Goal: Task Accomplishment & Management: Use online tool/utility

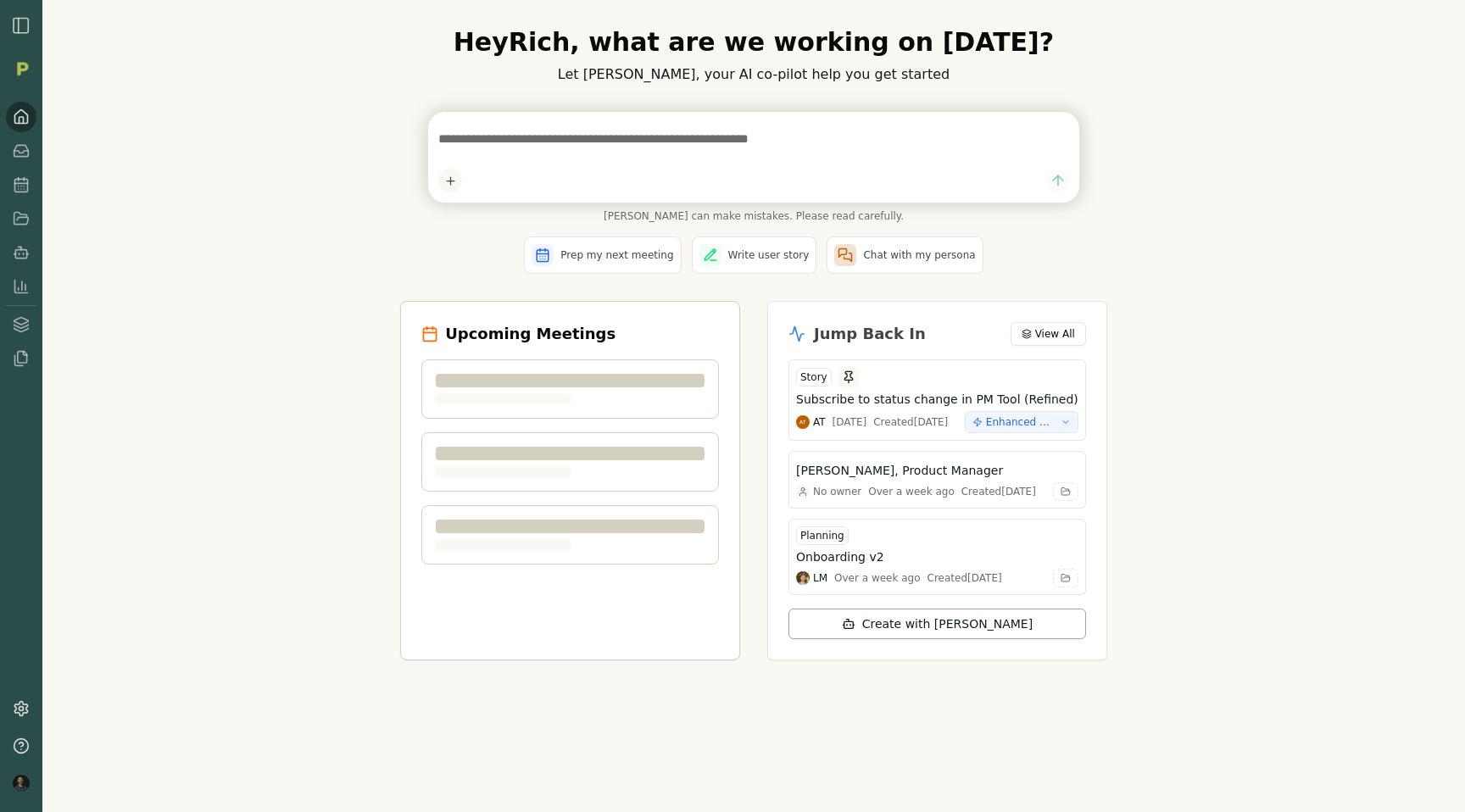
click at [25, 30] on img "button" at bounding box center [21, 25] width 21 height 21
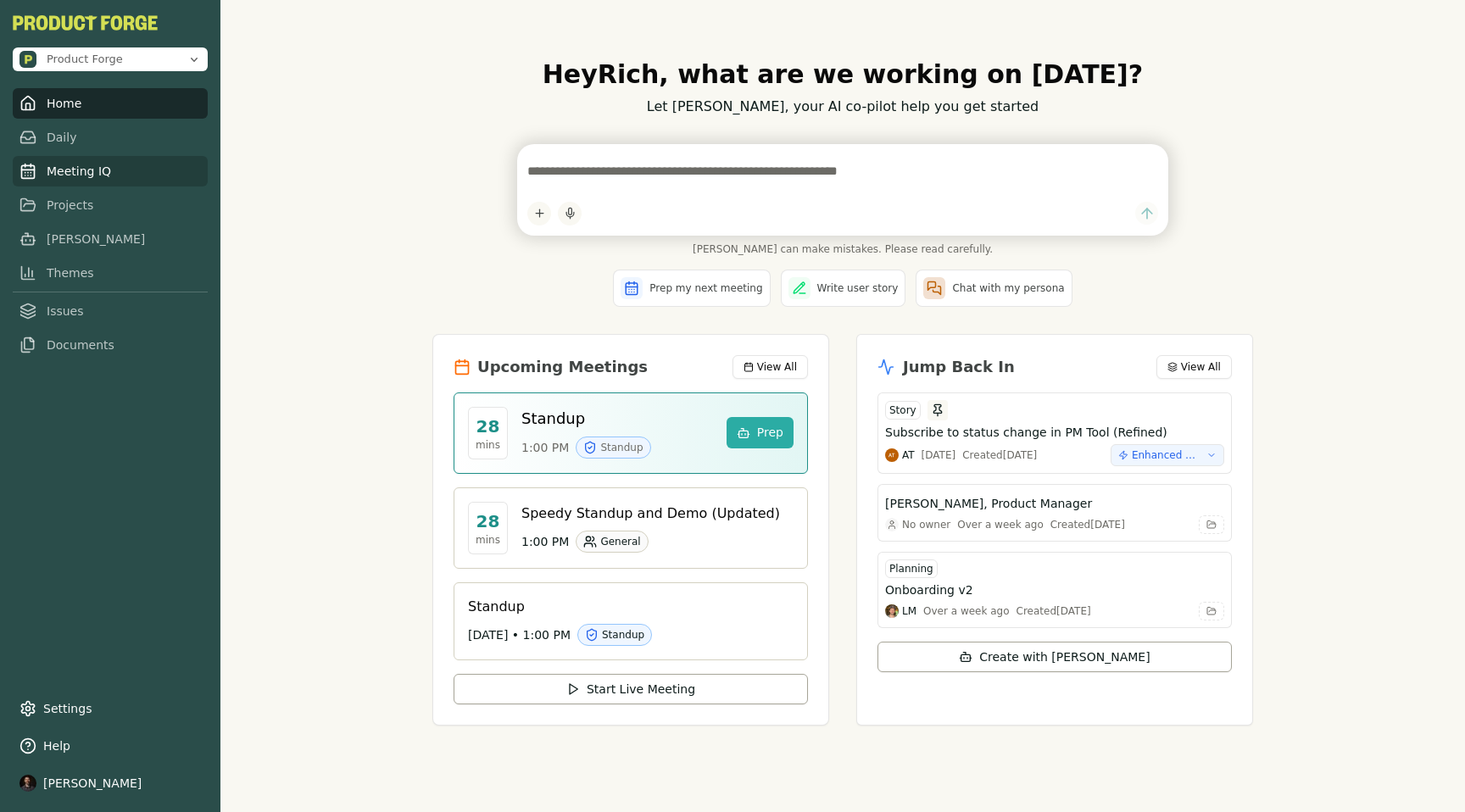
click at [49, 177] on link "Meeting IQ" at bounding box center [110, 171] width 195 height 30
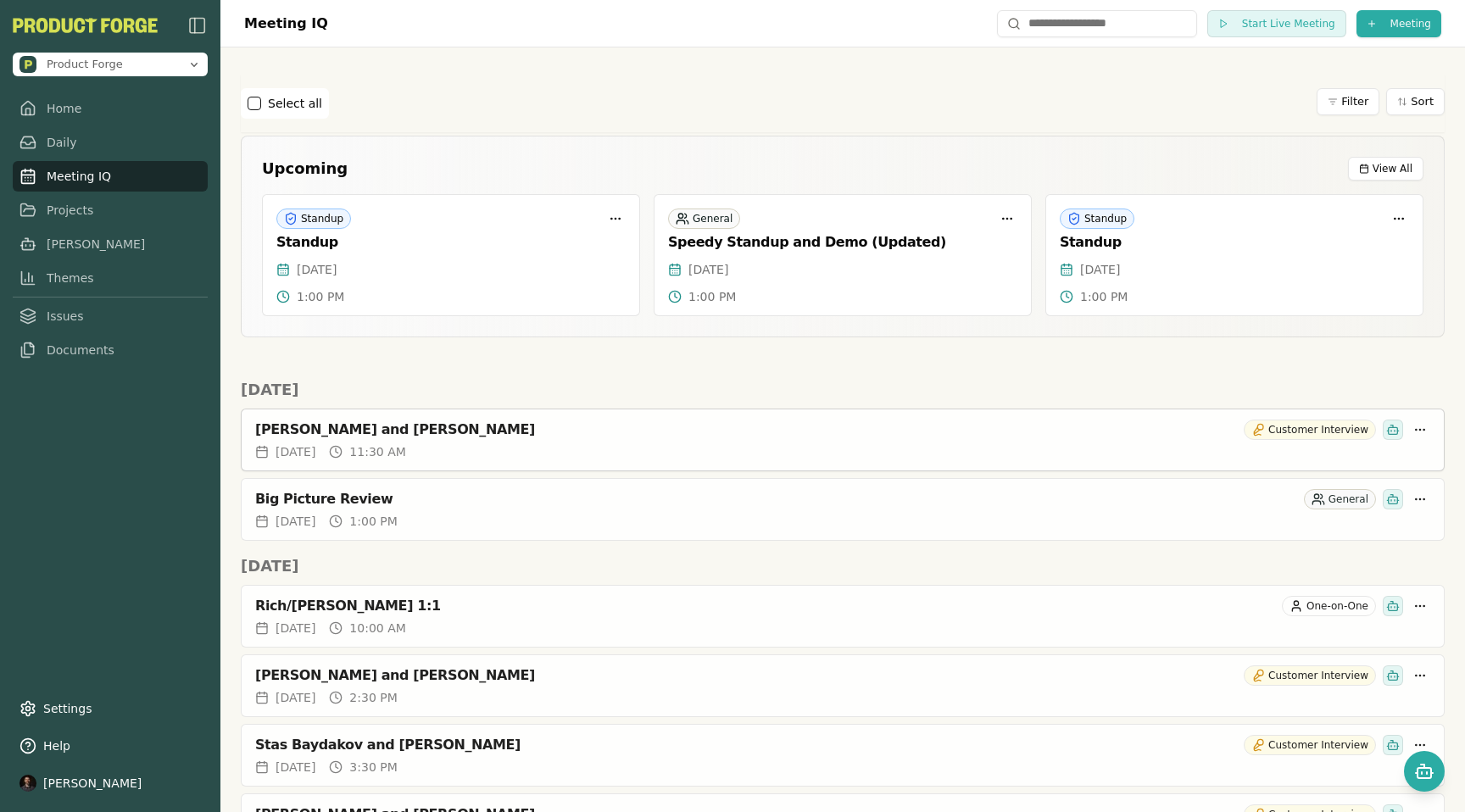
click at [396, 419] on div "Vijay Chettiar and Rich Theil Customer Interview" at bounding box center [843, 429] width 1175 height 21
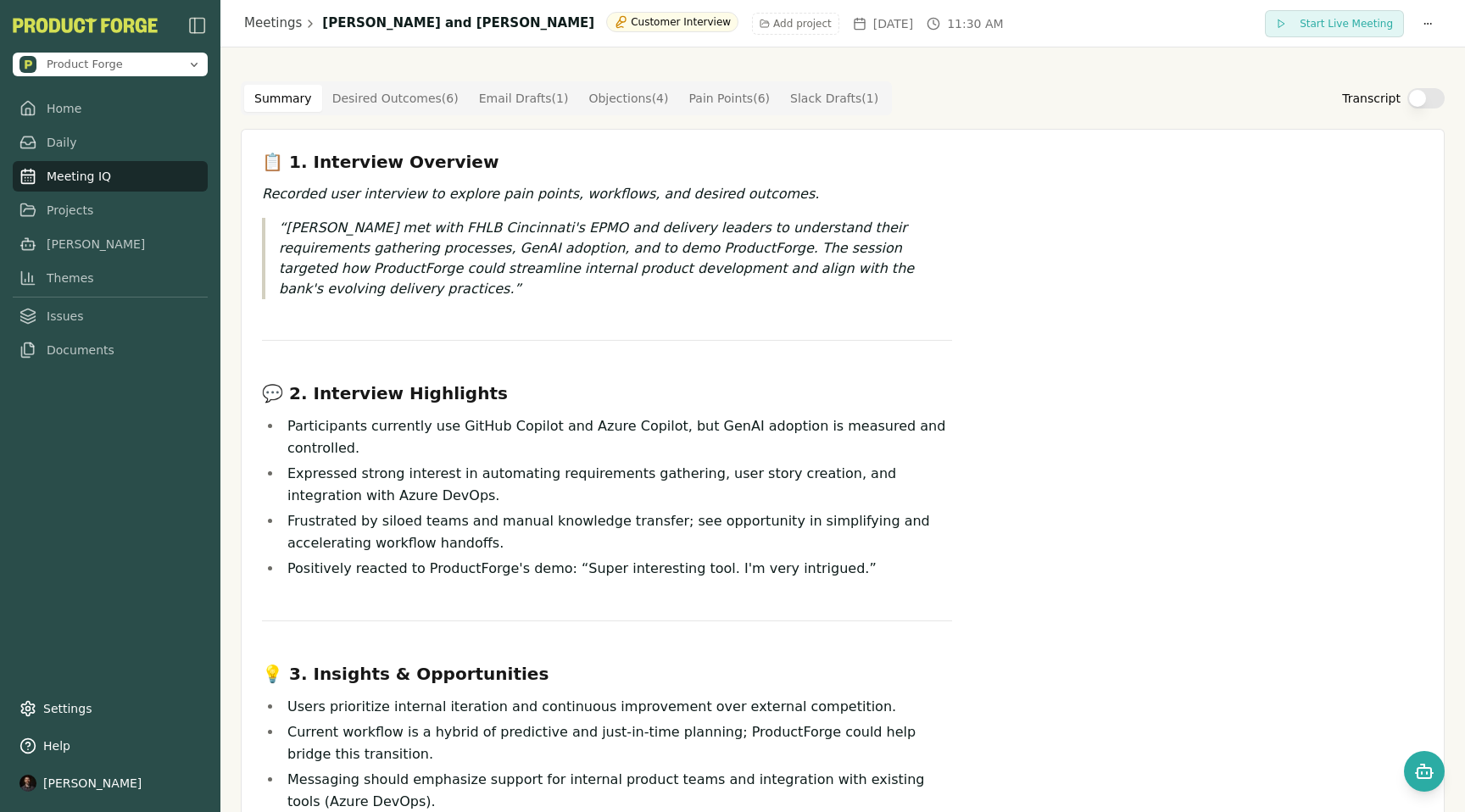
click at [718, 104] on Point "Pain Points ( 6 )" at bounding box center [730, 98] width 102 height 27
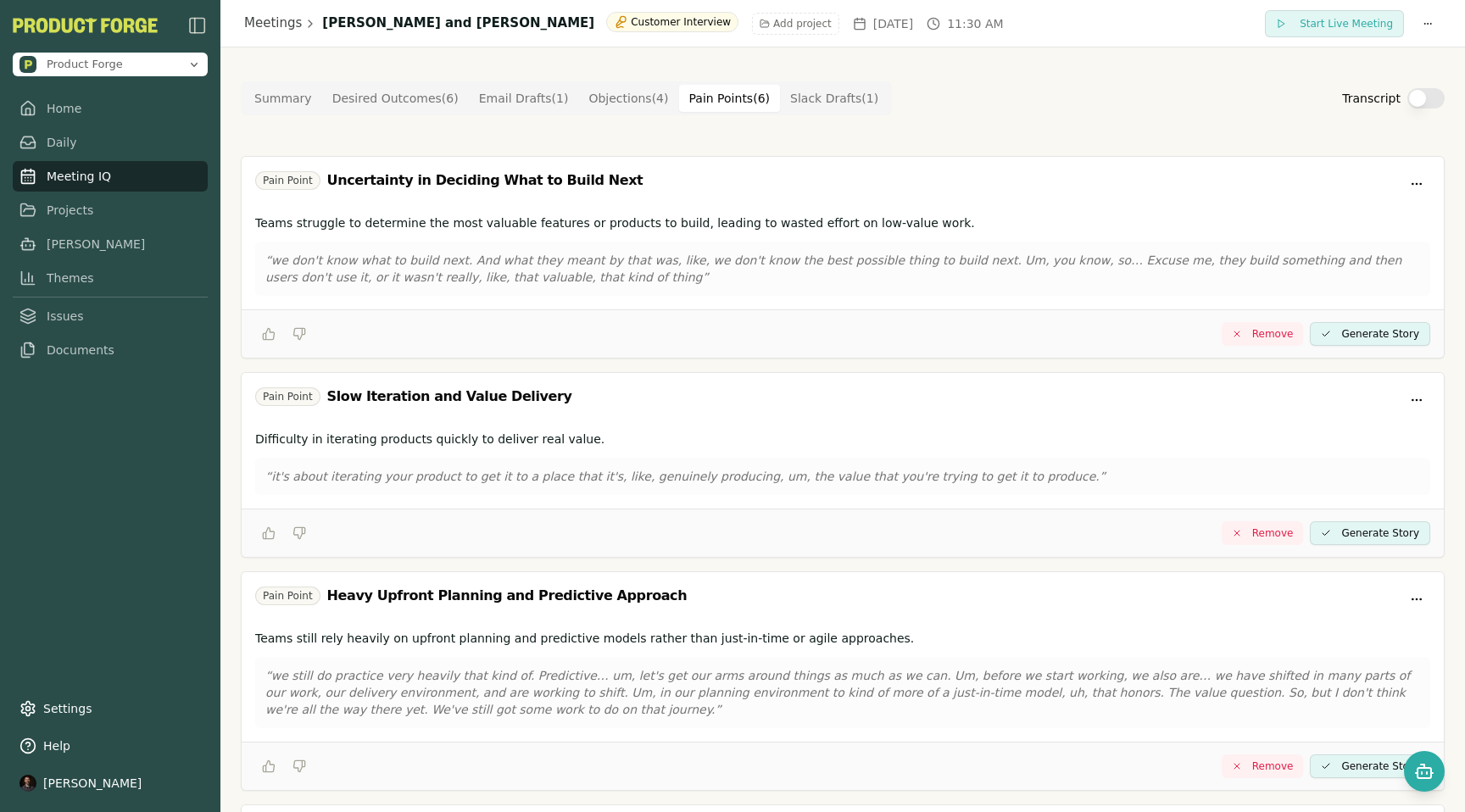
scroll to position [682, 0]
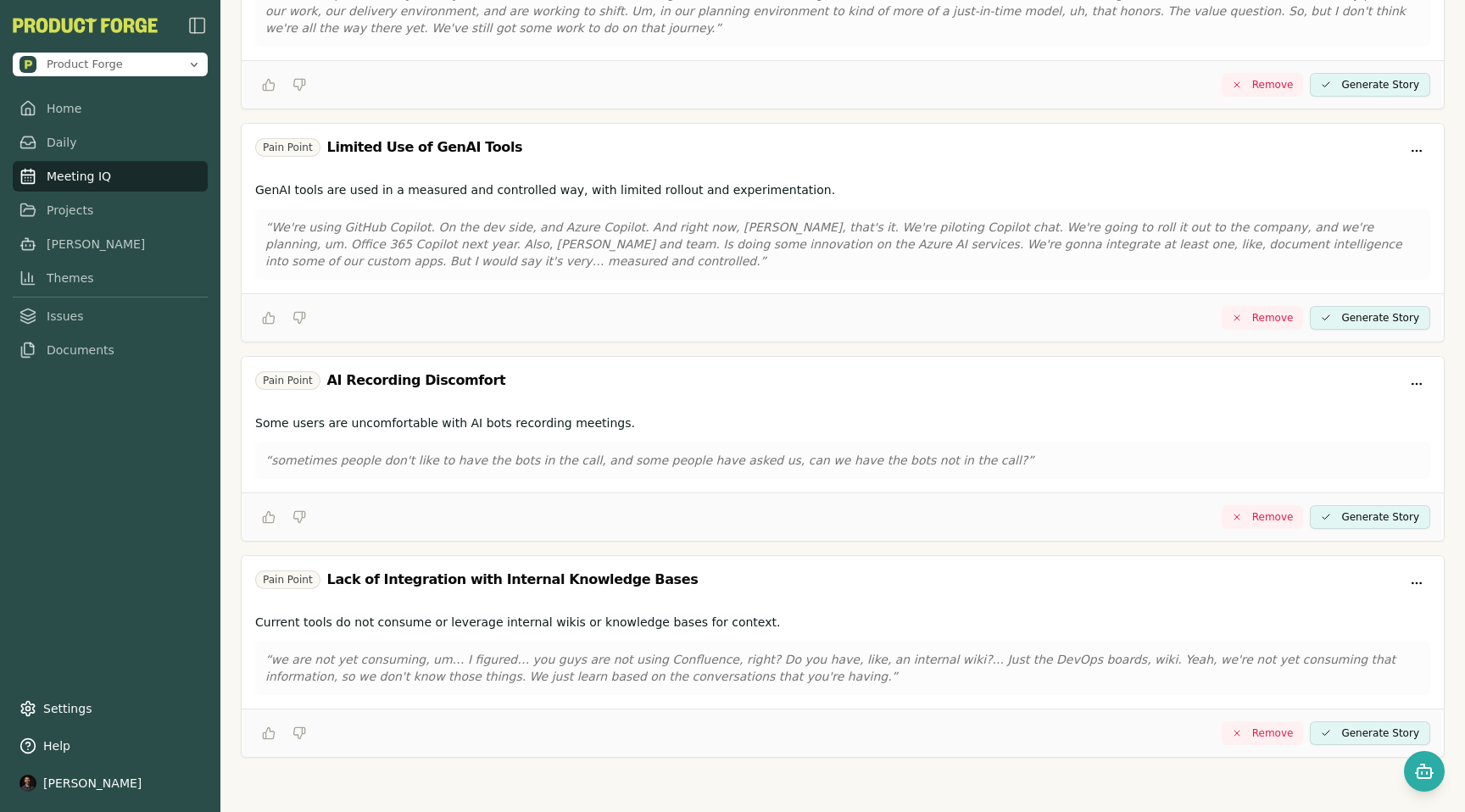
click at [1344, 736] on button "Generate Story" at bounding box center [1369, 733] width 121 height 24
click at [1367, 732] on button "View Generate Story" at bounding box center [1367, 733] width 127 height 24
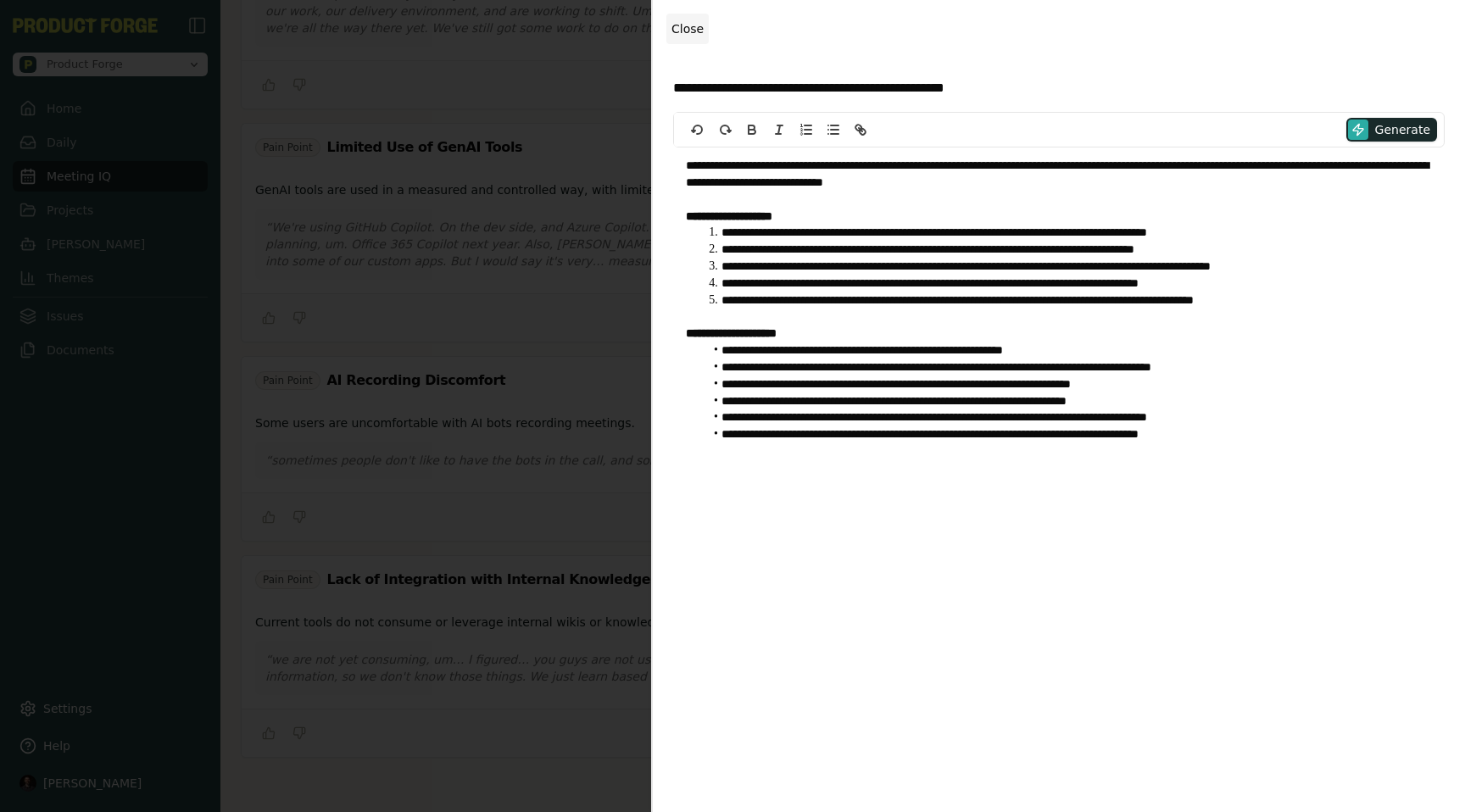
click at [681, 26] on span "Close" at bounding box center [687, 29] width 32 height 13
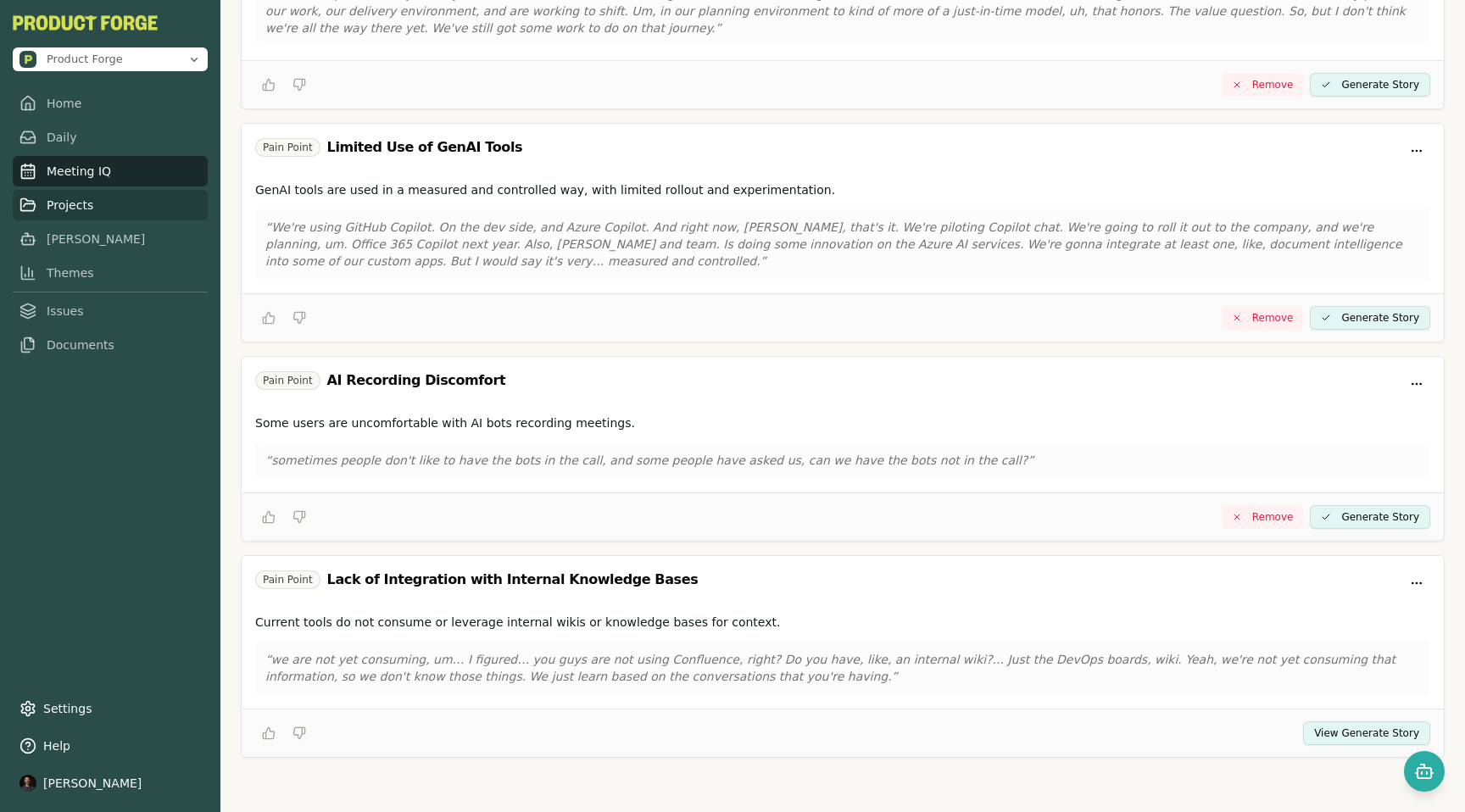
click at [62, 211] on link "Projects" at bounding box center [110, 205] width 195 height 30
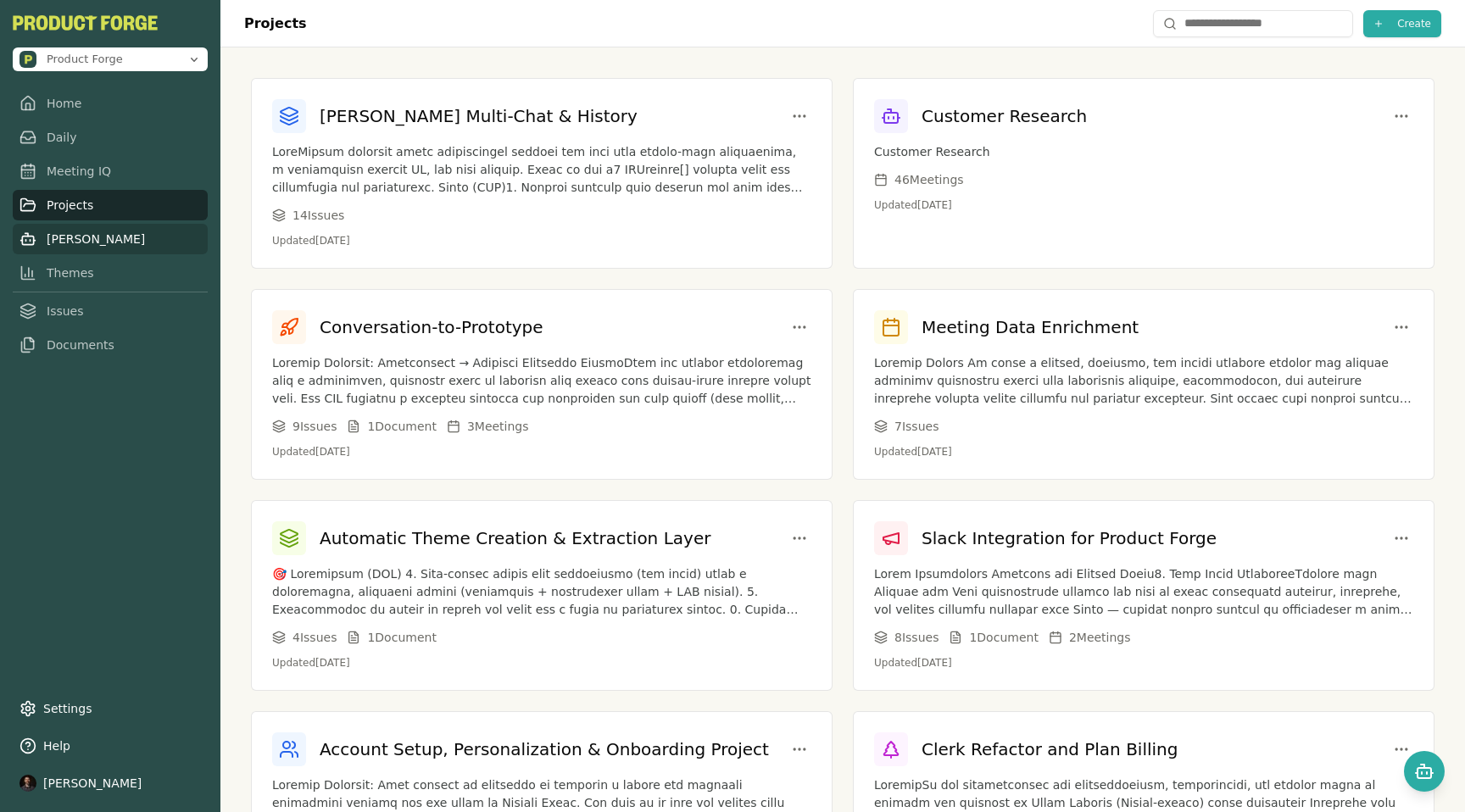
click at [57, 244] on link "[PERSON_NAME]" at bounding box center [110, 239] width 195 height 30
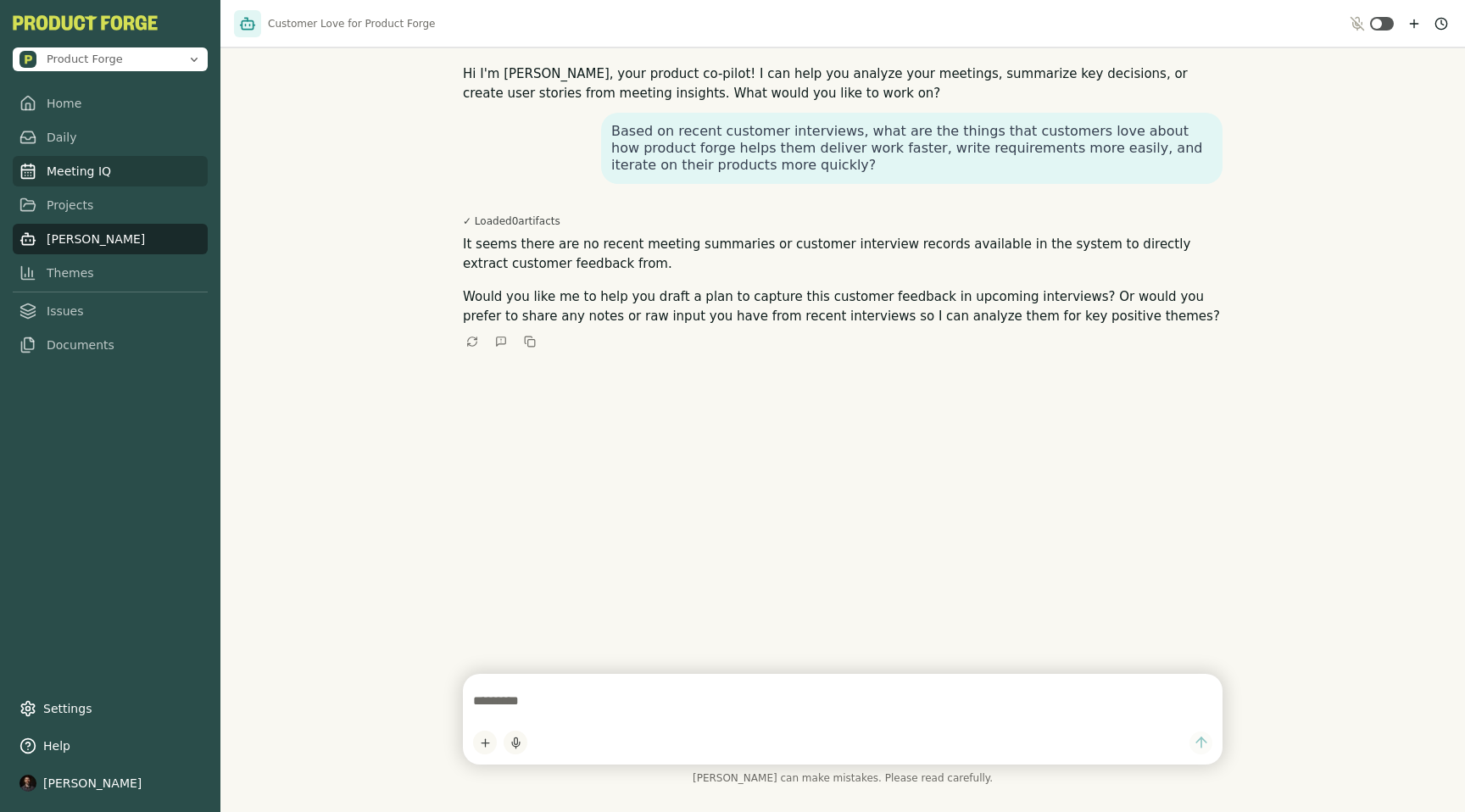
click at [60, 174] on link "Meeting IQ" at bounding box center [110, 171] width 195 height 30
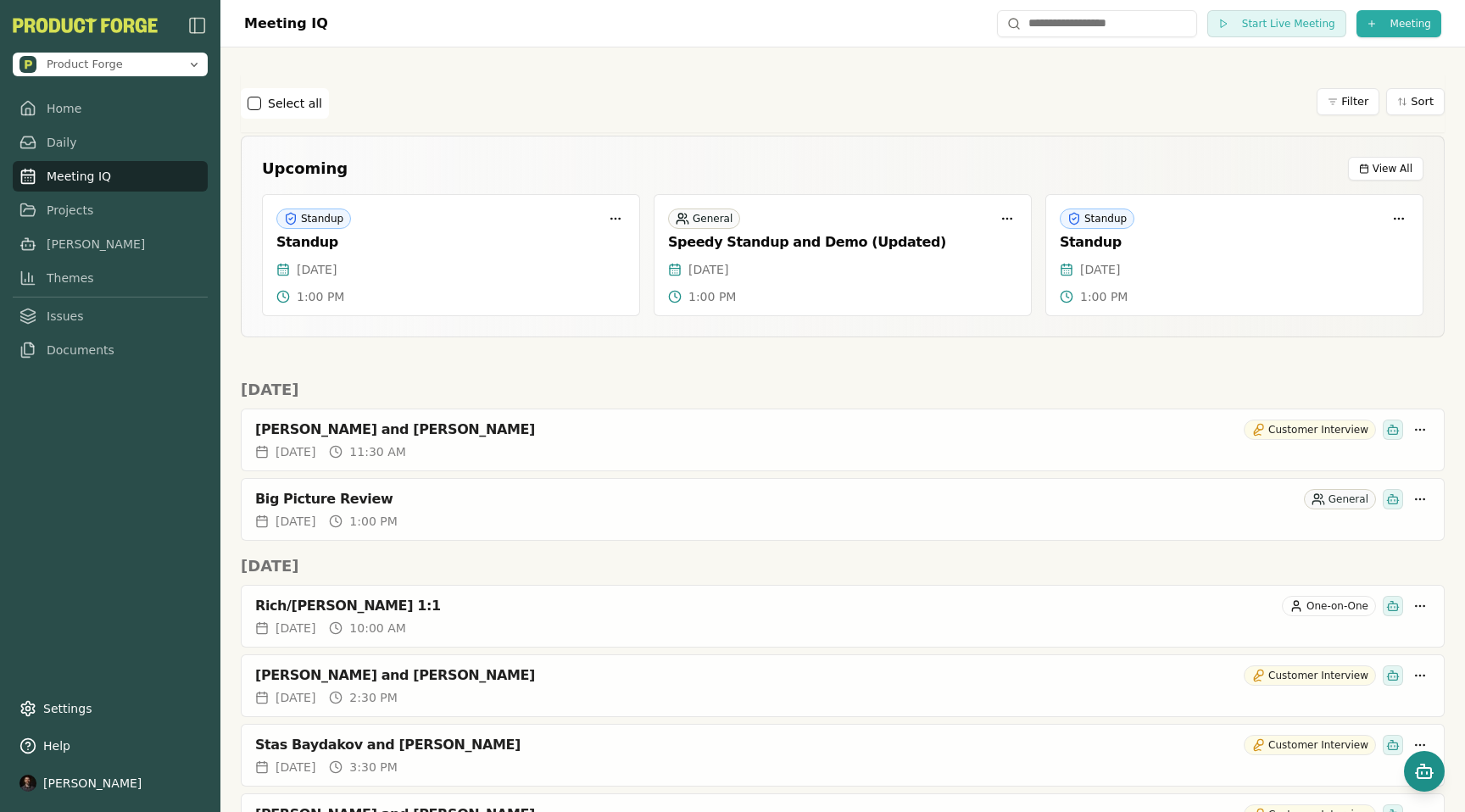
click at [1419, 767] on rect "Open chat" at bounding box center [1424, 772] width 13 height 10
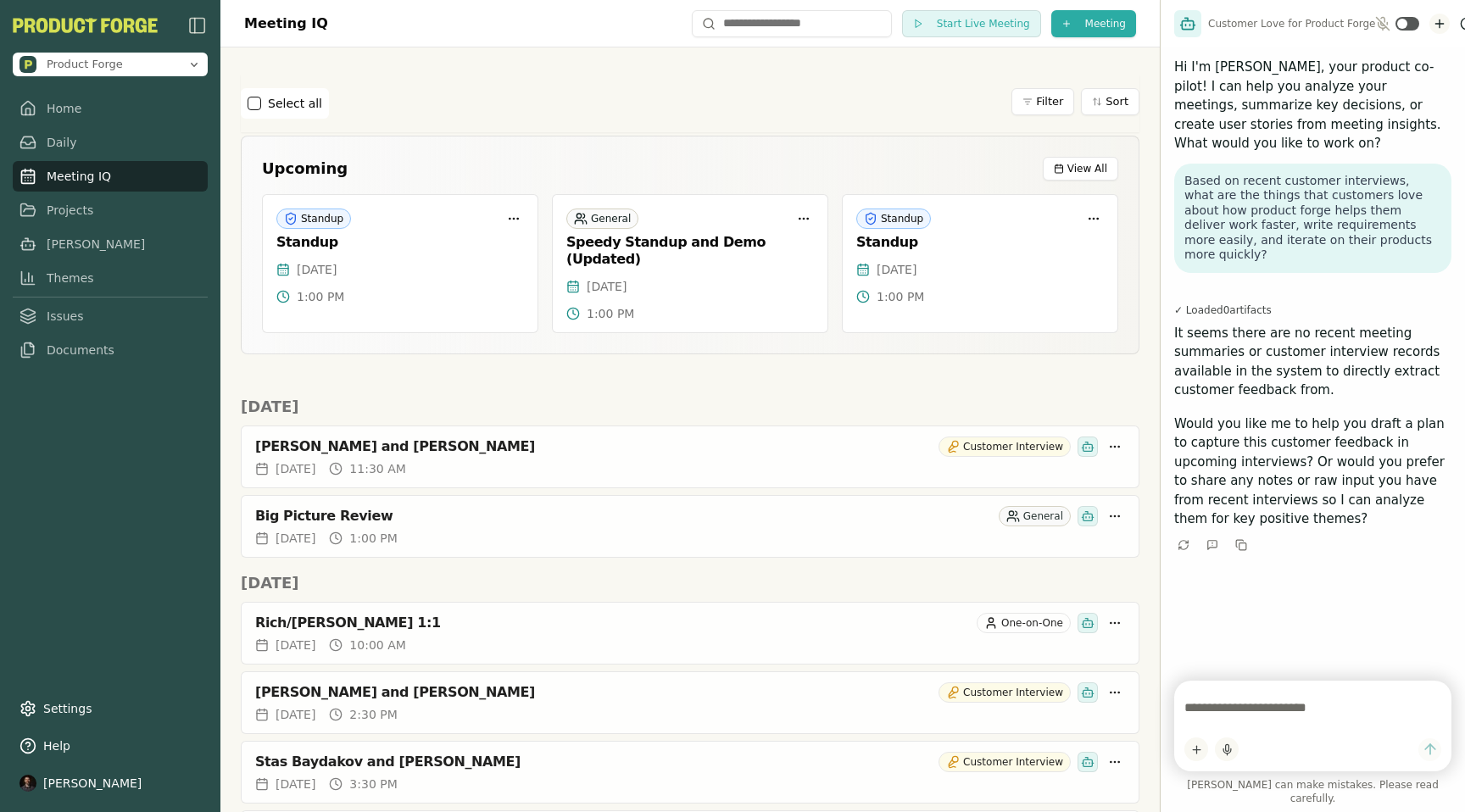
click at [1433, 29] on icon "New chat" at bounding box center [1439, 23] width 13 height 13
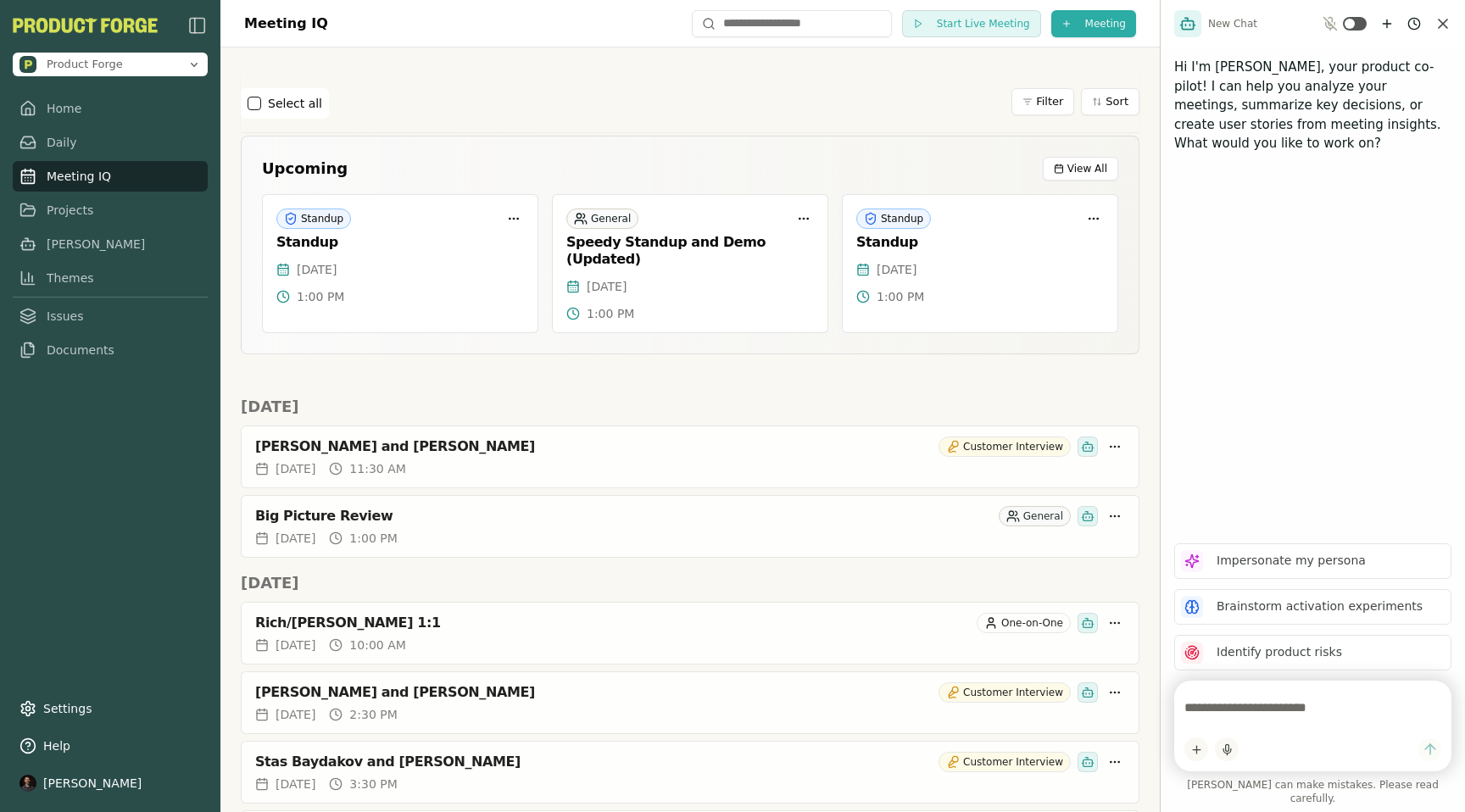
drag, startPoint x: 1261, startPoint y: 723, endPoint x: 1261, endPoint y: 4, distance: 719.0
click at [1261, 722] on textarea at bounding box center [1313, 708] width 257 height 34
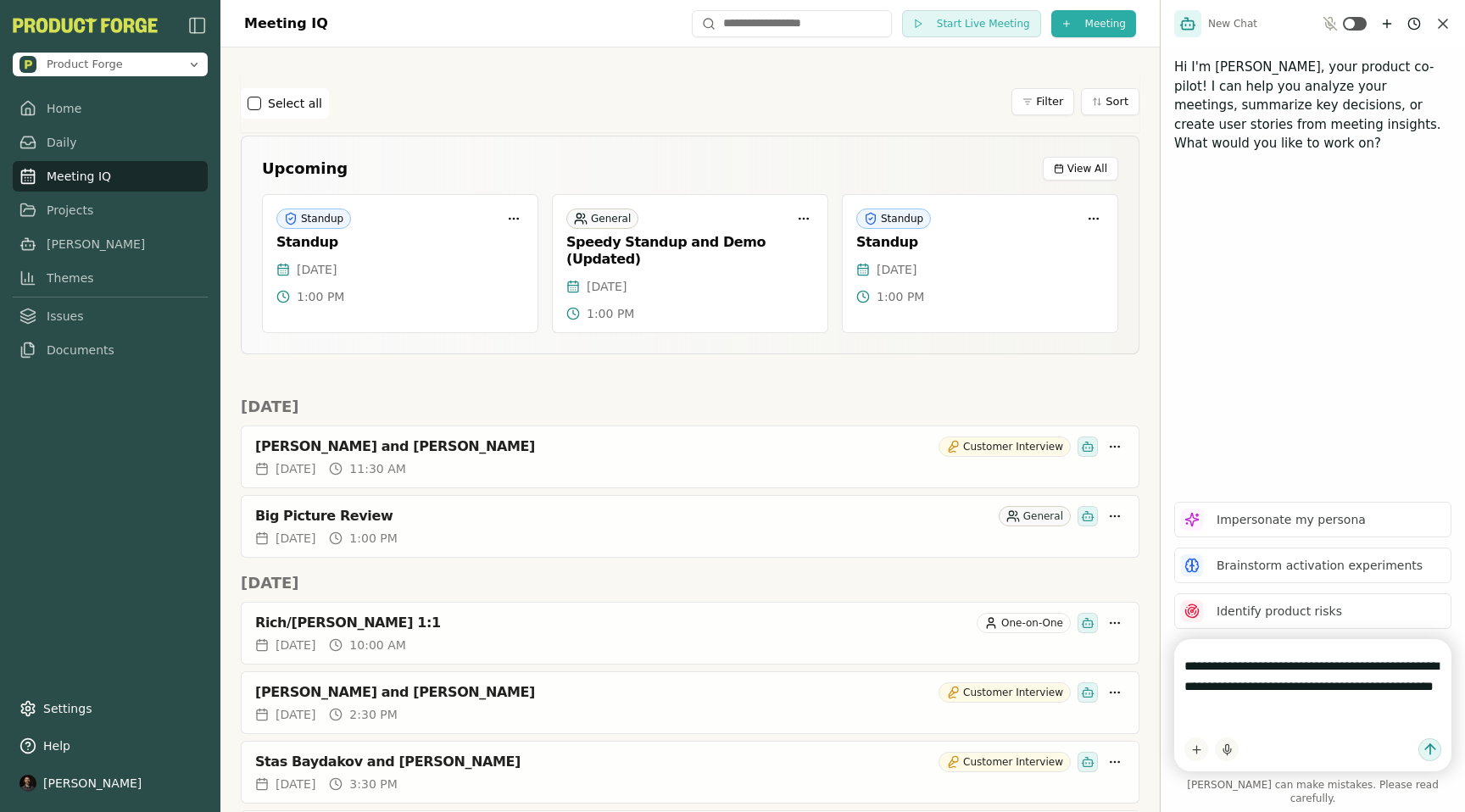
type textarea "**********"
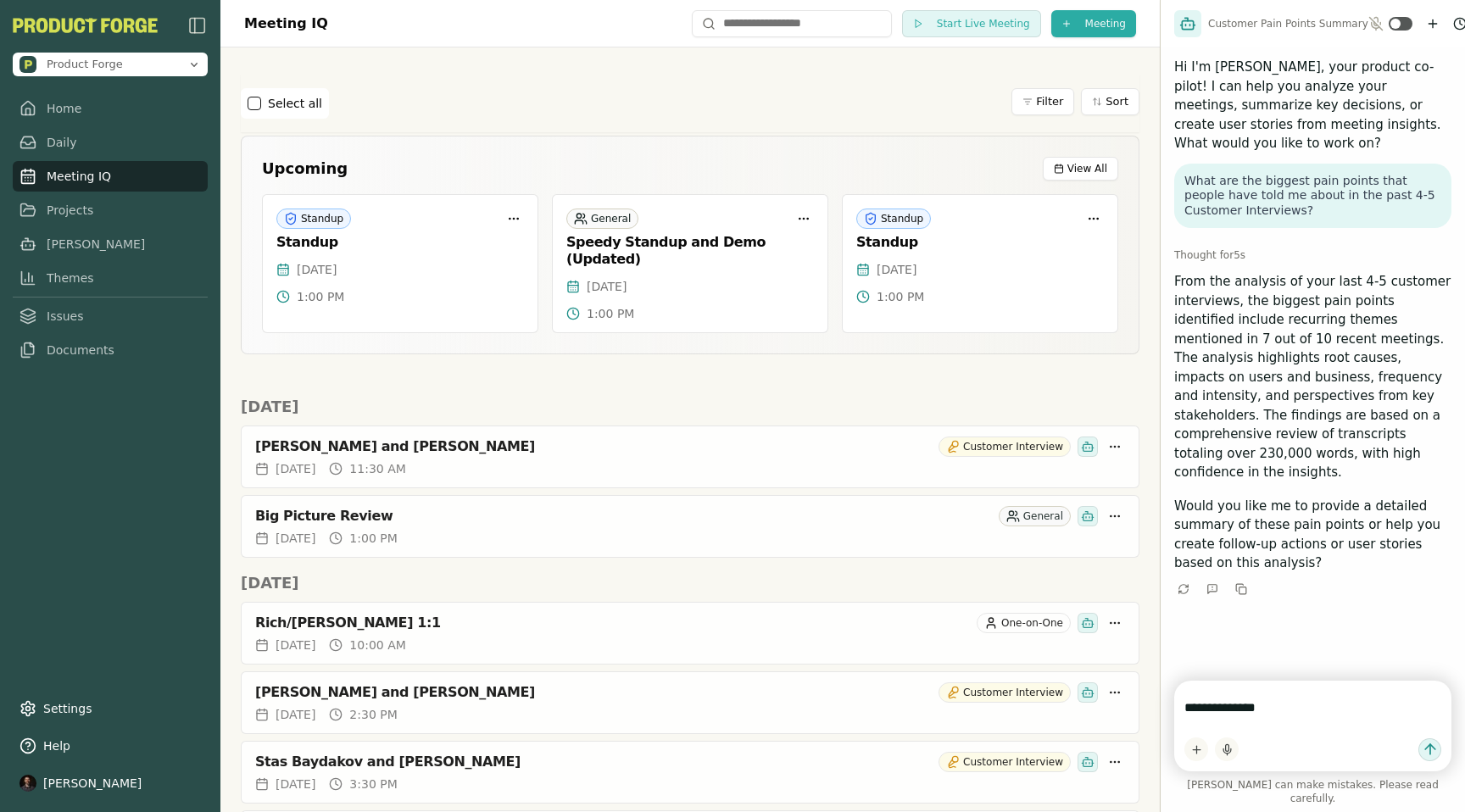
click at [1238, 704] on div "**********" at bounding box center [1312, 726] width 278 height 91
click at [1428, 24] on icon "New chat" at bounding box center [1432, 24] width 8 height 0
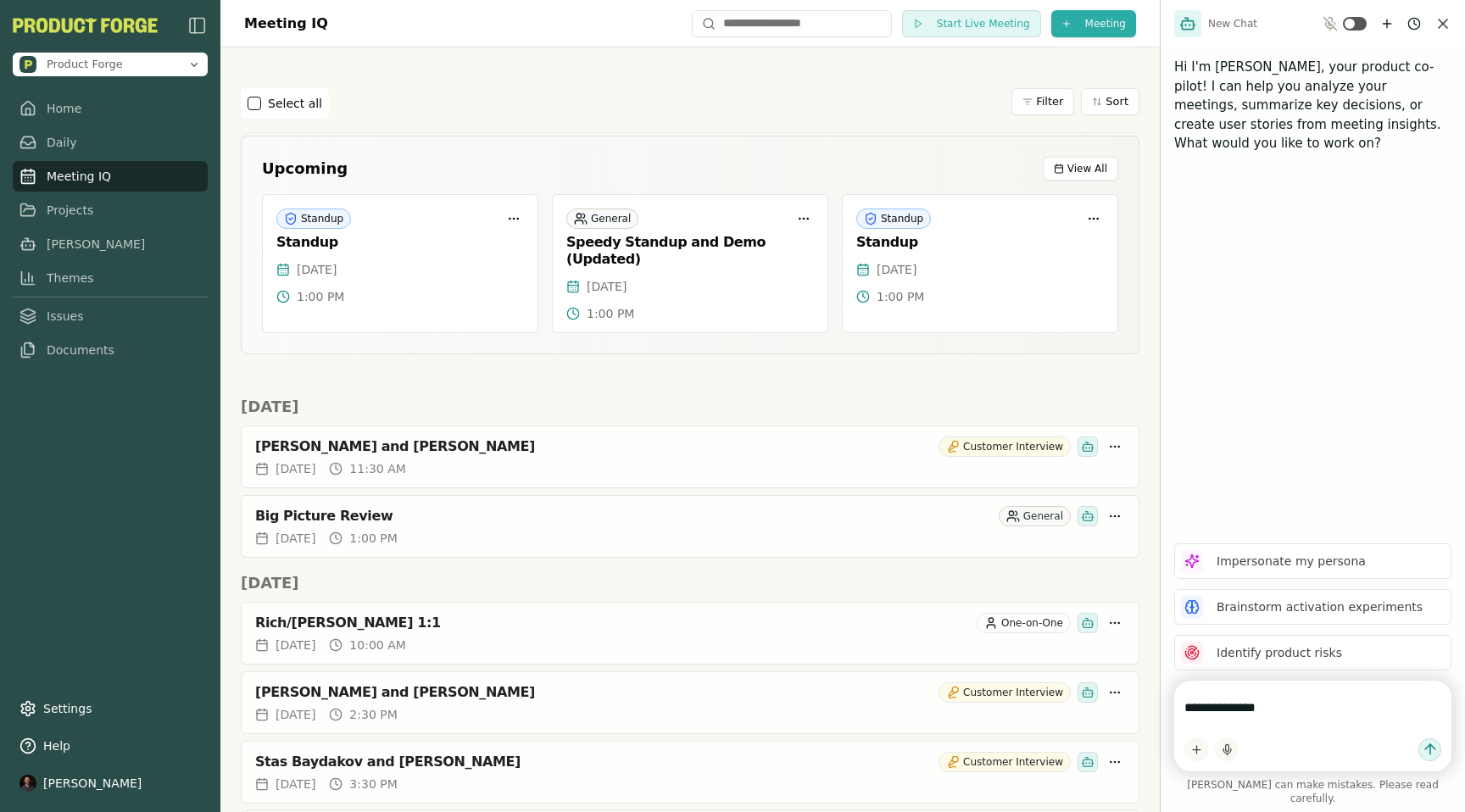
click at [1264, 715] on textarea "**********" at bounding box center [1313, 708] width 257 height 34
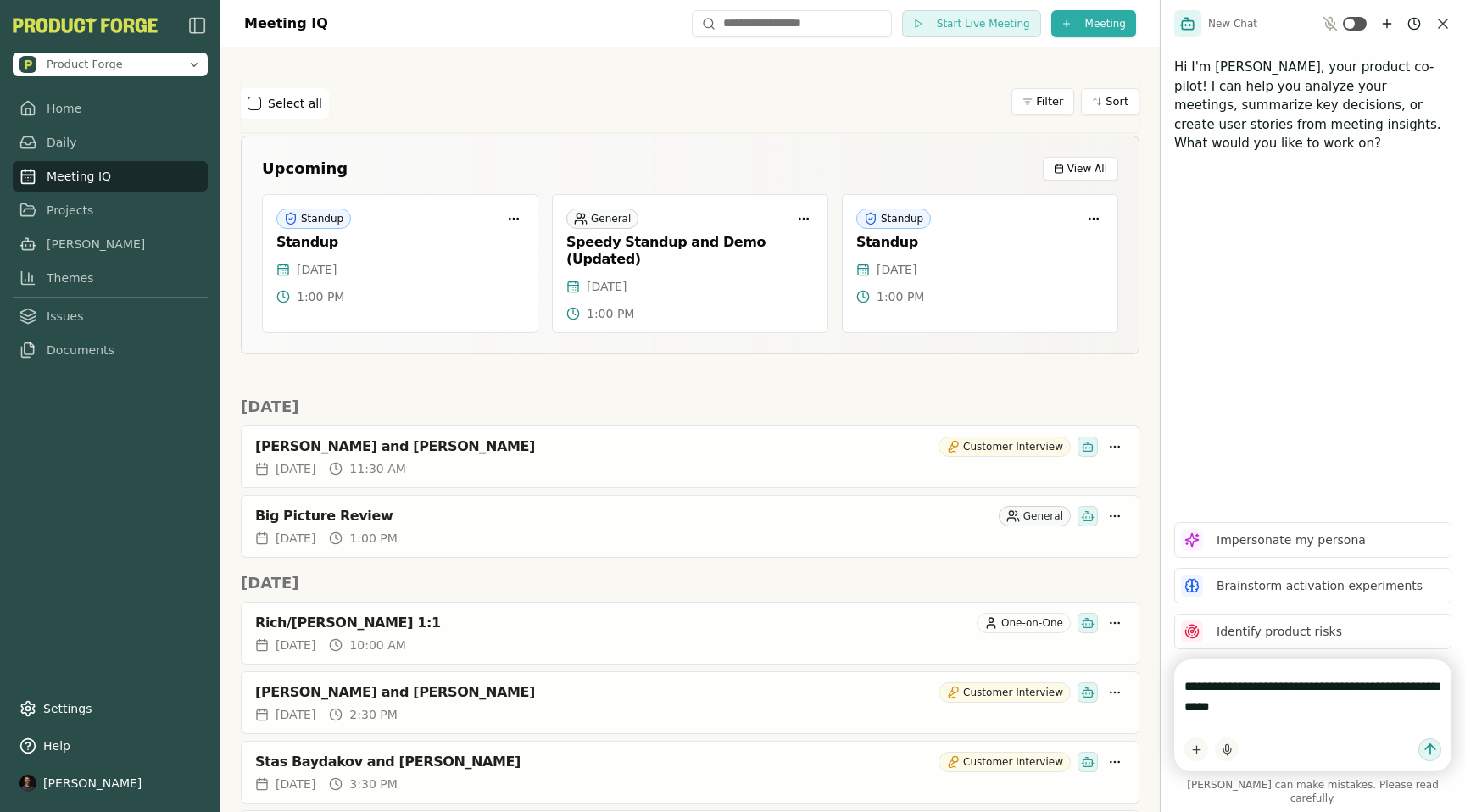
type textarea "**********"
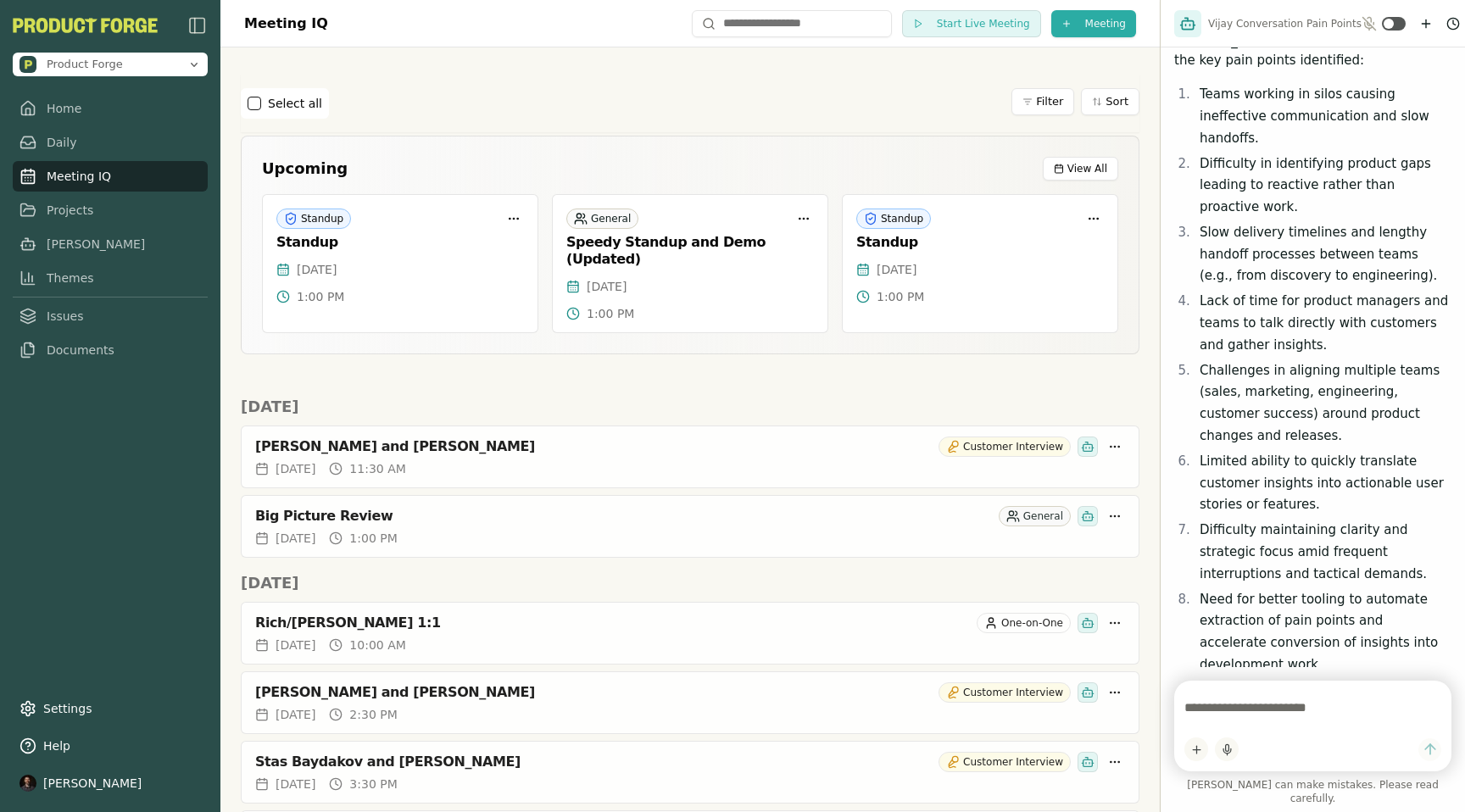
scroll to position [722, 0]
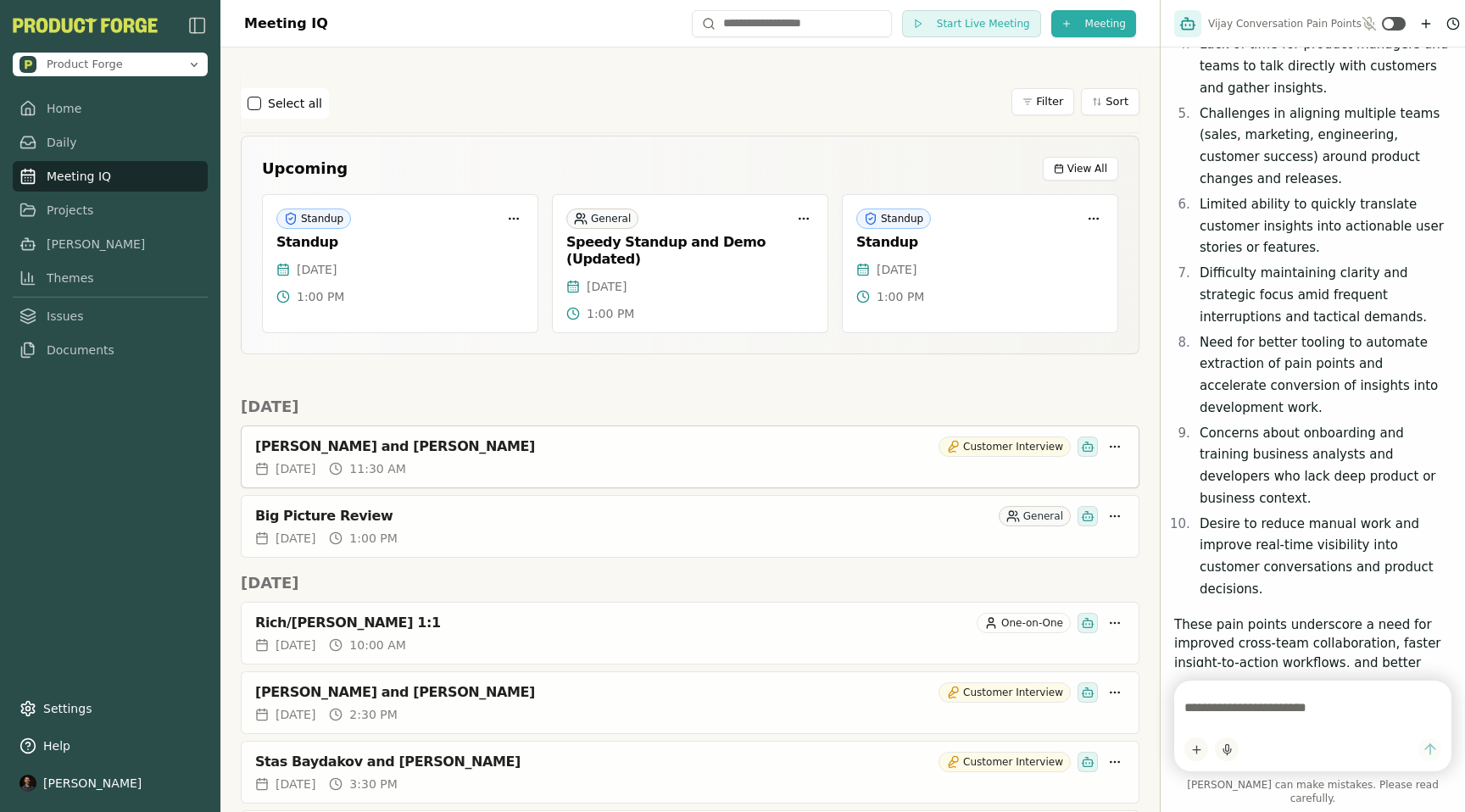
click at [368, 438] on div "[PERSON_NAME] and [PERSON_NAME]" at bounding box center [594, 446] width 677 height 17
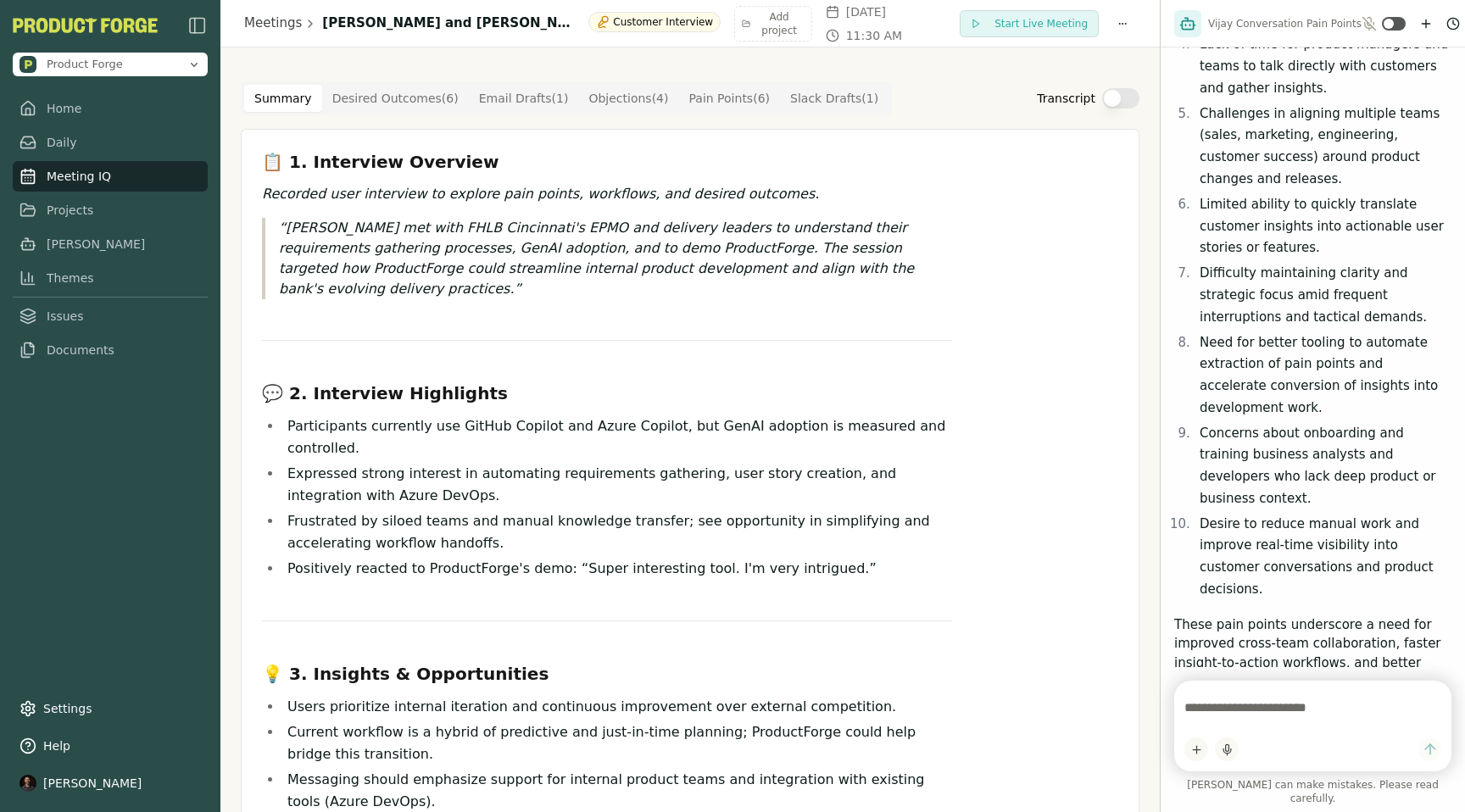
click at [1213, 712] on textarea at bounding box center [1313, 708] width 257 height 34
click at [1420, 25] on icon "New chat" at bounding box center [1426, 23] width 13 height 13
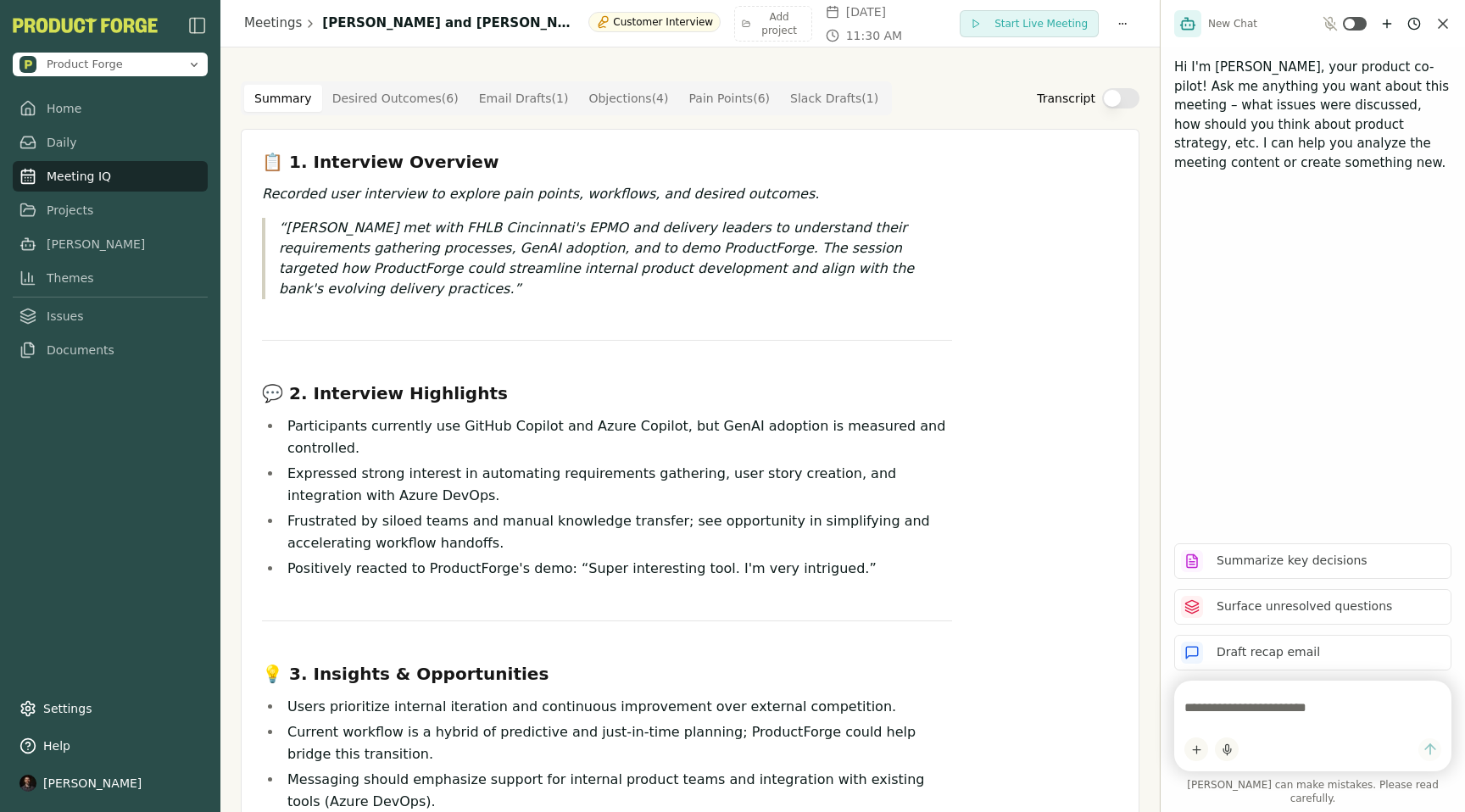
click at [1207, 722] on textarea at bounding box center [1313, 708] width 257 height 34
type textarea "**********"
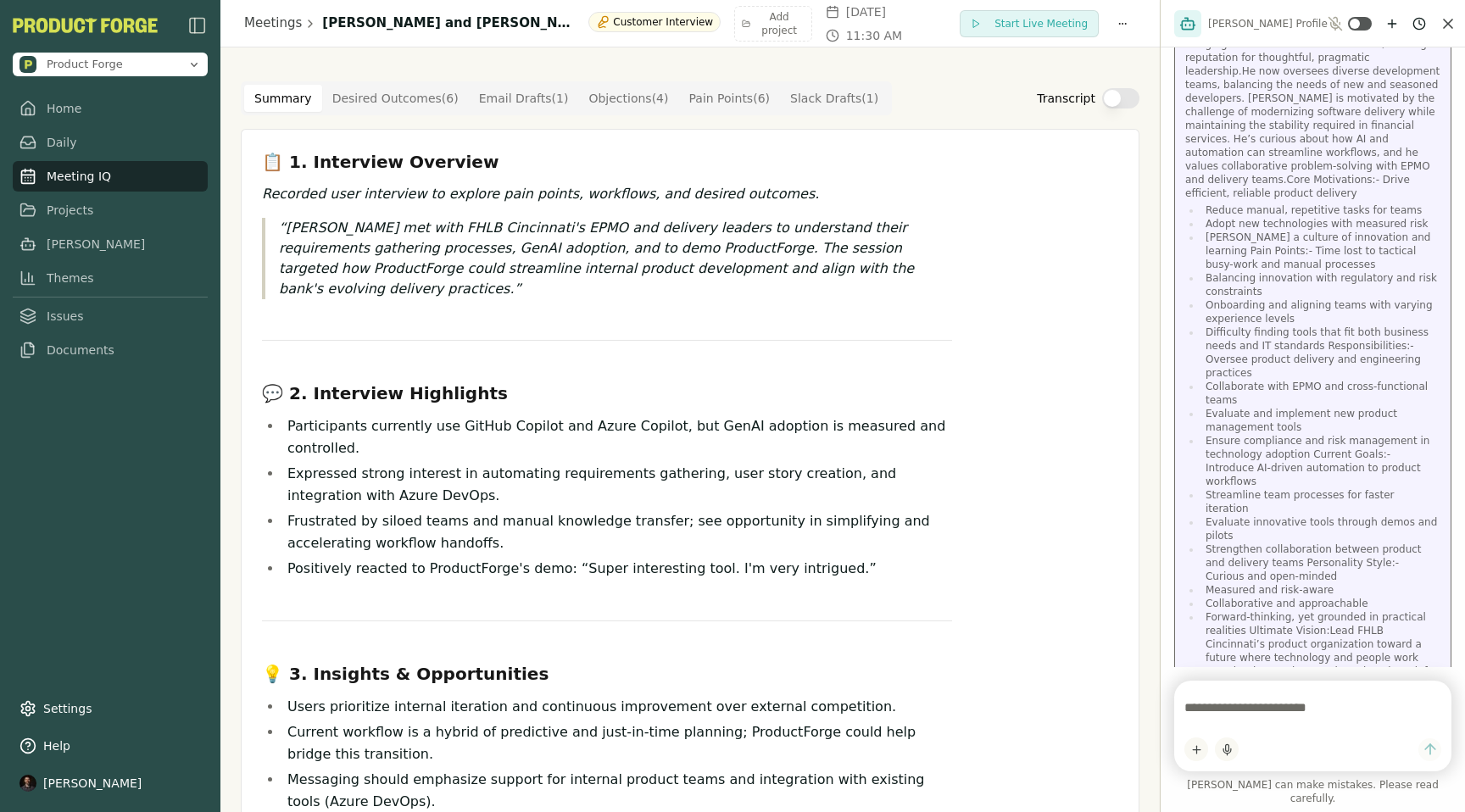
scroll to position [209, 0]
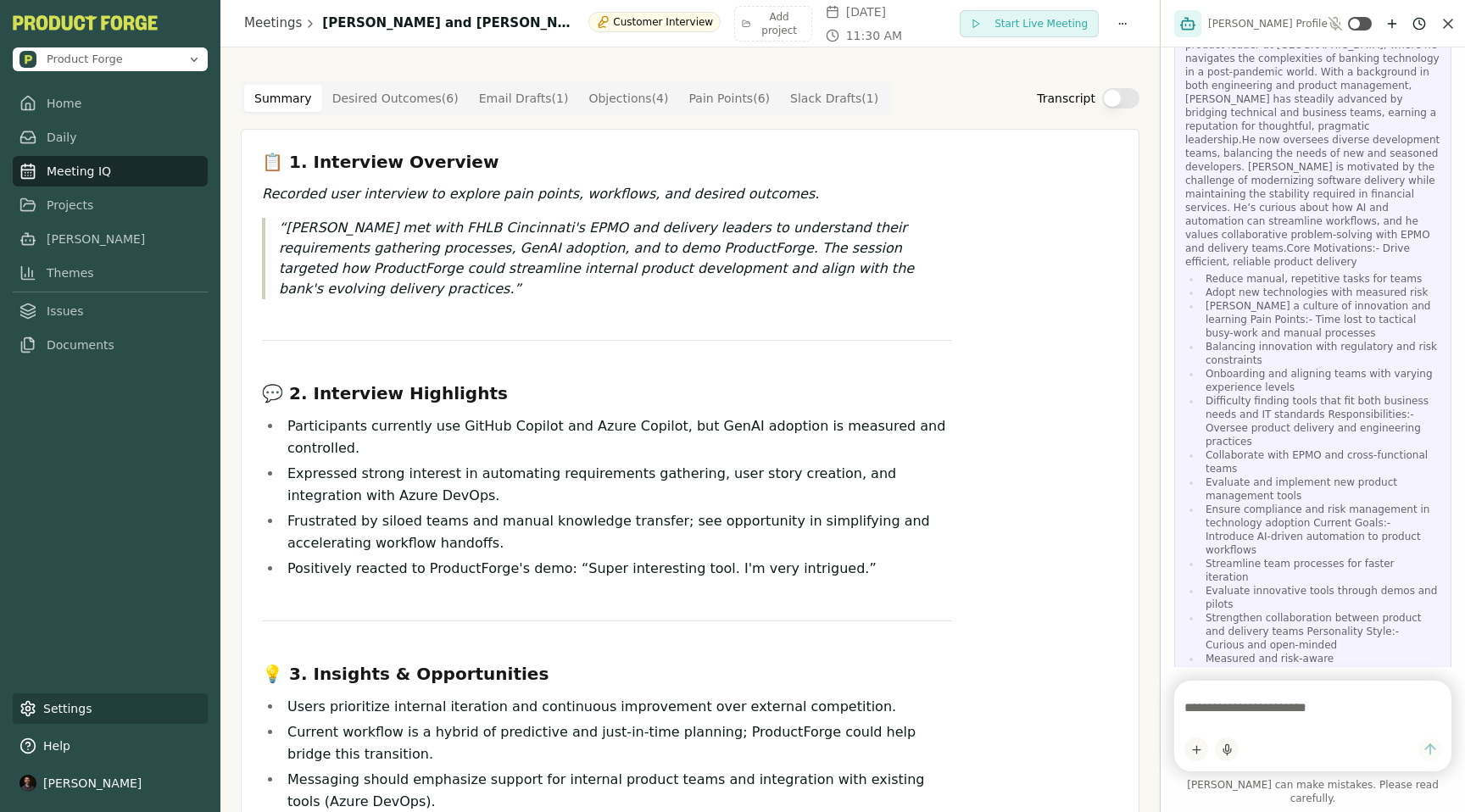
click at [66, 708] on link "Settings" at bounding box center [110, 708] width 195 height 30
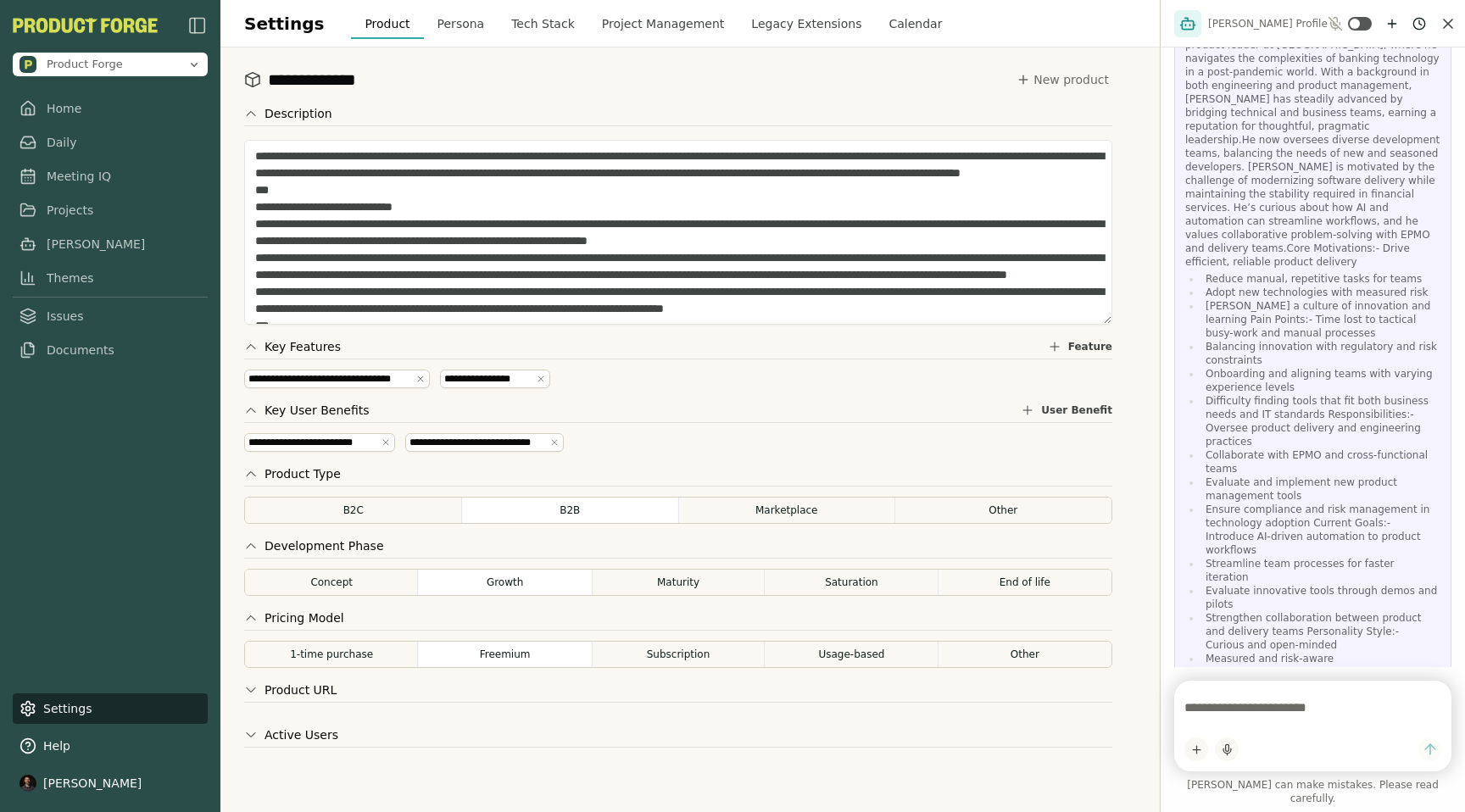
click at [447, 33] on button "Persona" at bounding box center [462, 23] width 75 height 30
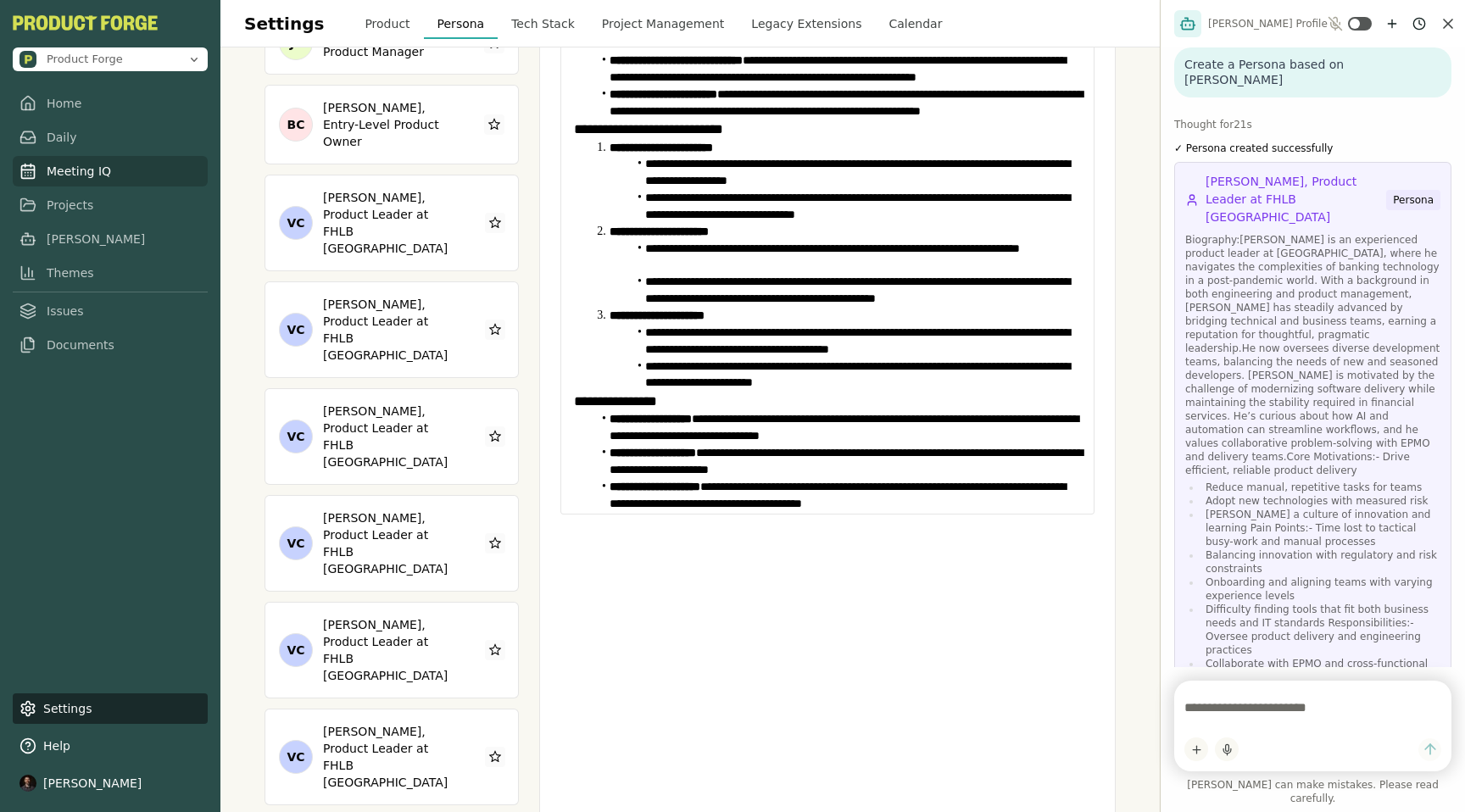
click at [65, 184] on link "Meeting IQ" at bounding box center [110, 171] width 195 height 30
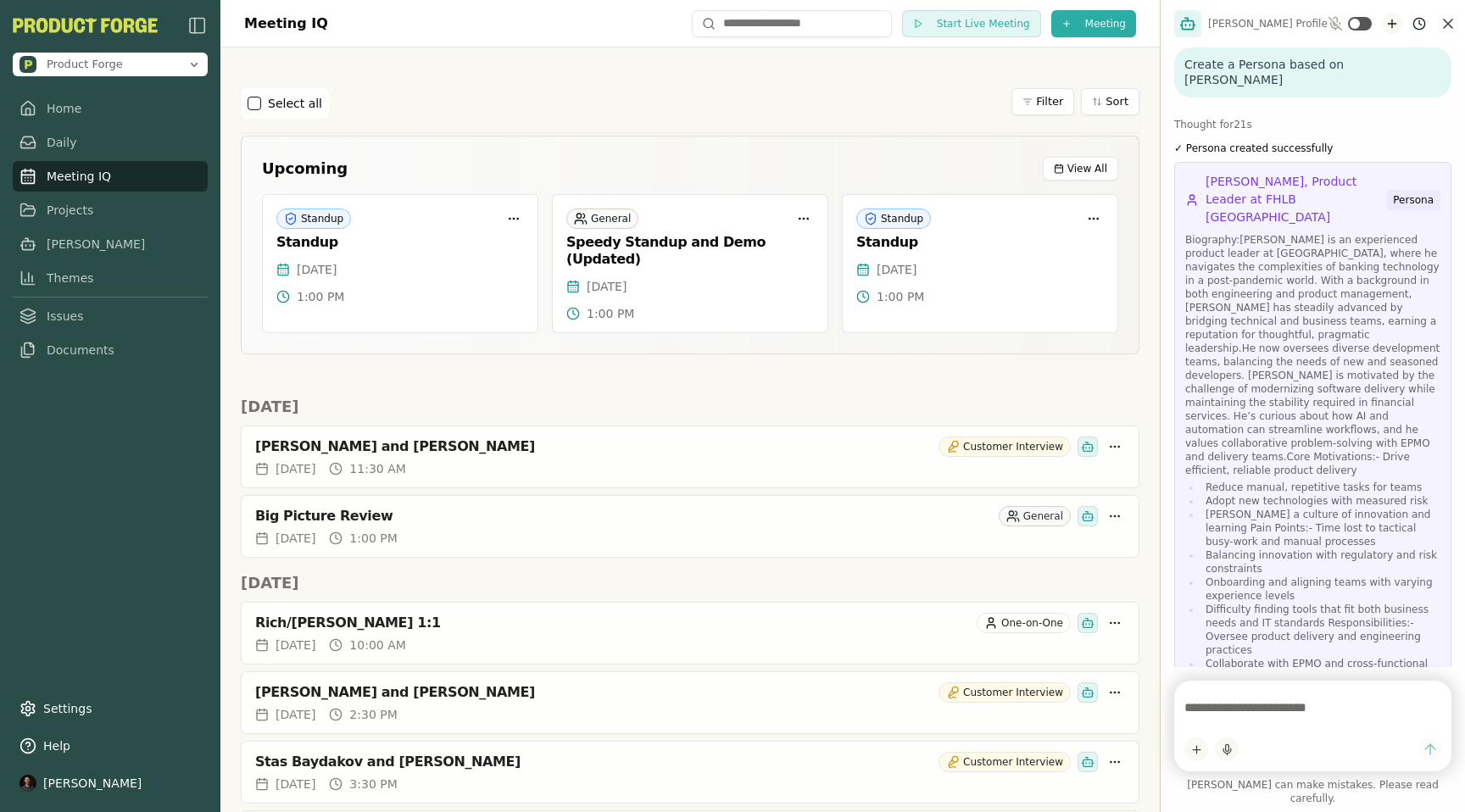
click at [1387, 21] on icon "New chat" at bounding box center [1392, 23] width 13 height 13
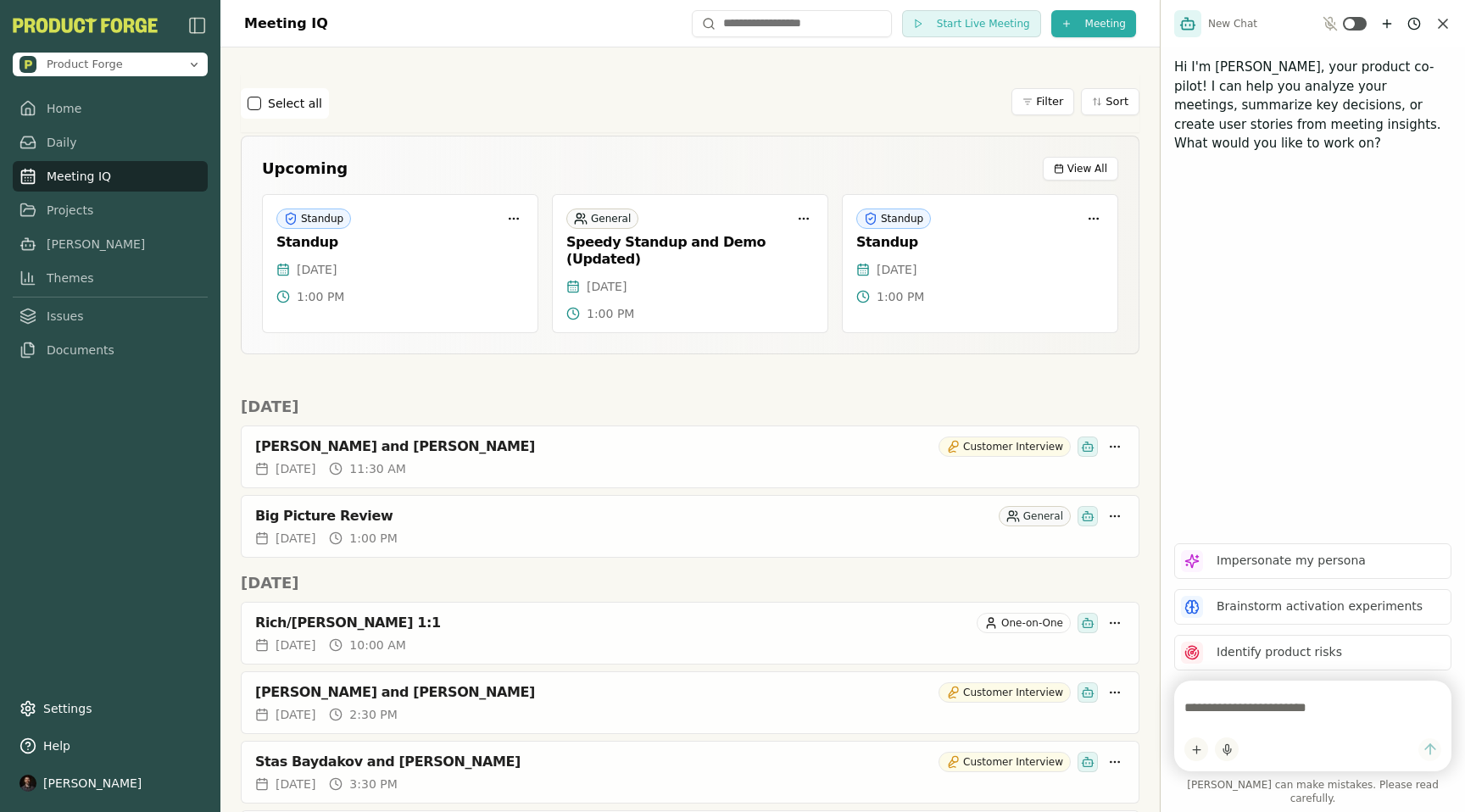
scroll to position [16, 0]
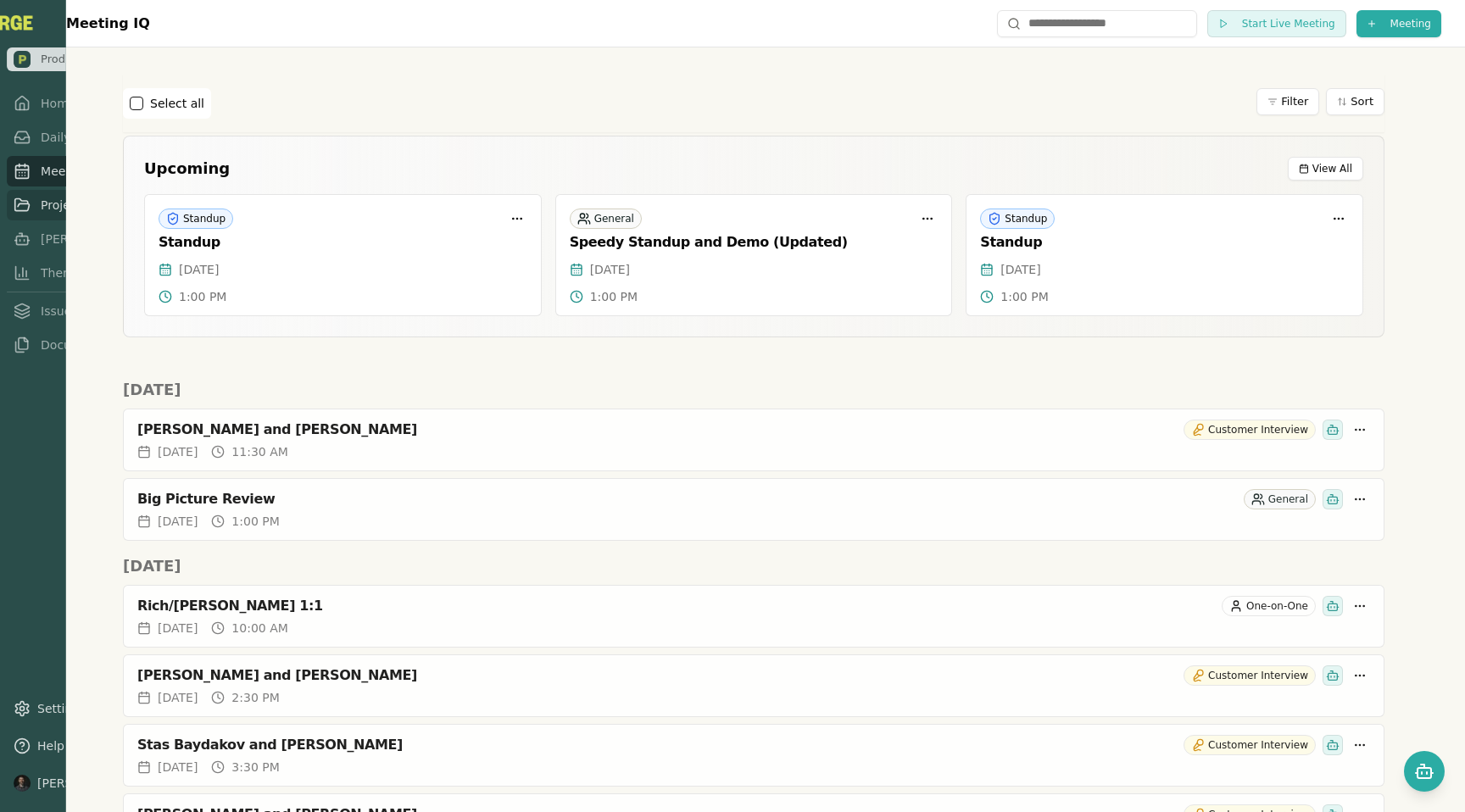
click at [20, 211] on icon at bounding box center [21, 204] width 17 height 17
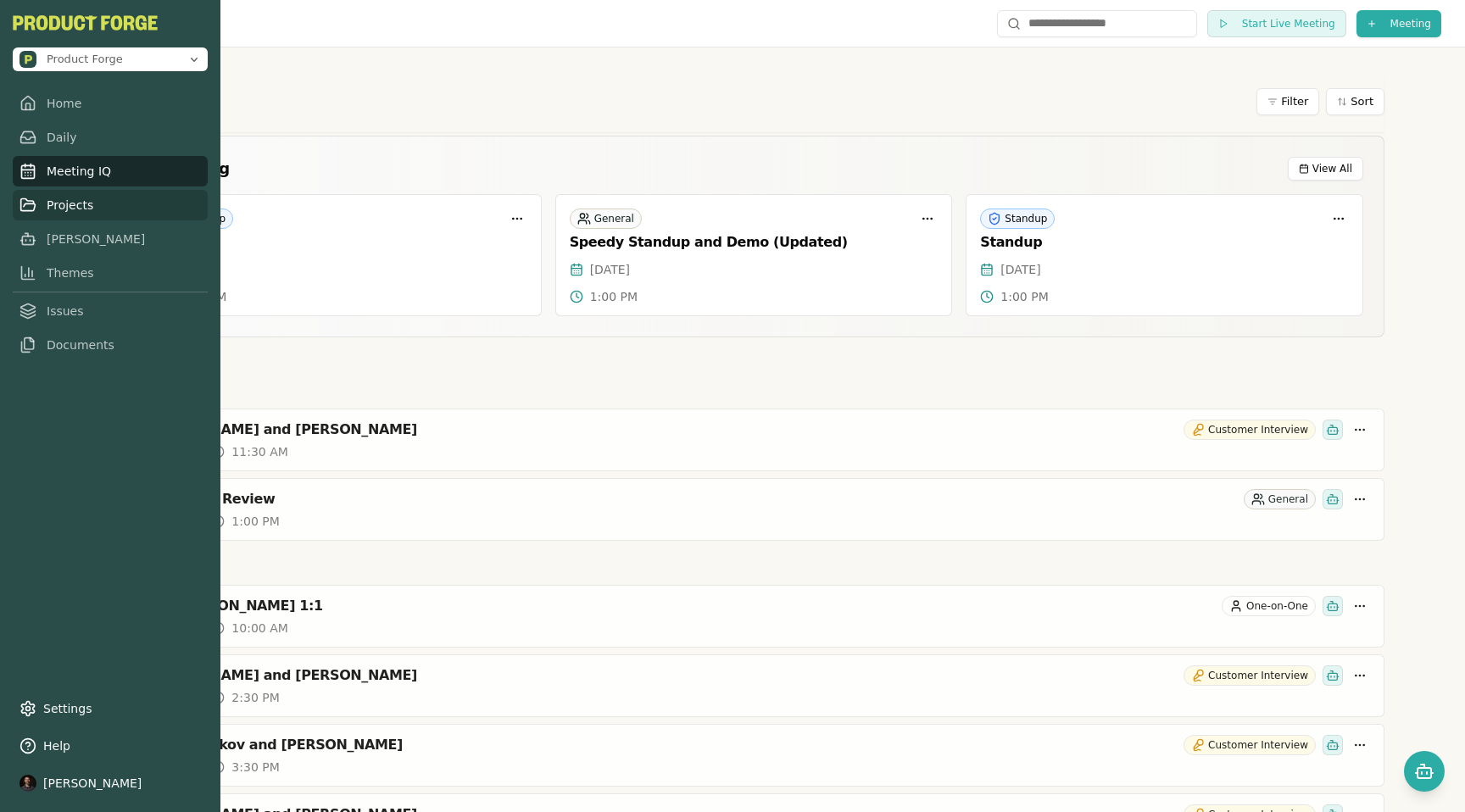
click at [68, 206] on link "Projects" at bounding box center [110, 205] width 195 height 30
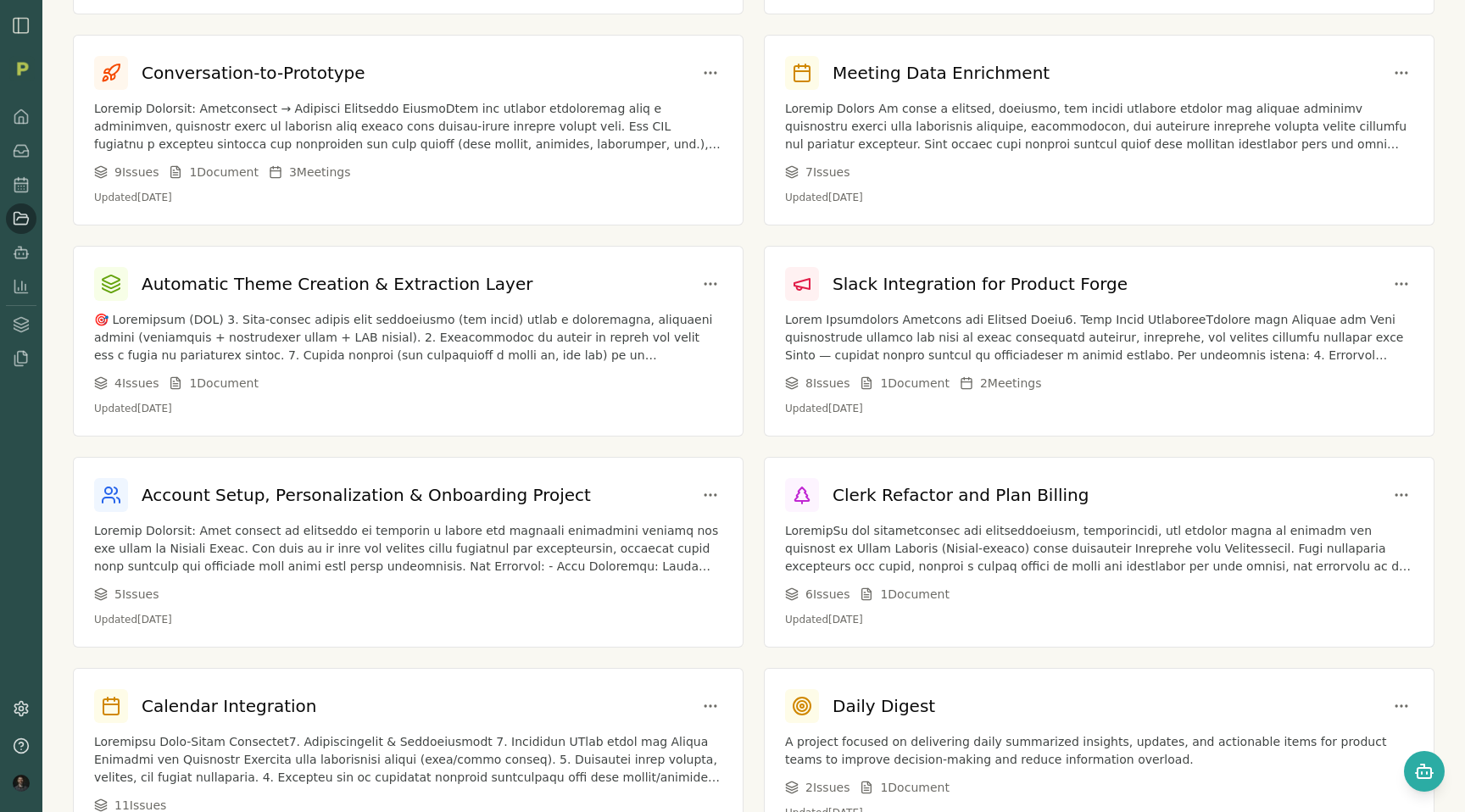
scroll to position [385, 0]
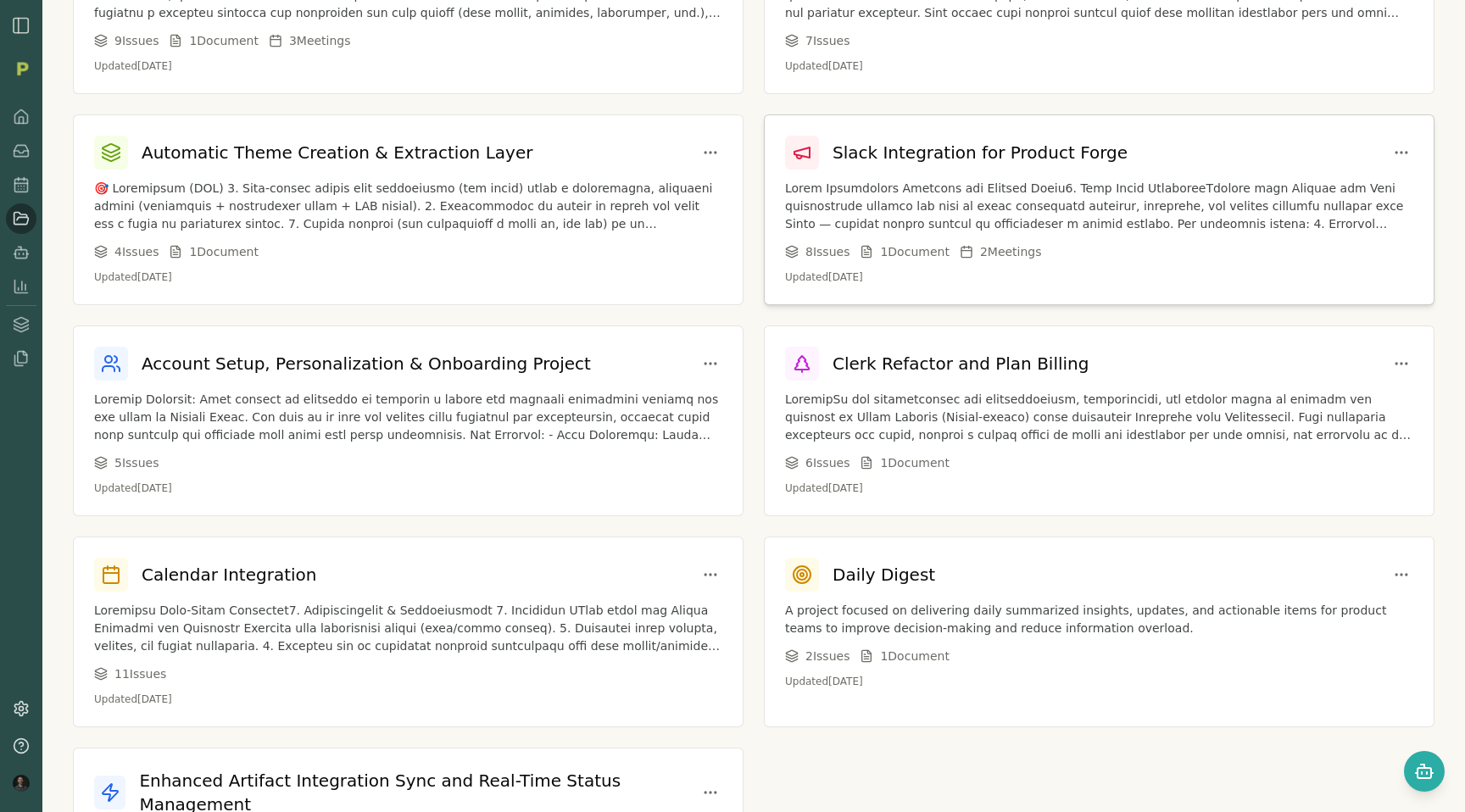
click at [926, 152] on h3 "Slack Integration for Product Forge" at bounding box center [980, 153] width 295 height 24
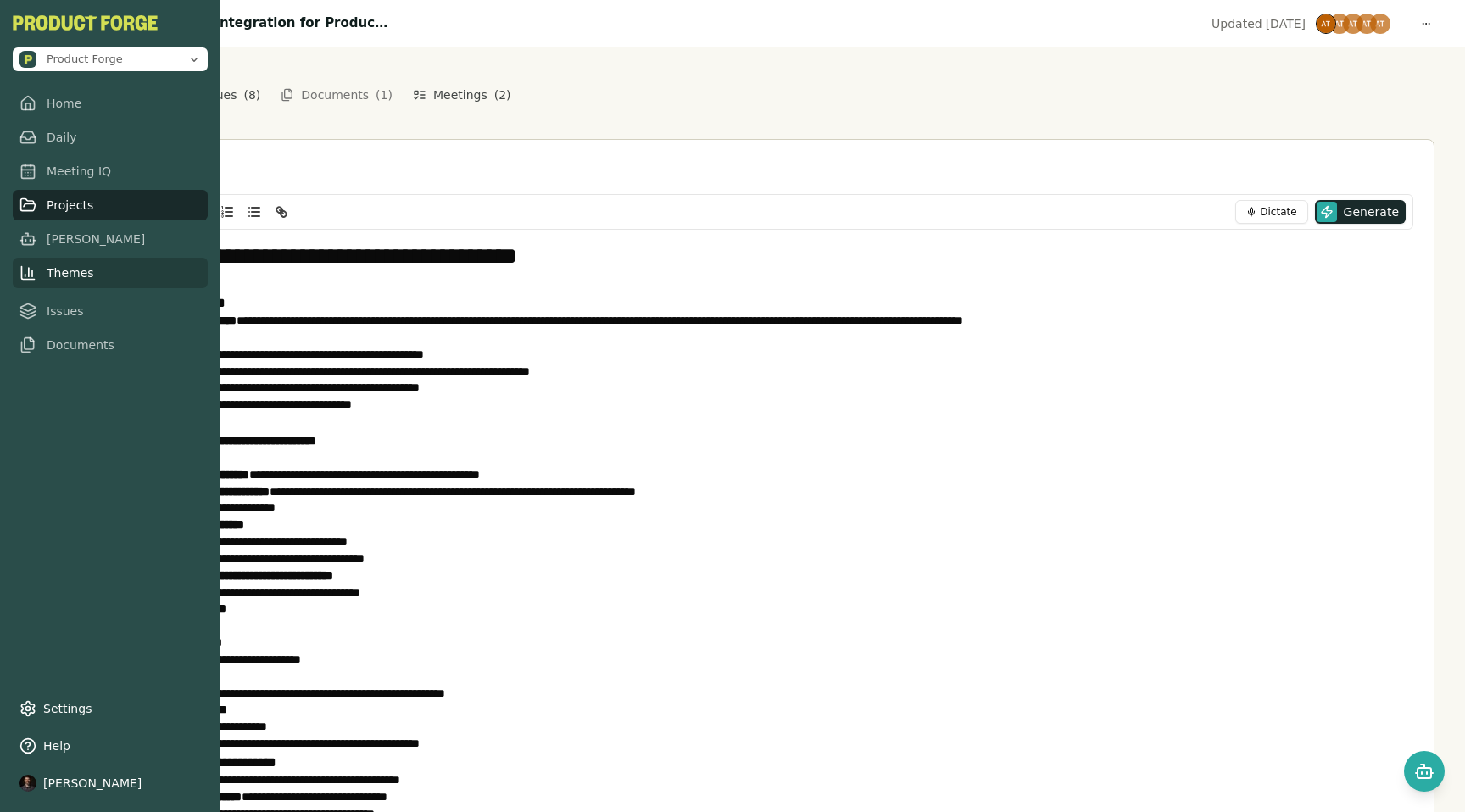
click at [42, 282] on link "Themes" at bounding box center [110, 273] width 195 height 30
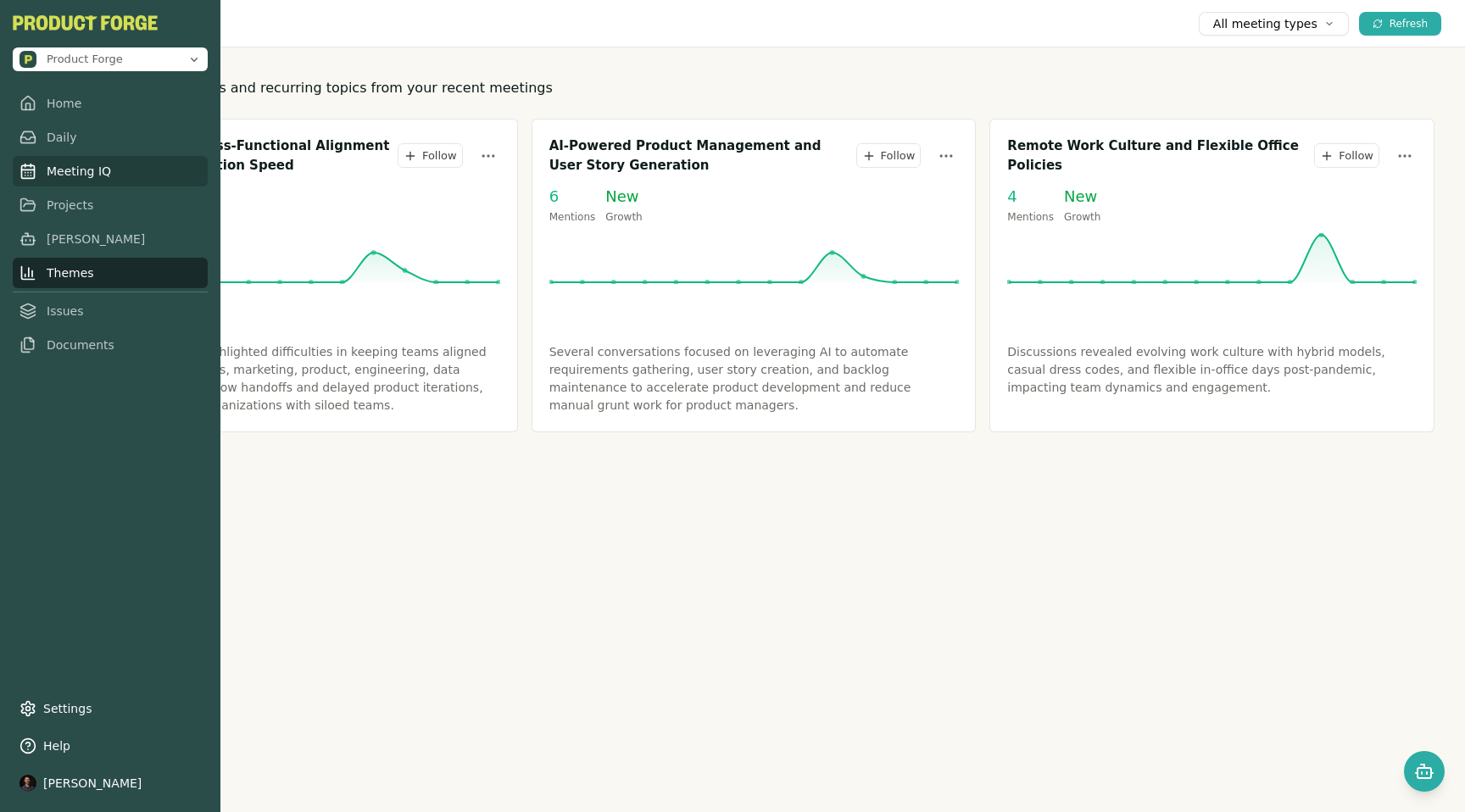
click at [70, 169] on link "Meeting IQ" at bounding box center [110, 171] width 195 height 30
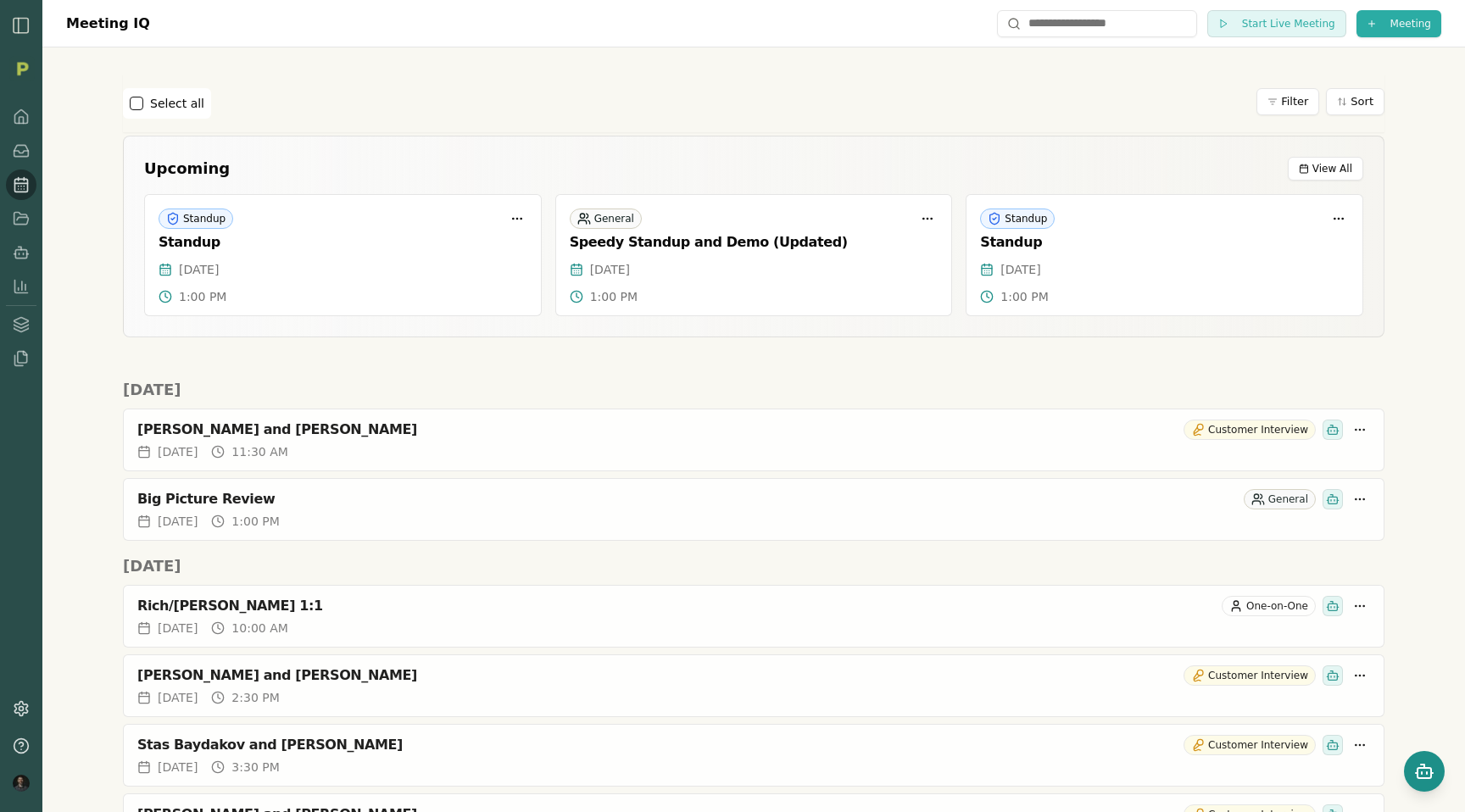
click at [1419, 766] on icon "Open chat" at bounding box center [1424, 771] width 21 height 21
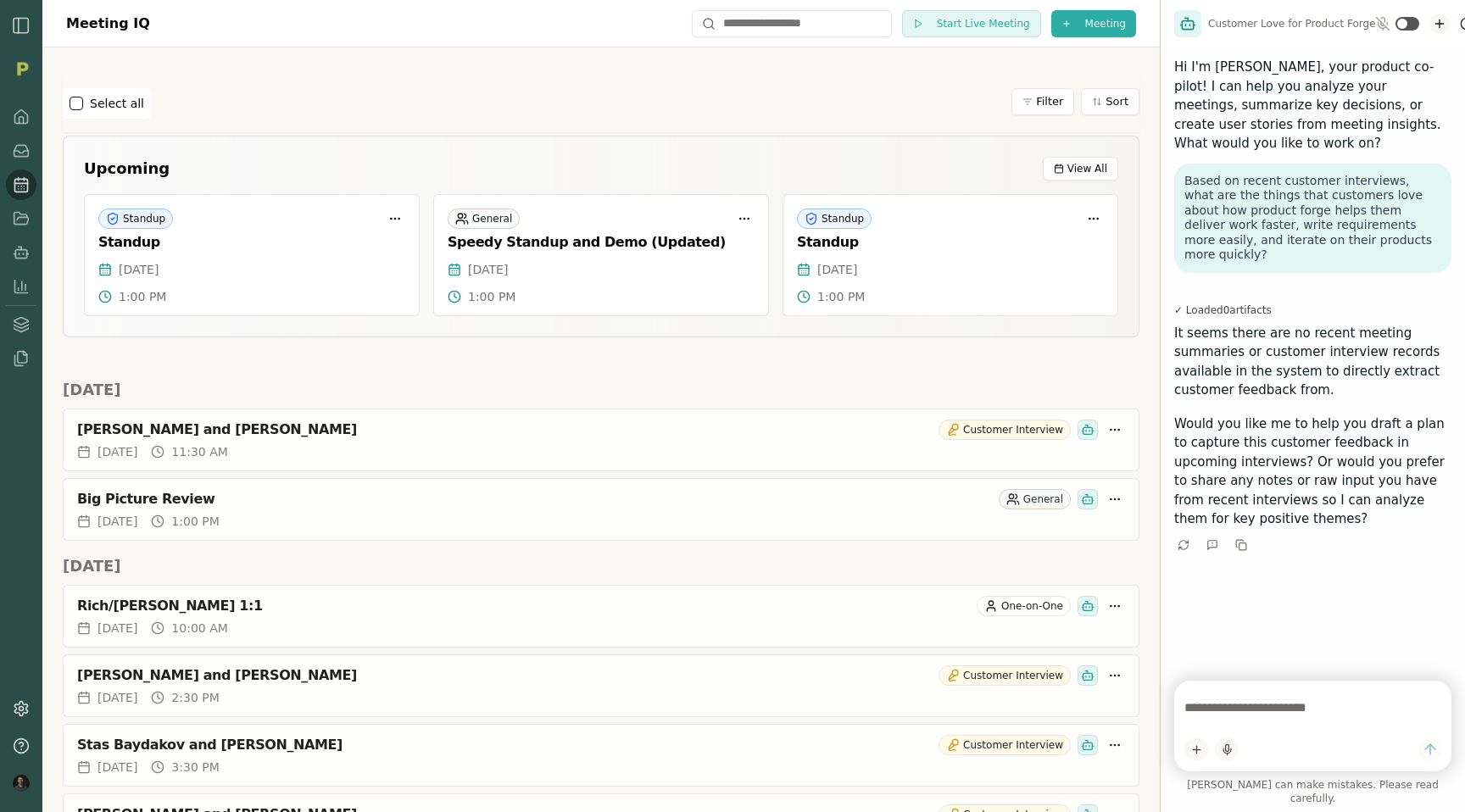
click at [1433, 20] on icon "New chat" at bounding box center [1439, 23] width 13 height 13
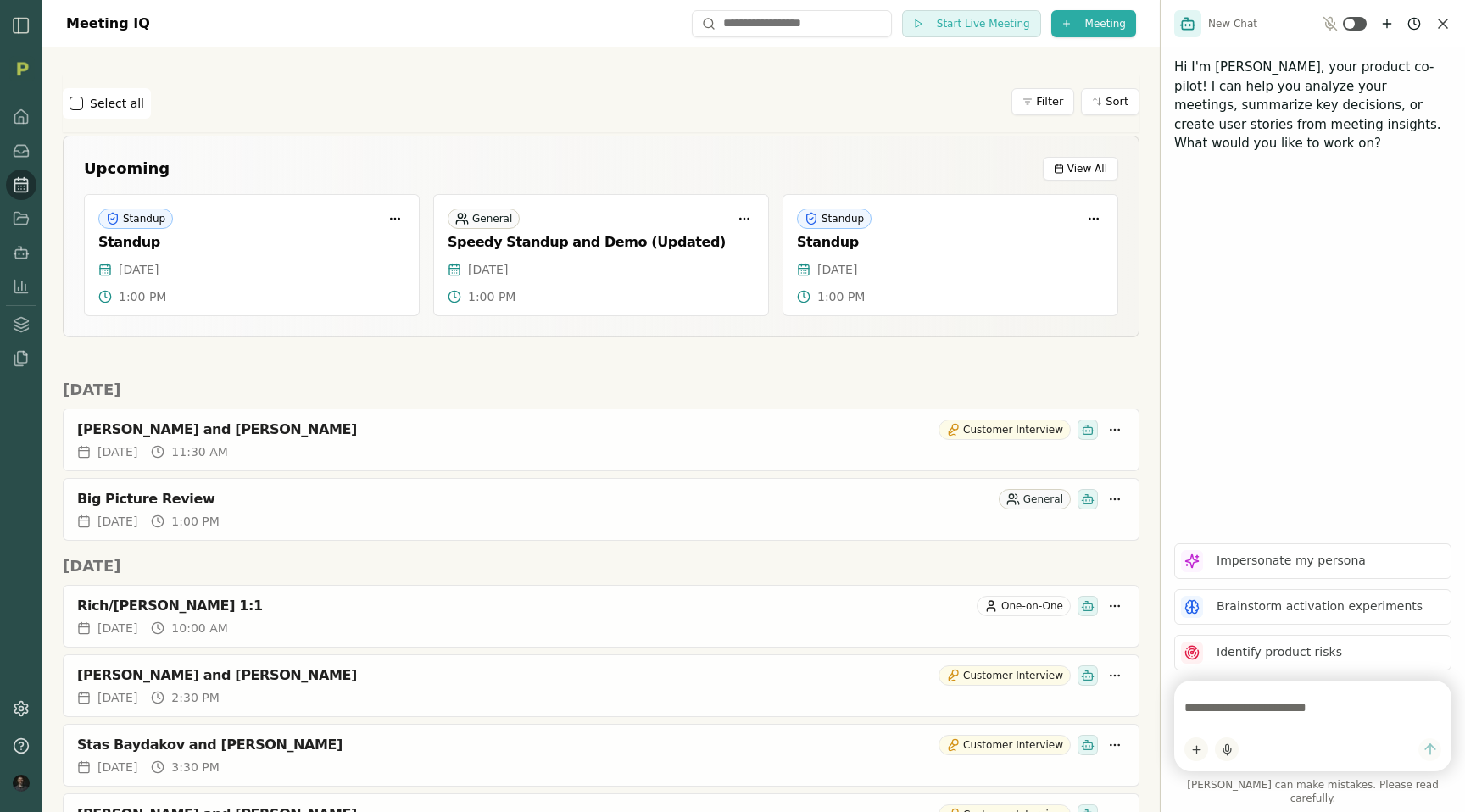
click at [1247, 724] on textarea at bounding box center [1313, 708] width 257 height 34
paste textarea "**********"
type textarea "**********"
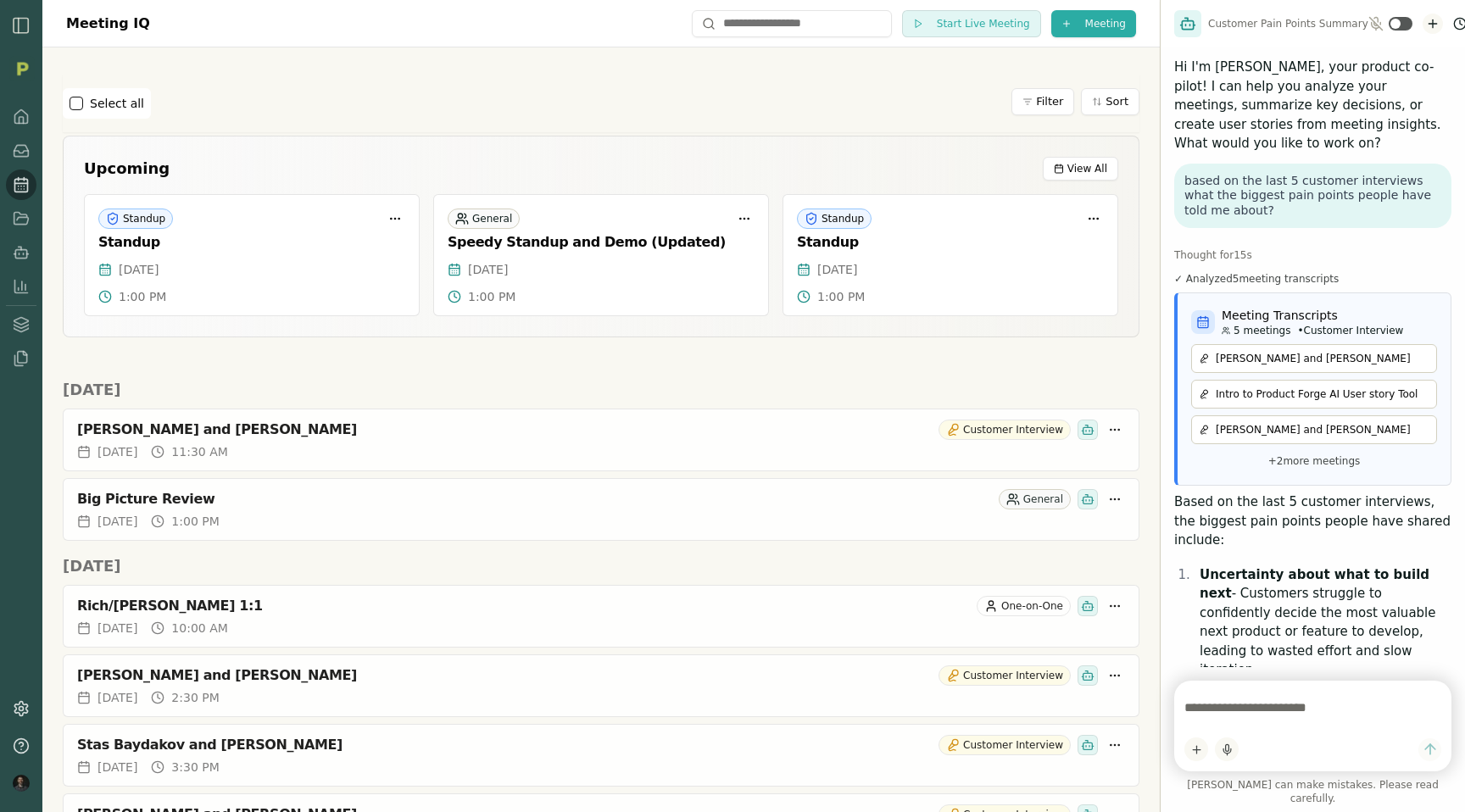
click at [1428, 24] on icon "New chat" at bounding box center [1432, 24] width 8 height 0
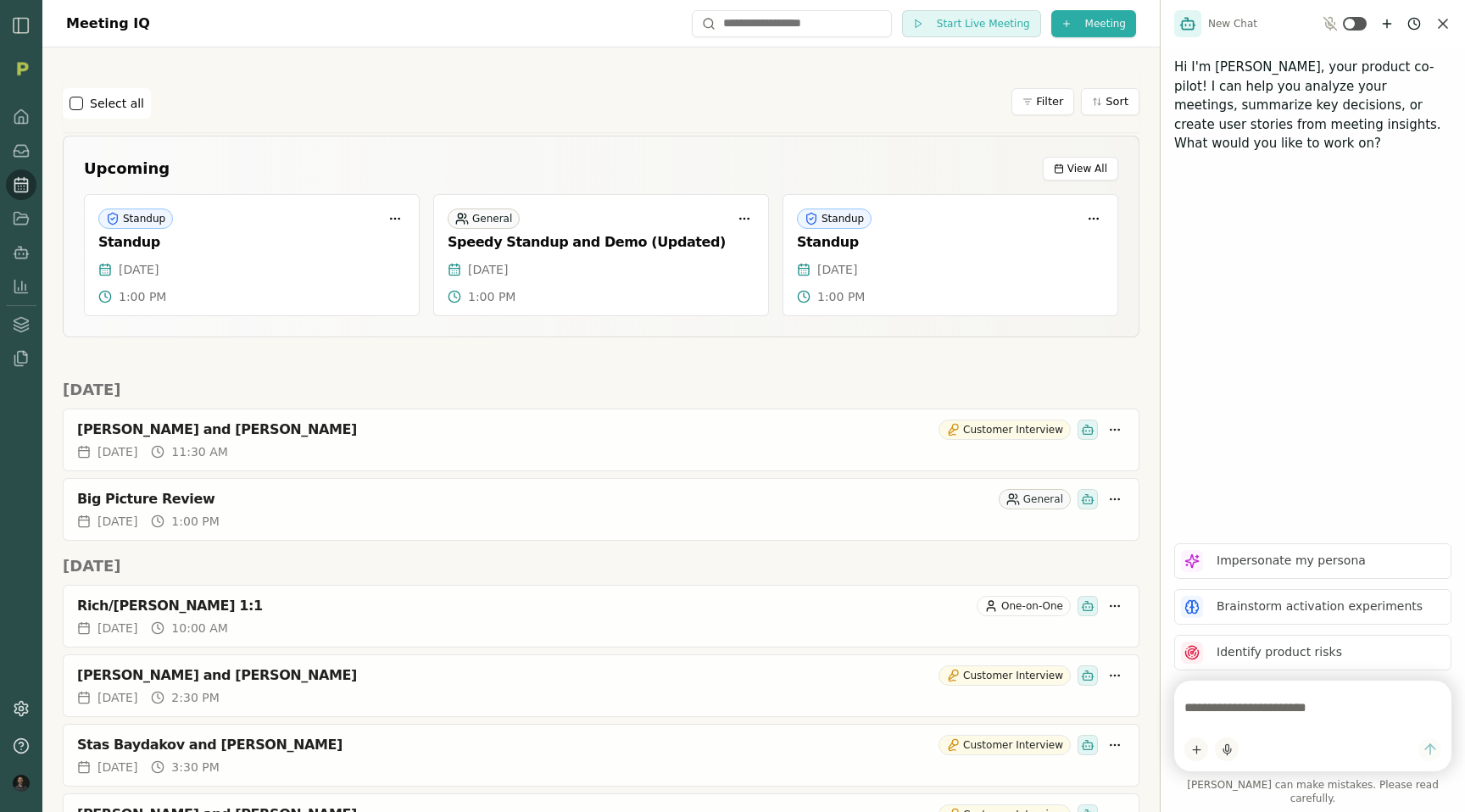
click at [1238, 725] on textarea at bounding box center [1313, 708] width 257 height 34
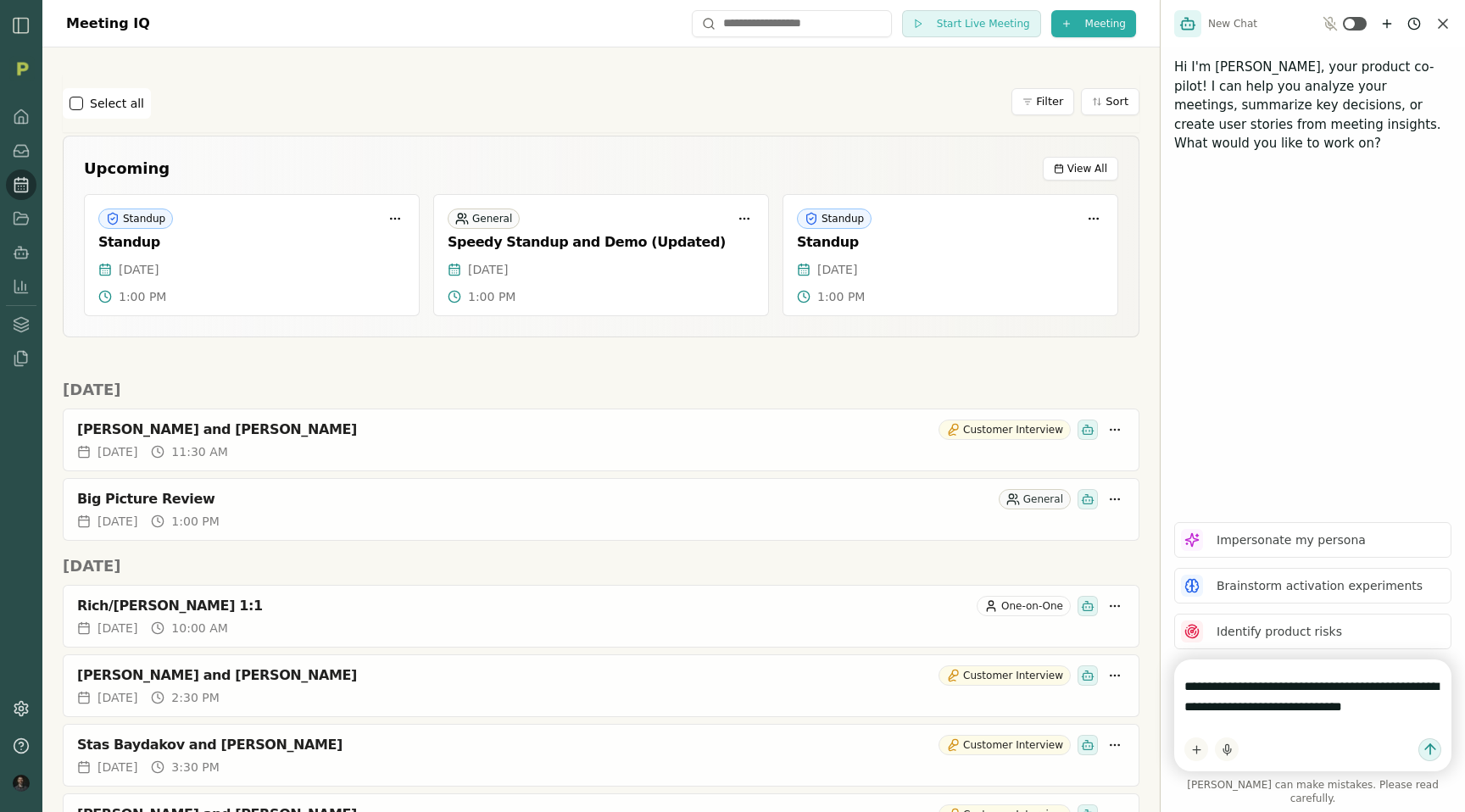
type textarea "**********"
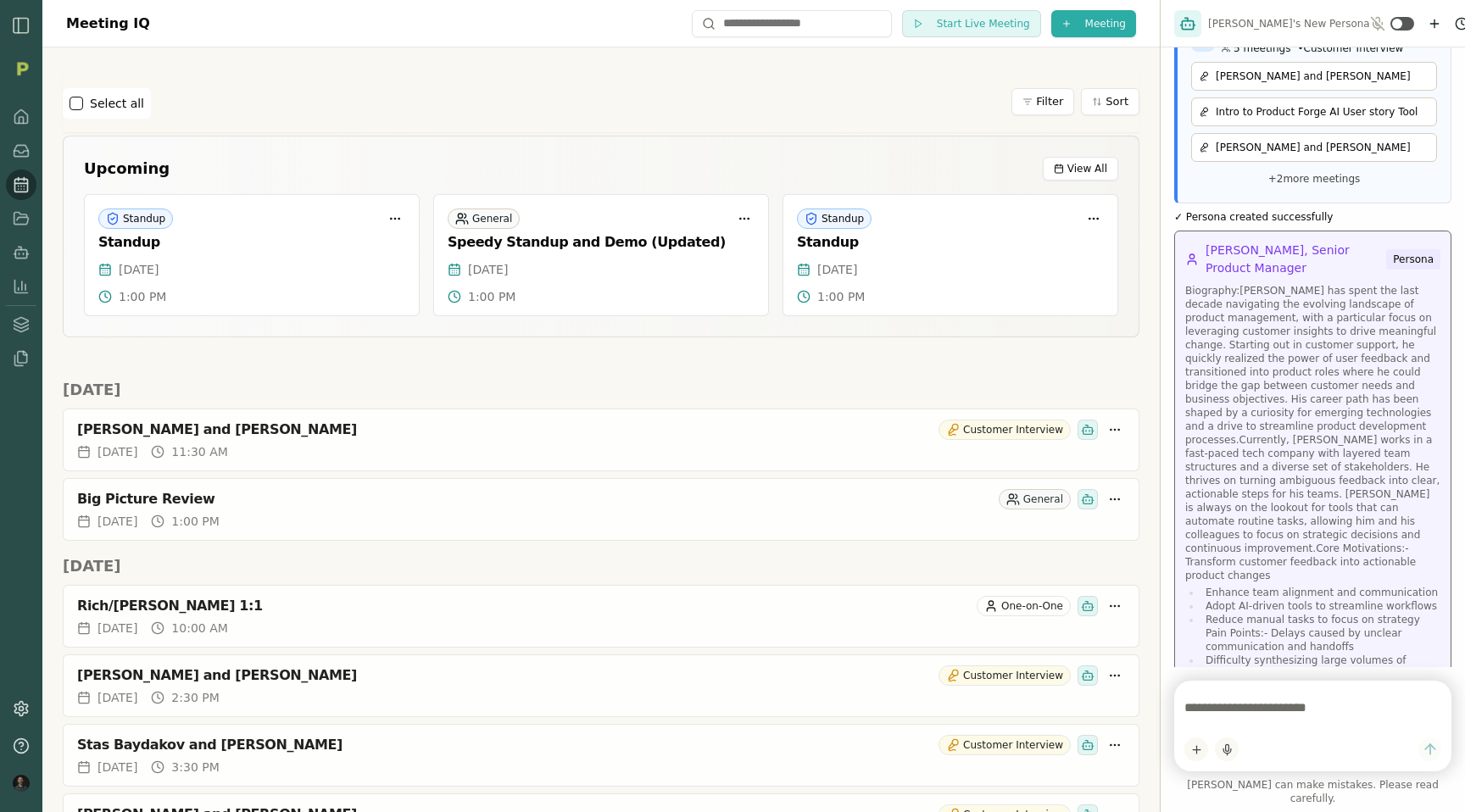
scroll to position [100, 0]
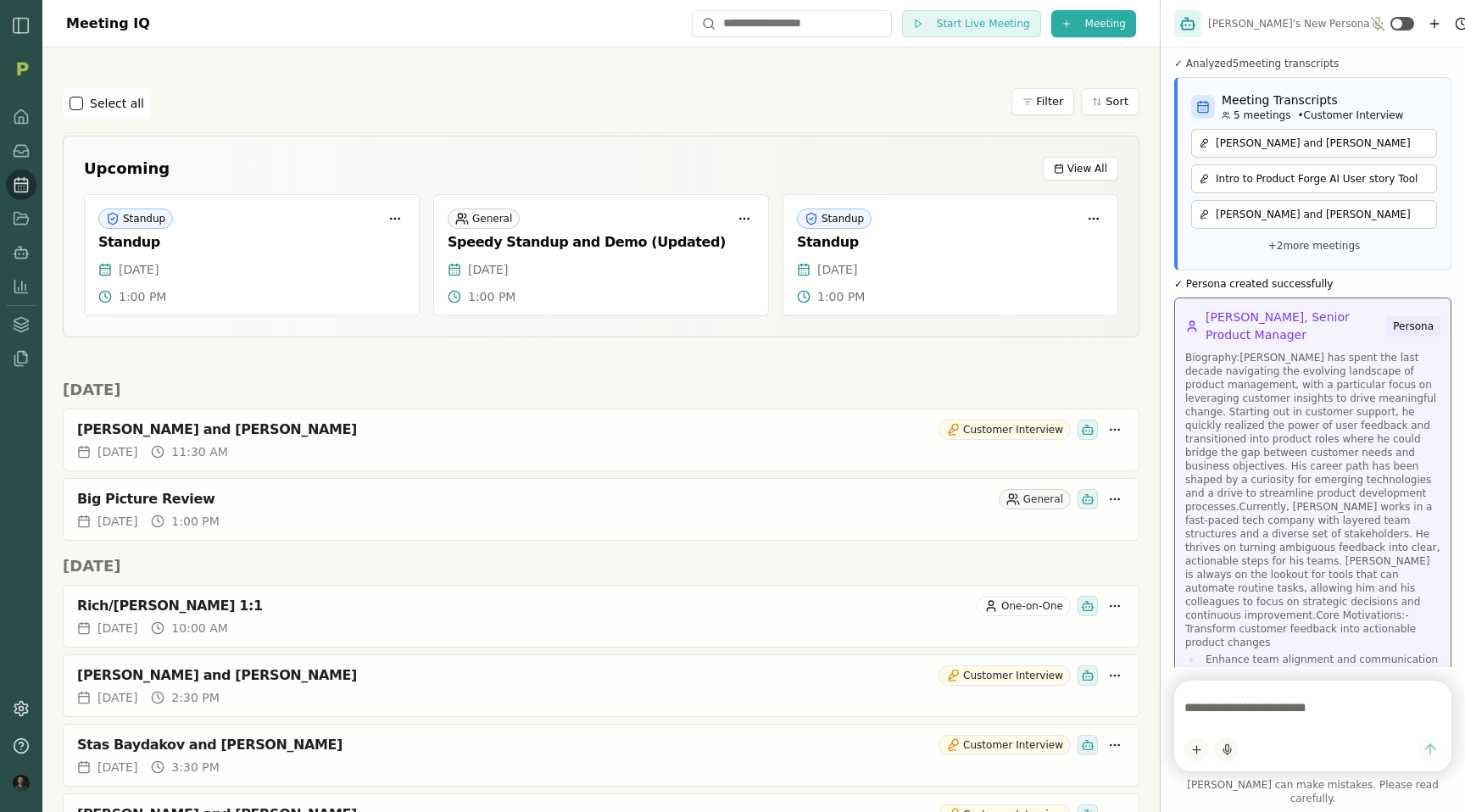
click at [1280, 385] on p "Biography:Rich Evans has spent the last decade navigating the evolving landscap…" at bounding box center [1313, 500] width 255 height 298
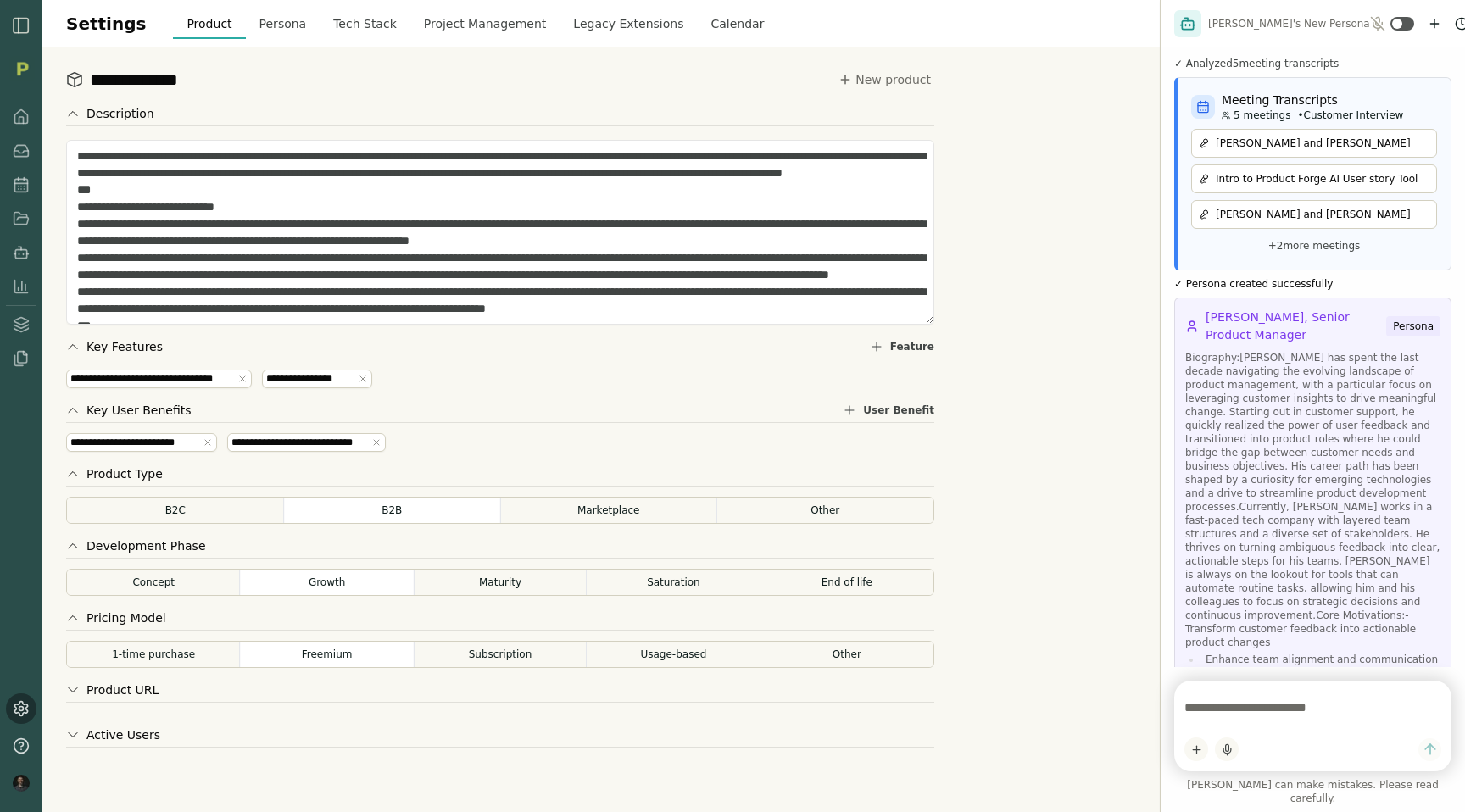
click at [268, 25] on button "Persona" at bounding box center [283, 23] width 75 height 30
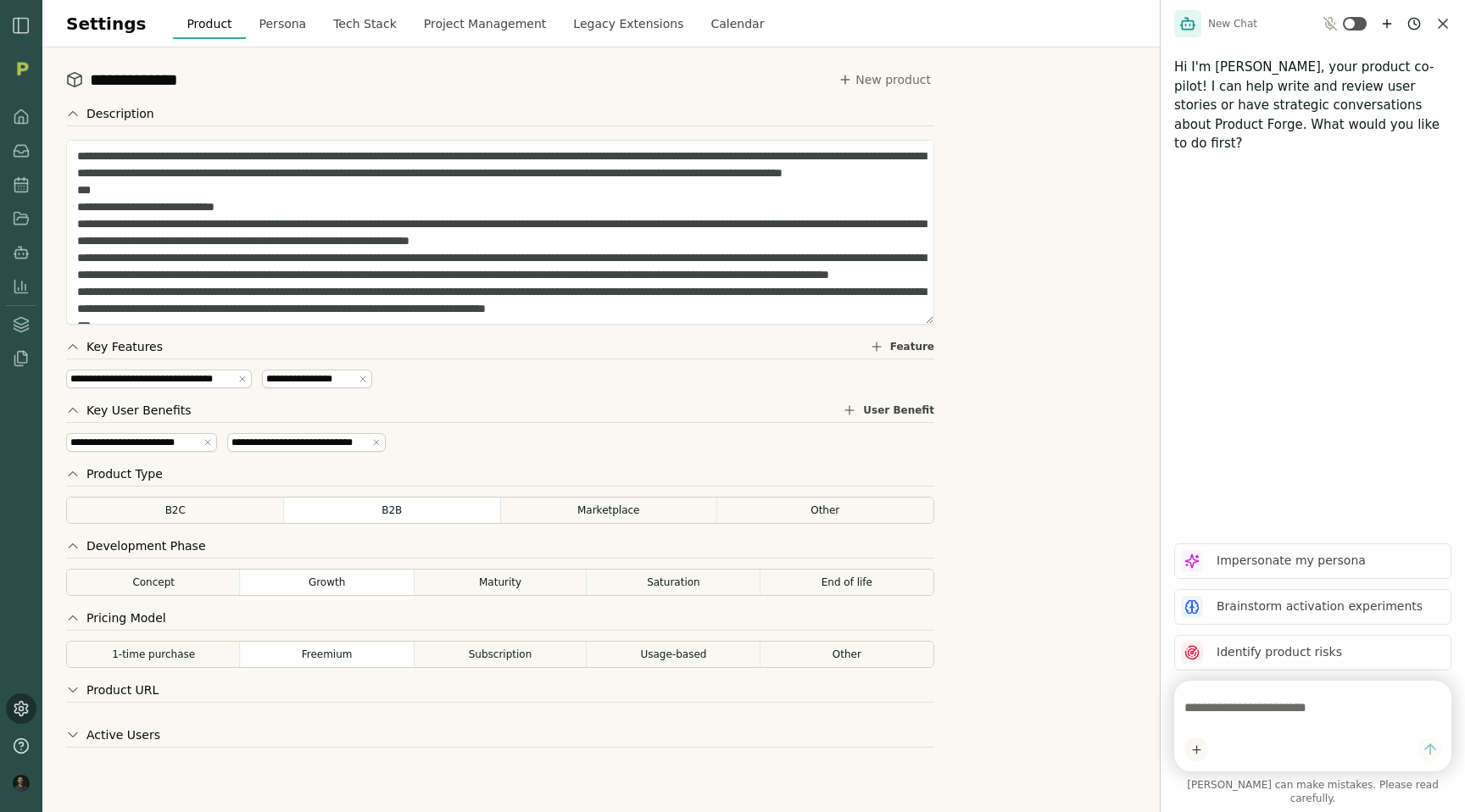
click at [257, 21] on button "Persona" at bounding box center [283, 23] width 75 height 30
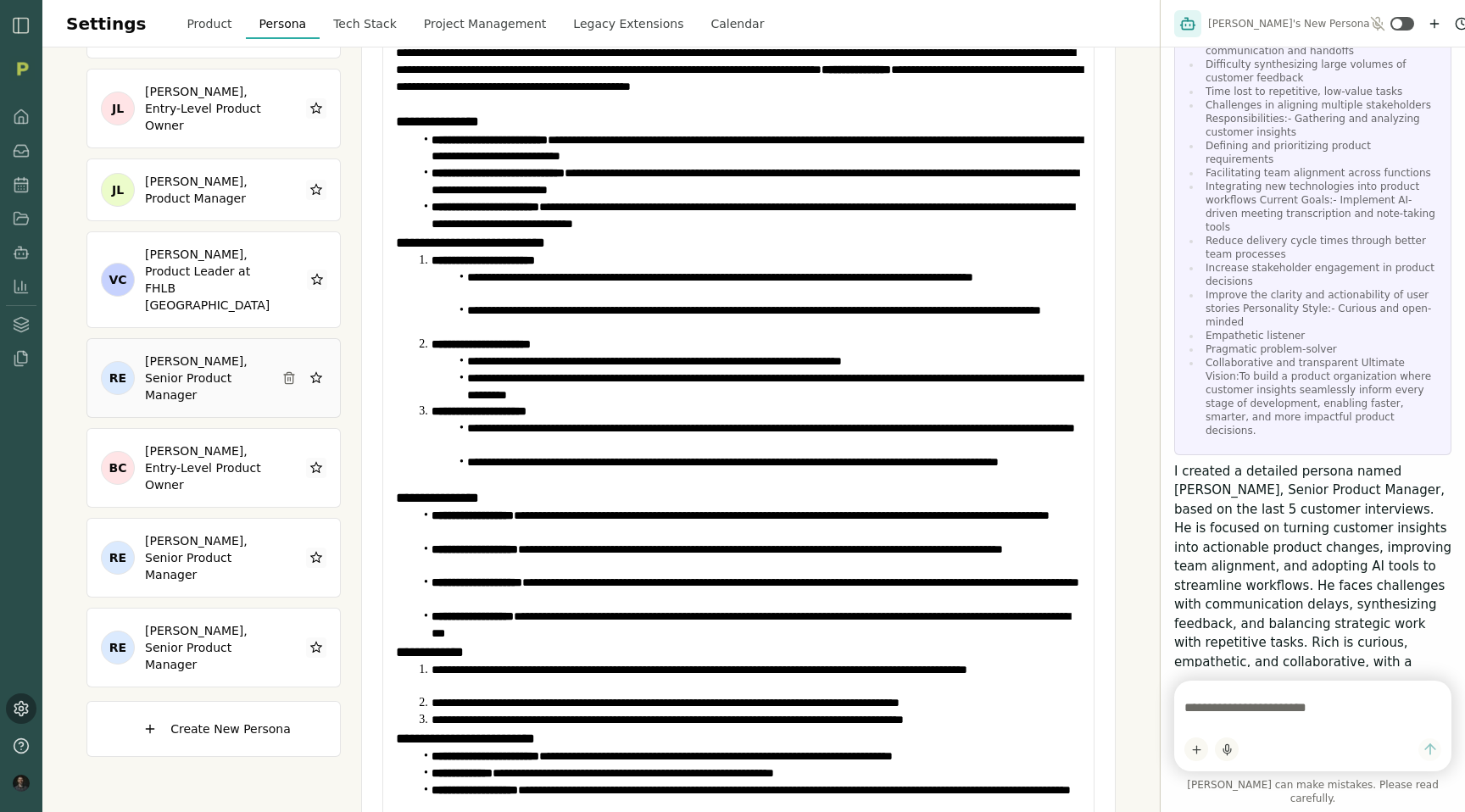
scroll to position [232, 0]
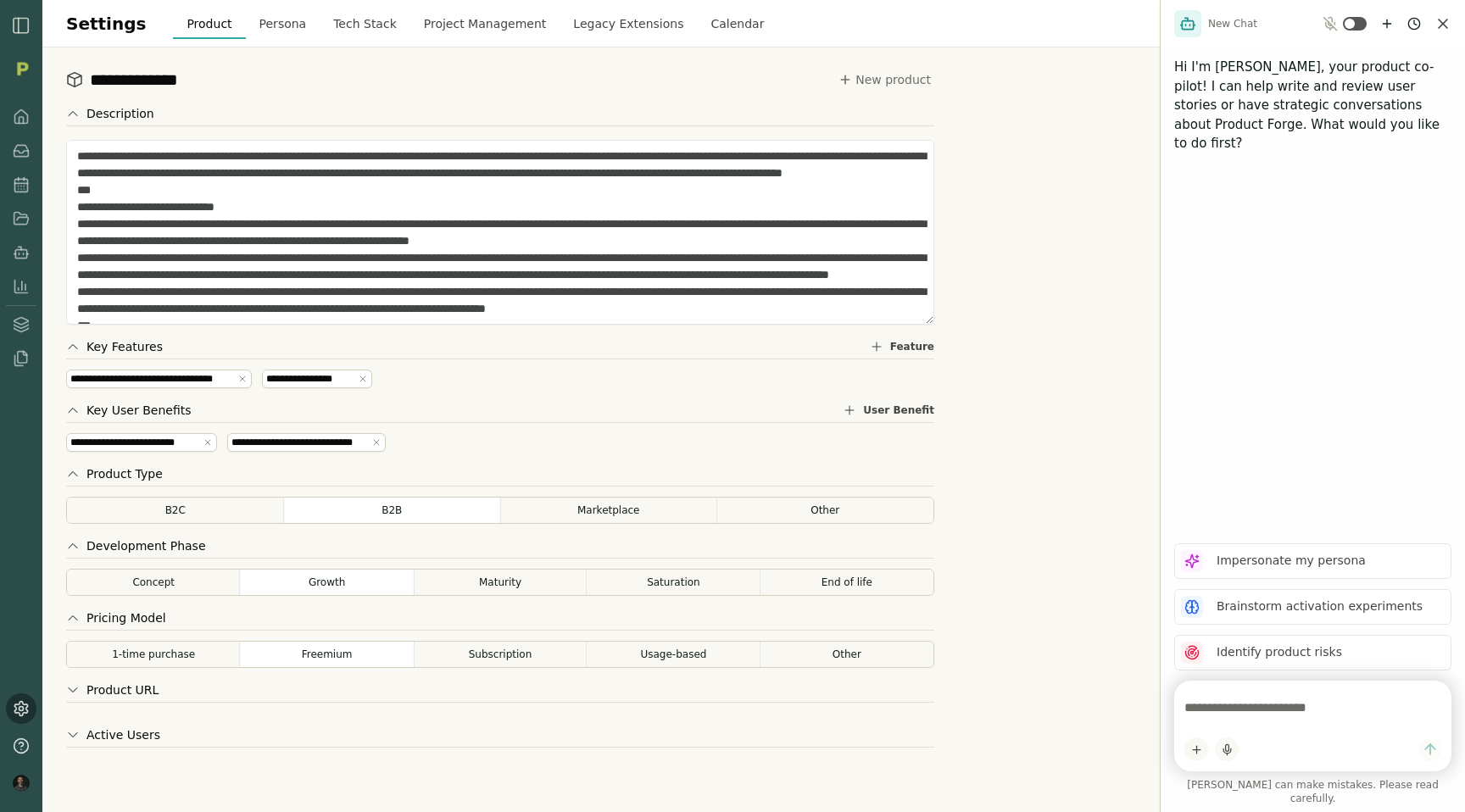
click at [265, 26] on button "Persona" at bounding box center [283, 23] width 75 height 30
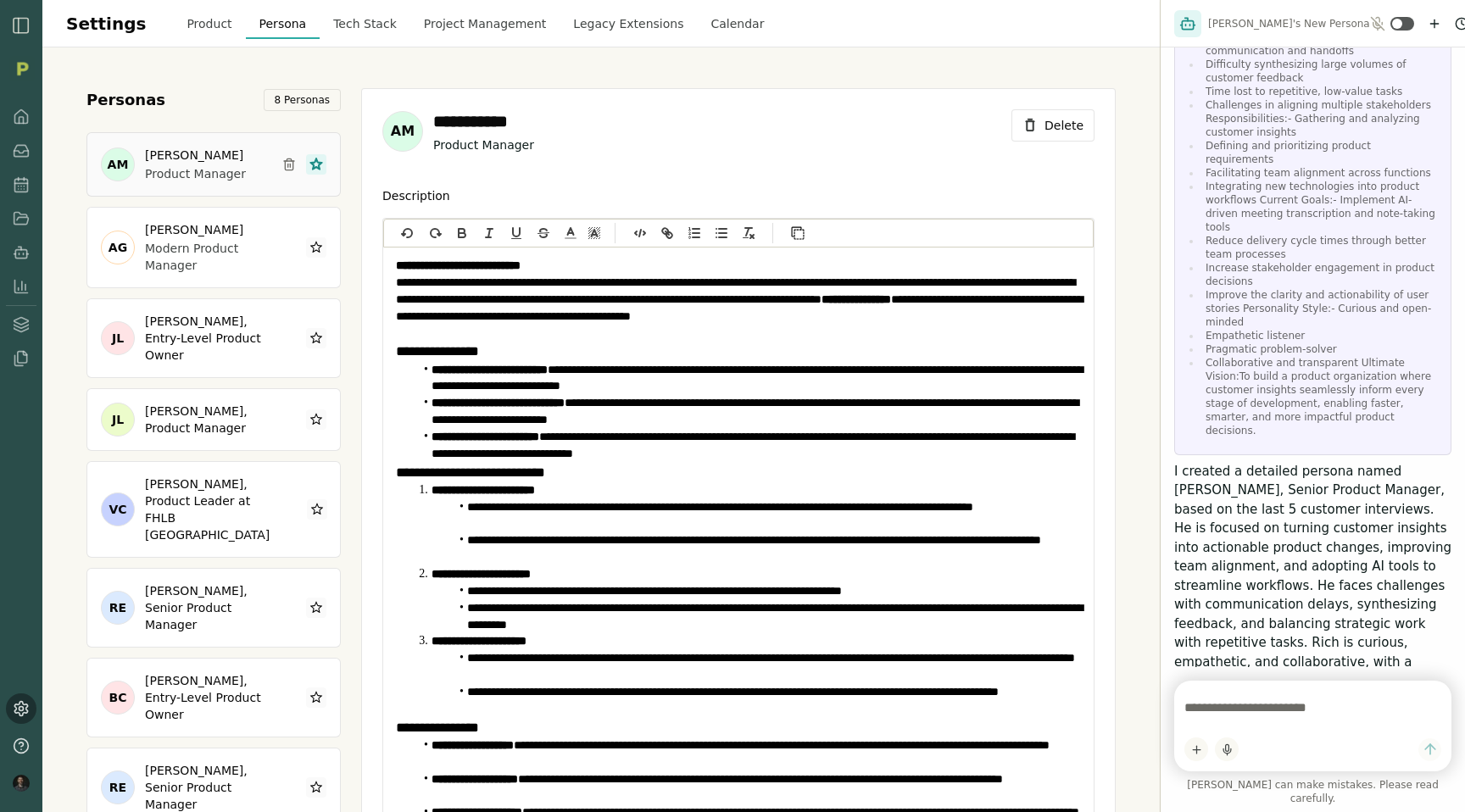
scroll to position [26, 0]
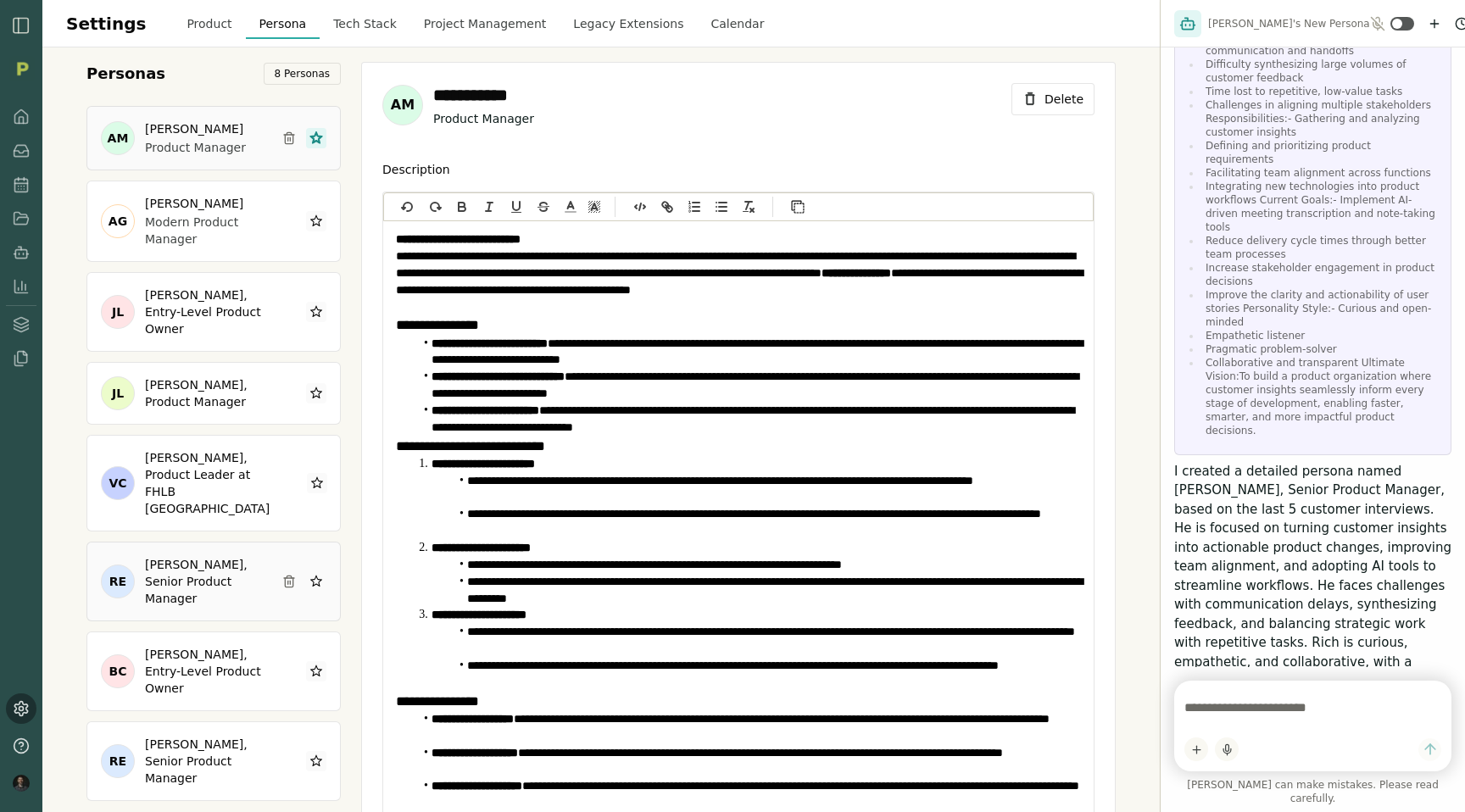
click at [289, 575] on icon at bounding box center [288, 581] width 13 height 13
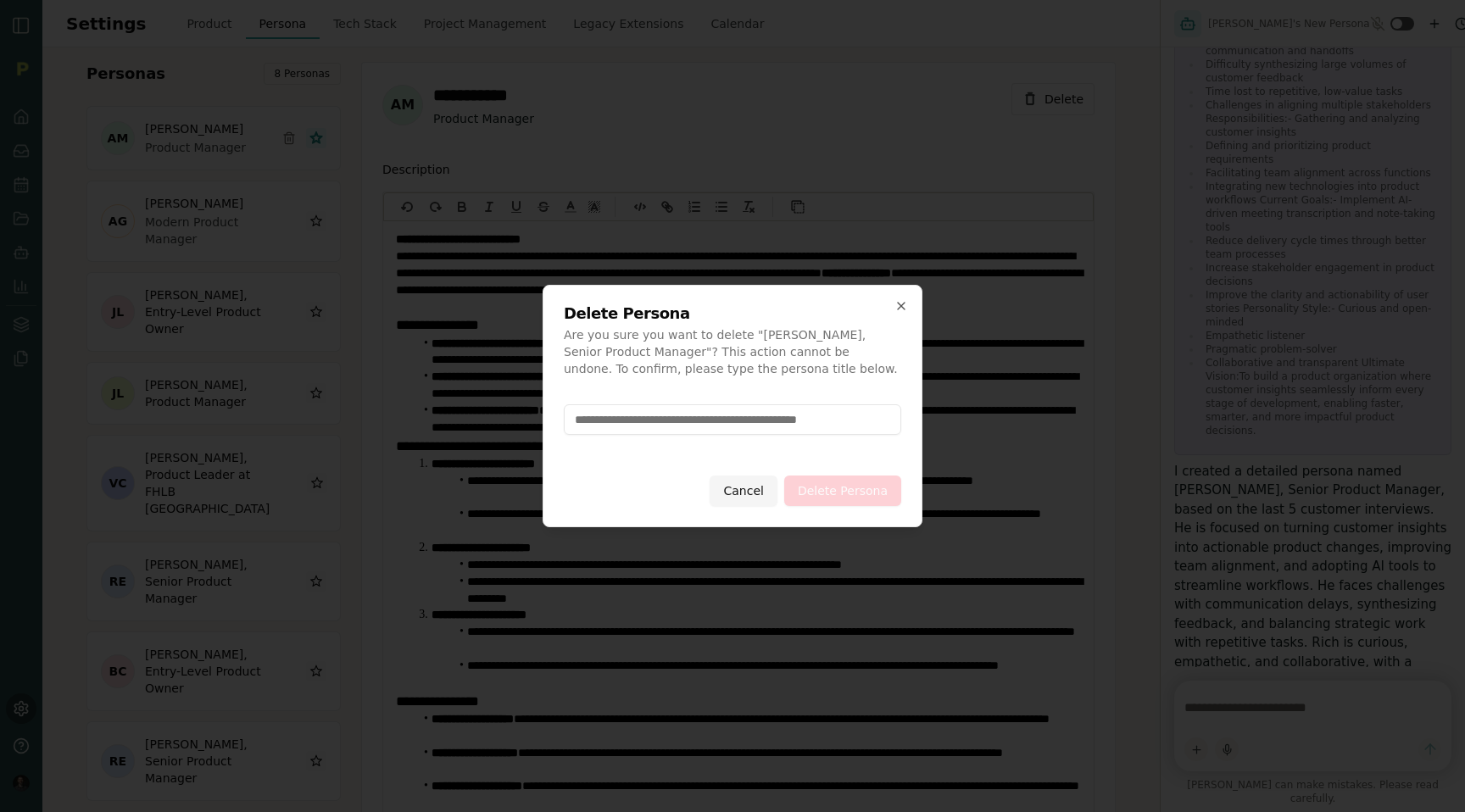
drag, startPoint x: 611, startPoint y: 419, endPoint x: 689, endPoint y: 412, distance: 78.3
click at [689, 412] on input at bounding box center [733, 419] width 337 height 30
type input "**********"
click at [844, 510] on div "**********" at bounding box center [732, 406] width 379 height 243
click at [840, 493] on button "Delete Persona" at bounding box center [842, 491] width 117 height 30
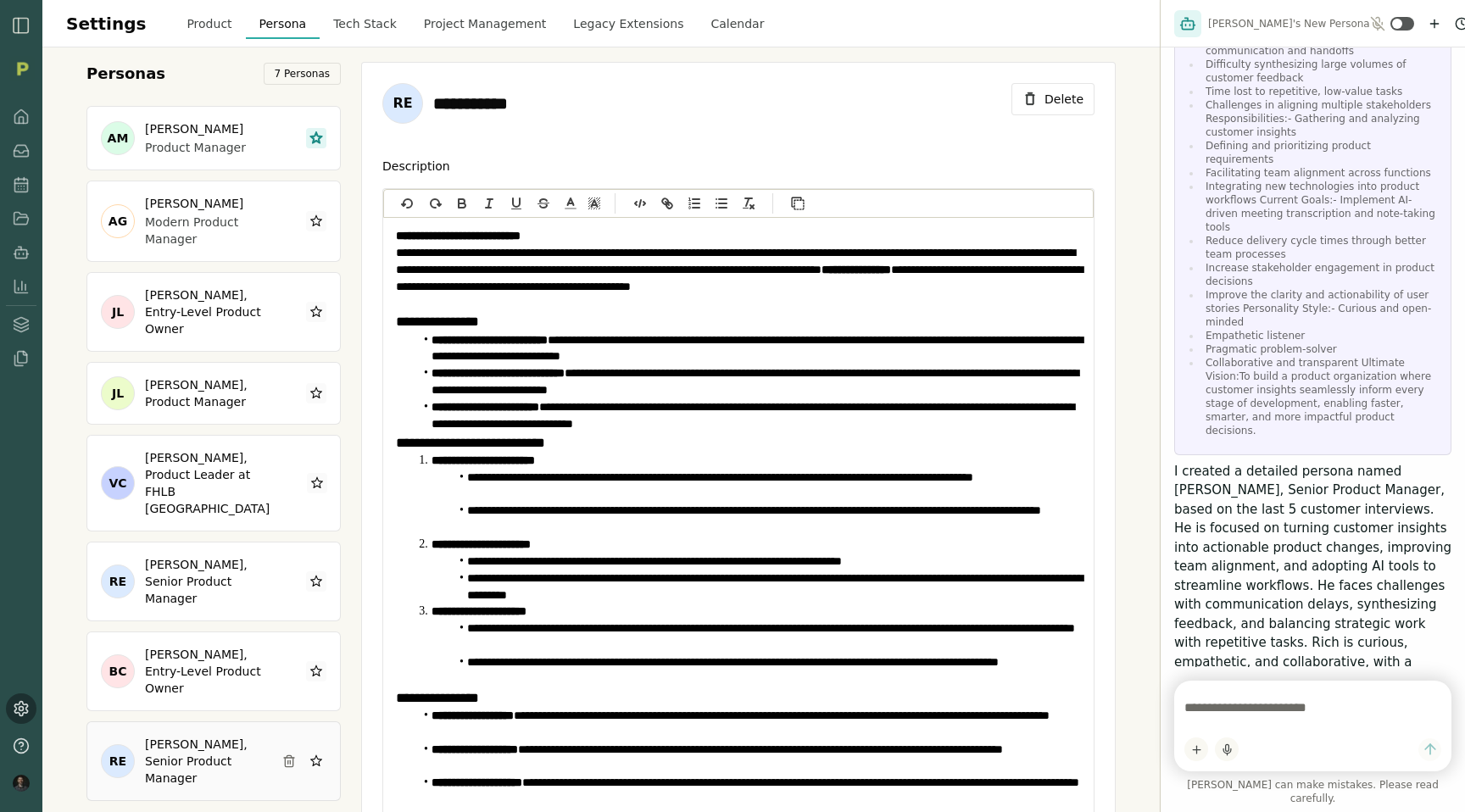
click at [876, 70] on div "**********" at bounding box center [738, 589] width 754 height 1056
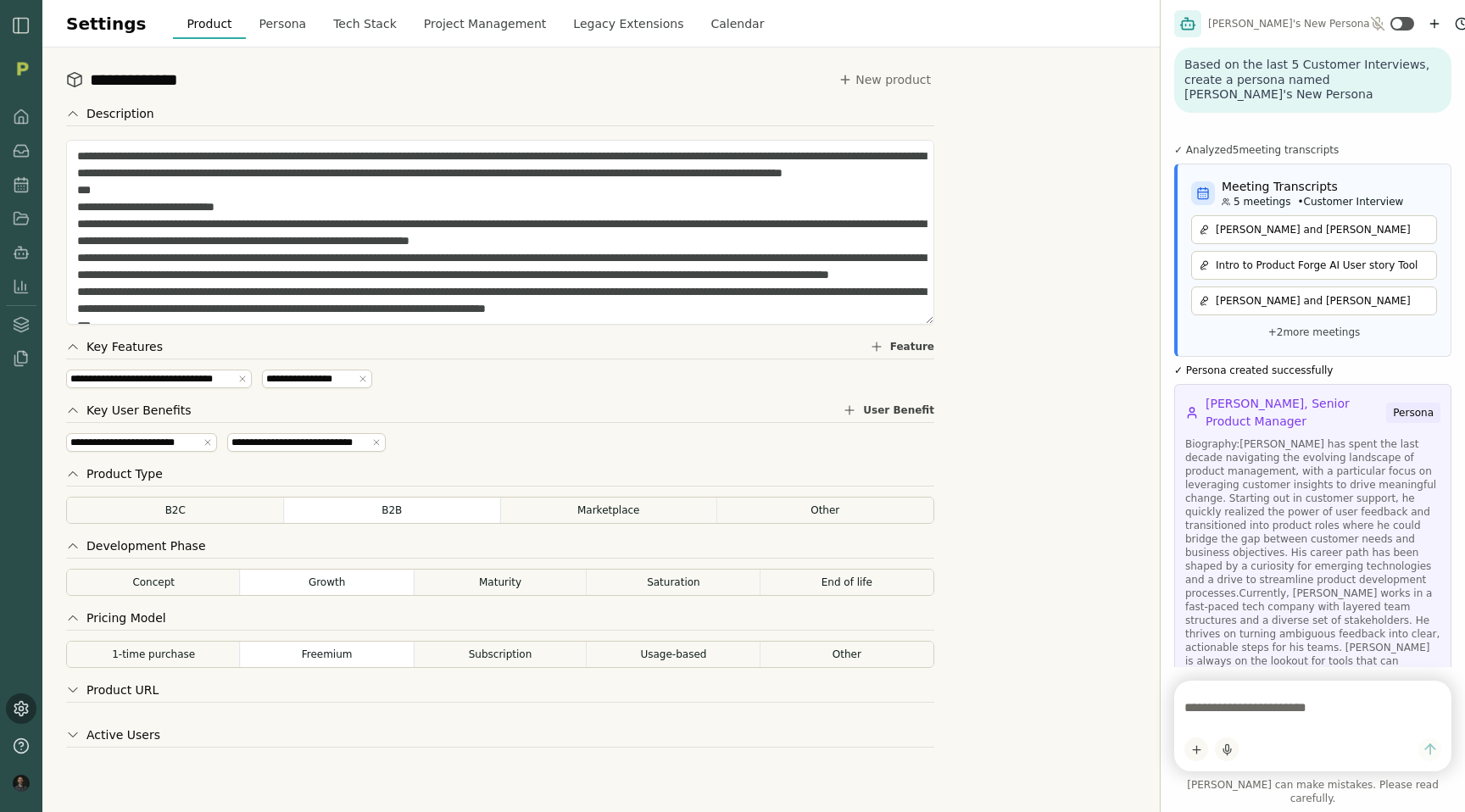
scroll to position [750, 0]
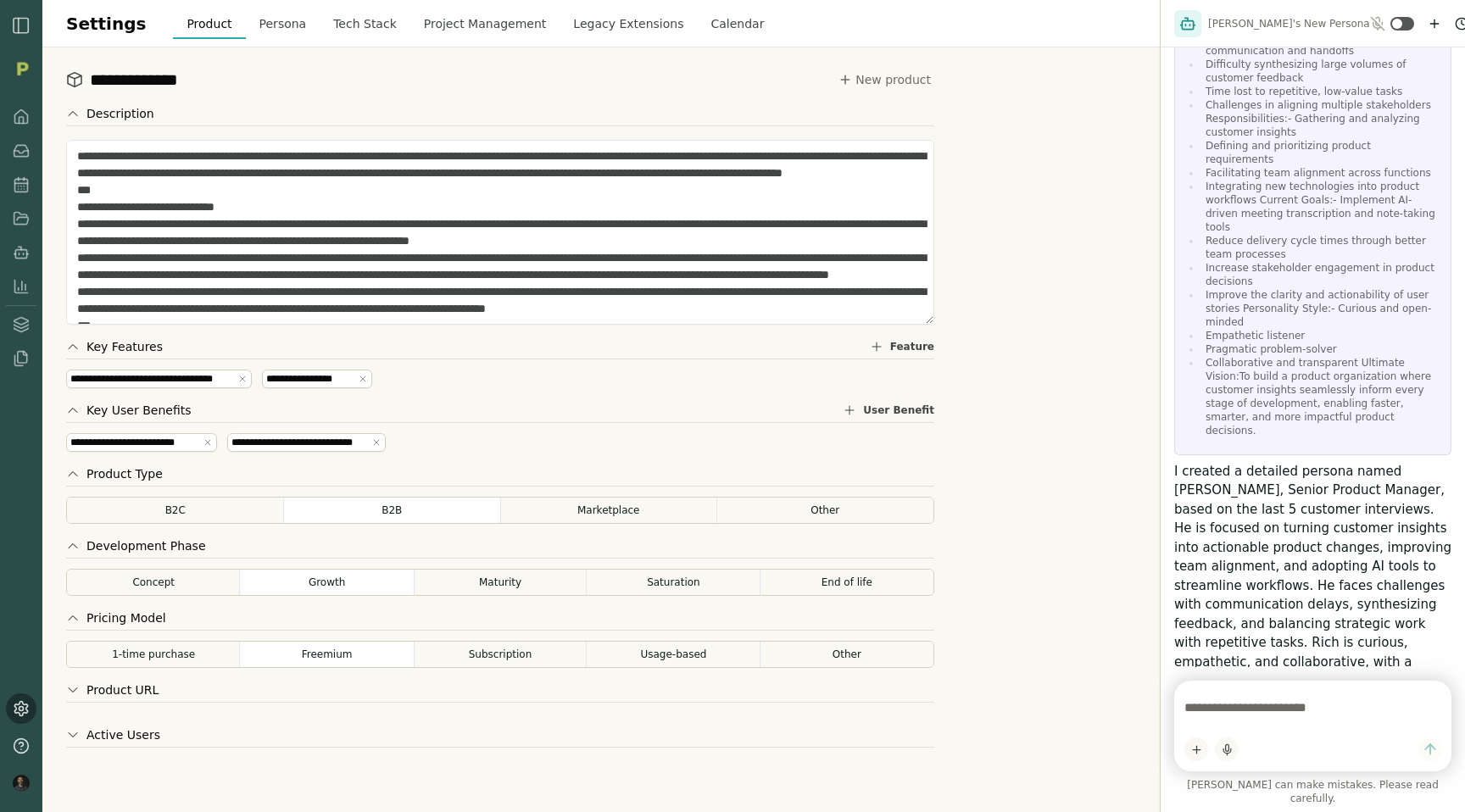
click at [1003, 97] on div "**********" at bounding box center [601, 429] width 1118 height 765
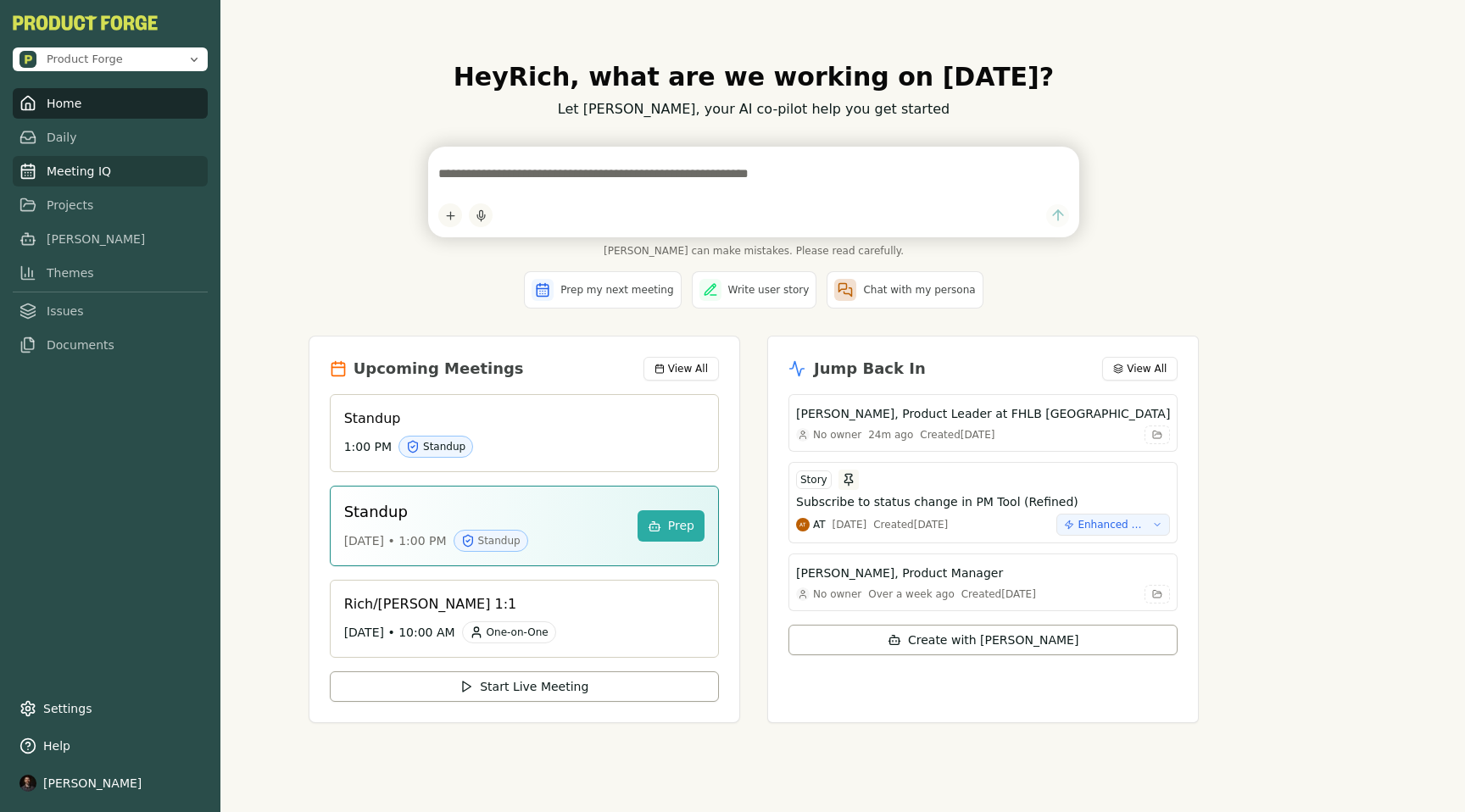
click at [59, 170] on link "Meeting IQ" at bounding box center [110, 171] width 195 height 30
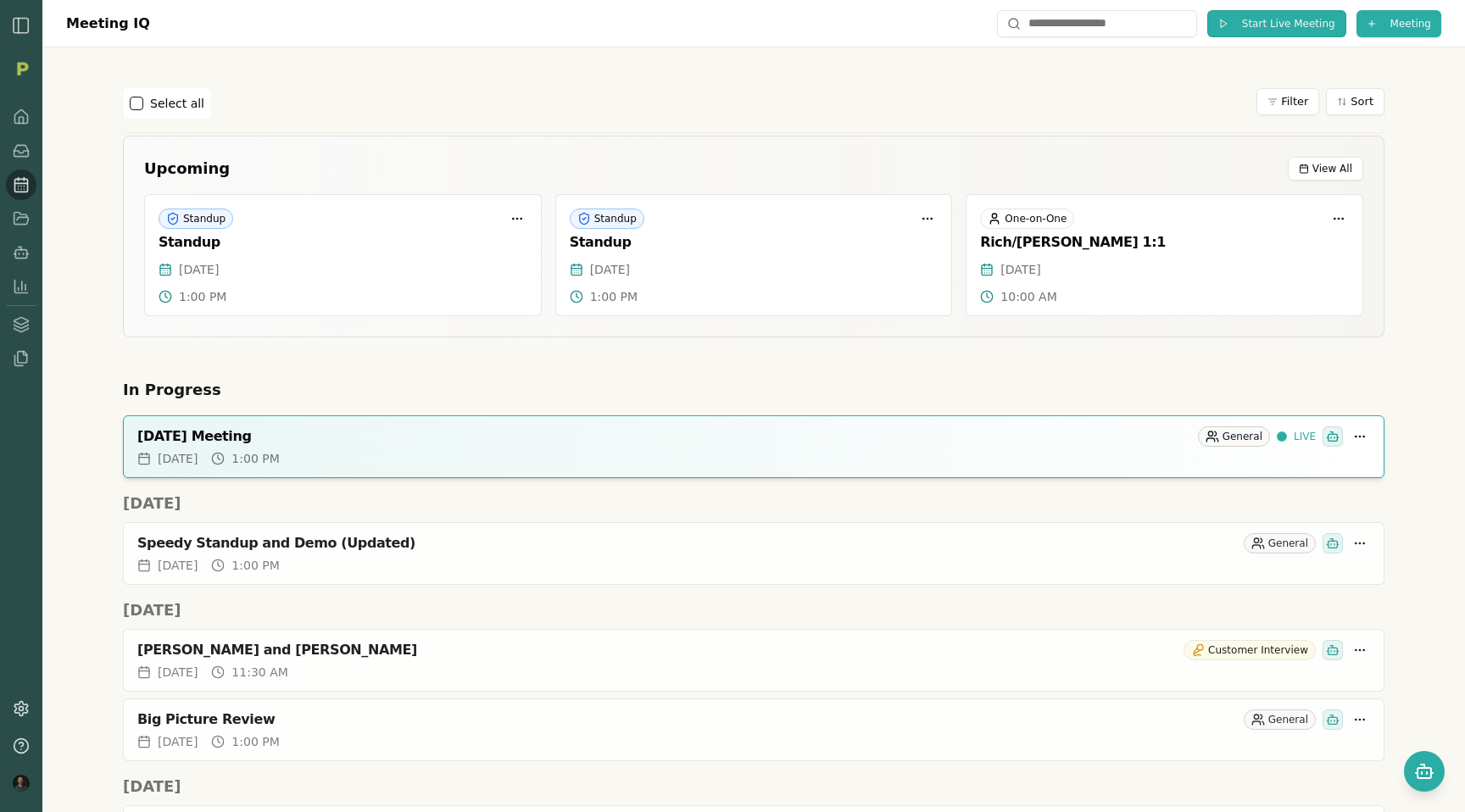
click at [1260, 25] on span "Start Live Meeting" at bounding box center [1288, 23] width 93 height 13
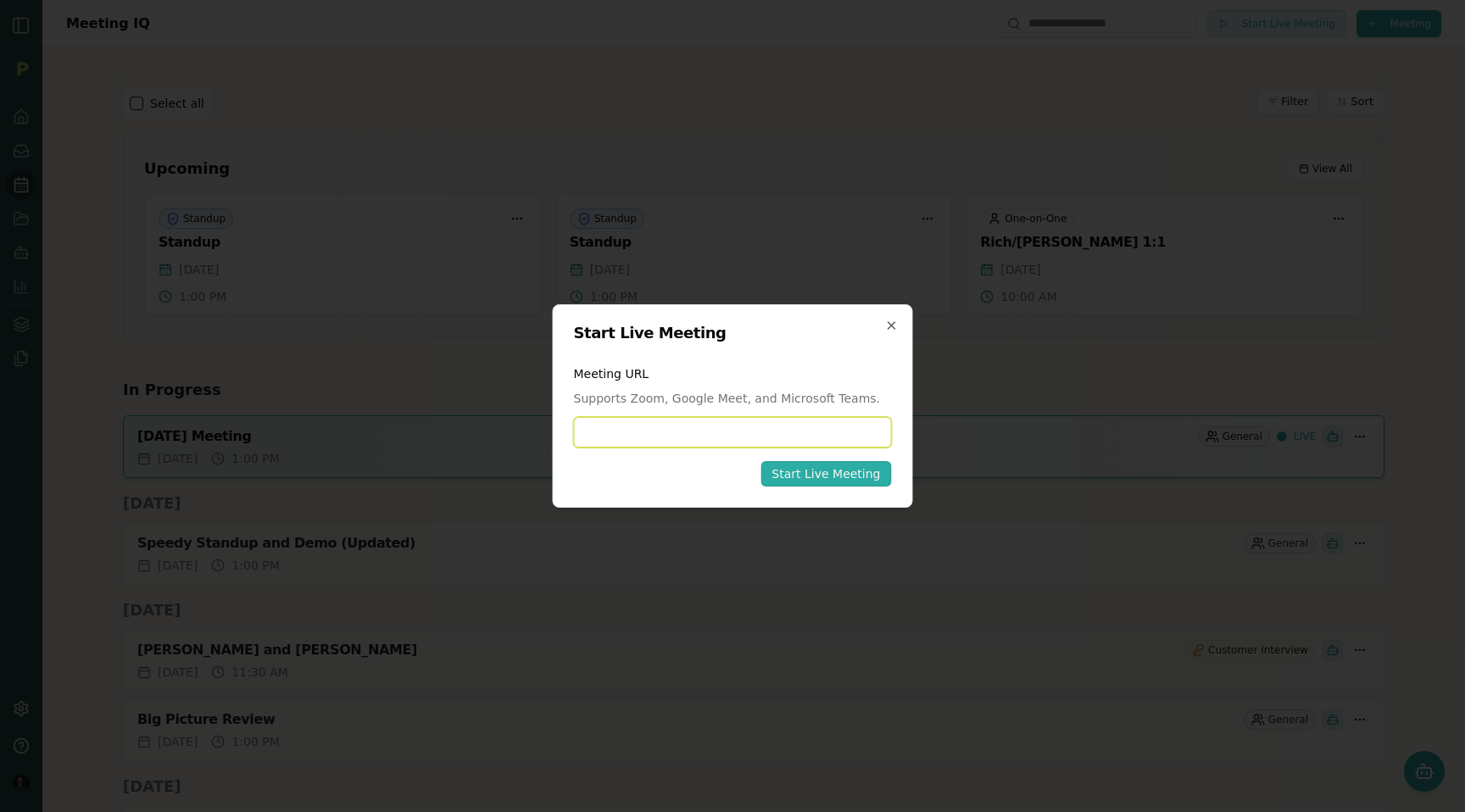
paste input "**********"
type input "**********"
click at [797, 467] on div "Start Live Meeting" at bounding box center [826, 473] width 109 height 17
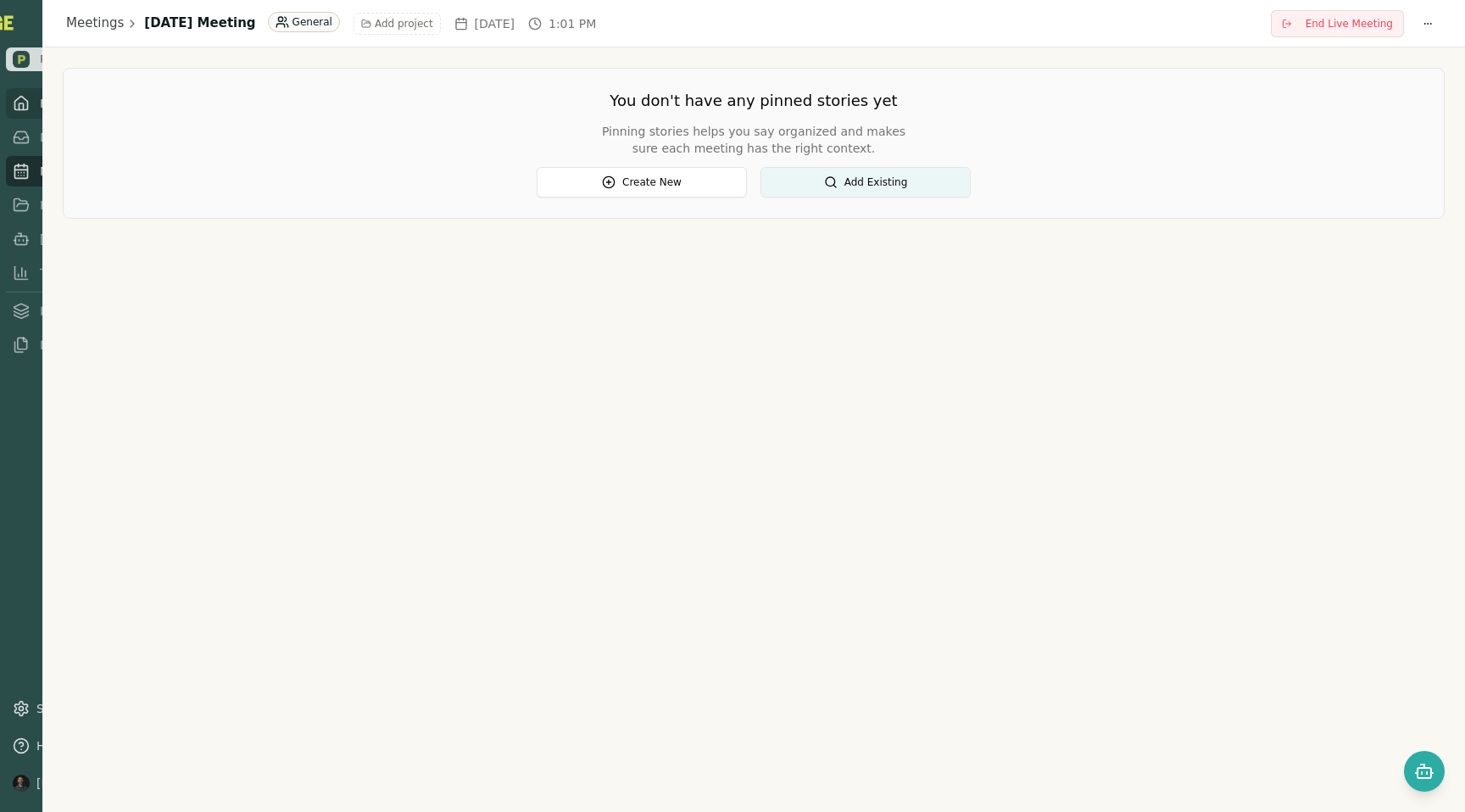
click at [23, 123] on link "Daily" at bounding box center [87, 137] width 161 height 30
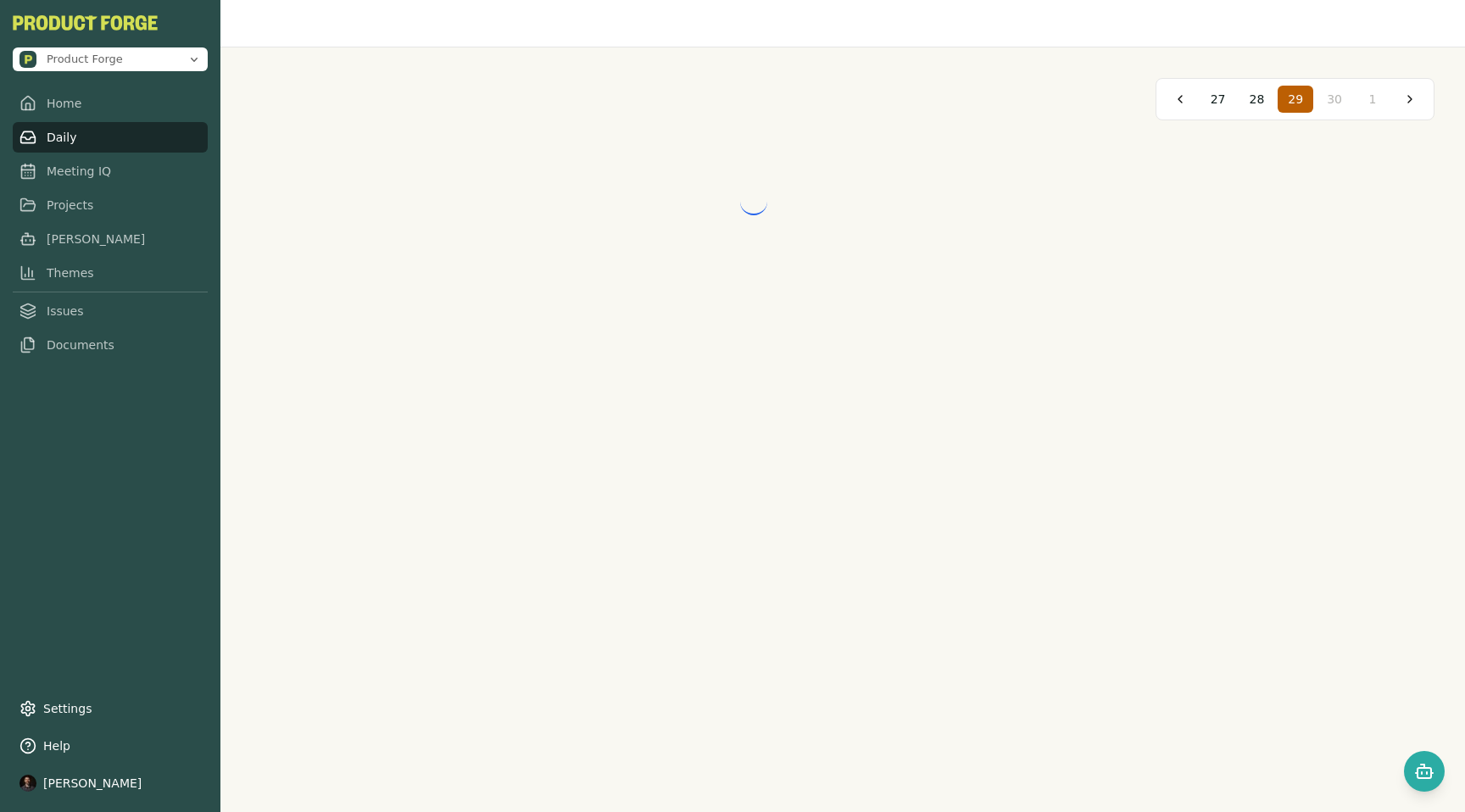
click at [48, 130] on link "Daily" at bounding box center [110, 137] width 195 height 30
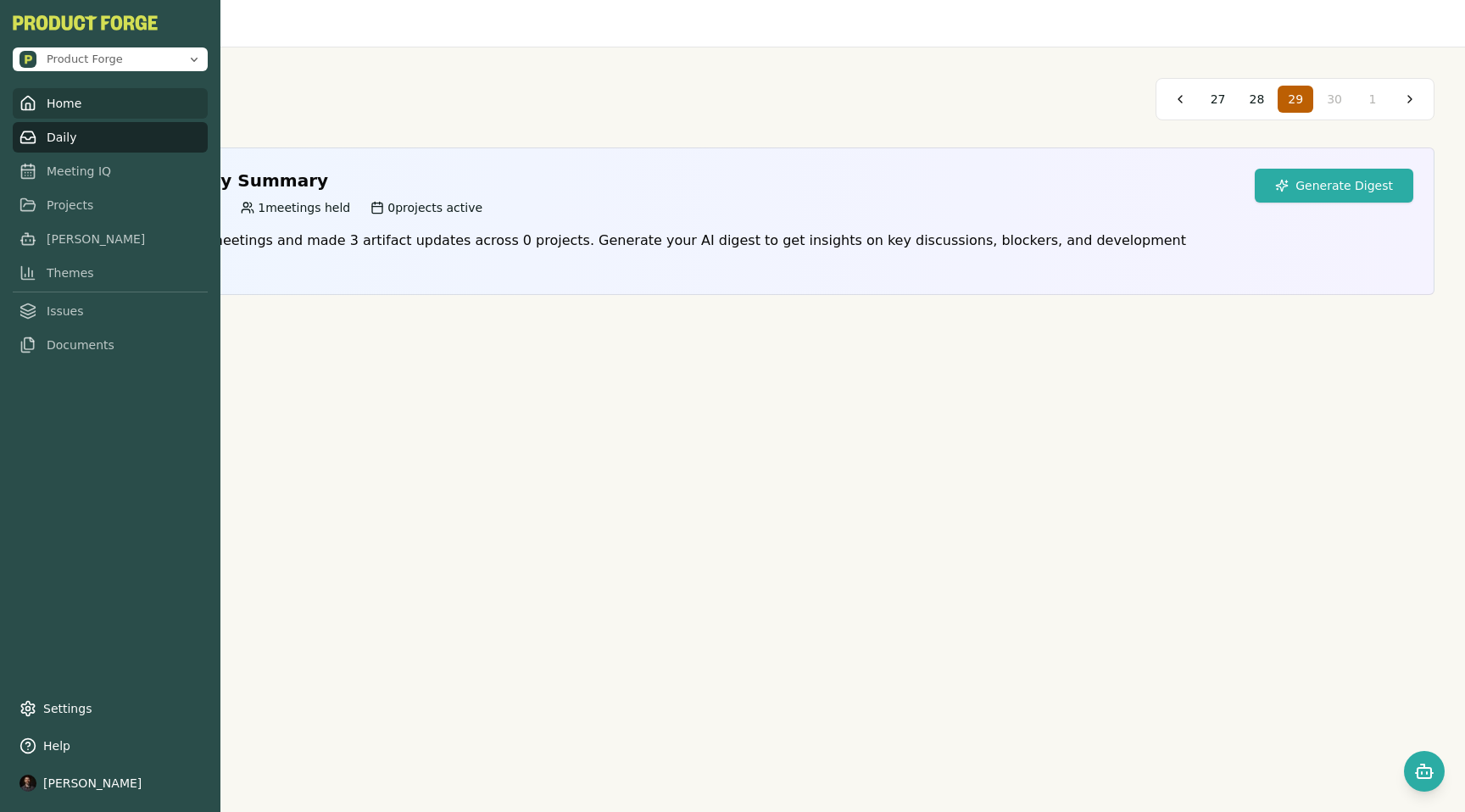
click at [46, 105] on link "Home" at bounding box center [110, 104] width 195 height 30
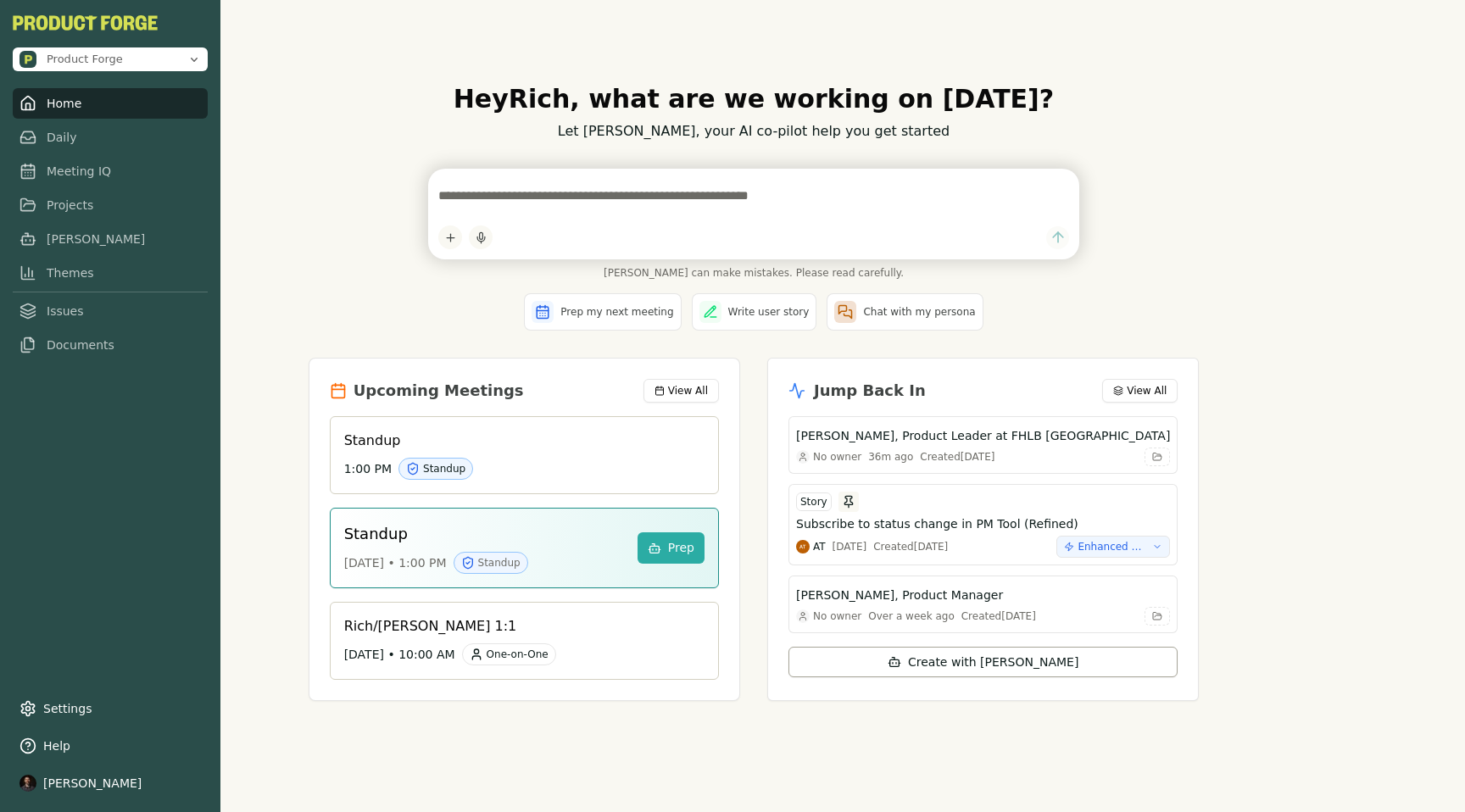
click at [58, 107] on link "Home" at bounding box center [110, 104] width 195 height 30
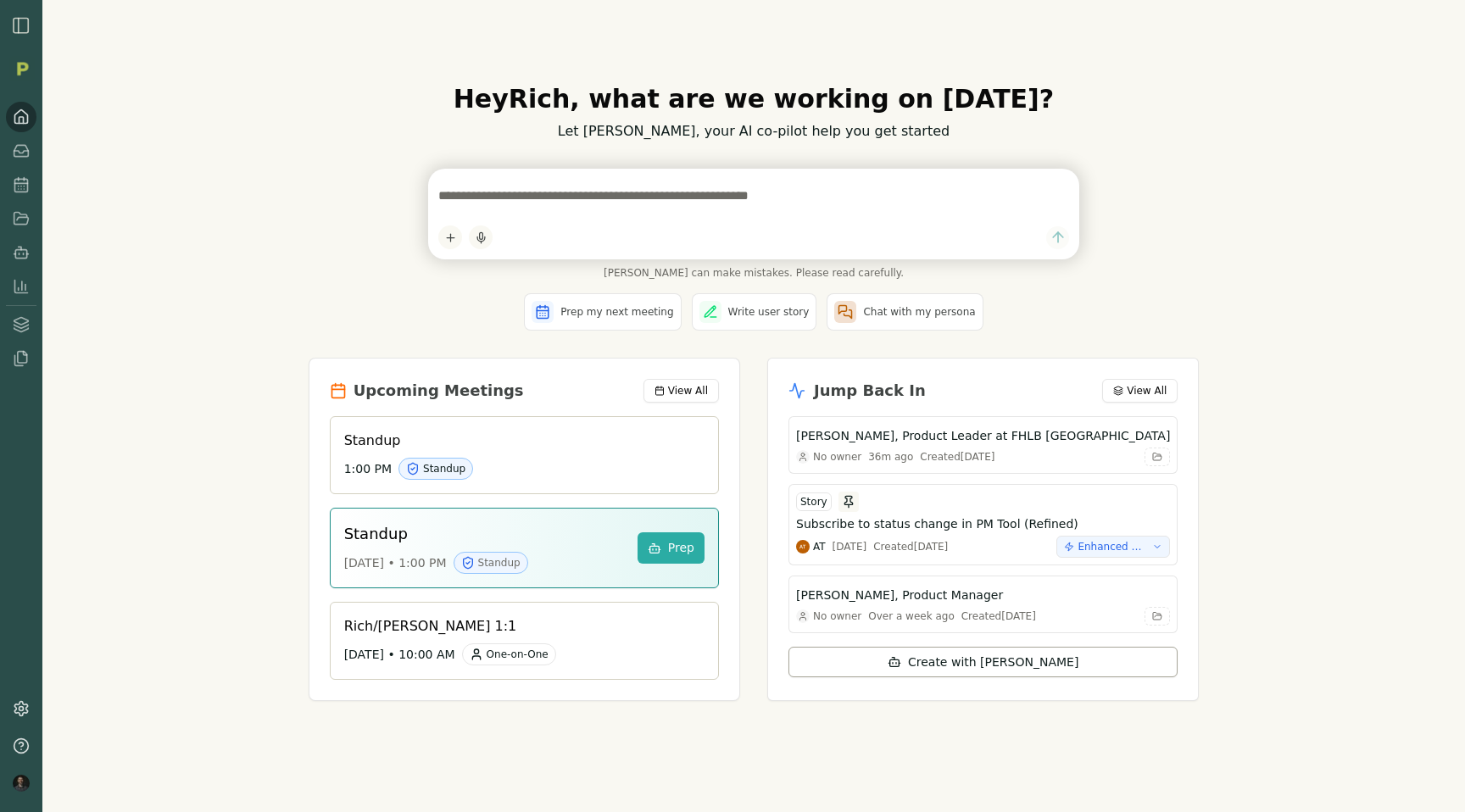
click at [185, 369] on div "Hey [PERSON_NAME] , what are we working on [DATE]? Let [PERSON_NAME], your AI c…" at bounding box center [753, 406] width 1423 height 812
click at [113, 253] on div "Hey [PERSON_NAME] , what are we working on [DATE]? Let [PERSON_NAME], your AI c…" at bounding box center [753, 406] width 1423 height 812
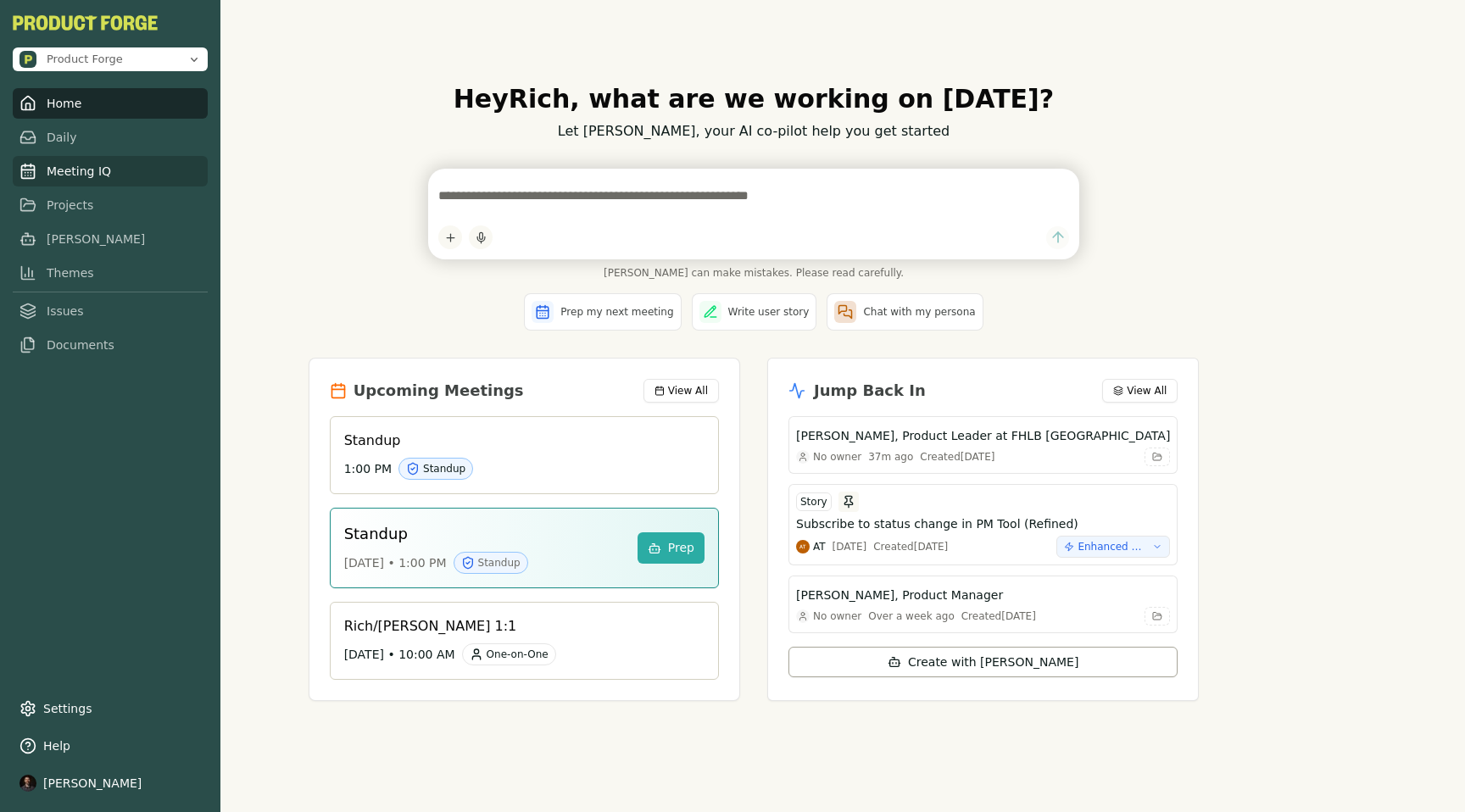
click at [56, 166] on link "Meeting IQ" at bounding box center [110, 171] width 195 height 30
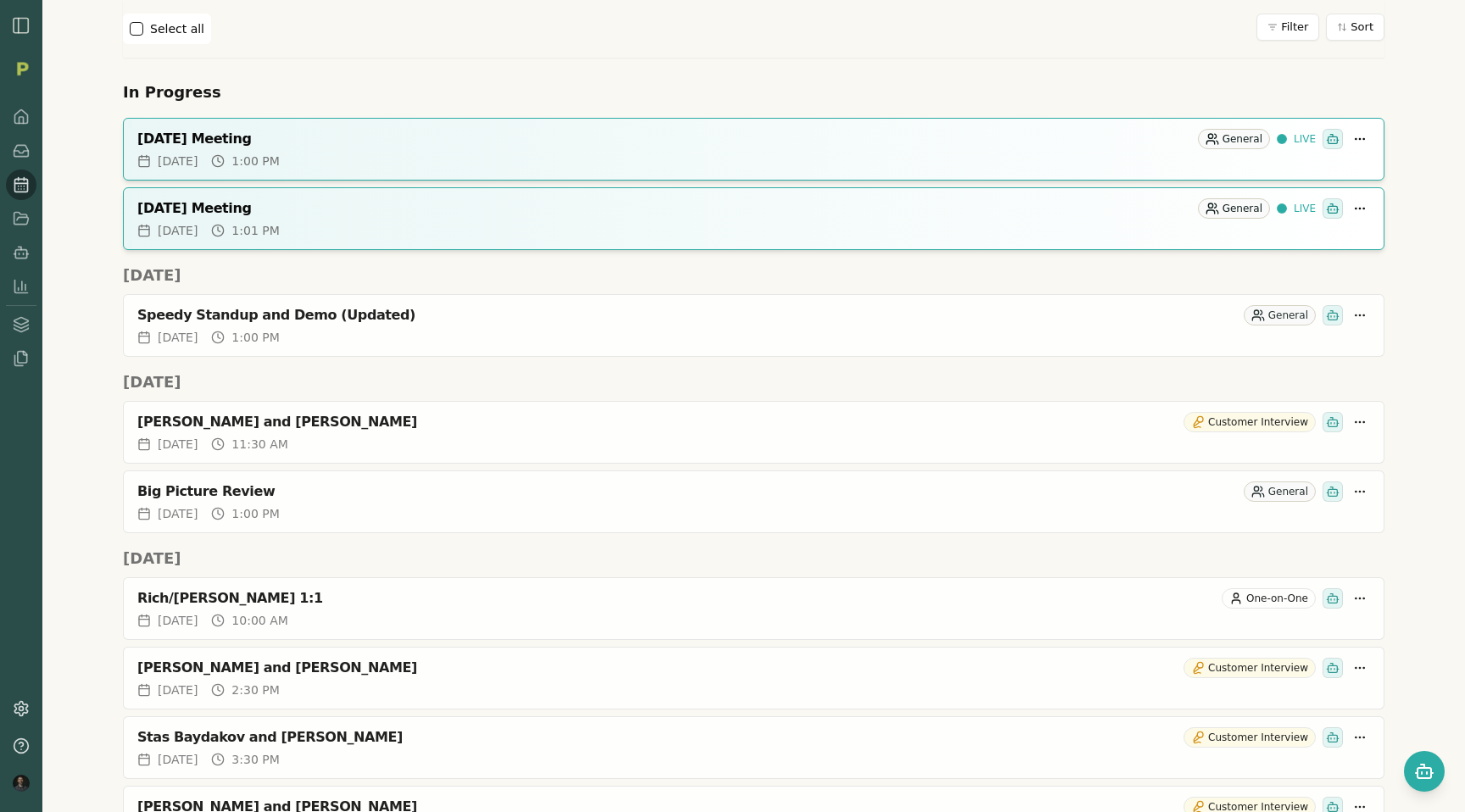
scroll to position [302, 0]
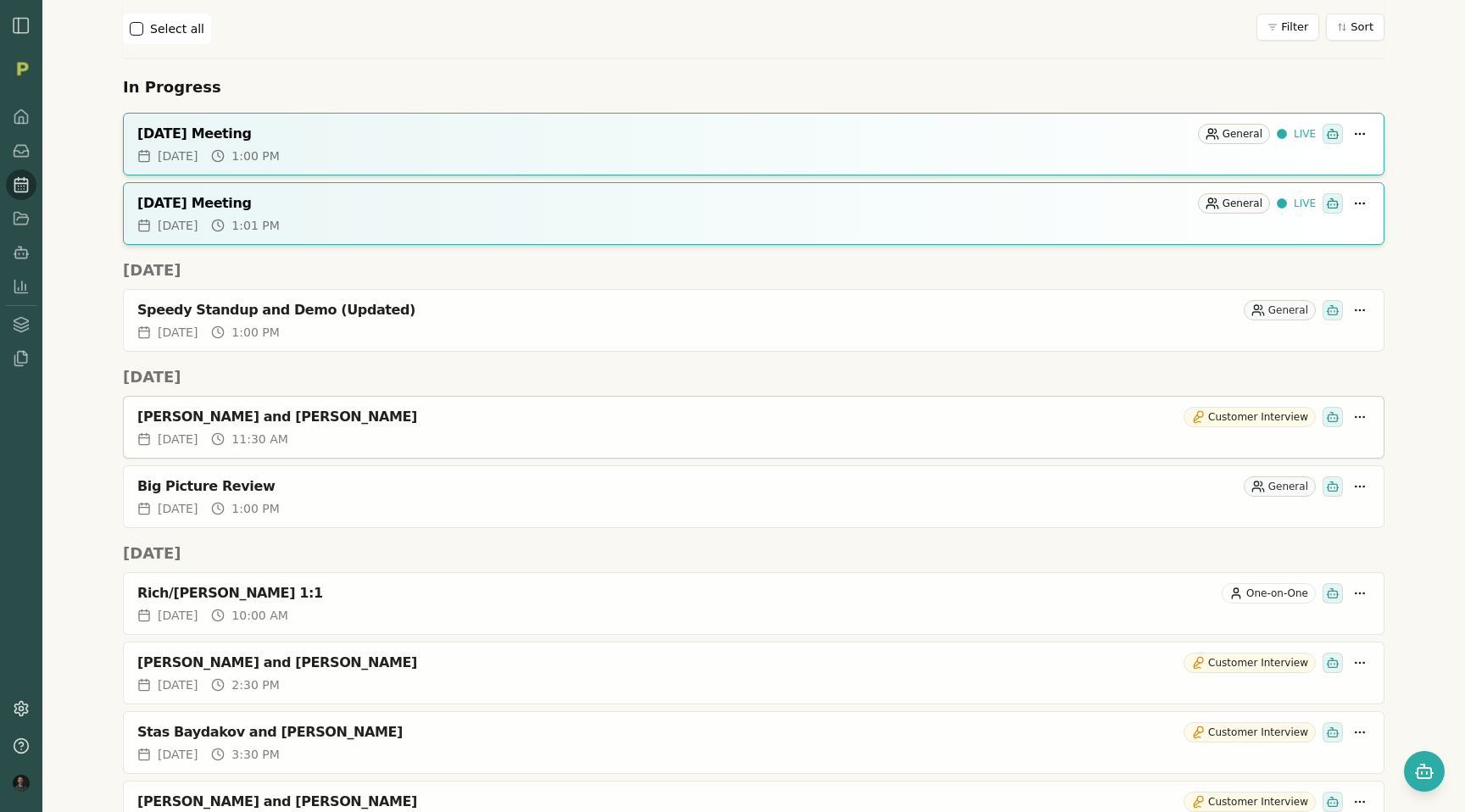
click at [230, 420] on div "[PERSON_NAME] and [PERSON_NAME]" at bounding box center [657, 417] width 1039 height 17
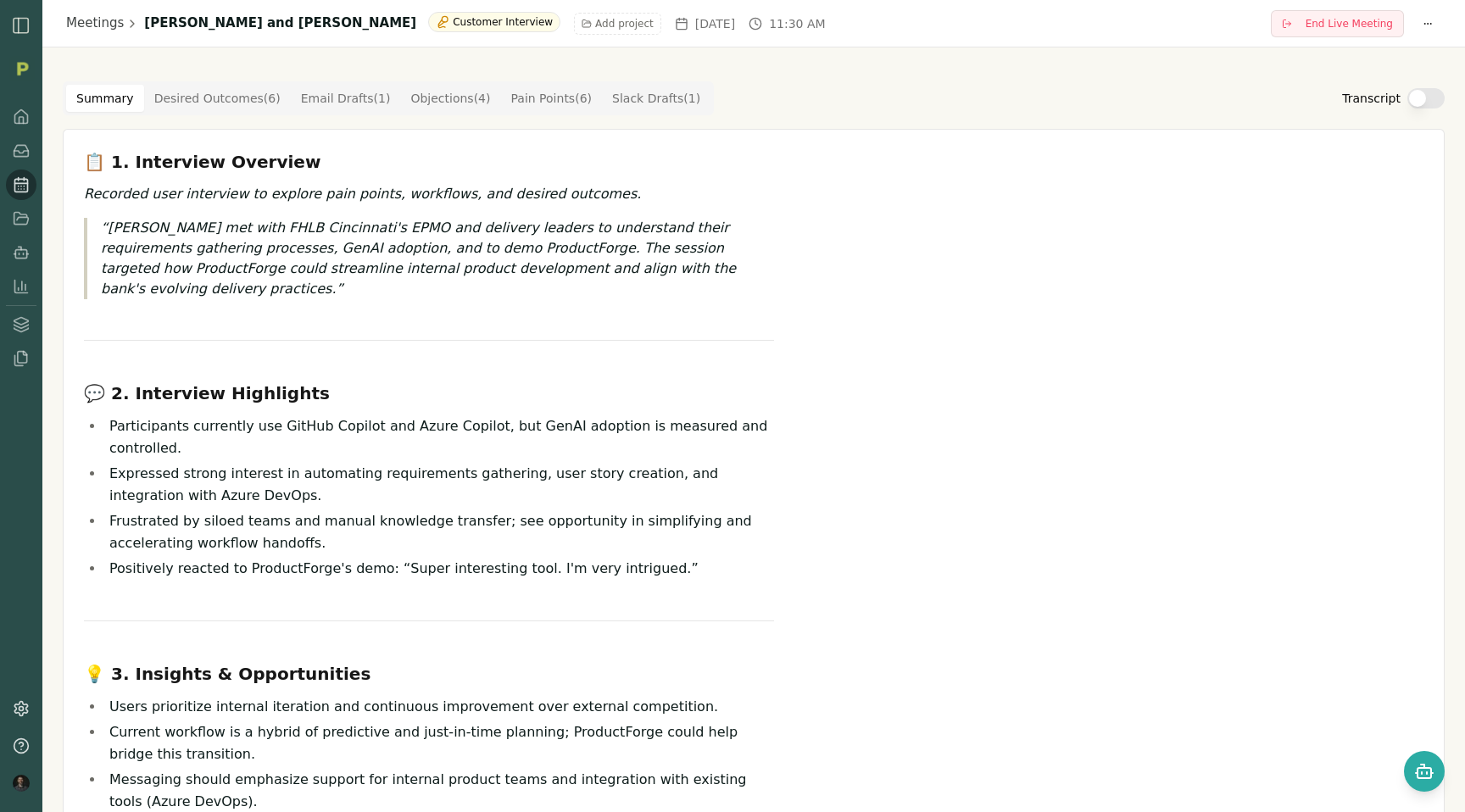
drag, startPoint x: 140, startPoint y: 23, endPoint x: 169, endPoint y: 27, distance: 29.3
click at [169, 27] on h1 "[PERSON_NAME] and [PERSON_NAME]" at bounding box center [279, 23] width 272 height 20
click at [249, 93] on Outcome "Desired Outcomes ( 6 )" at bounding box center [217, 98] width 146 height 27
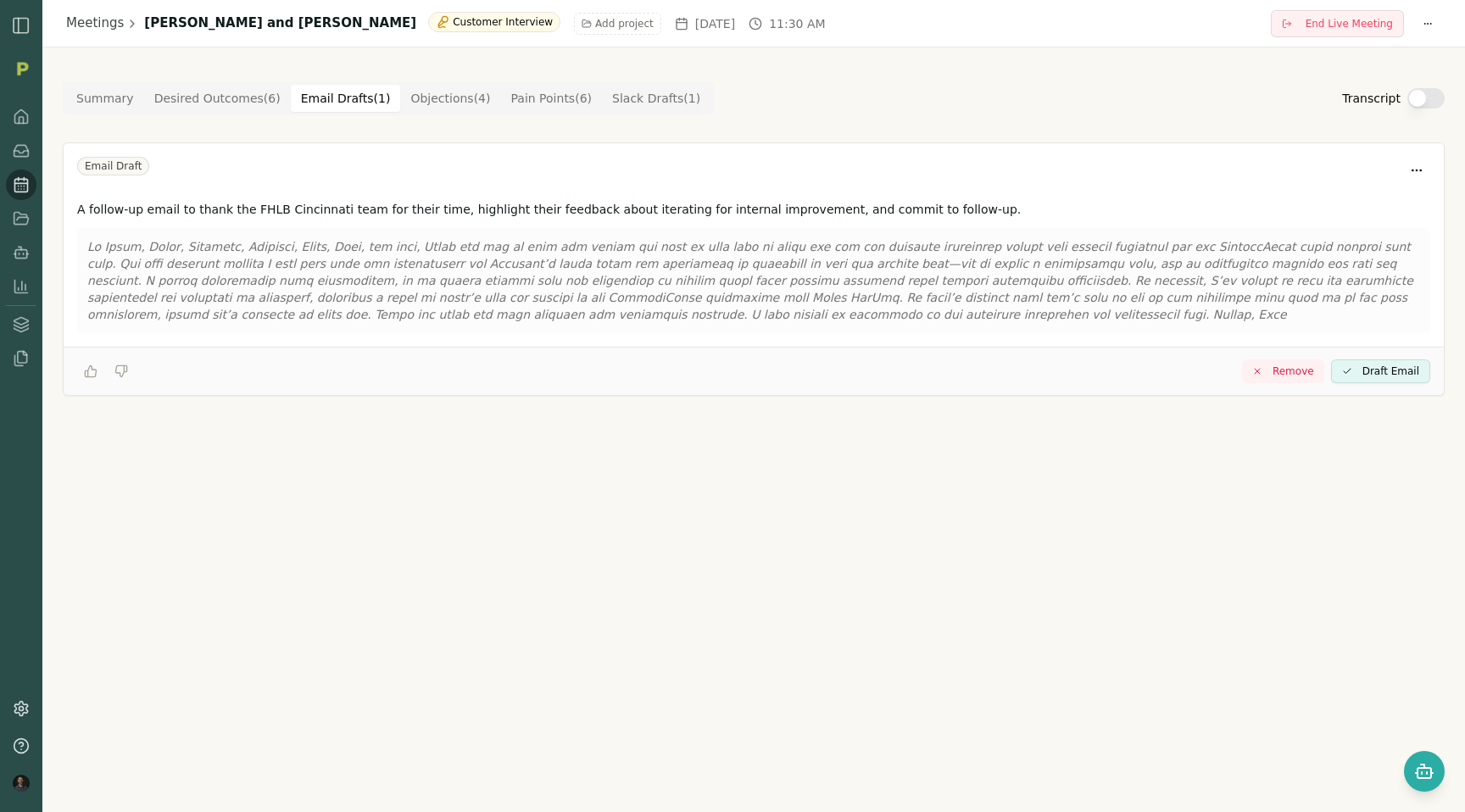
click at [362, 96] on Draft "Email Drafts ( 1 )" at bounding box center [345, 98] width 110 height 27
click at [440, 97] on button "Objections ( 4 )" at bounding box center [450, 98] width 100 height 27
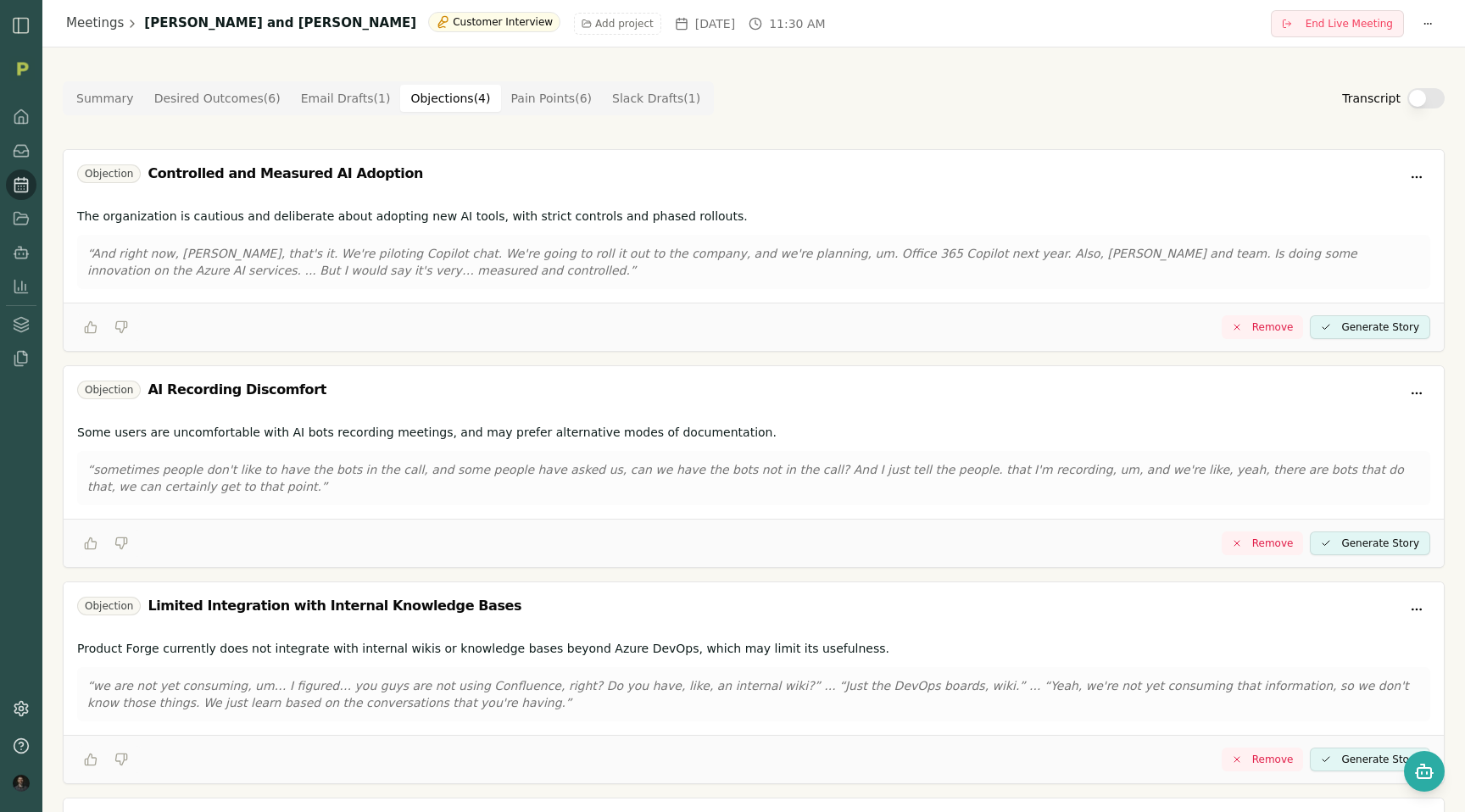
click at [531, 93] on Point "Pain Points ( 6 )" at bounding box center [552, 98] width 102 height 27
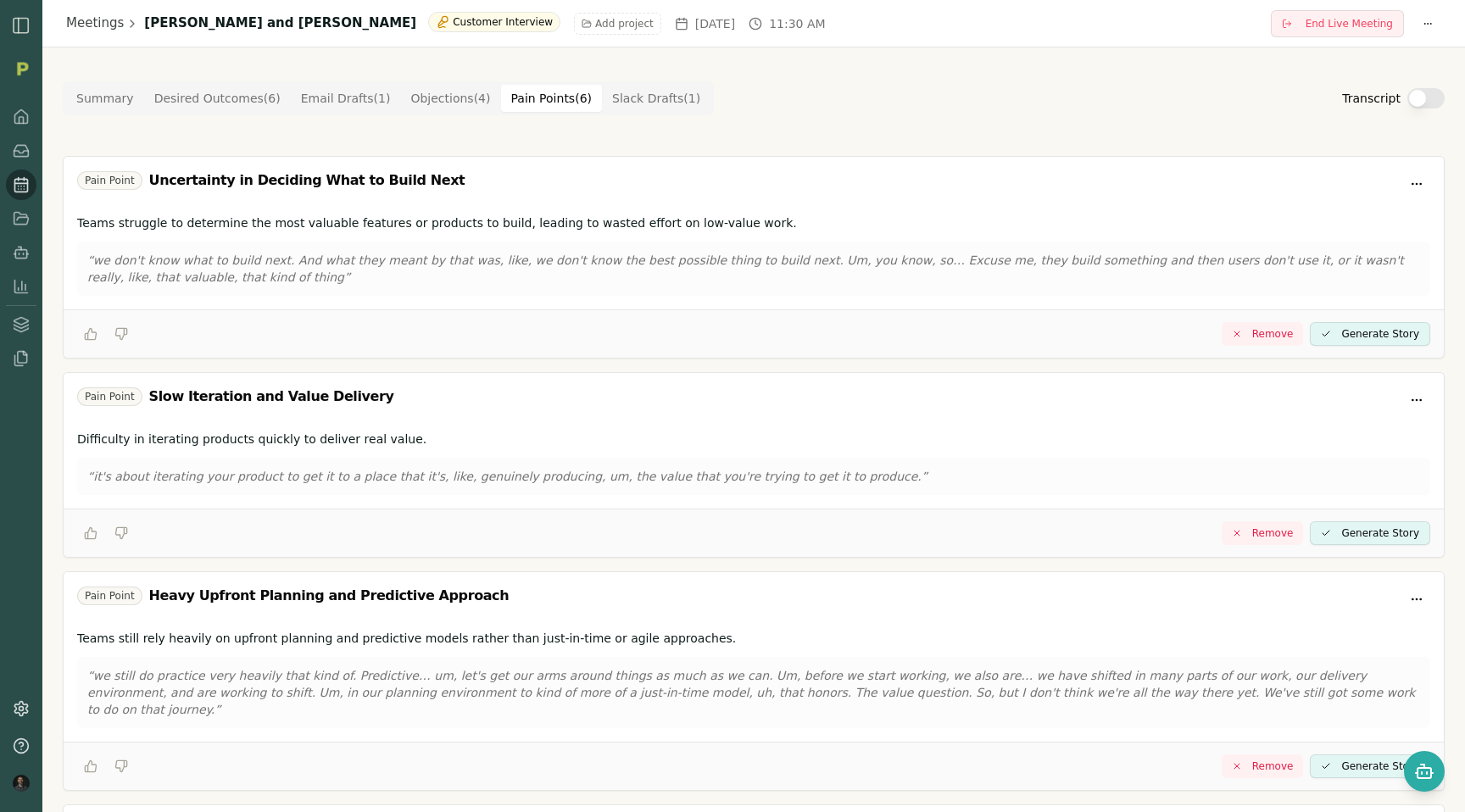
click at [654, 96] on Draft "Slack Drafts ( 1 )" at bounding box center [656, 98] width 109 height 27
click at [538, 95] on Point "Pain Points ( 6 )" at bounding box center [552, 98] width 102 height 27
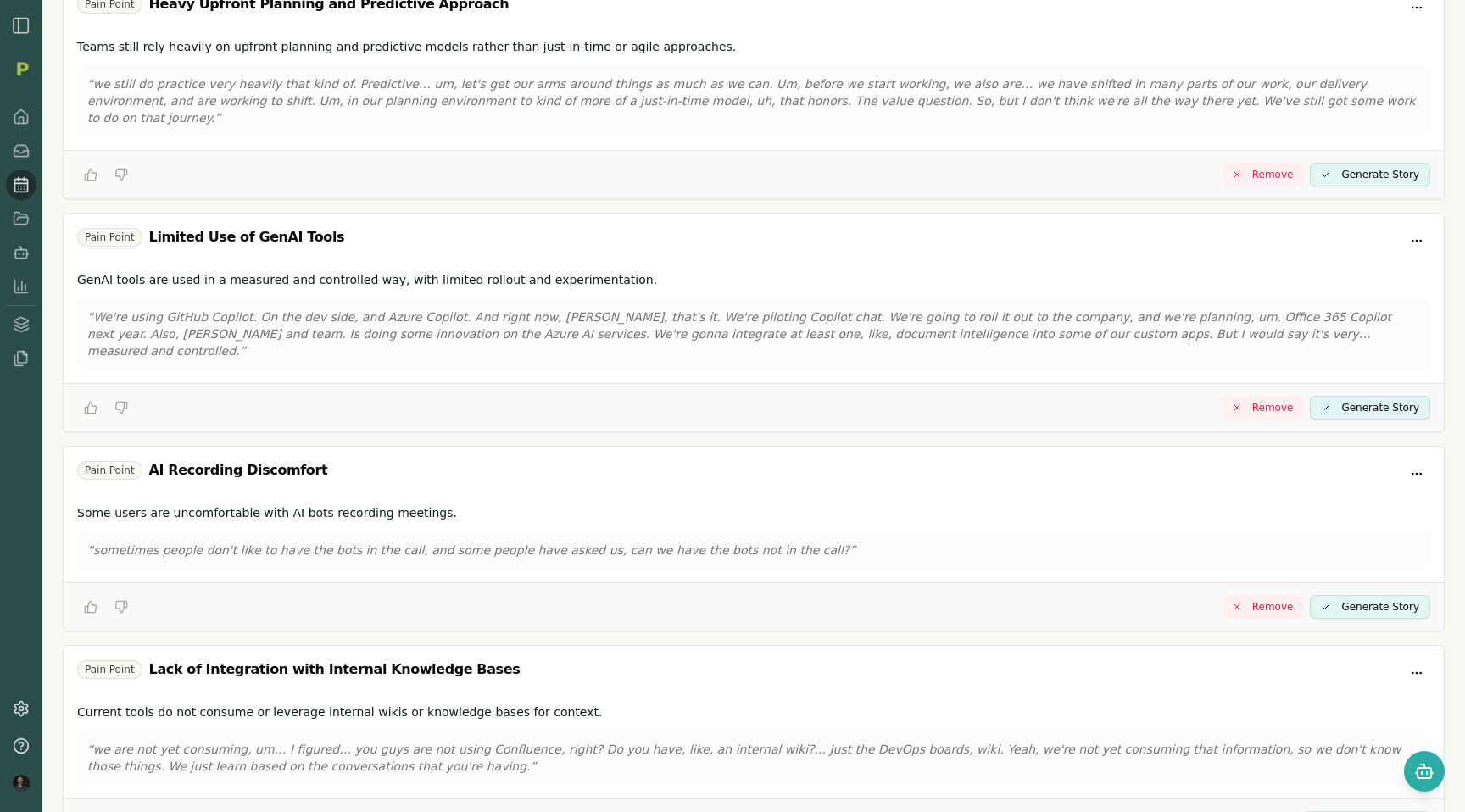
scroll to position [648, 0]
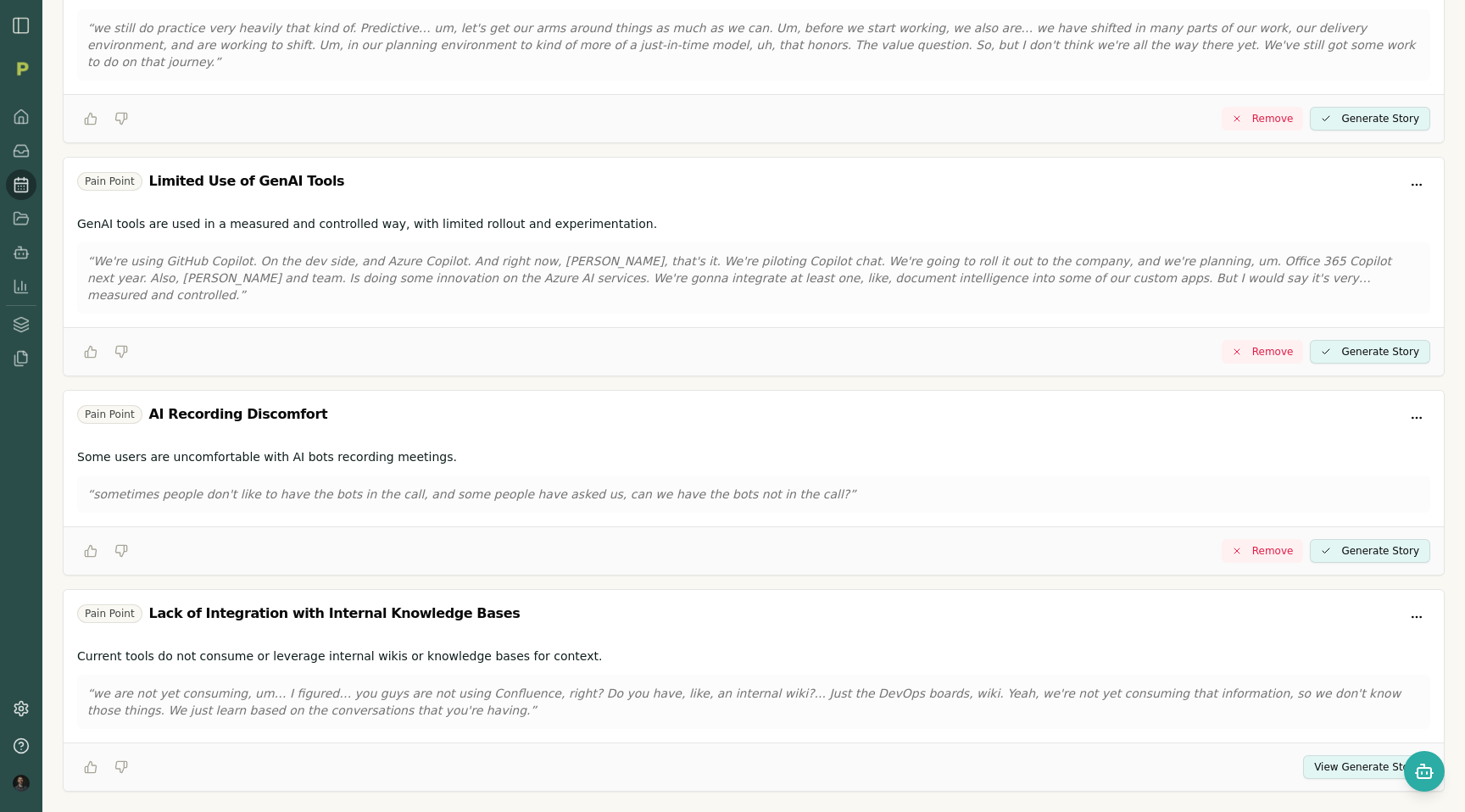
drag, startPoint x: 153, startPoint y: 581, endPoint x: 519, endPoint y: 592, distance: 366.2
click at [519, 603] on div "Pain Point Lack of Integration with Internal Knowledge Bases" at bounding box center [753, 617] width 1353 height 27
click at [1336, 755] on button "View Generate Story" at bounding box center [1367, 766] width 127 height 24
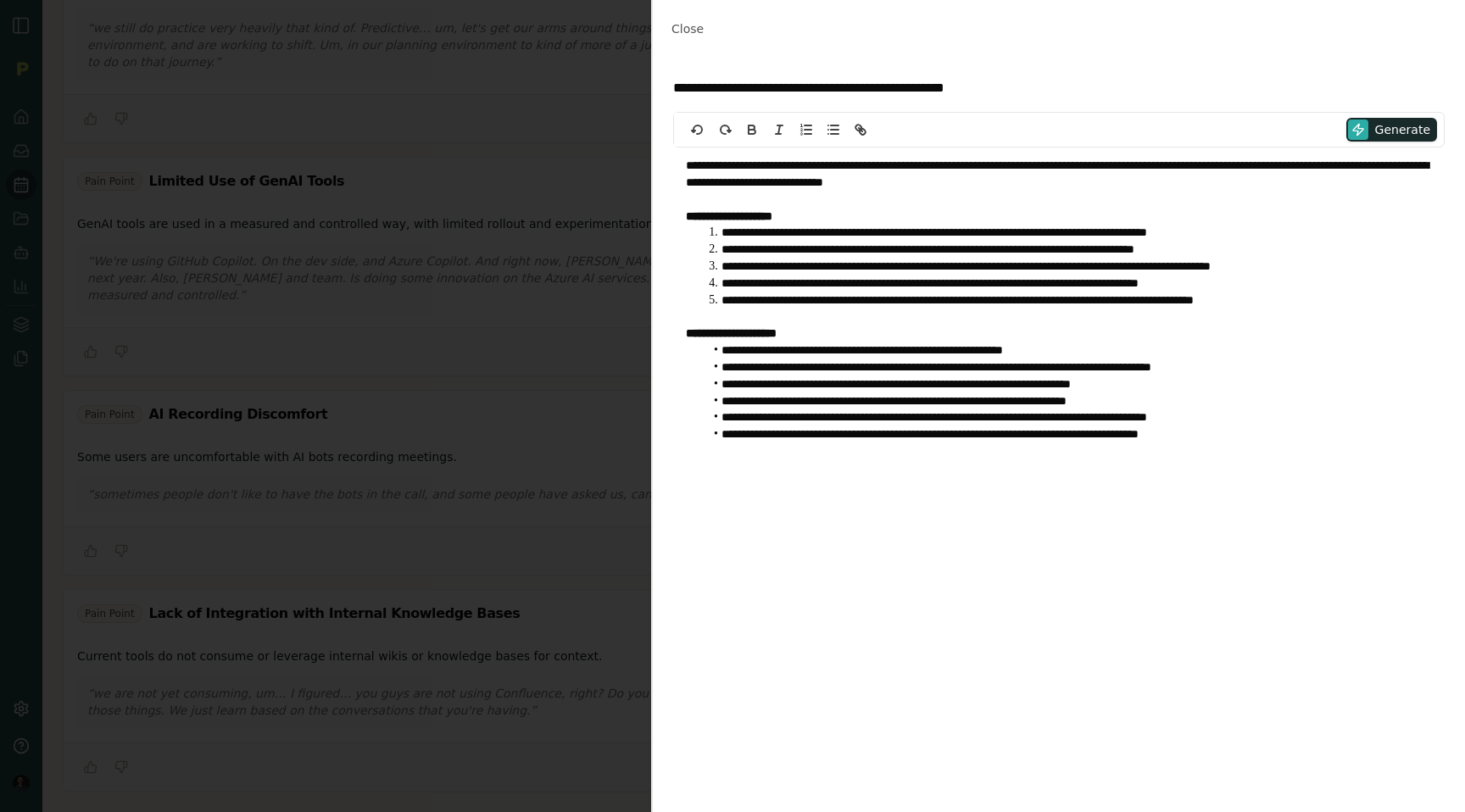
drag, startPoint x: 1261, startPoint y: 432, endPoint x: 709, endPoint y: 262, distance: 577.6
click at [709, 262] on div "**********" at bounding box center [1059, 309] width 771 height 323
click at [753, 317] on p at bounding box center [1059, 317] width 746 height 17
click at [692, 28] on span "Close" at bounding box center [687, 29] width 32 height 13
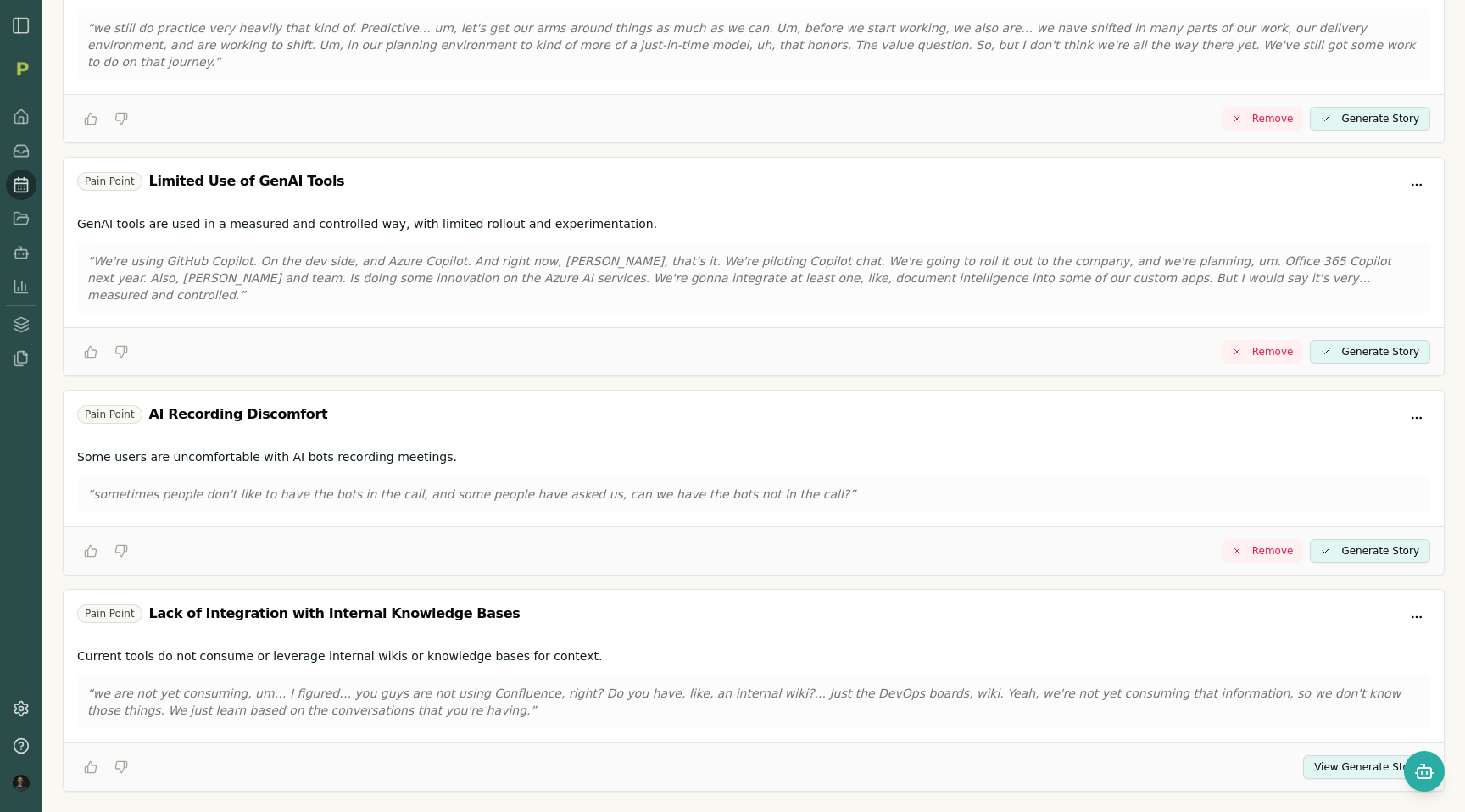
click at [1356, 755] on button "View Generate Story" at bounding box center [1367, 766] width 127 height 24
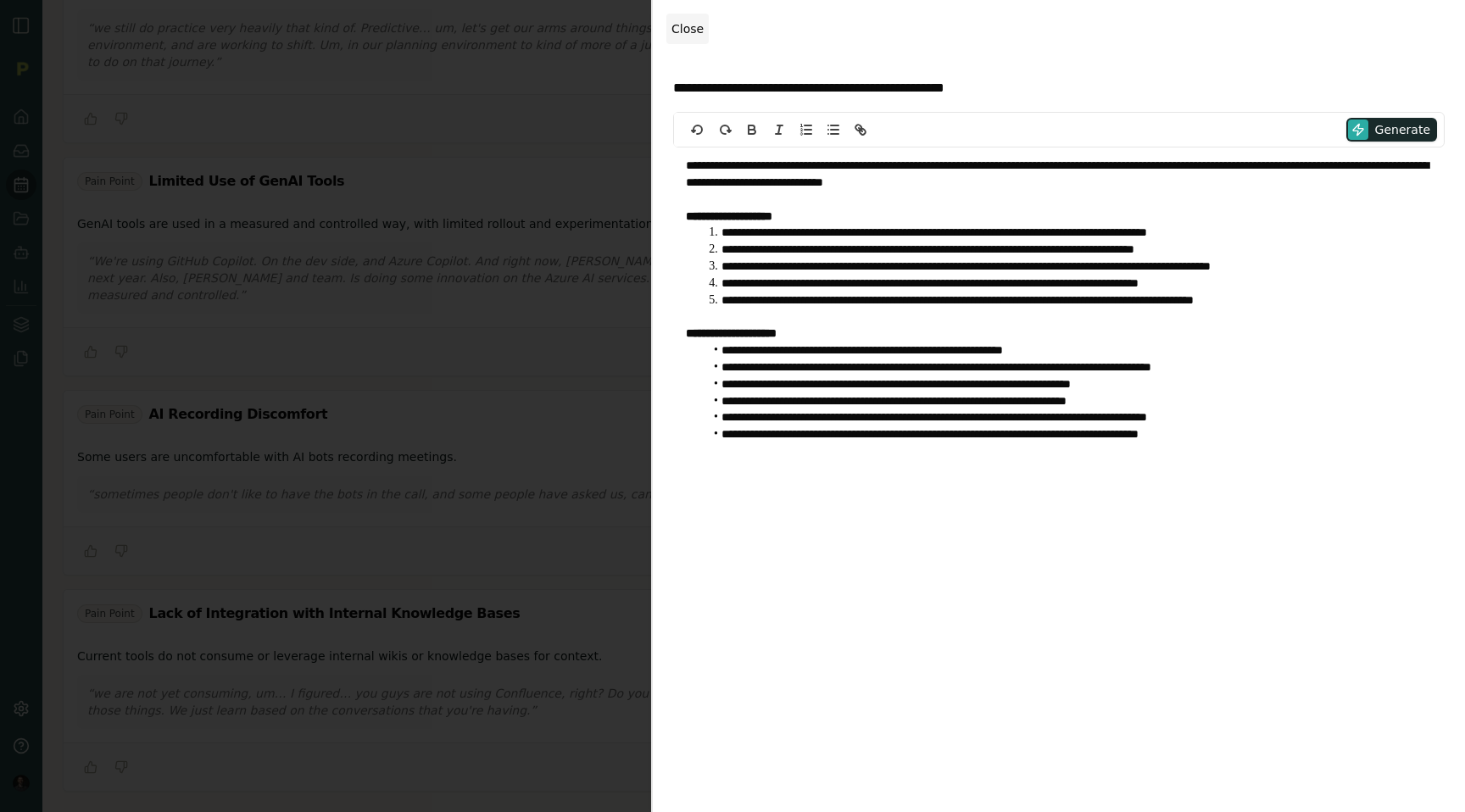
click at [672, 30] on span "Close" at bounding box center [687, 29] width 32 height 13
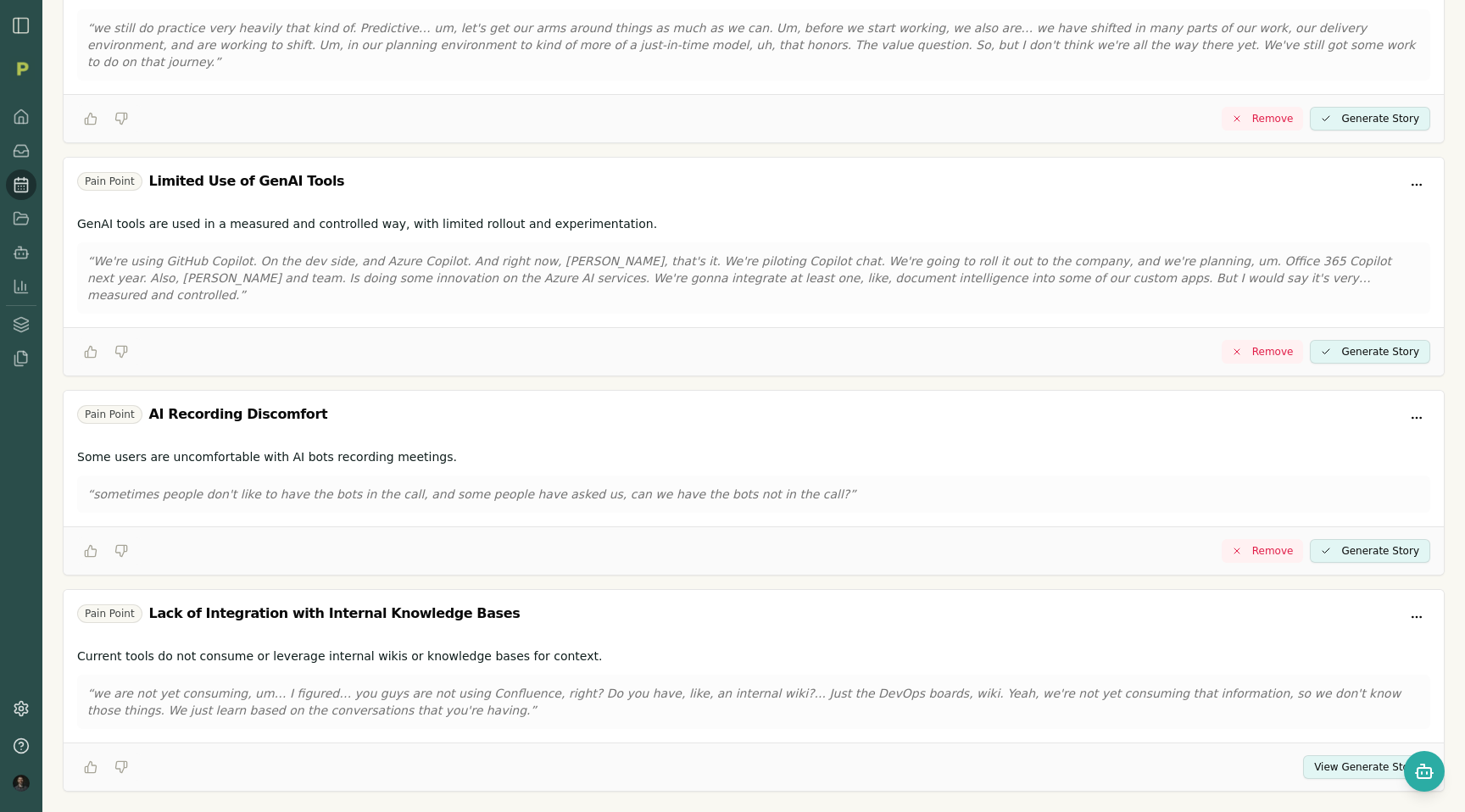
click at [1090, 129] on div "Pain Point Uncertainty in Deciding What to Build Next Teams struggle to determi…" at bounding box center [753, 150] width 1382 height 1283
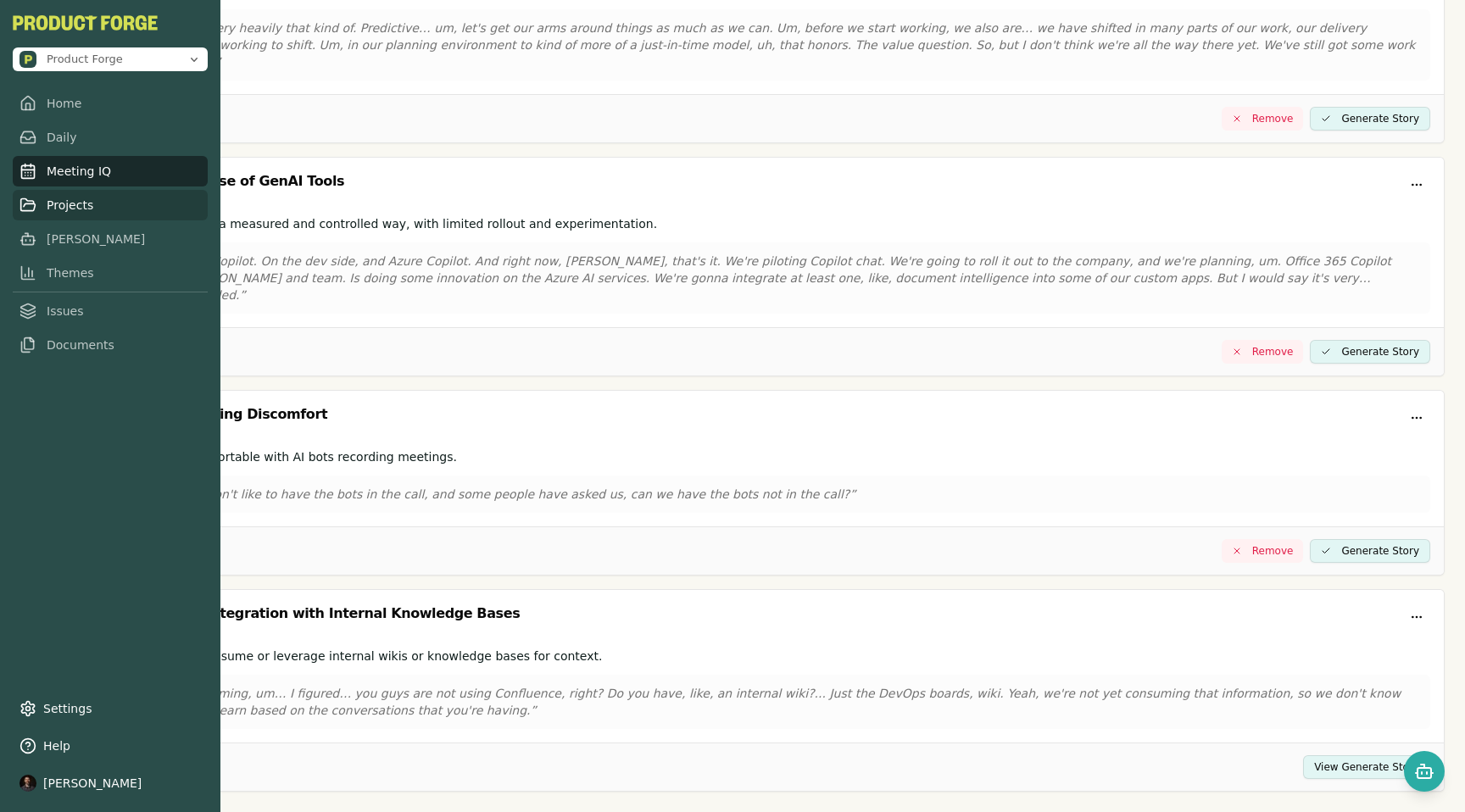
click at [50, 205] on link "Projects" at bounding box center [110, 205] width 195 height 30
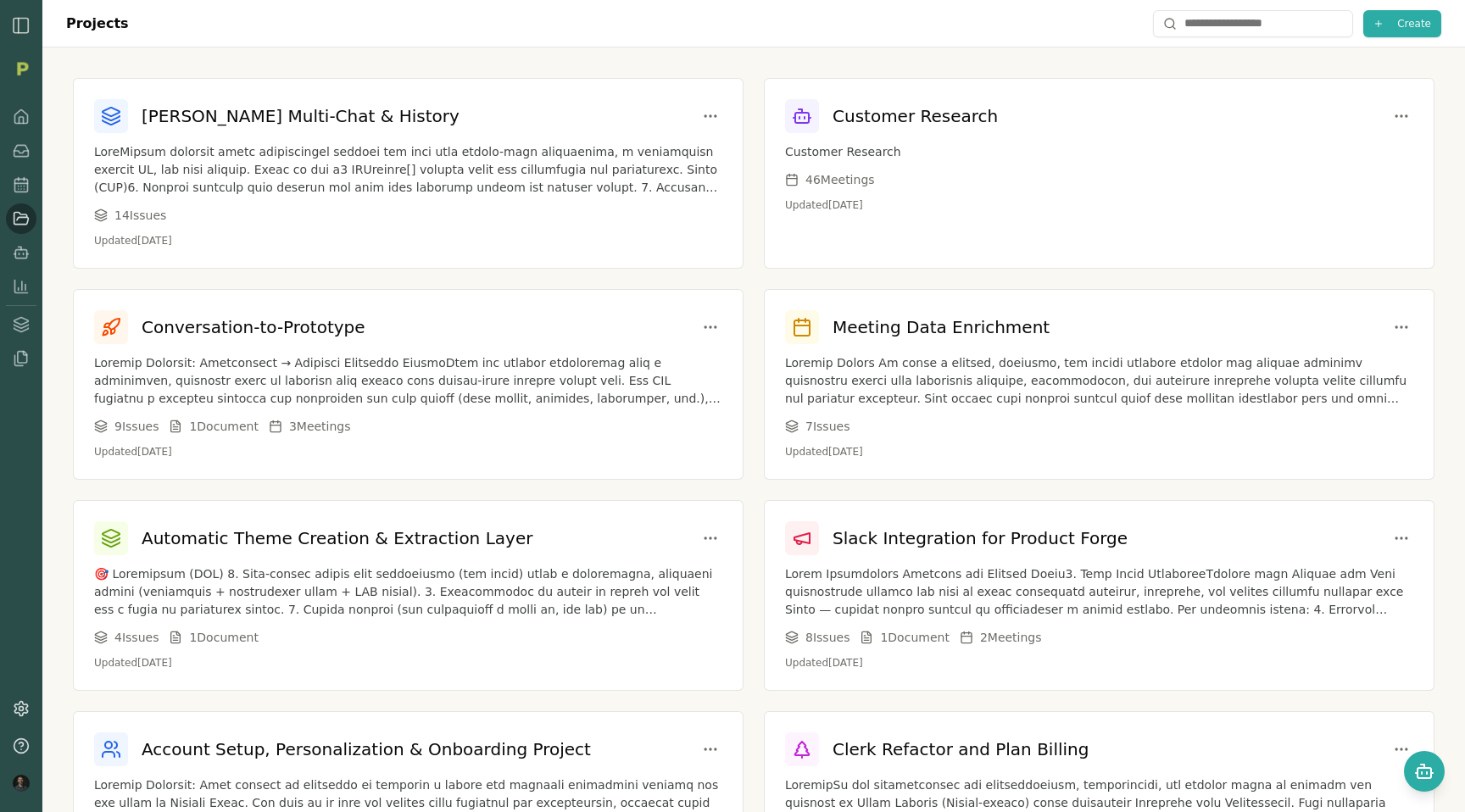
click at [429, 59] on div "[PERSON_NAME] Multi-Chat & History 14 Issue s Updated [DATE] Customer Research …" at bounding box center [753, 708] width 1423 height 1321
click at [978, 551] on div "Slack Integration for Product Forge" at bounding box center [956, 538] width 343 height 34
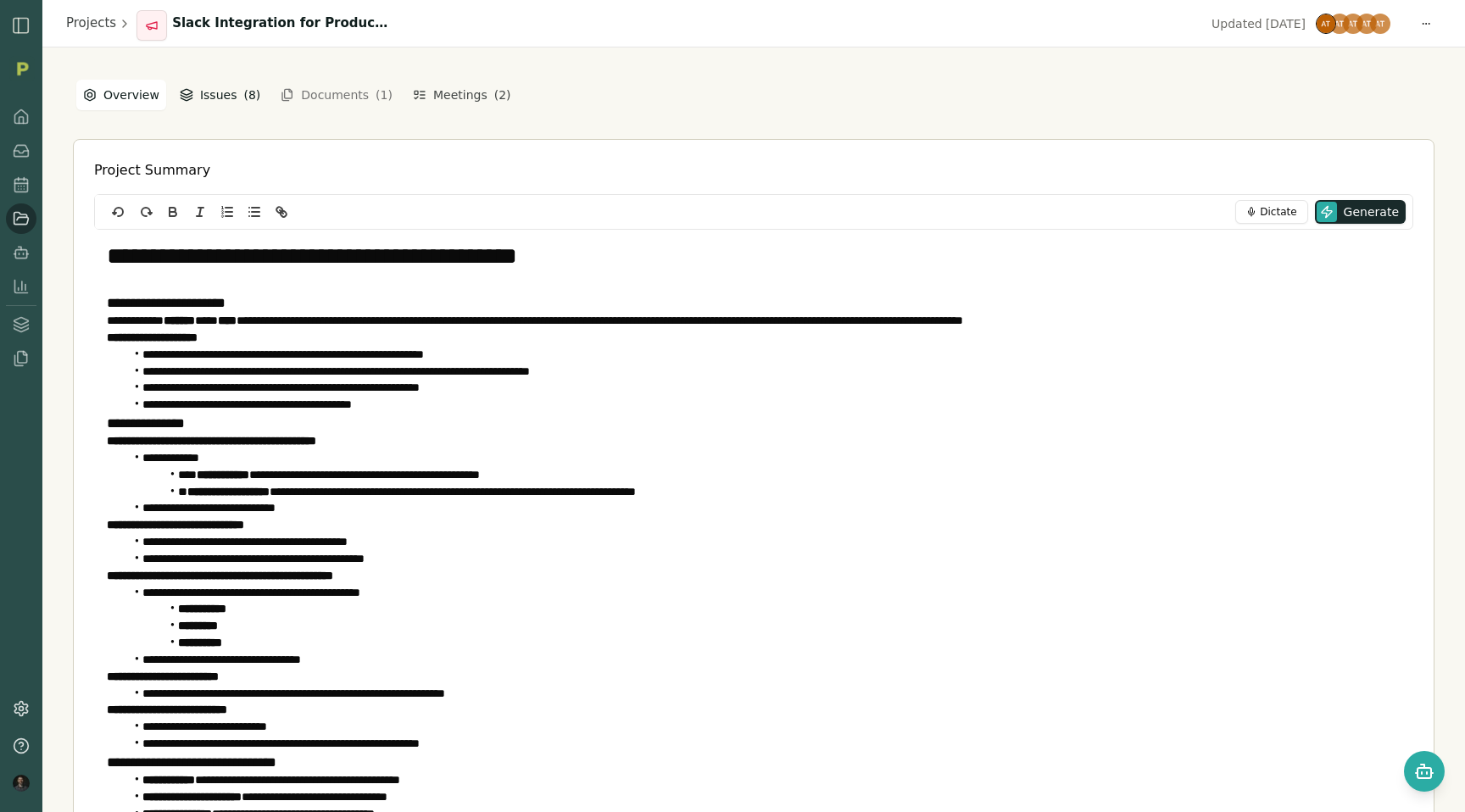
click at [218, 95] on button "Issues ( 8 )" at bounding box center [220, 95] width 94 height 30
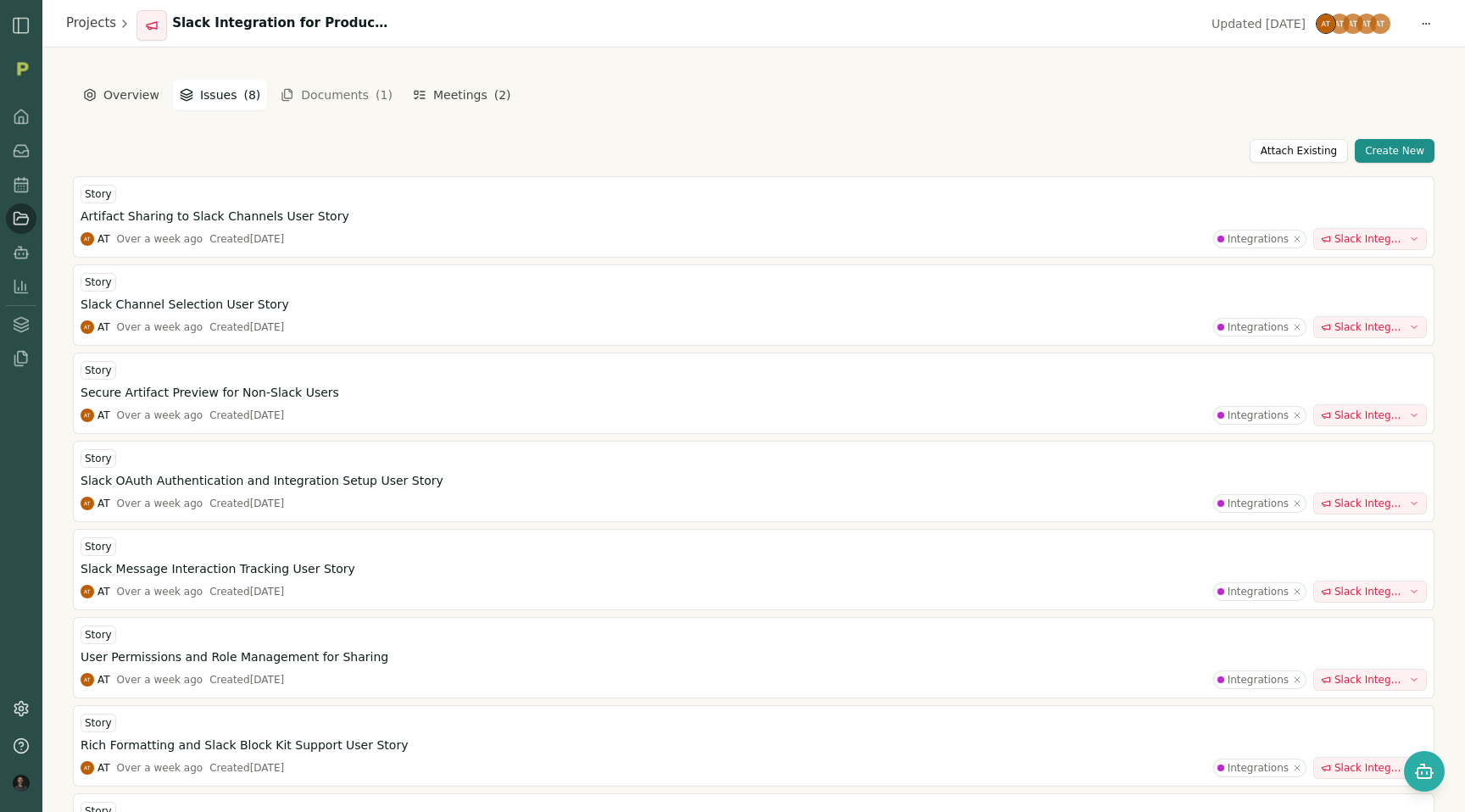
click at [327, 90] on button "Documents ( 1 )" at bounding box center [337, 95] width 132 height 27
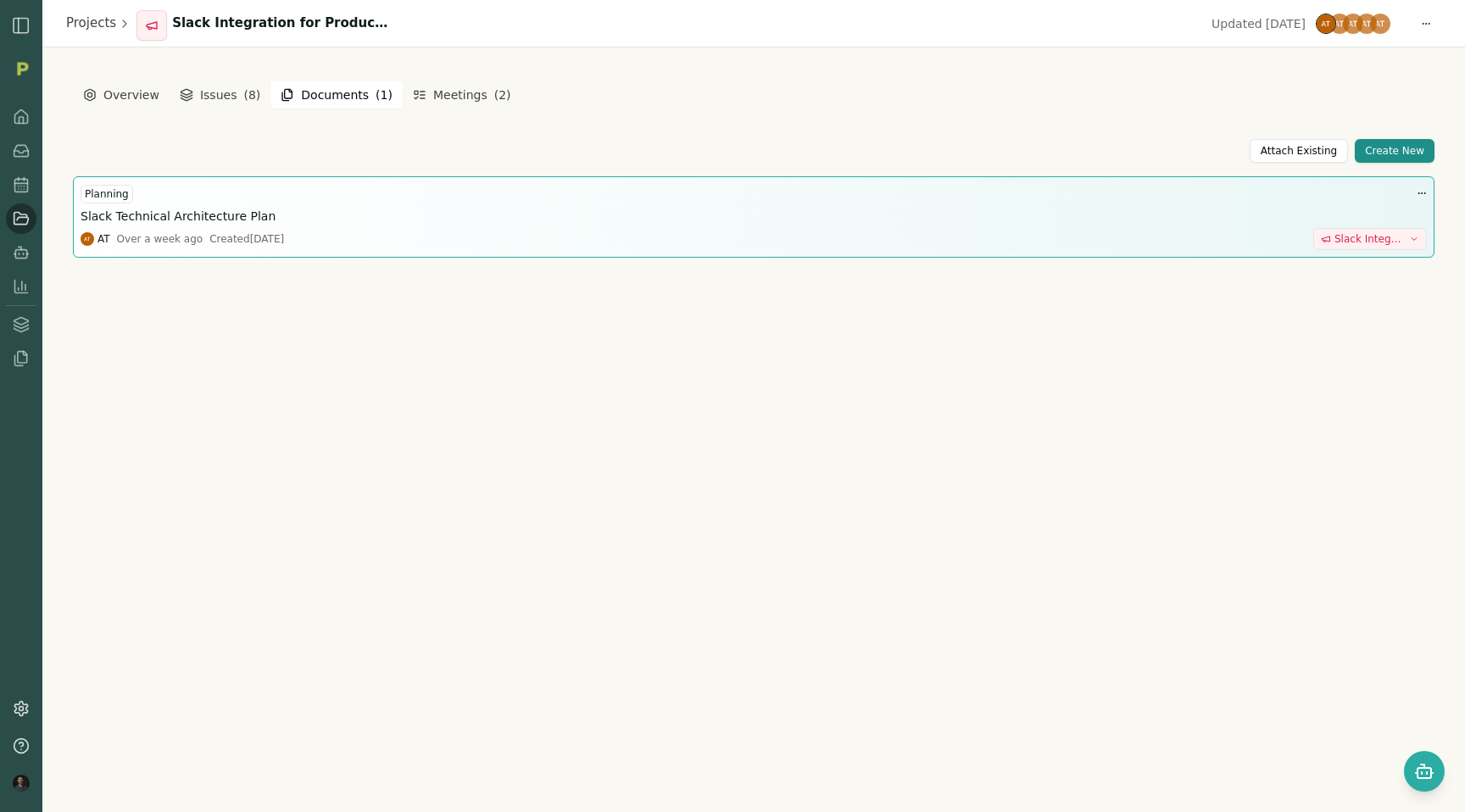
click at [146, 220] on h3 "Slack Technical Architecture Plan" at bounding box center [178, 216] width 195 height 17
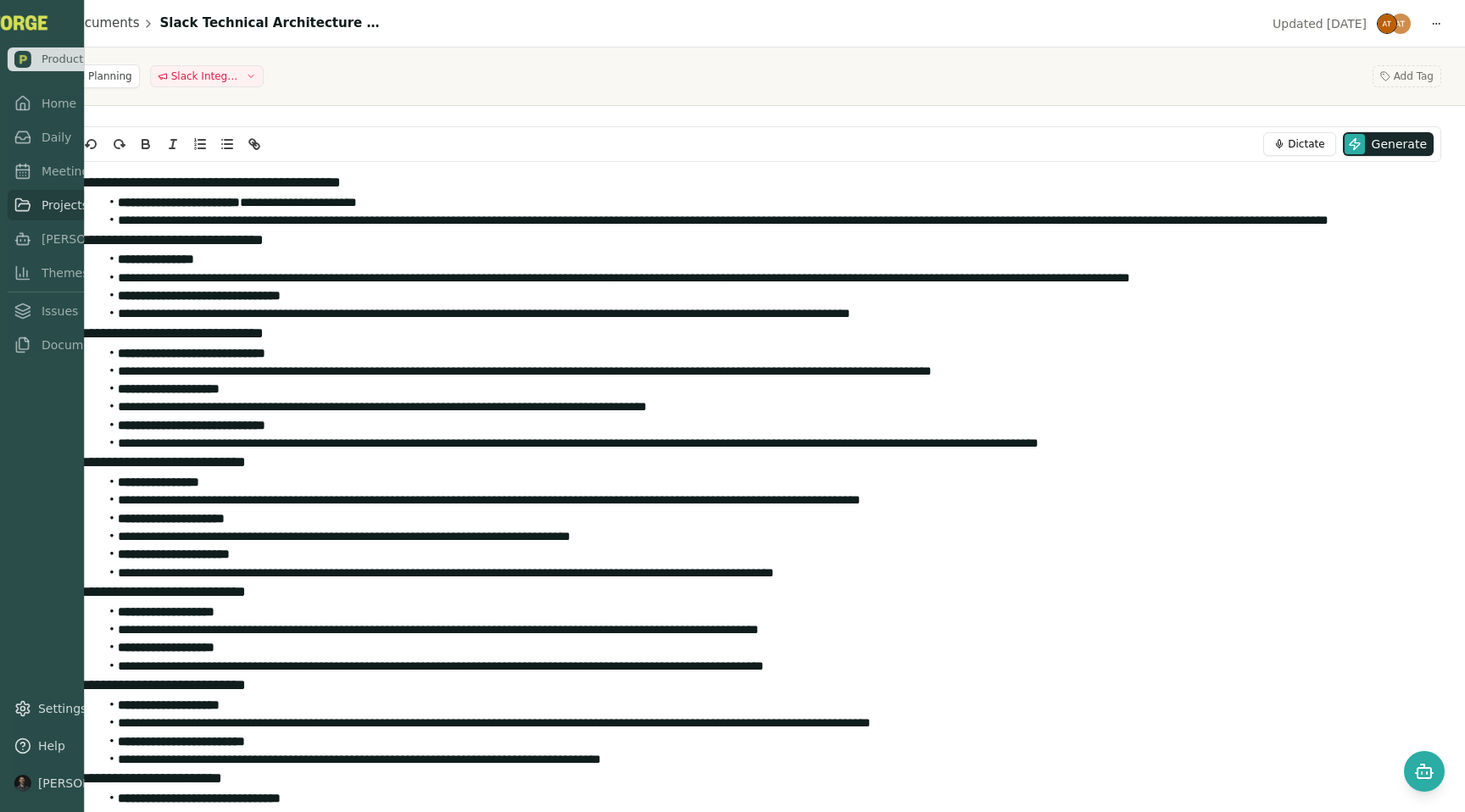
click at [16, 219] on link "Projects" at bounding box center [92, 205] width 169 height 30
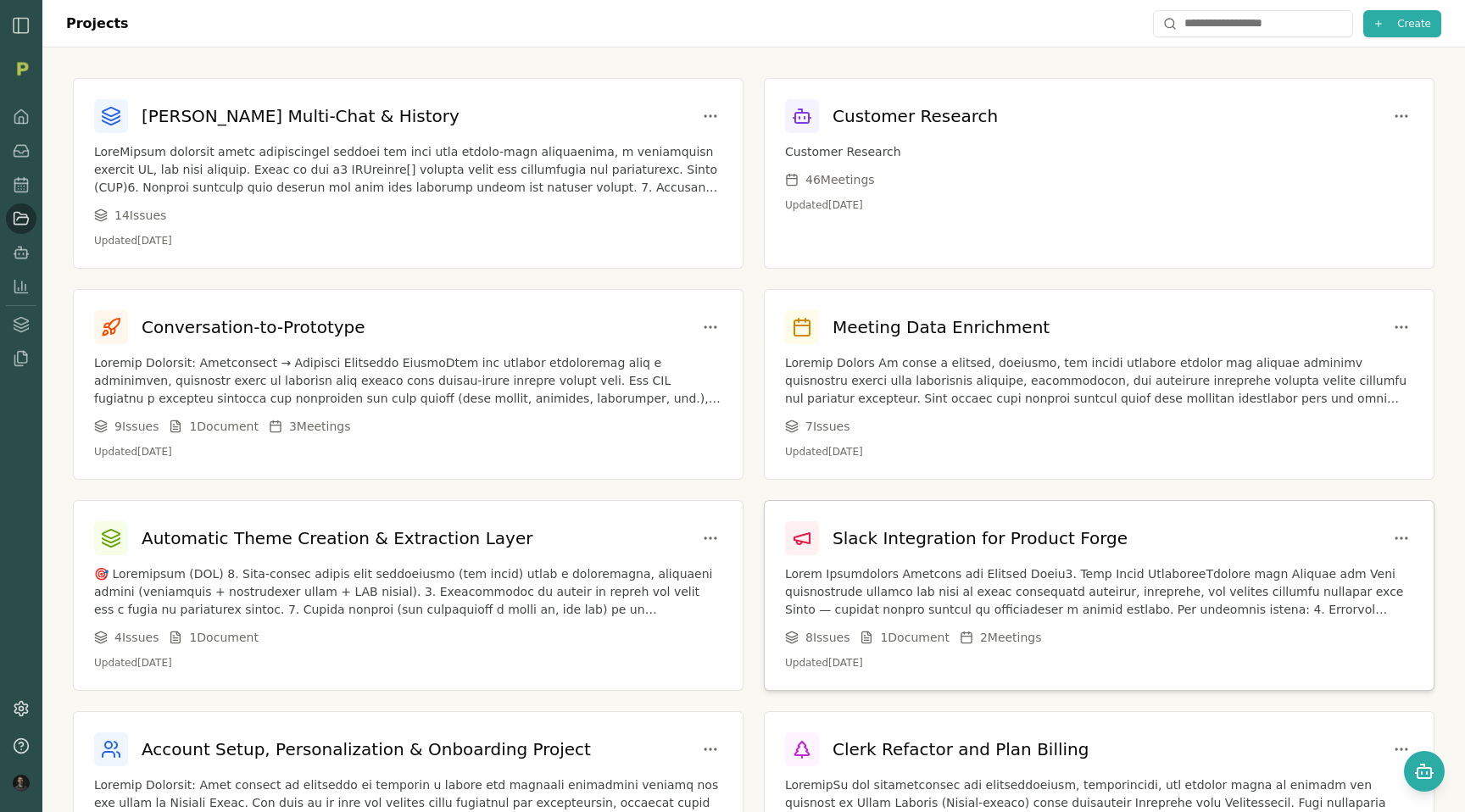
click at [1009, 582] on p at bounding box center [1099, 592] width 628 height 54
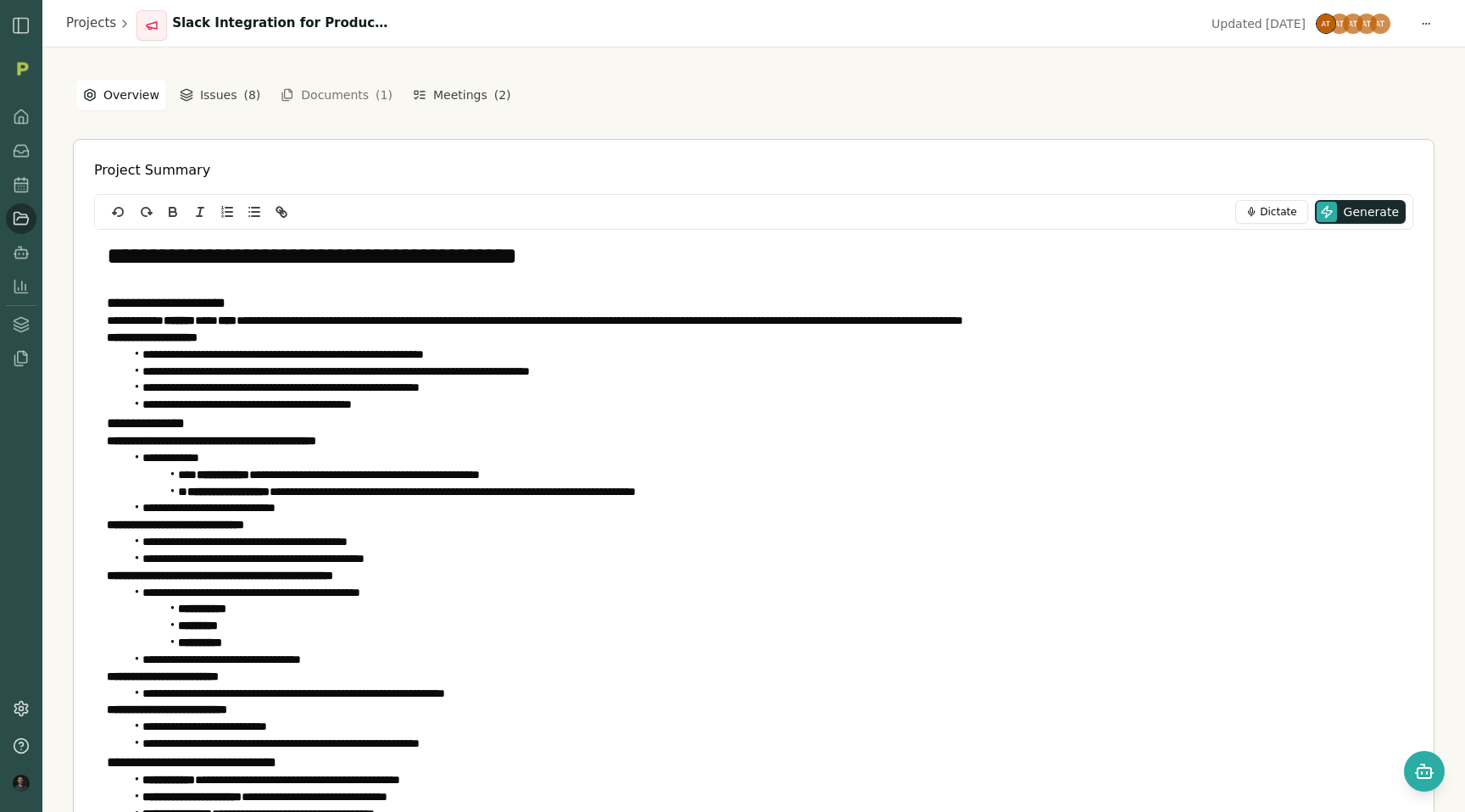
click at [1370, 93] on div "**********" at bounding box center [753, 485] width 1361 height 816
click at [1326, 113] on div "**********" at bounding box center [753, 485] width 1361 height 816
click at [615, 83] on div "**********" at bounding box center [753, 485] width 1361 height 816
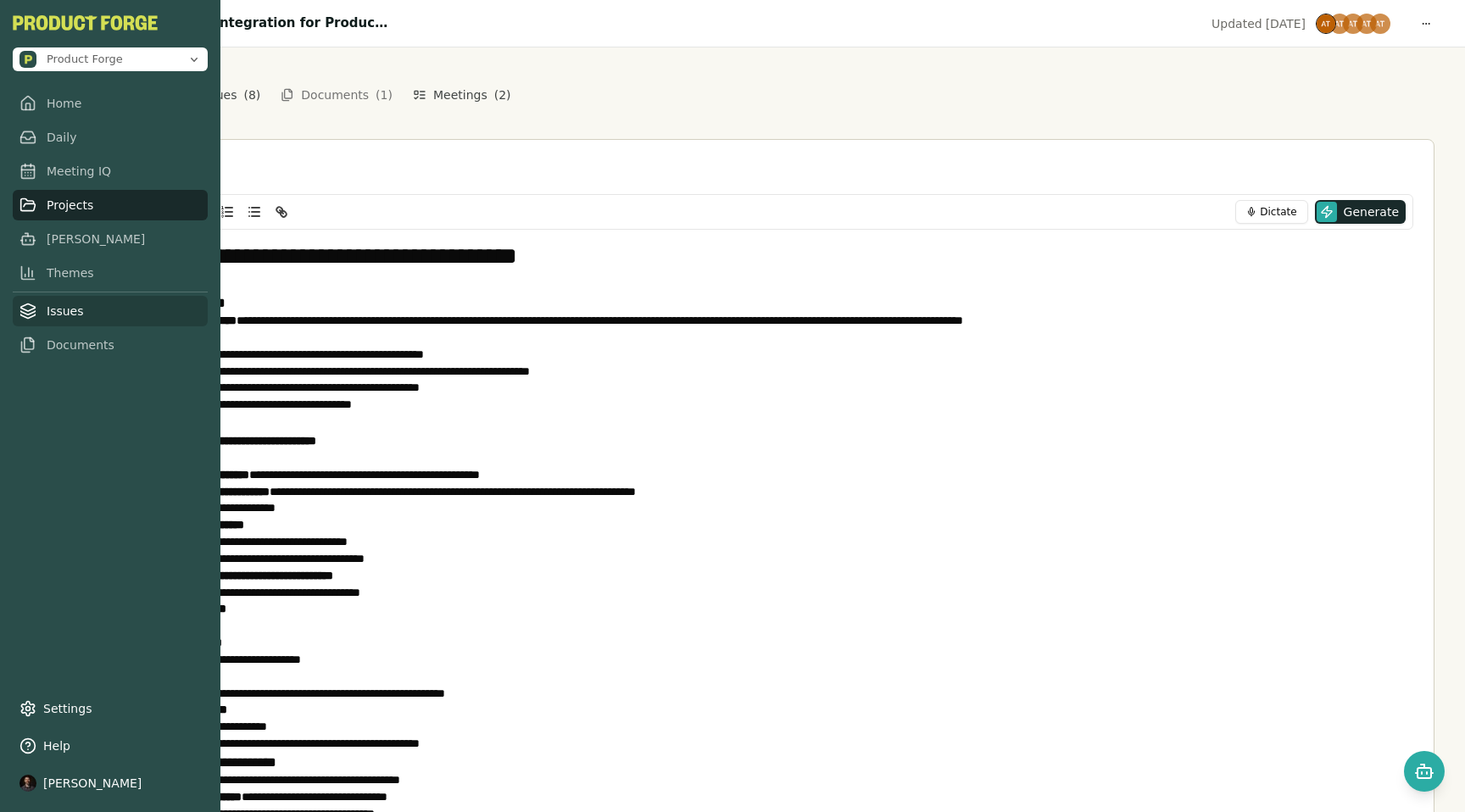
click at [38, 317] on link "Issues" at bounding box center [110, 311] width 195 height 30
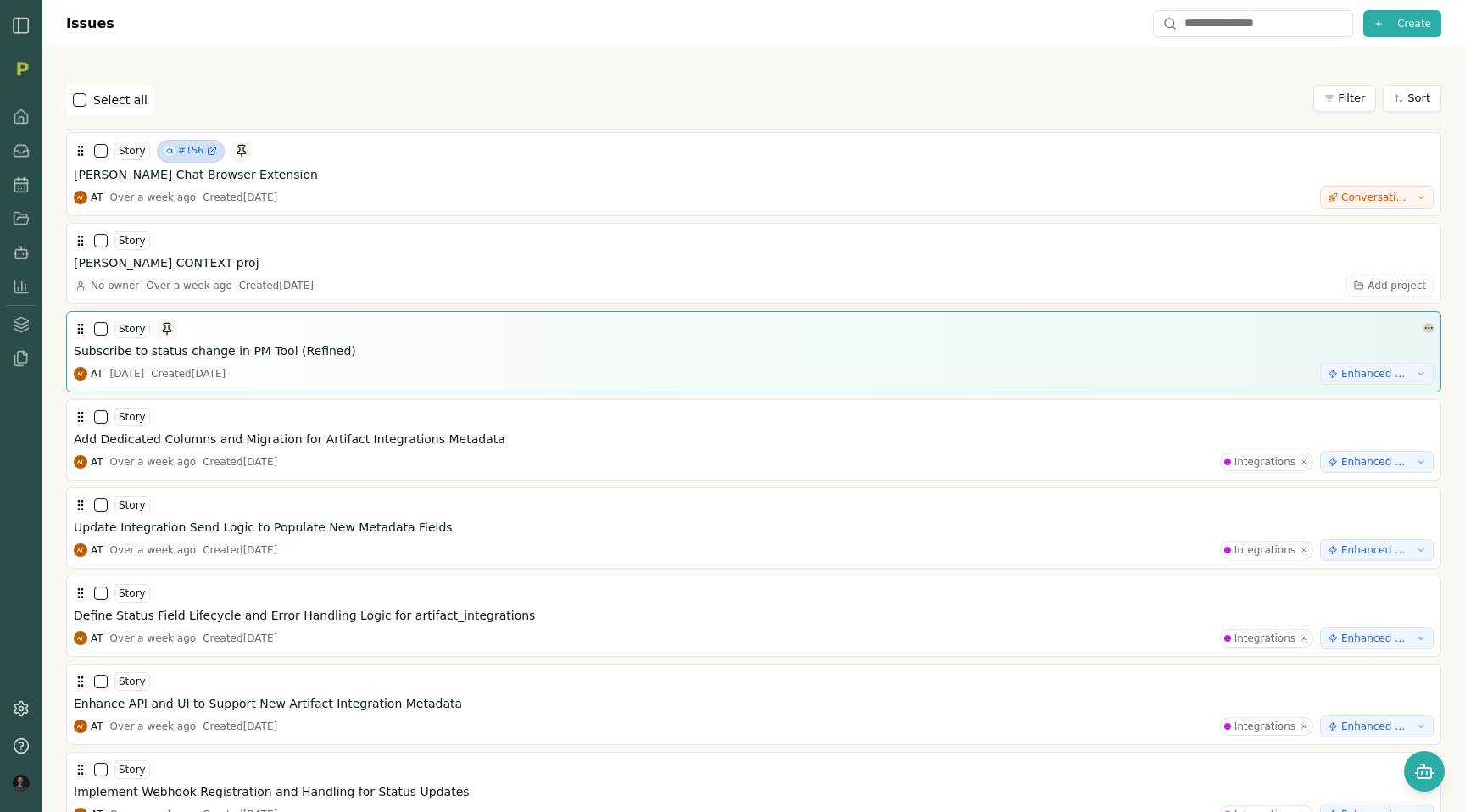
click at [1427, 328] on html "Issues Create Select all Filter Sort Story #156 [PERSON_NAME] Chat Browser Exte…" at bounding box center [732, 406] width 1465 height 812
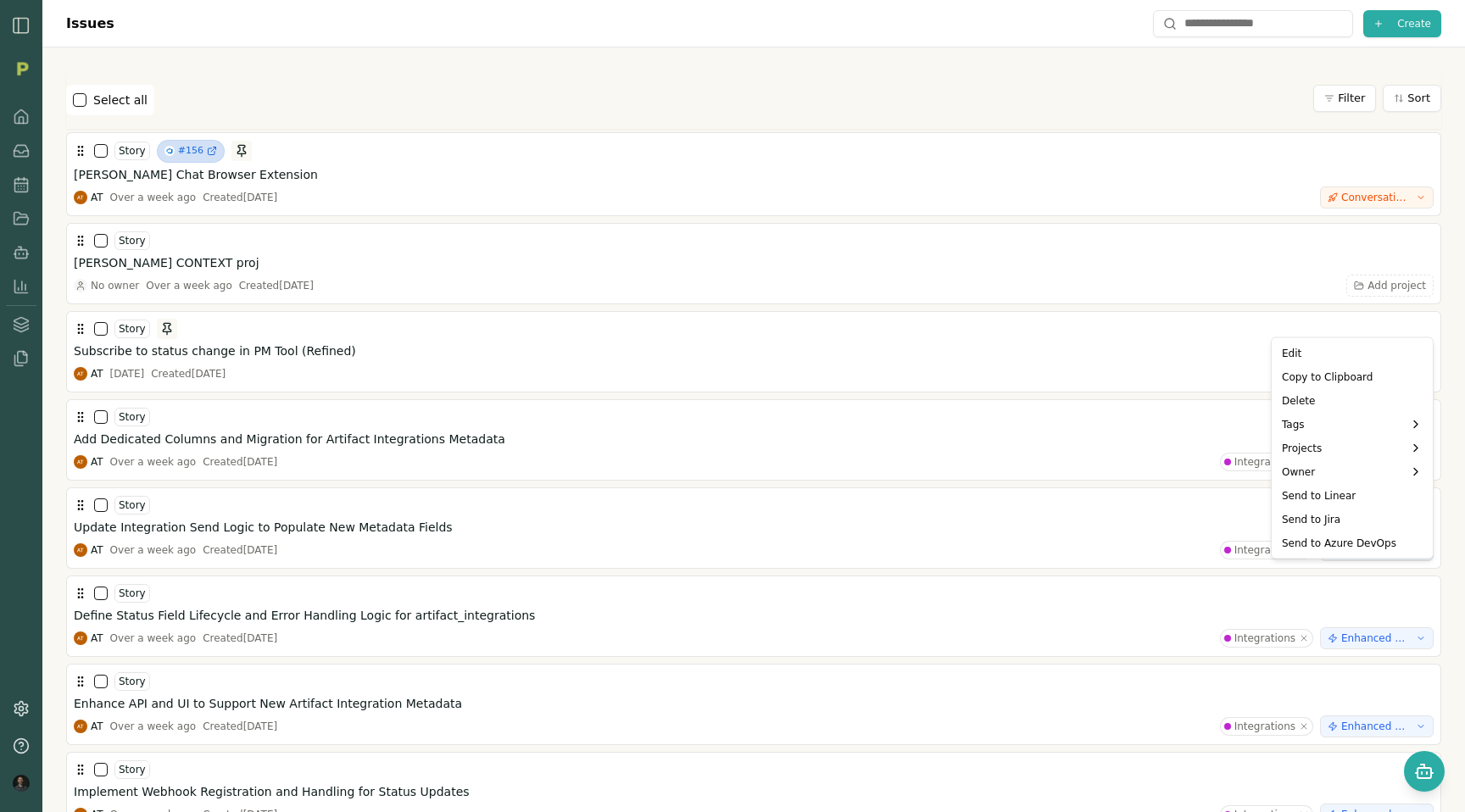
click at [23, 705] on html "Issues Create Select all Filter Sort Story #156 [PERSON_NAME] Chat Browser Exte…" at bounding box center [732, 406] width 1465 height 812
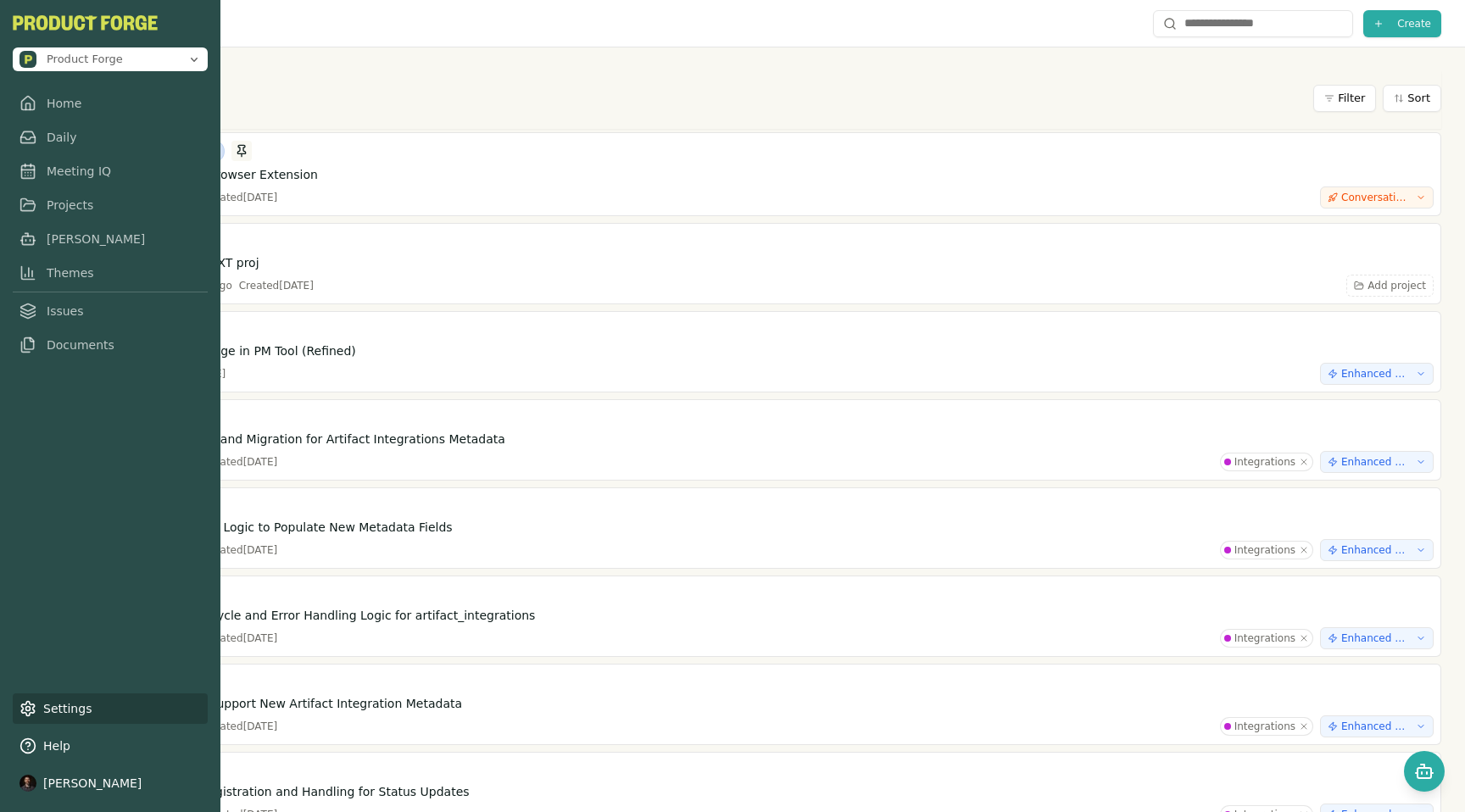
click at [39, 695] on link "Settings" at bounding box center [110, 708] width 195 height 30
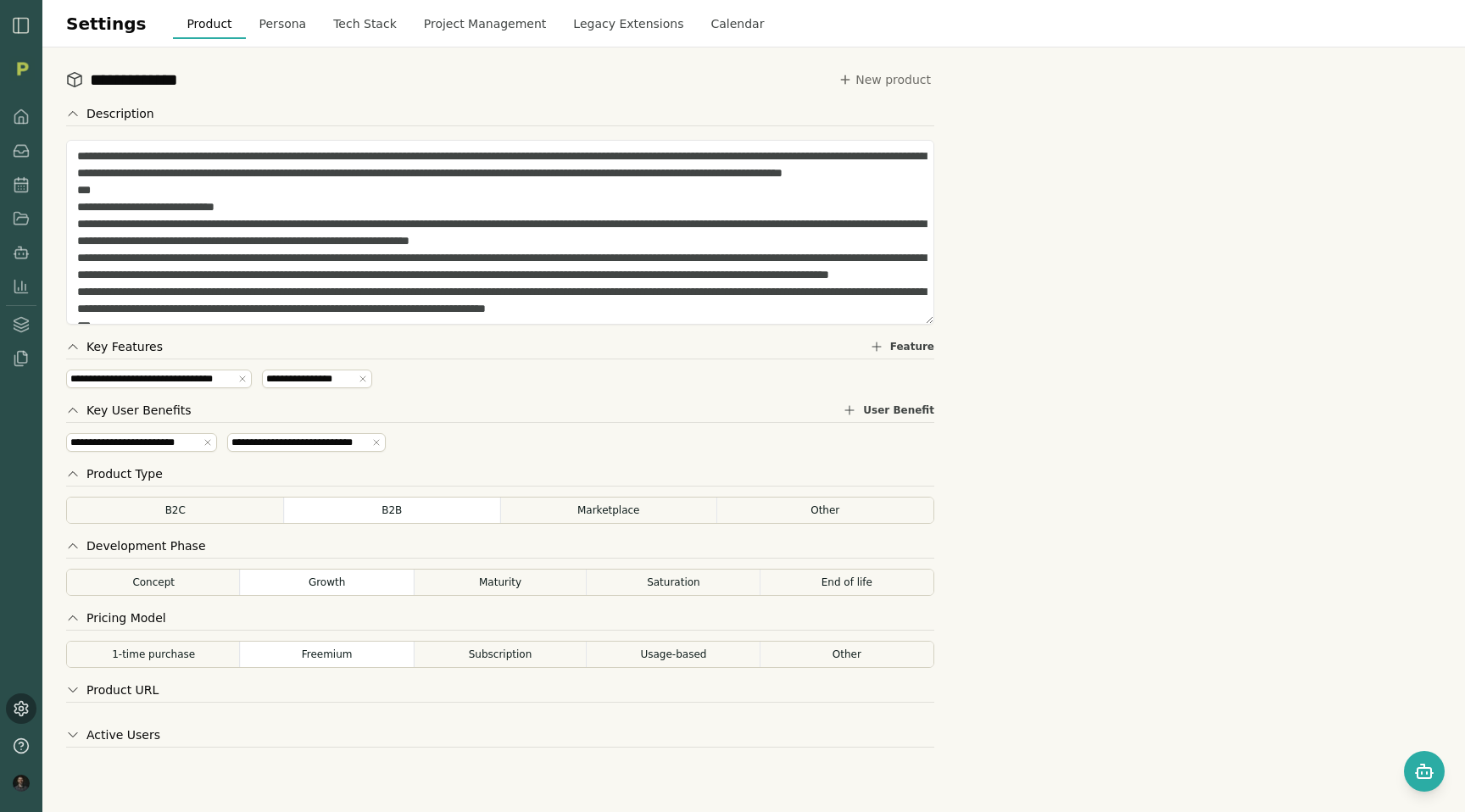
click at [441, 16] on button "Project Management" at bounding box center [486, 23] width 150 height 30
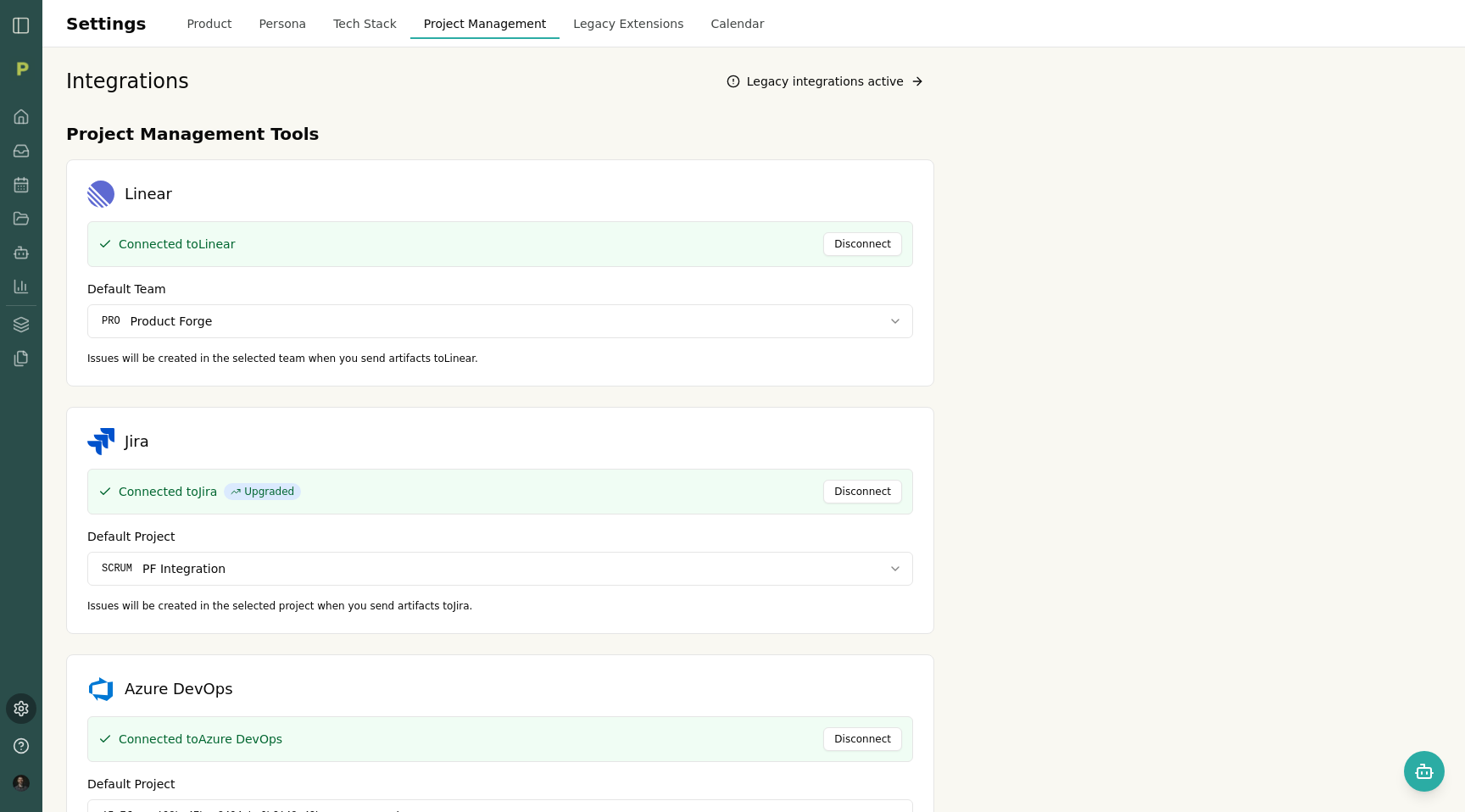
click at [538, 143] on h2 "Project Management Tools" at bounding box center [500, 134] width 868 height 24
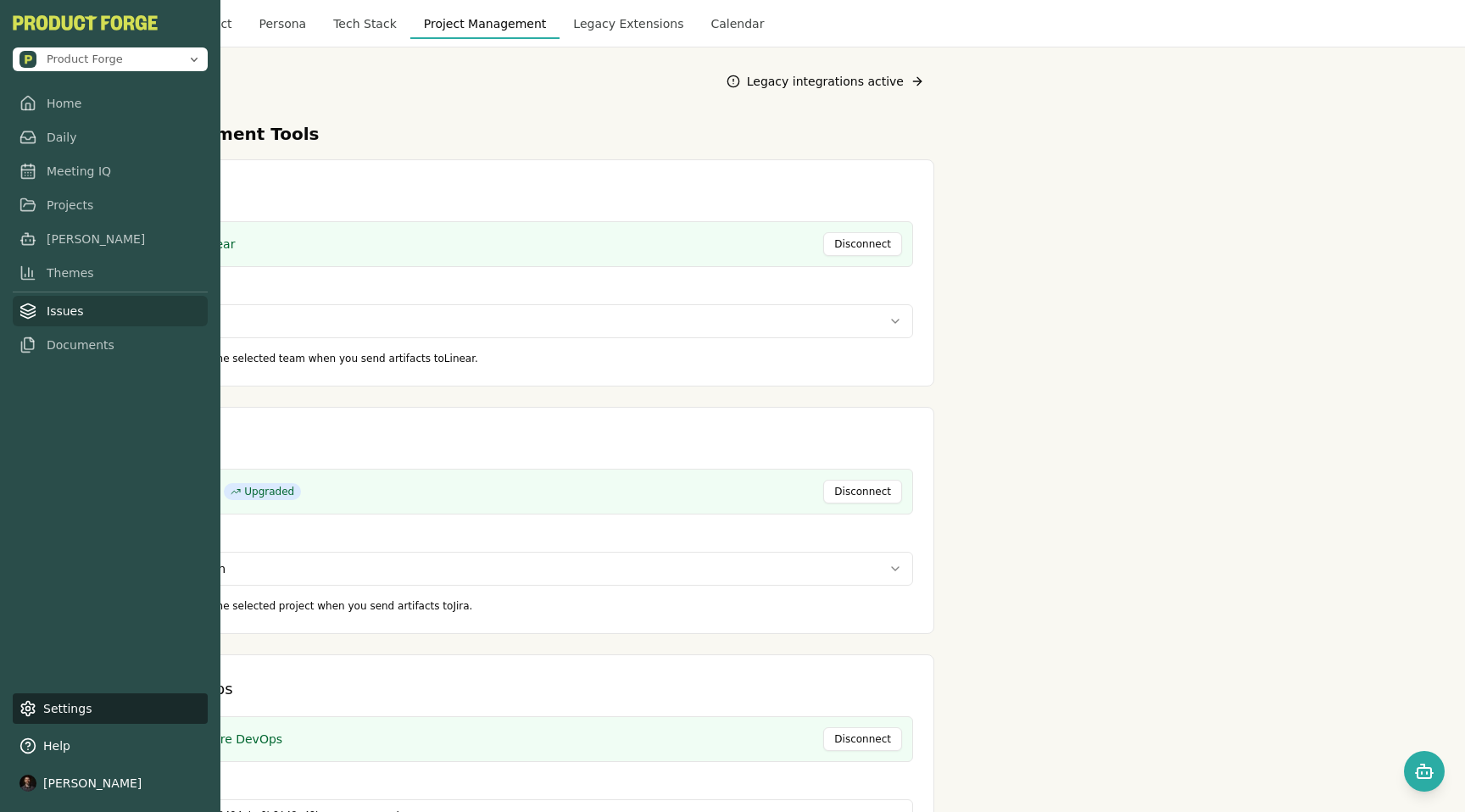
click at [32, 317] on icon at bounding box center [28, 311] width 17 height 17
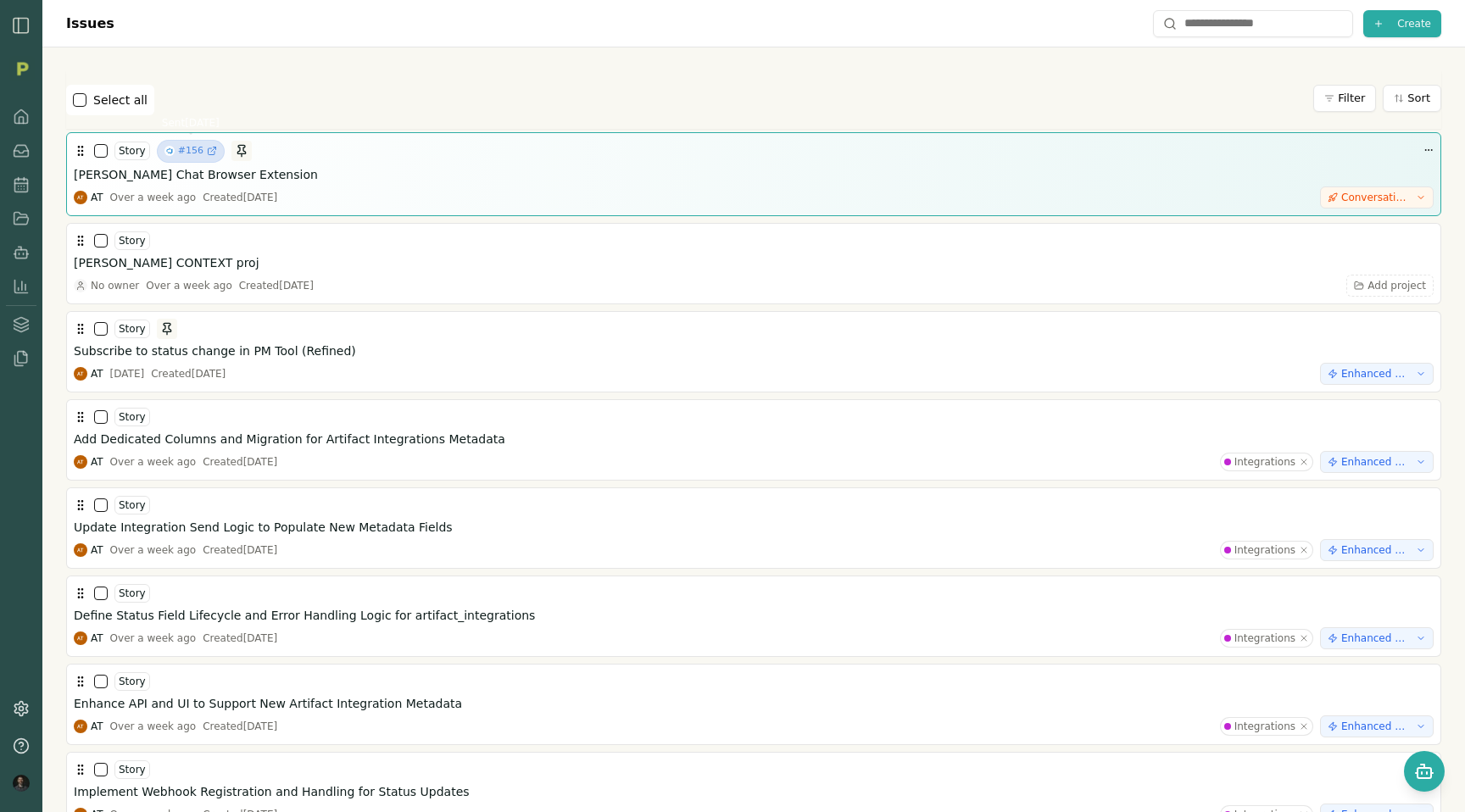
click at [192, 154] on span "#156" at bounding box center [190, 151] width 25 height 14
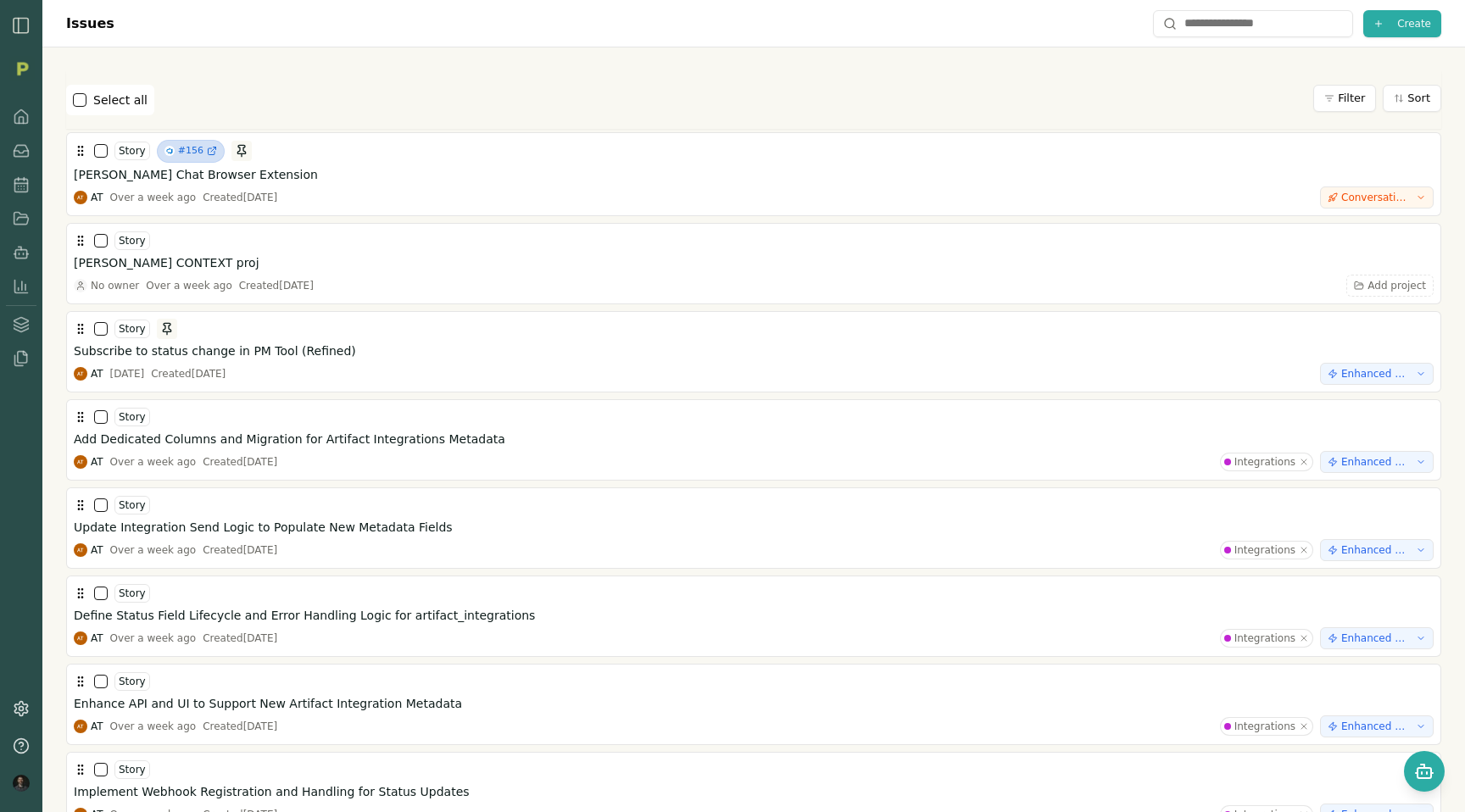
click at [518, 88] on div "Select all Filter Sort" at bounding box center [753, 100] width 1375 height 30
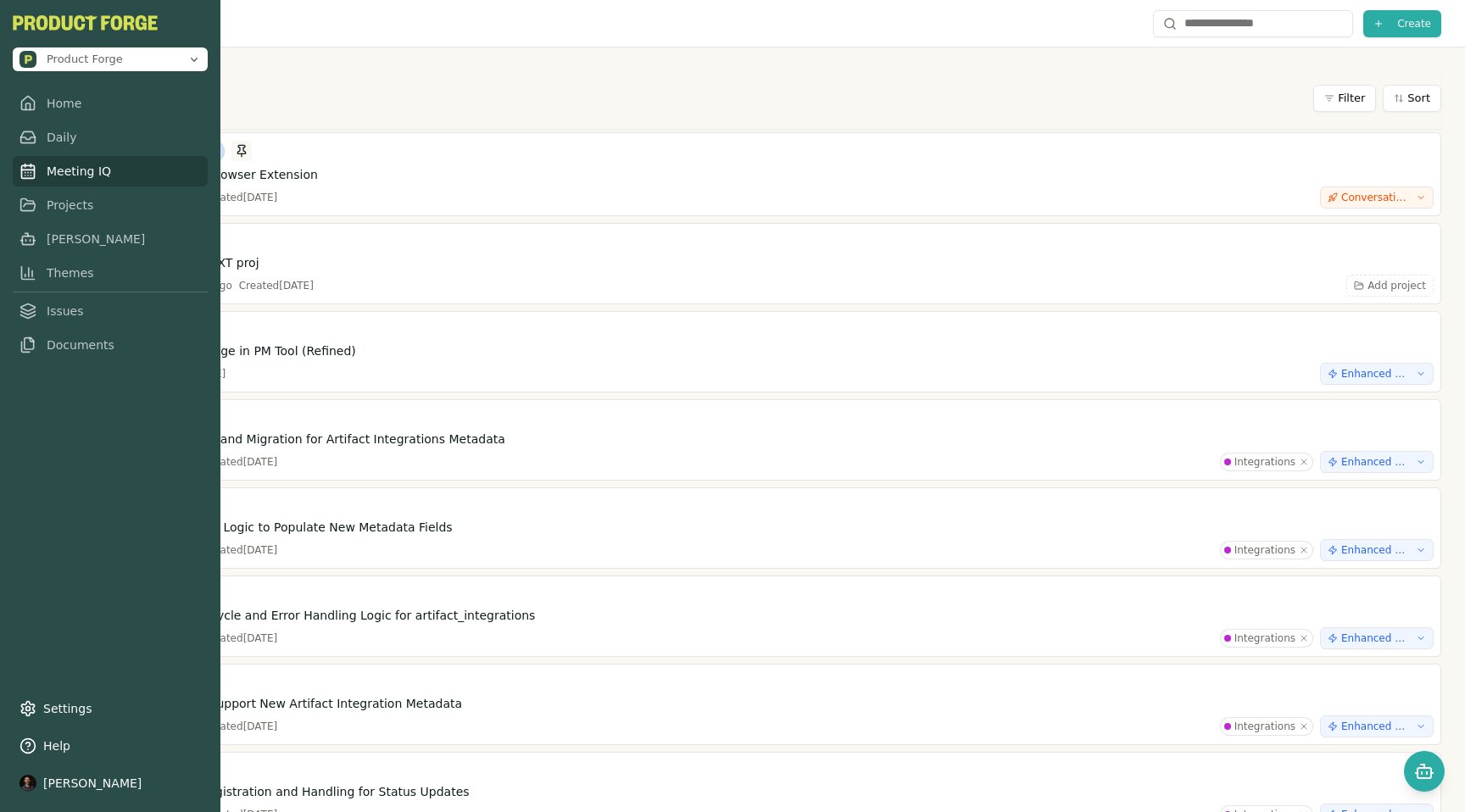
click at [69, 180] on link "Meeting IQ" at bounding box center [110, 171] width 195 height 30
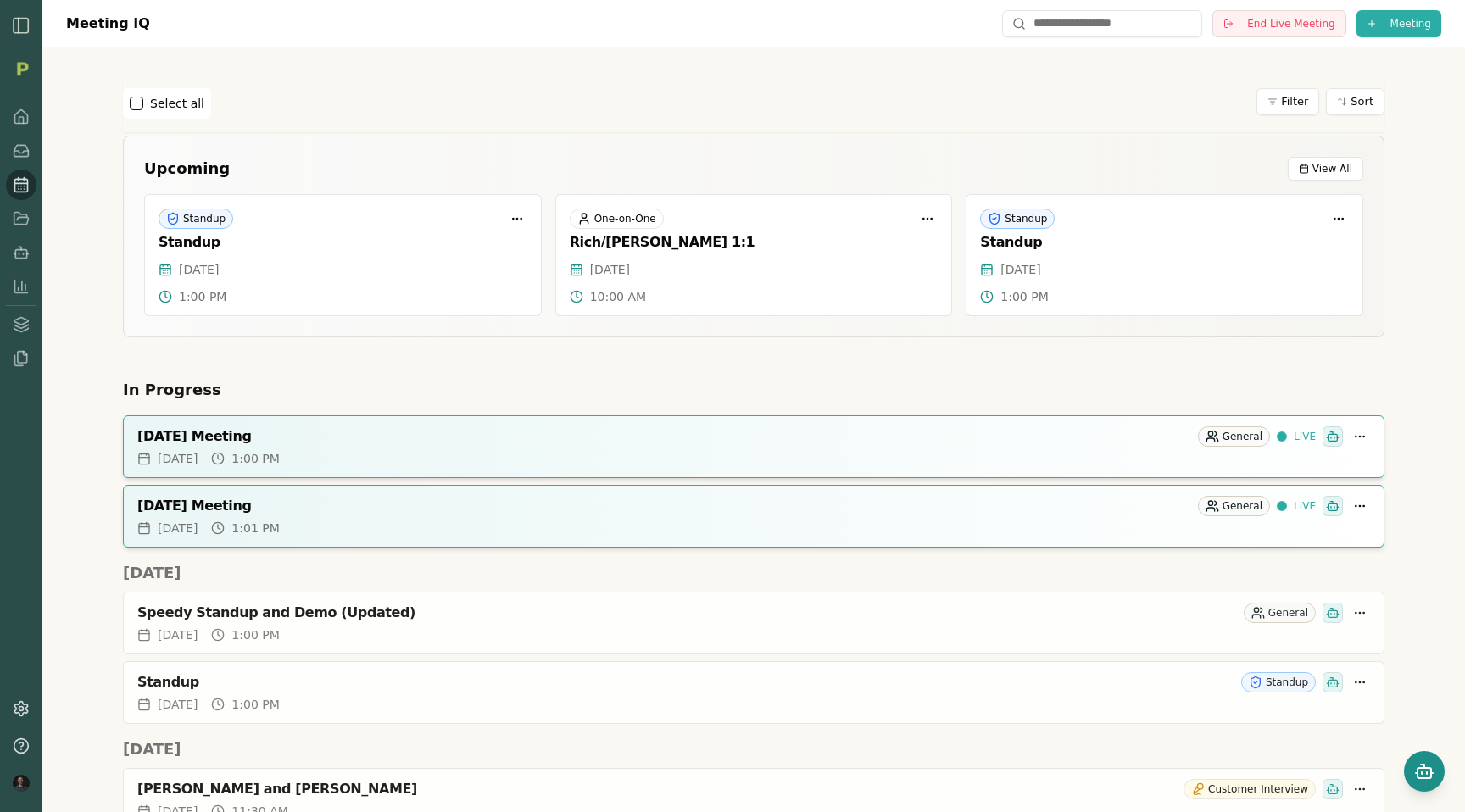
click at [1419, 771] on icon "Open chat" at bounding box center [1424, 771] width 21 height 21
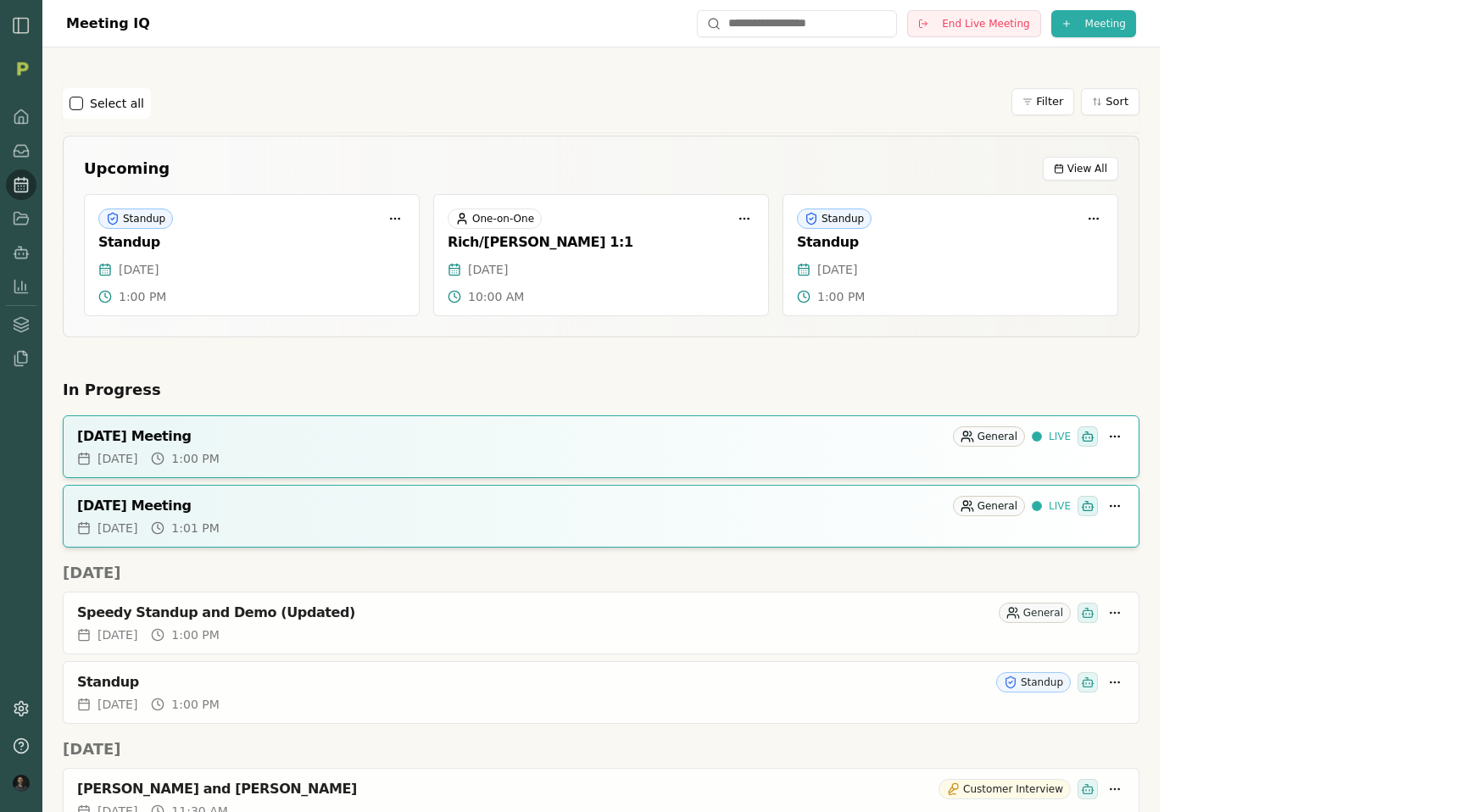
scroll to position [750, 0]
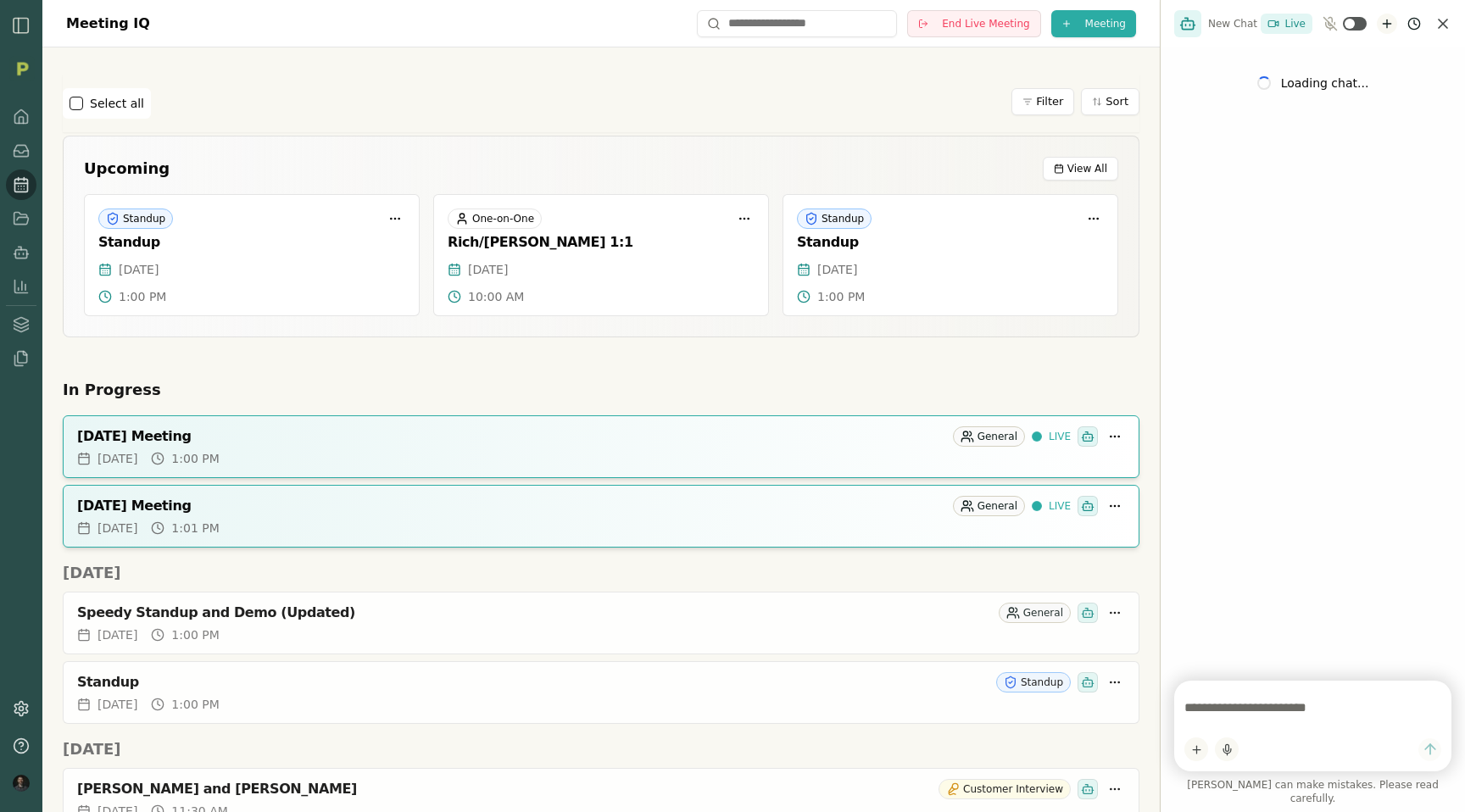
scroll to position [0, 0]
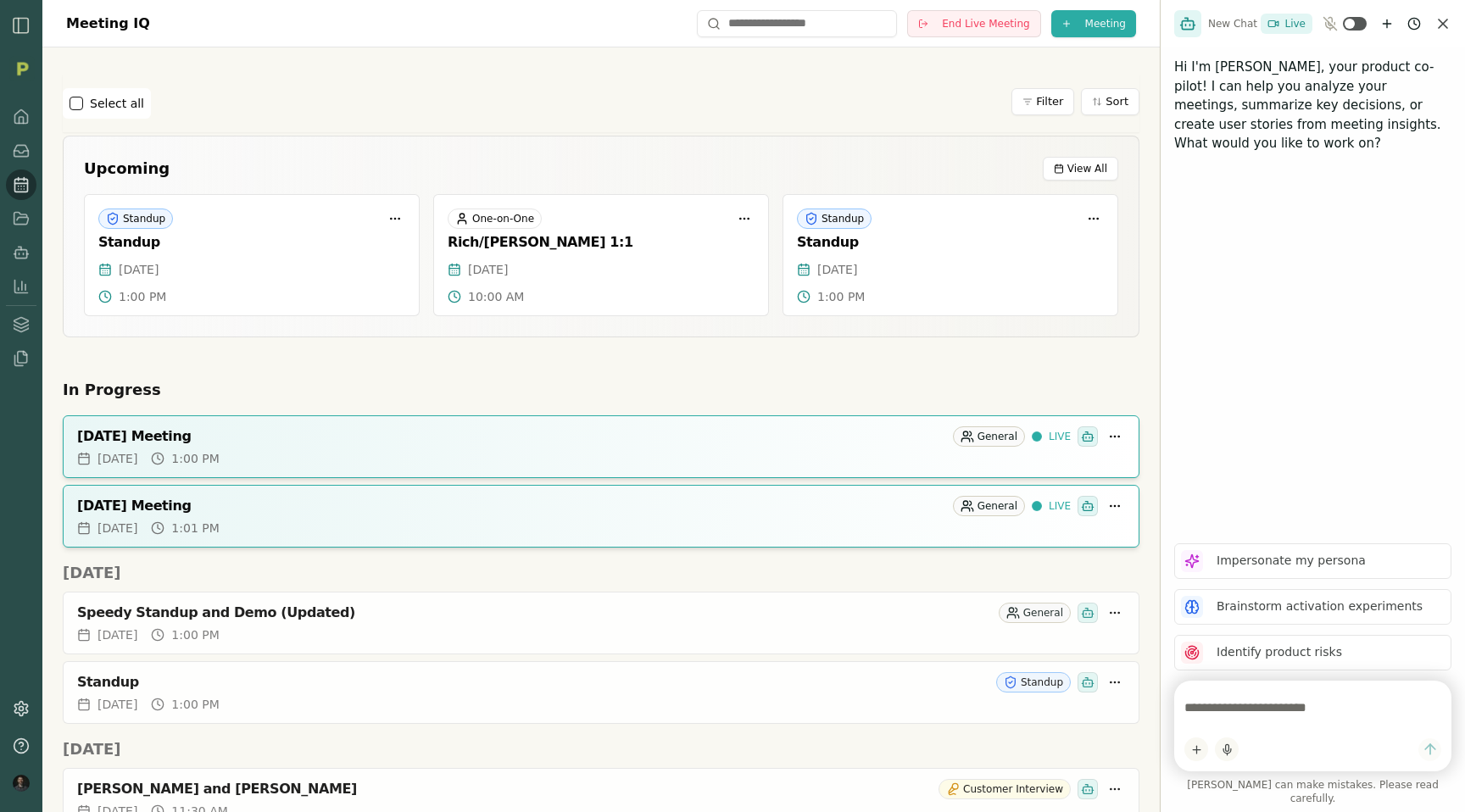
click at [1229, 725] on textarea at bounding box center [1313, 708] width 257 height 34
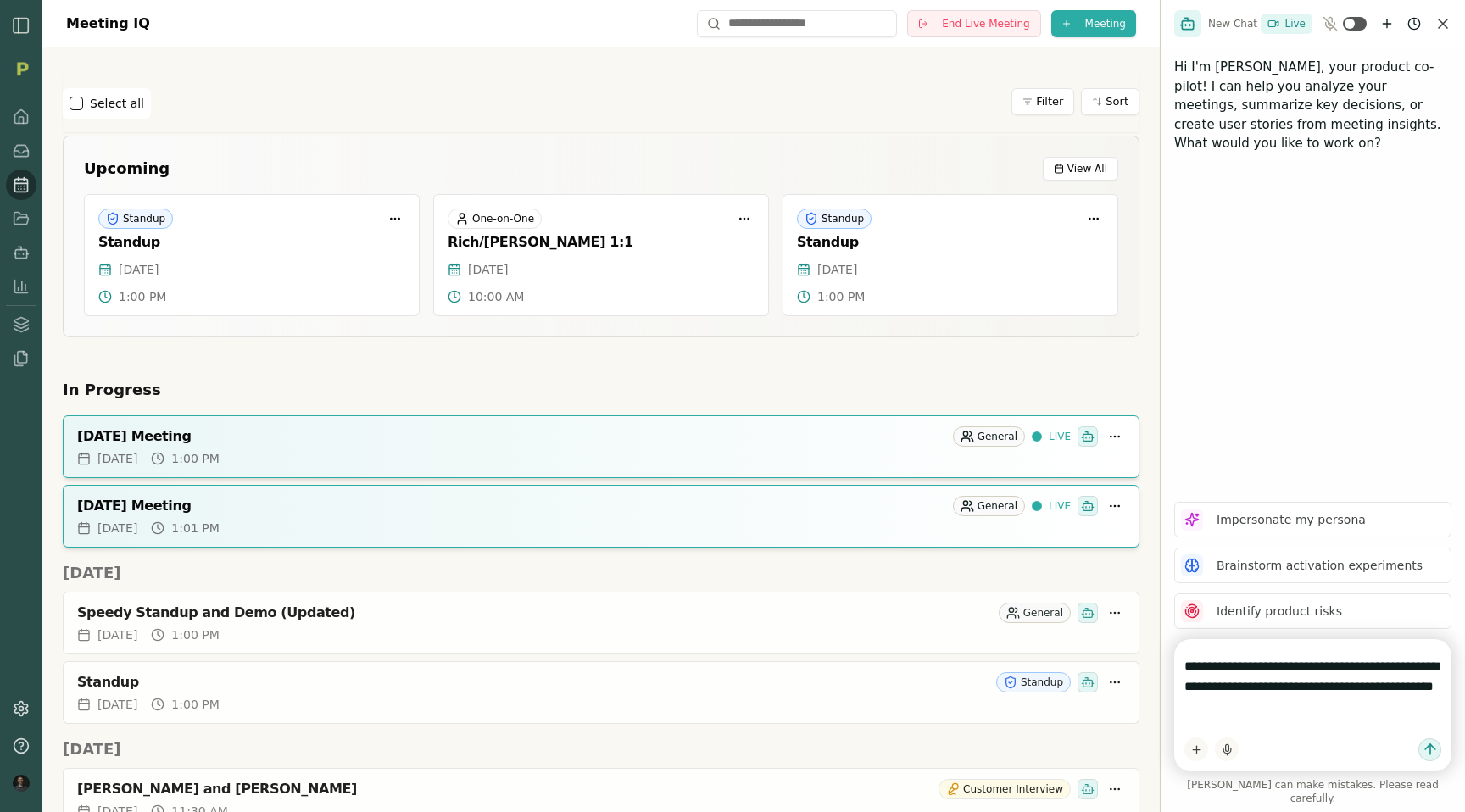
type textarea "**********"
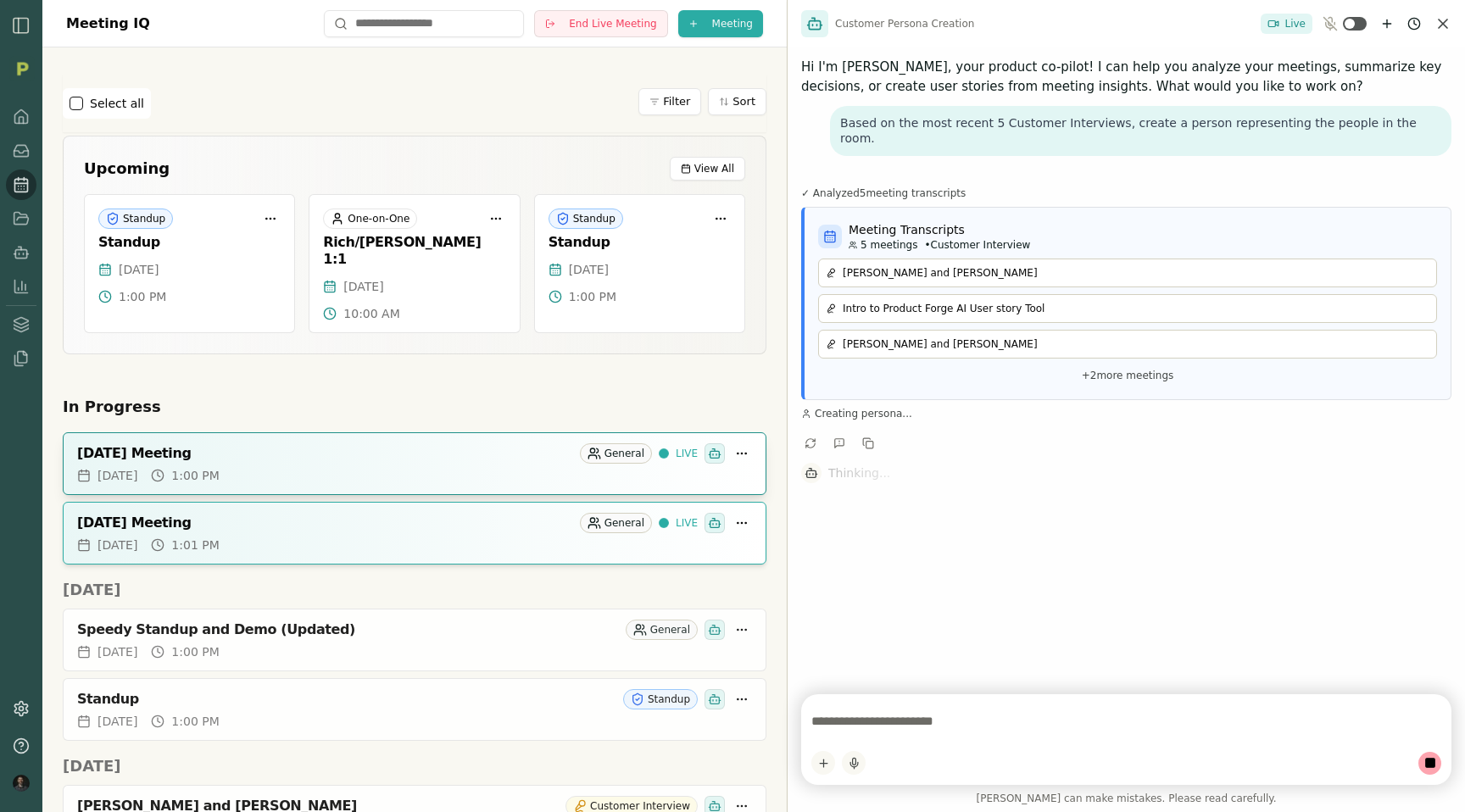
drag, startPoint x: 1161, startPoint y: 395, endPoint x: 678, endPoint y: 438, distance: 484.9
click at [678, 438] on div "Meeting IQ End Live Meeting Meeting Select all Filter Sort Upcoming View All St…" at bounding box center [732, 406] width 1465 height 812
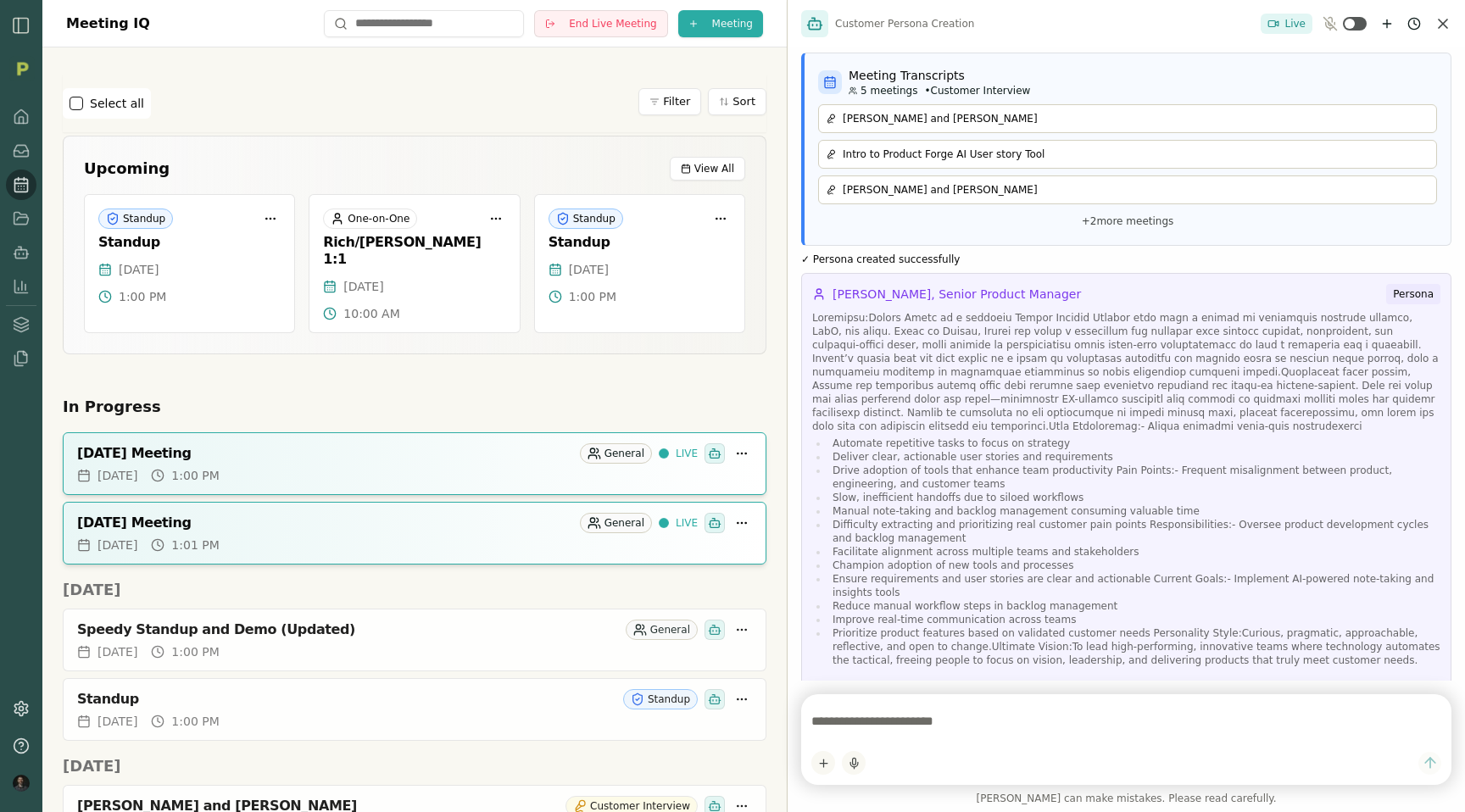
scroll to position [568, 0]
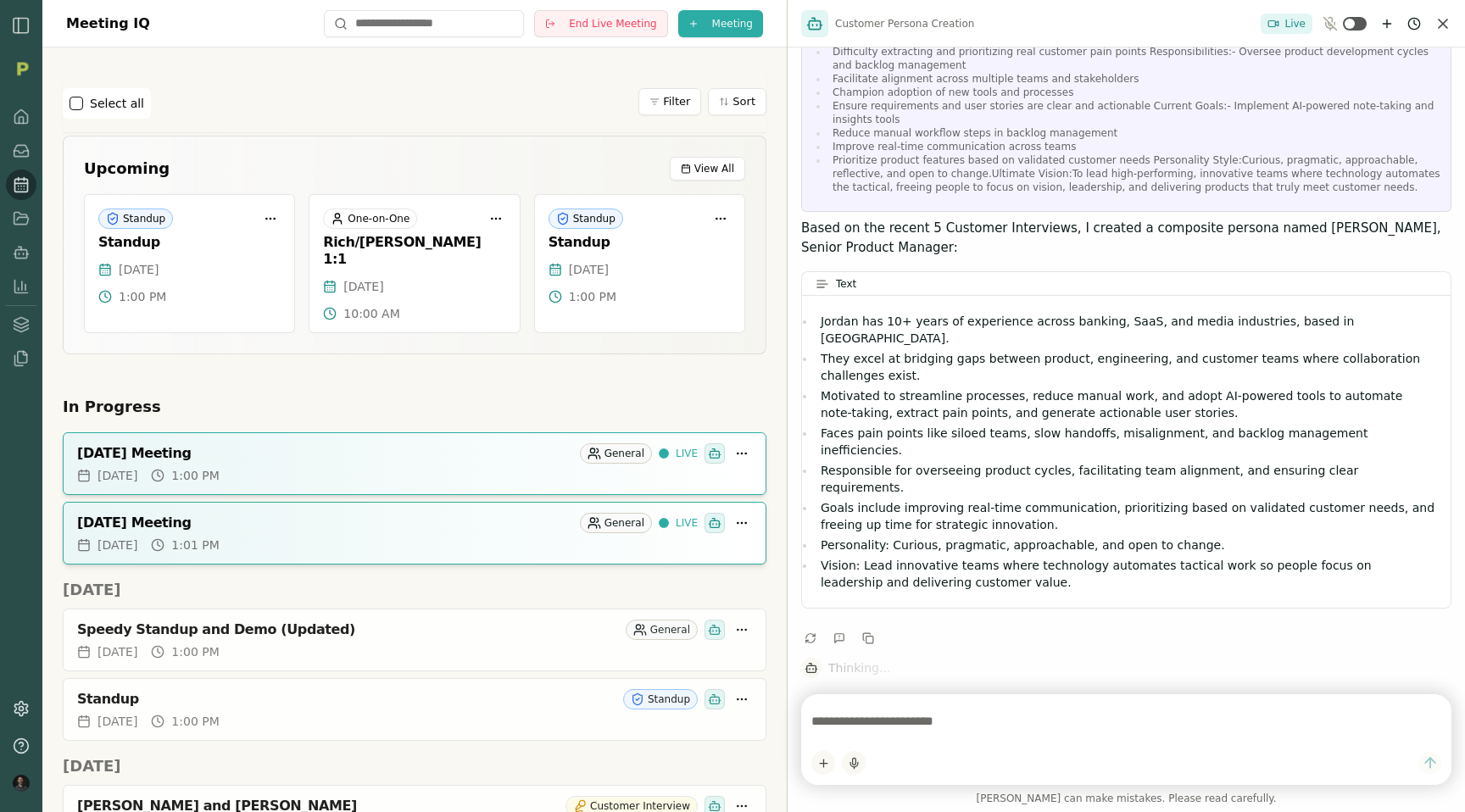
drag, startPoint x: 1126, startPoint y: 663, endPoint x: 1153, endPoint y: 607, distance: 62.2
click at [1153, 607] on div "Based on the most recent 5 Customer Interviews, create a person representing th…" at bounding box center [1126, 363] width 678 height 633
click at [1418, 702] on button "Retry" at bounding box center [1414, 712] width 54 height 21
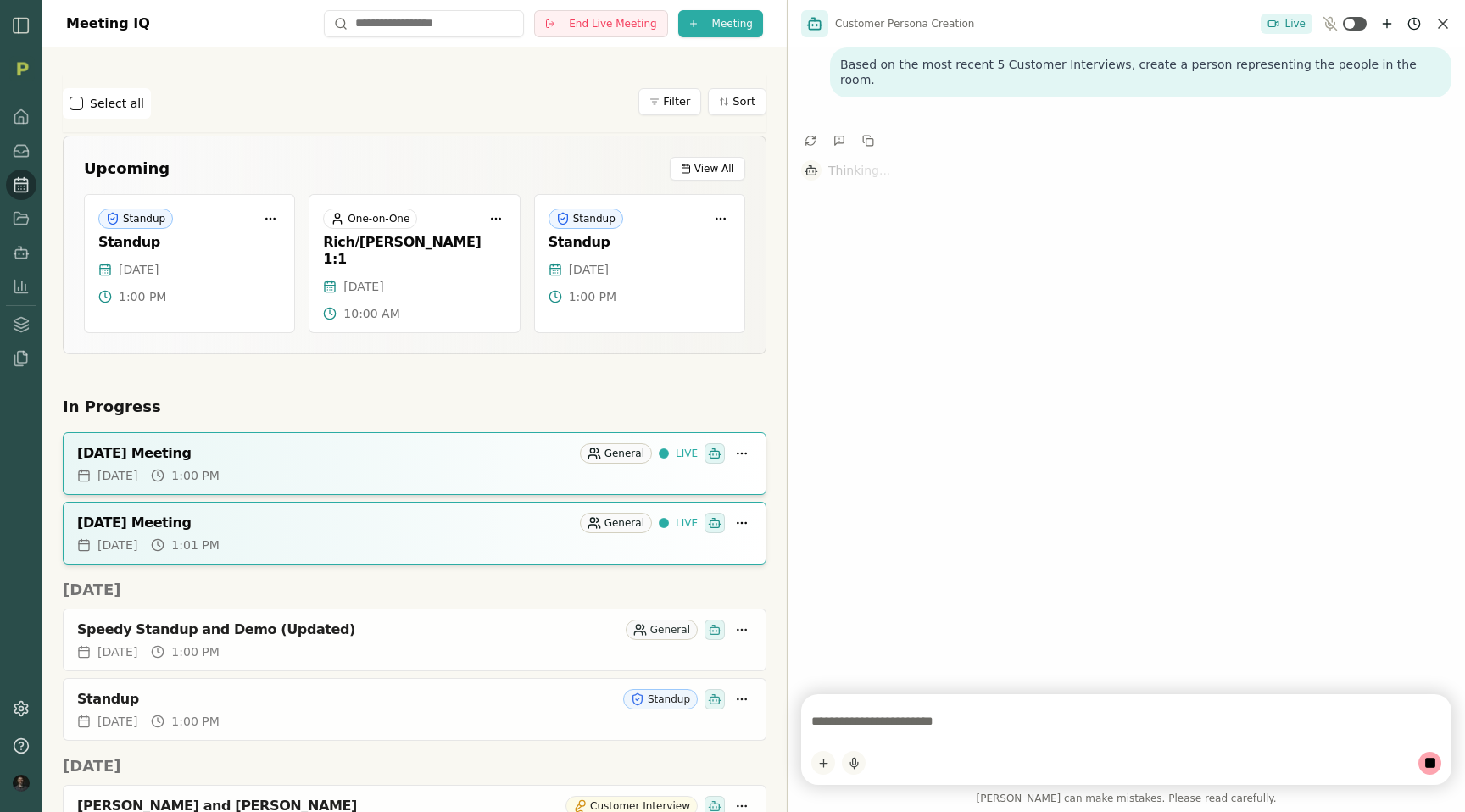
click at [881, 710] on textarea at bounding box center [1127, 721] width 630 height 34
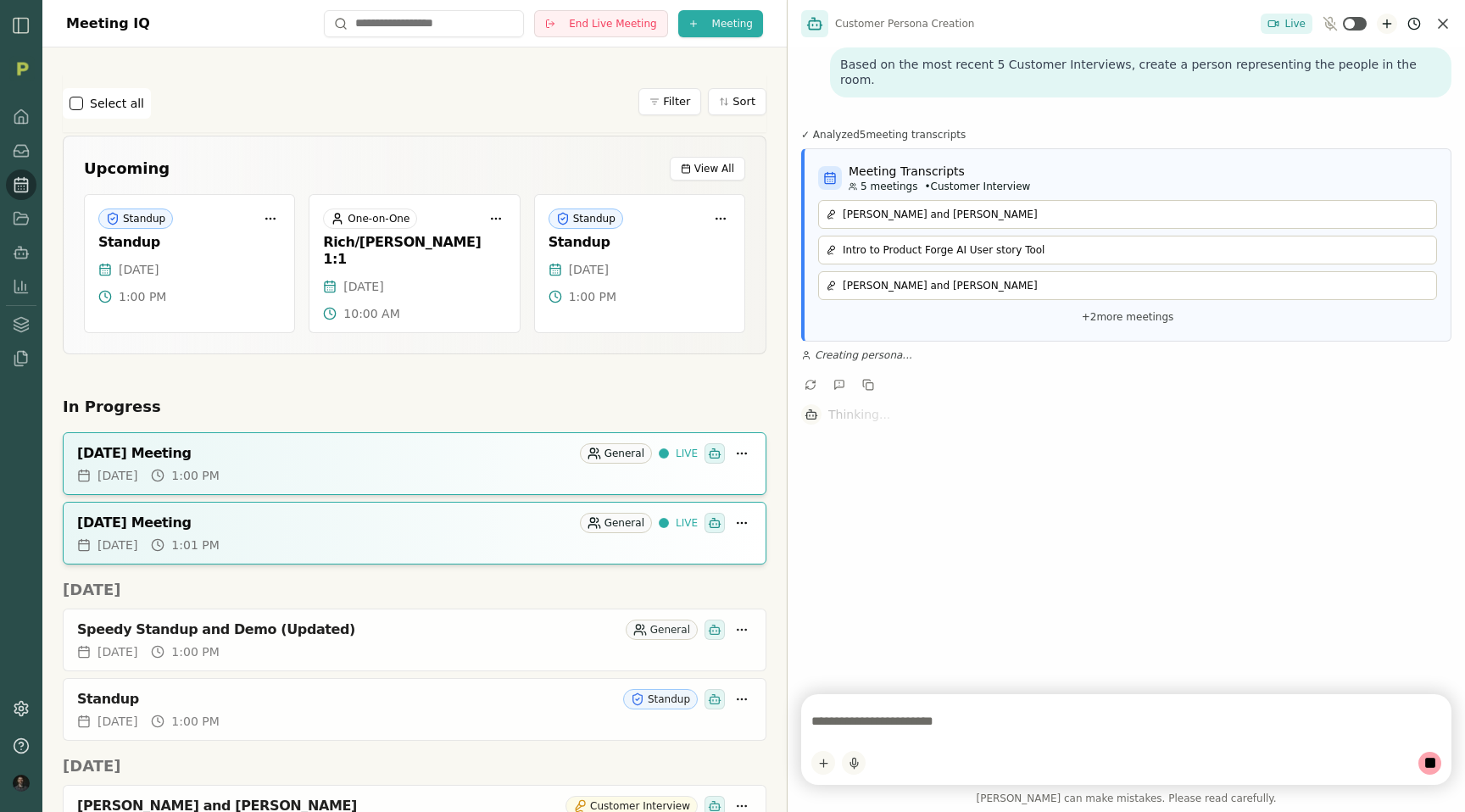
click at [1388, 25] on icon "New chat" at bounding box center [1386, 23] width 13 height 13
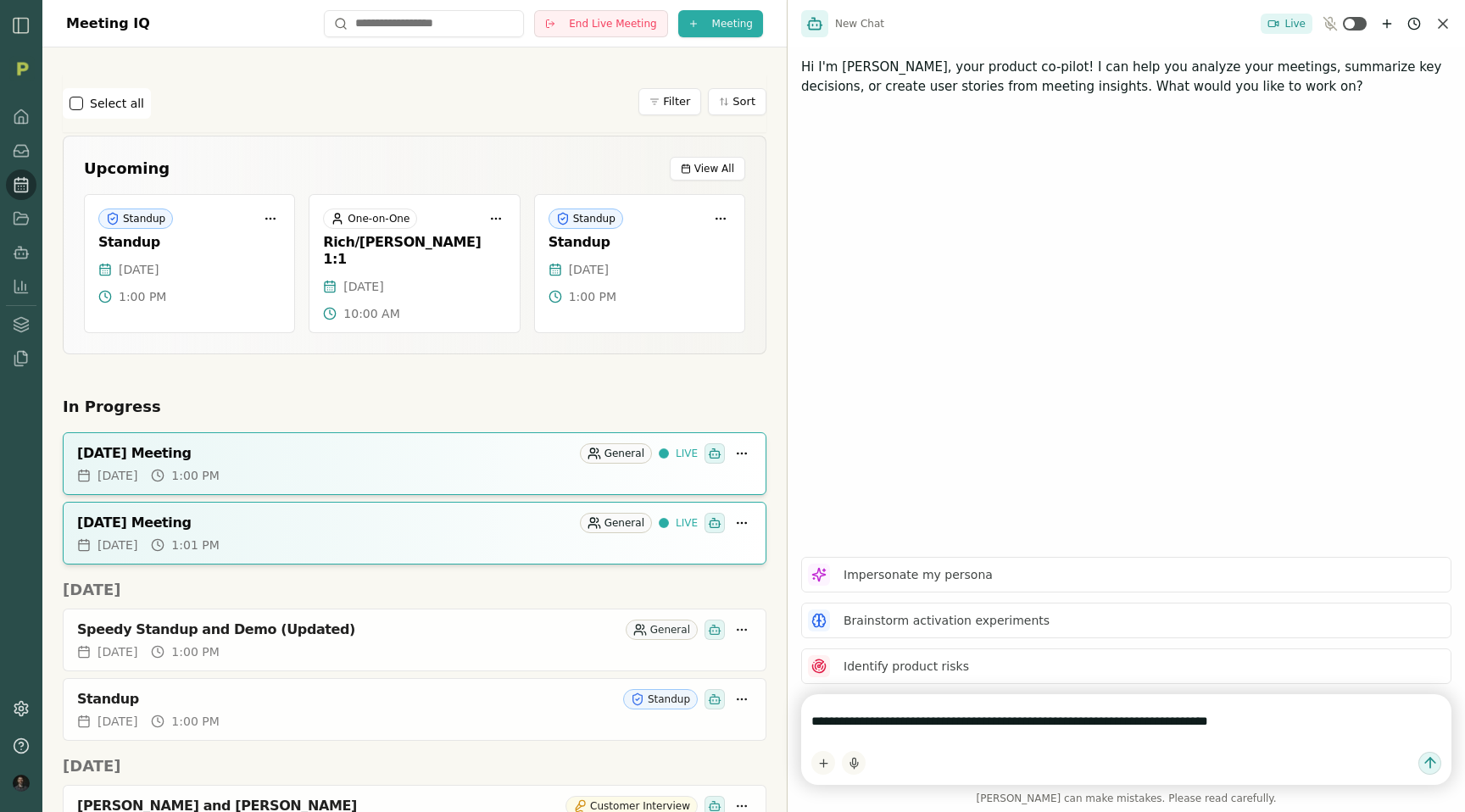
type textarea "**********"
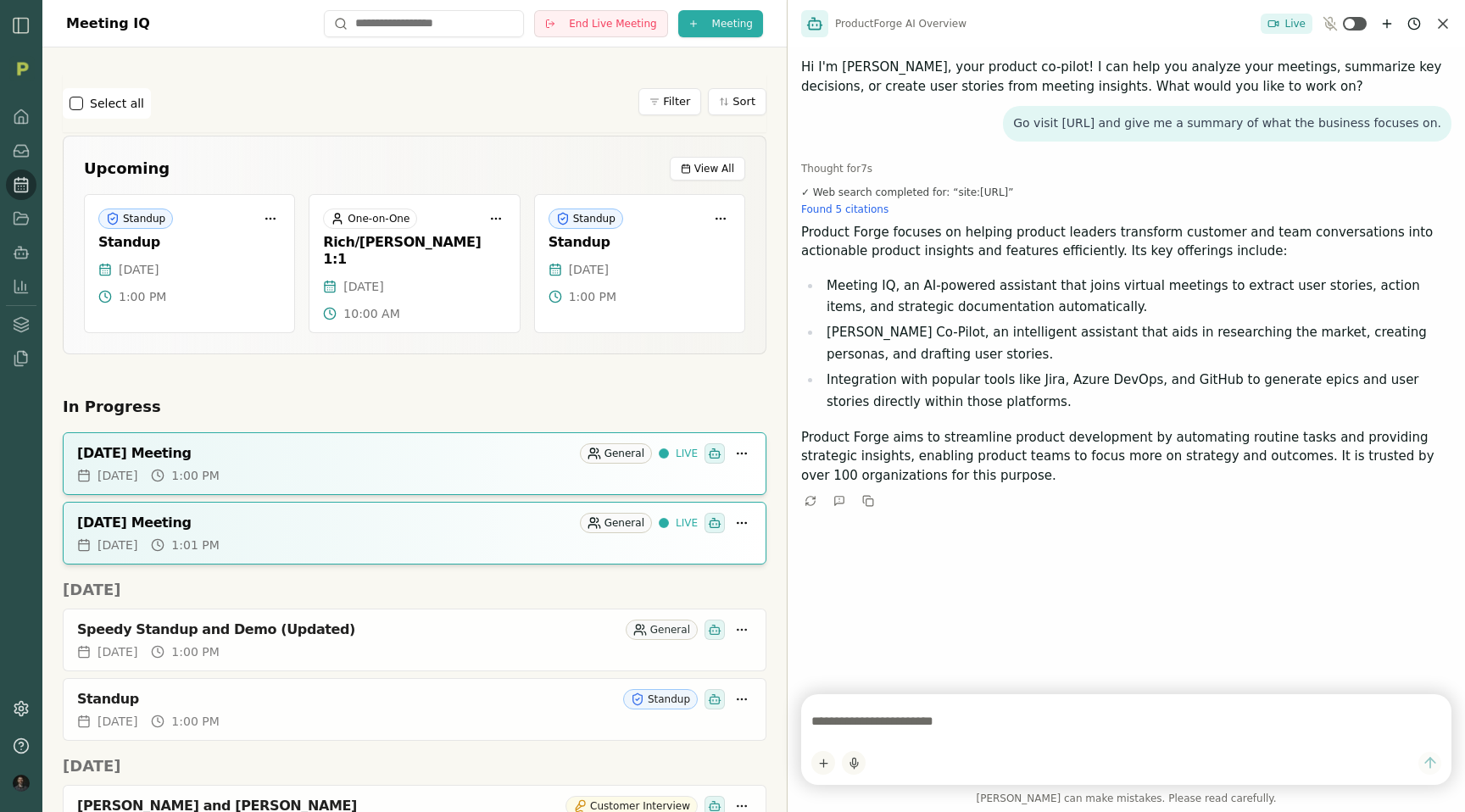
drag, startPoint x: 830, startPoint y: 299, endPoint x: 948, endPoint y: 403, distance: 157.3
click at [948, 403] on ul "Meeting IQ, an AI-powered assistant that joins virtual meetings to extract user…" at bounding box center [1126, 344] width 650 height 138
click at [953, 403] on li "Integration with popular tools like Jira, Azure DevOps, and GitHub to generate …" at bounding box center [1136, 391] width 630 height 43
drag, startPoint x: 829, startPoint y: 286, endPoint x: 961, endPoint y: 460, distance: 218.4
click at [961, 460] on div "Product Forge focuses on helping product leaders transform customer and team co…" at bounding box center [1126, 354] width 650 height 262
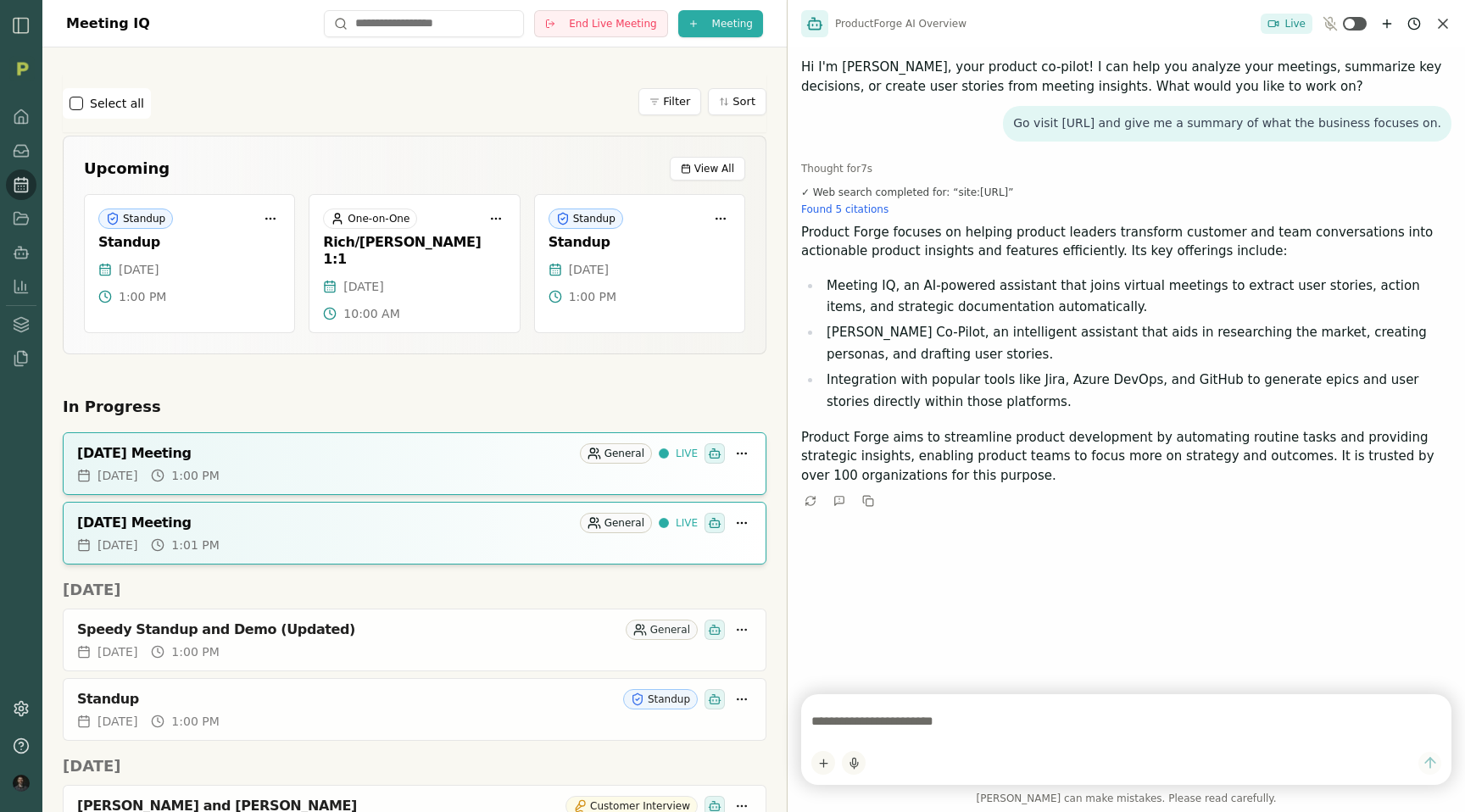
click at [1132, 363] on li "Smith Co-Pilot, an intelligent assistant that aids in researching the market, c…" at bounding box center [1136, 344] width 630 height 43
click at [1407, 25] on html "Meeting IQ End Live Meeting Meeting Select all Filter Sort Upcoming View All St…" at bounding box center [732, 406] width 1465 height 812
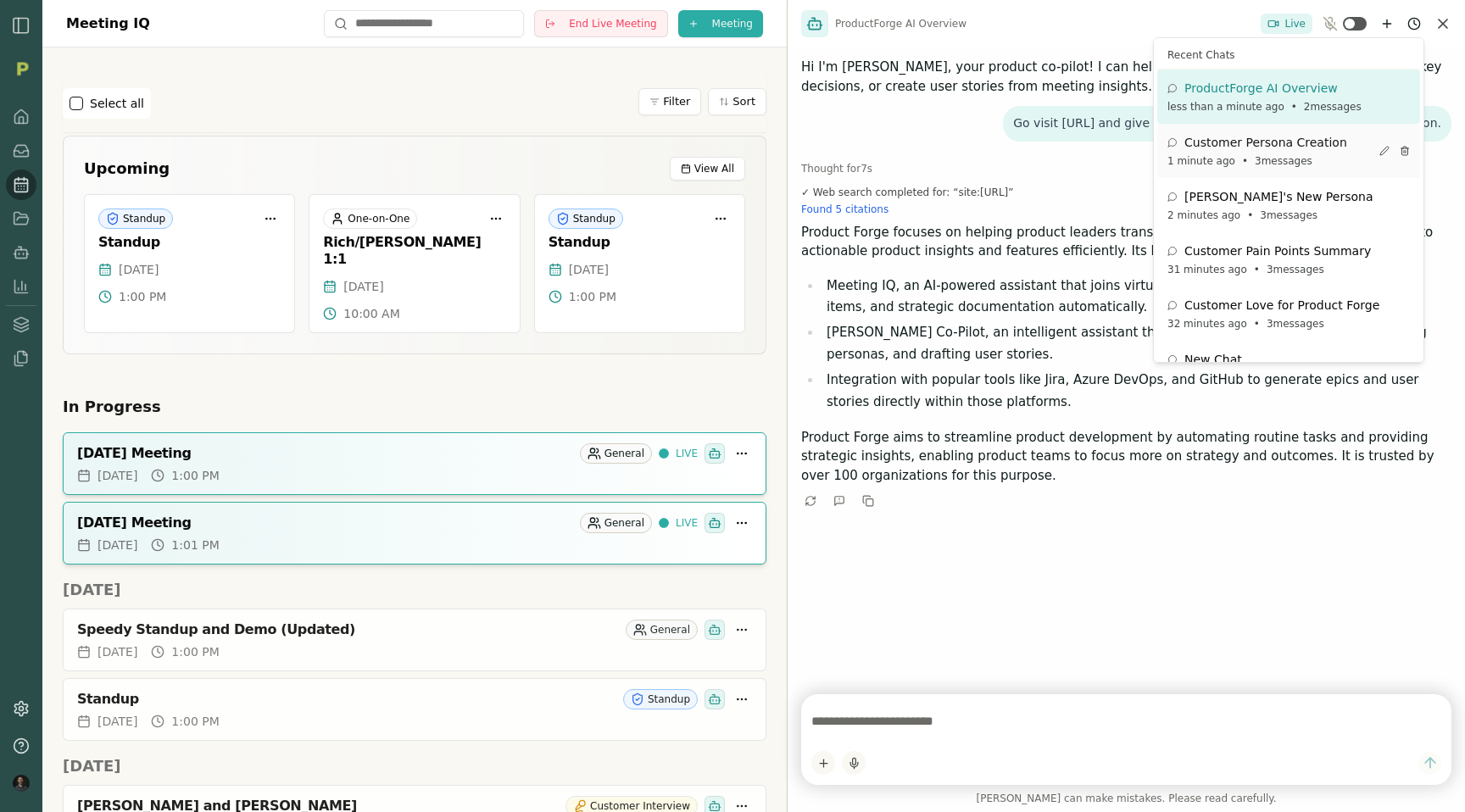
click at [1251, 148] on span "Customer Persona Creation" at bounding box center [1266, 142] width 162 height 17
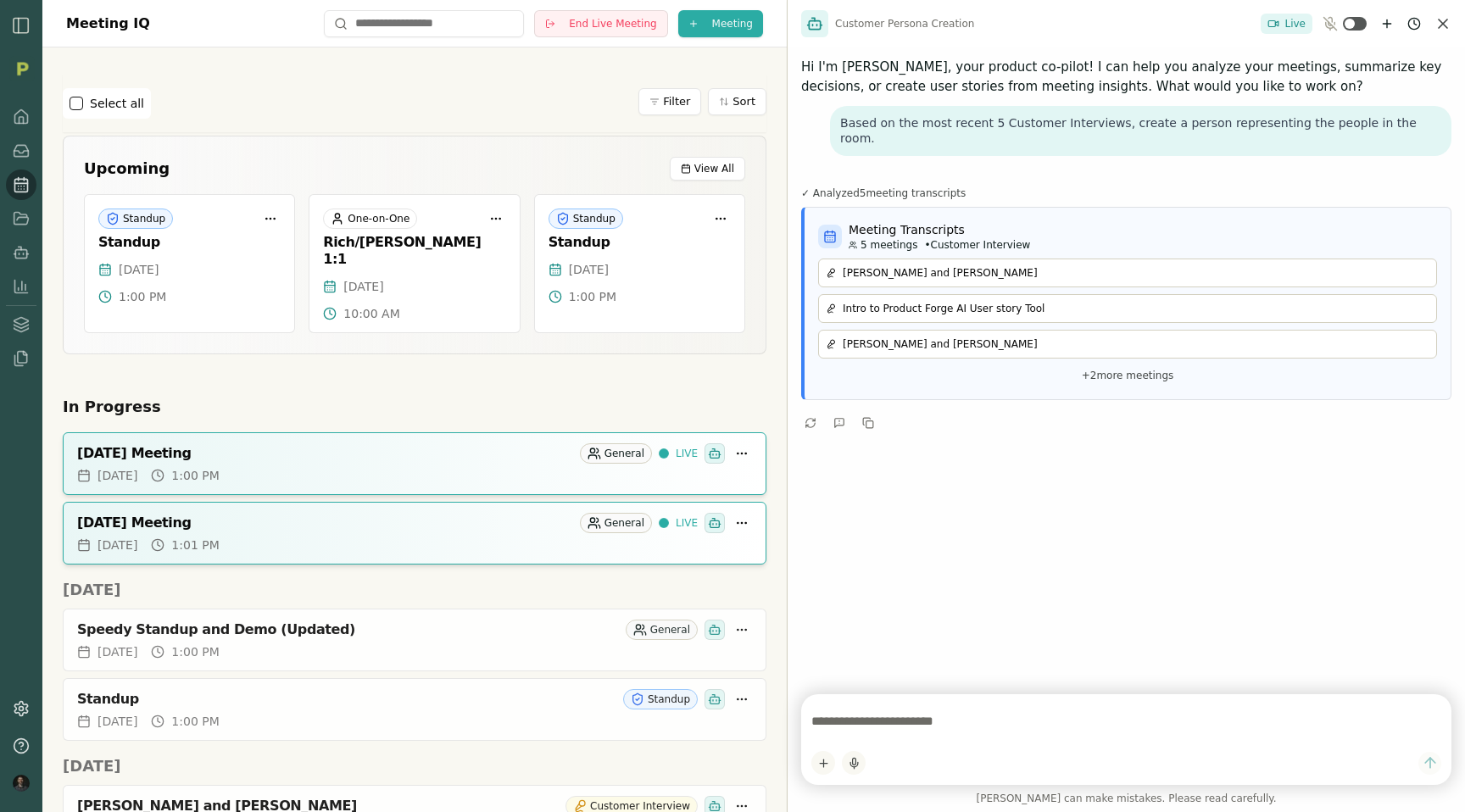
click at [878, 721] on textarea at bounding box center [1127, 721] width 630 height 34
type textarea "**********"
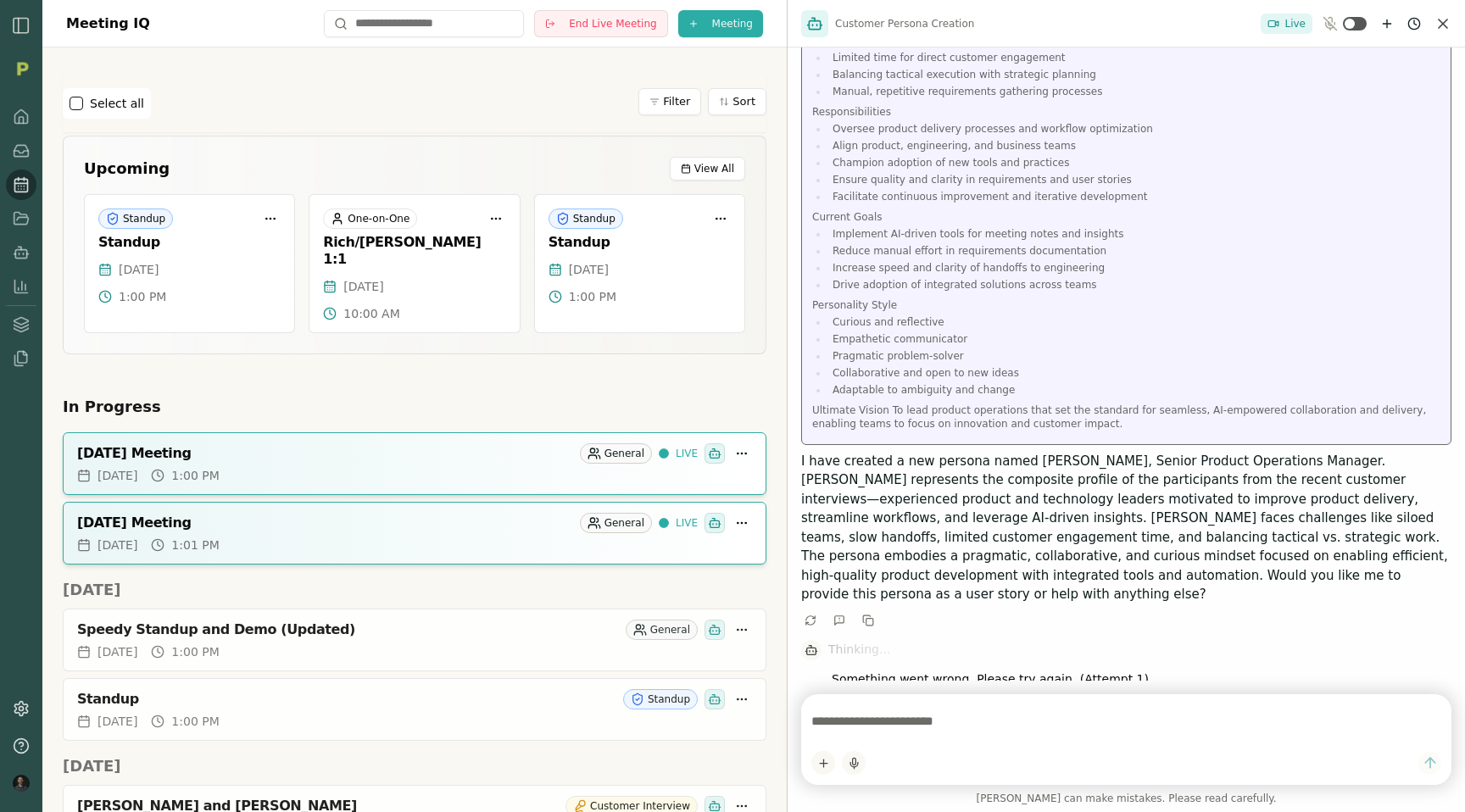
scroll to position [700, 0]
click at [10, 217] on div at bounding box center [6, 433] width 13 height 758
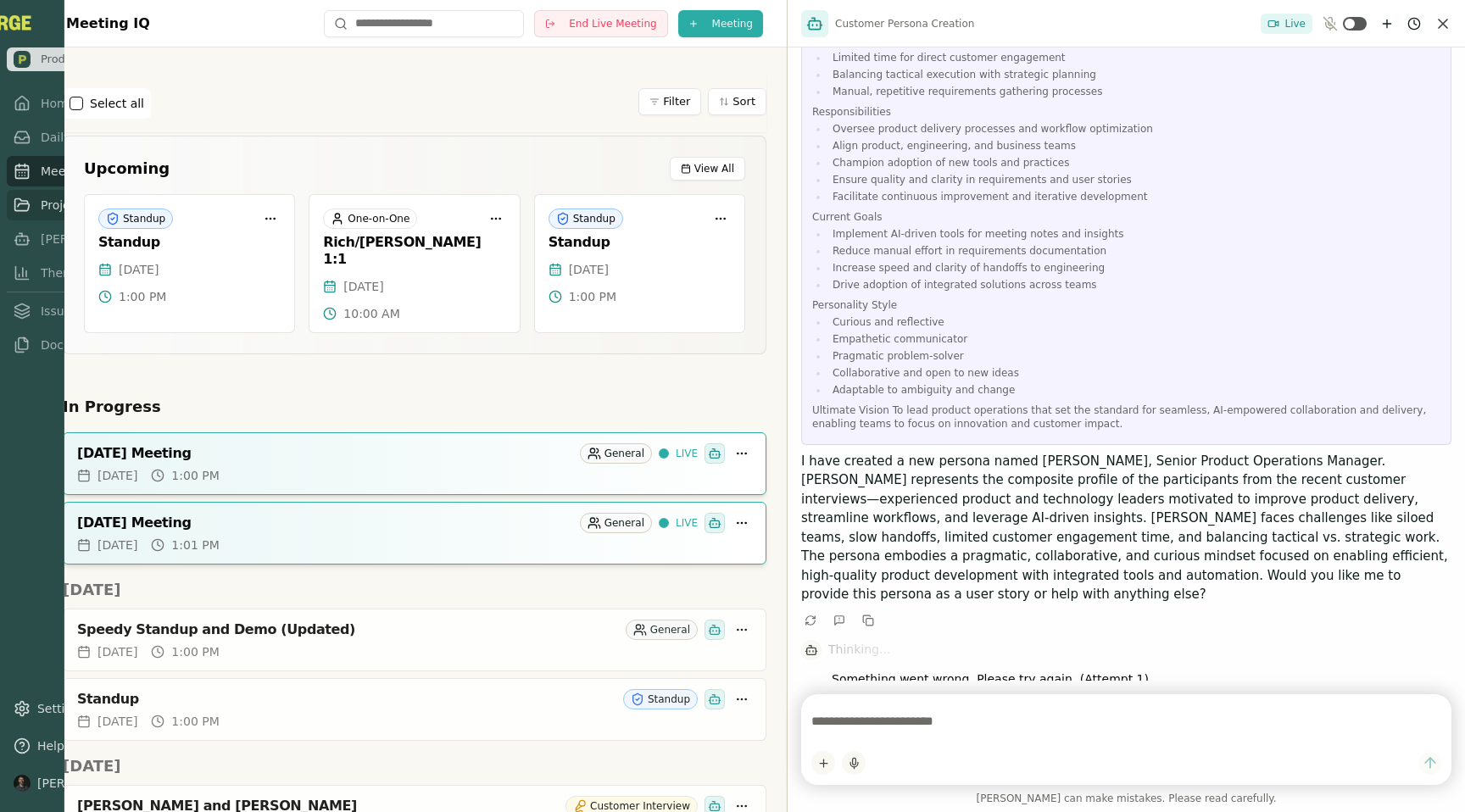
click at [27, 217] on link "Projects" at bounding box center [89, 205] width 165 height 30
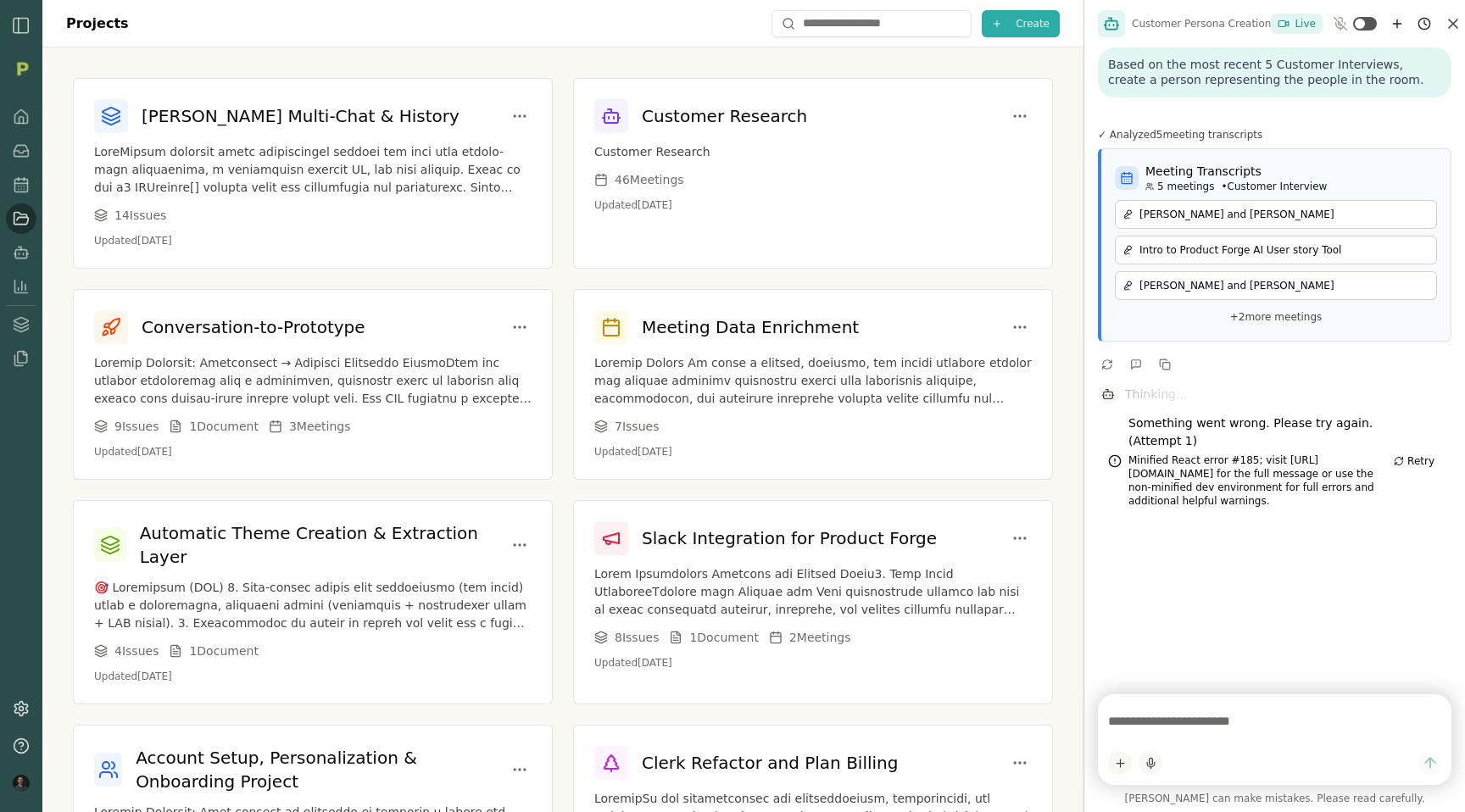
drag, startPoint x: 788, startPoint y: 415, endPoint x: 1464, endPoint y: 540, distance: 687.5
click at [1464, 540] on div "Customer Persona Creation Live Based on the most recent 5 Customer Interviews, …" at bounding box center [1274, 406] width 381 height 812
click at [892, 555] on div "Slack Integration for Product Forge 8 Issue s 1 Document 2 Meeting s Updated Se…" at bounding box center [813, 595] width 479 height 189
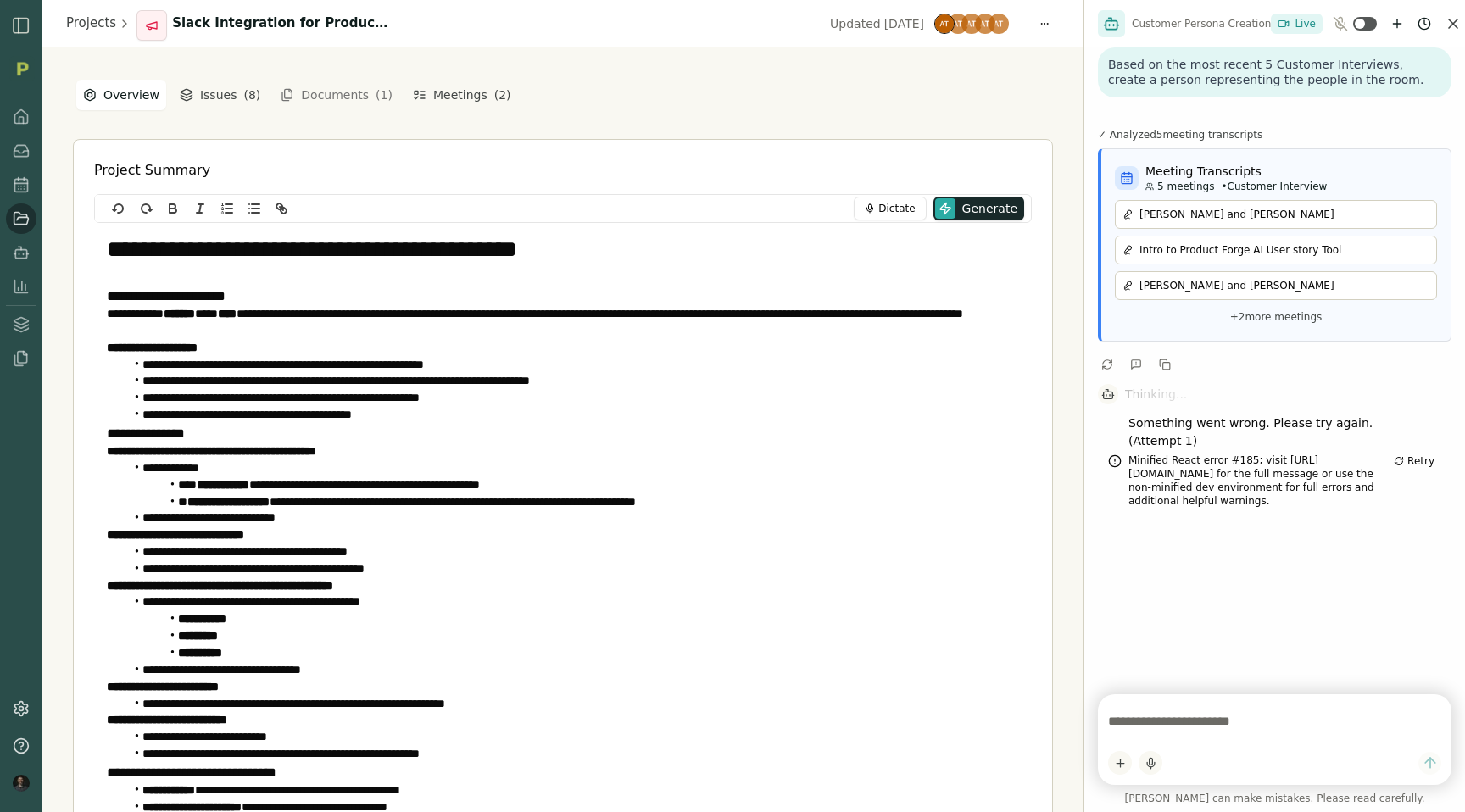
click at [996, 122] on div "**********" at bounding box center [563, 482] width 980 height 808
click at [987, 114] on div "**********" at bounding box center [563, 482] width 980 height 808
click at [25, 117] on link at bounding box center [21, 117] width 30 height 30
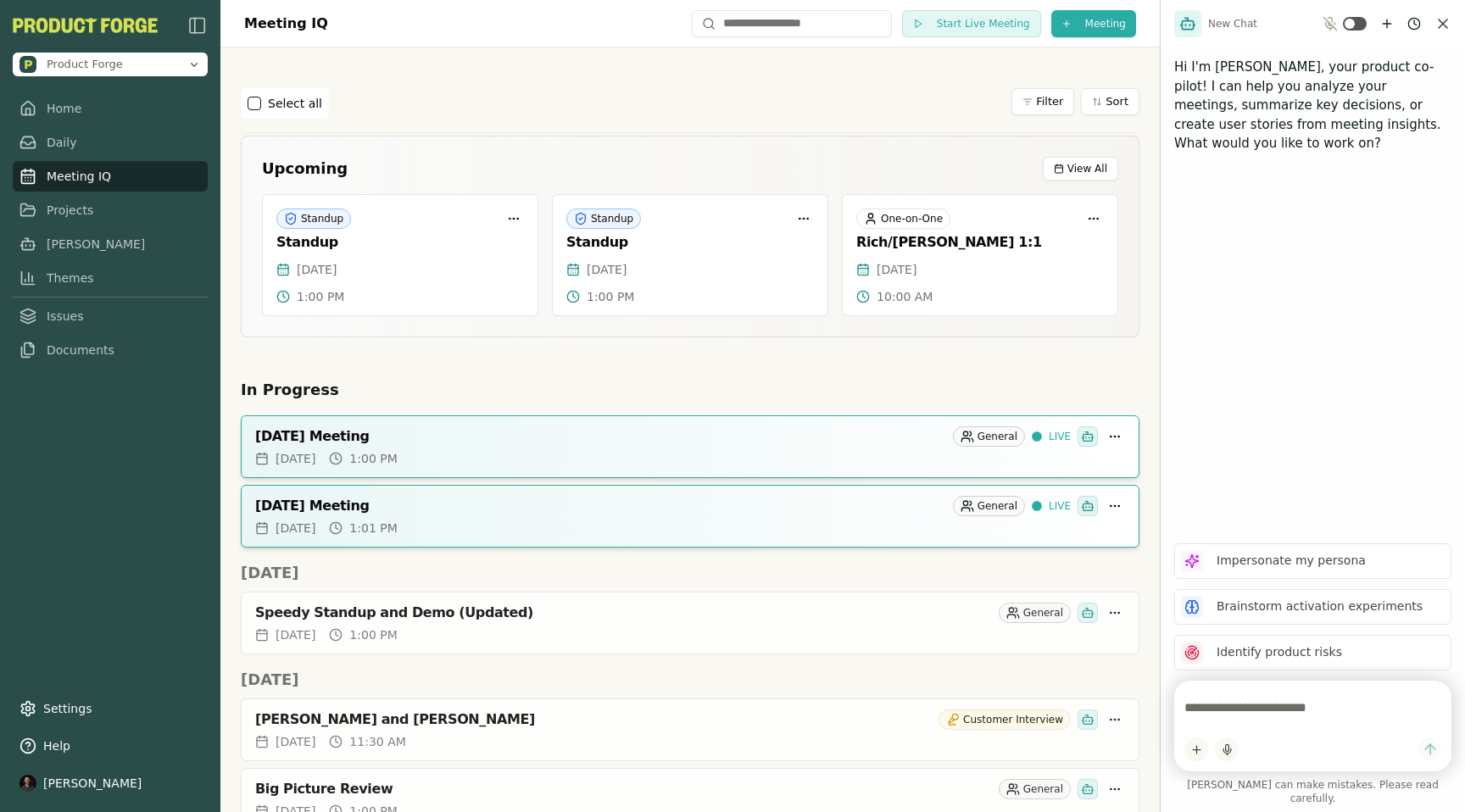
scroll to position [16, 0]
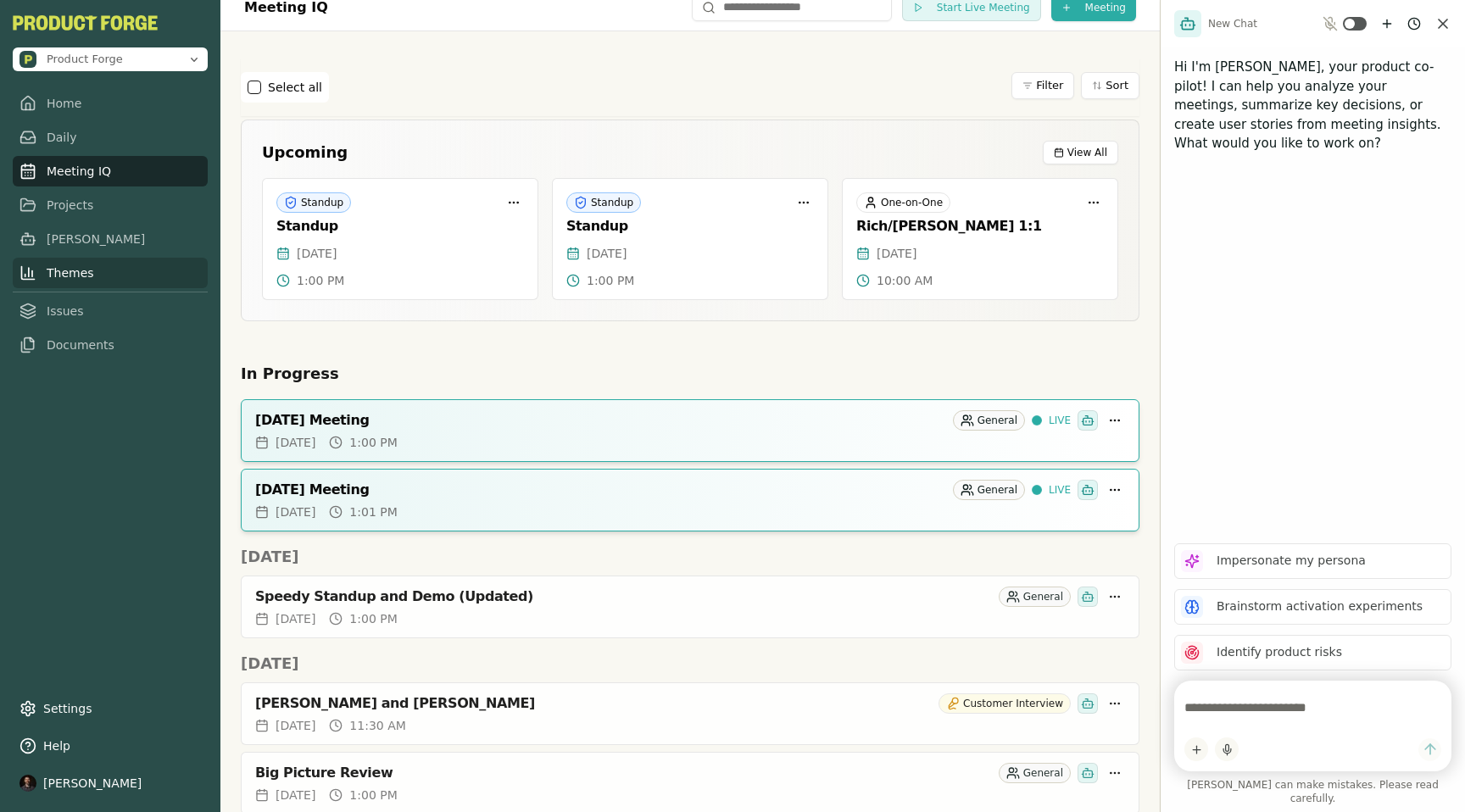
click at [75, 266] on link "Themes" at bounding box center [110, 273] width 195 height 30
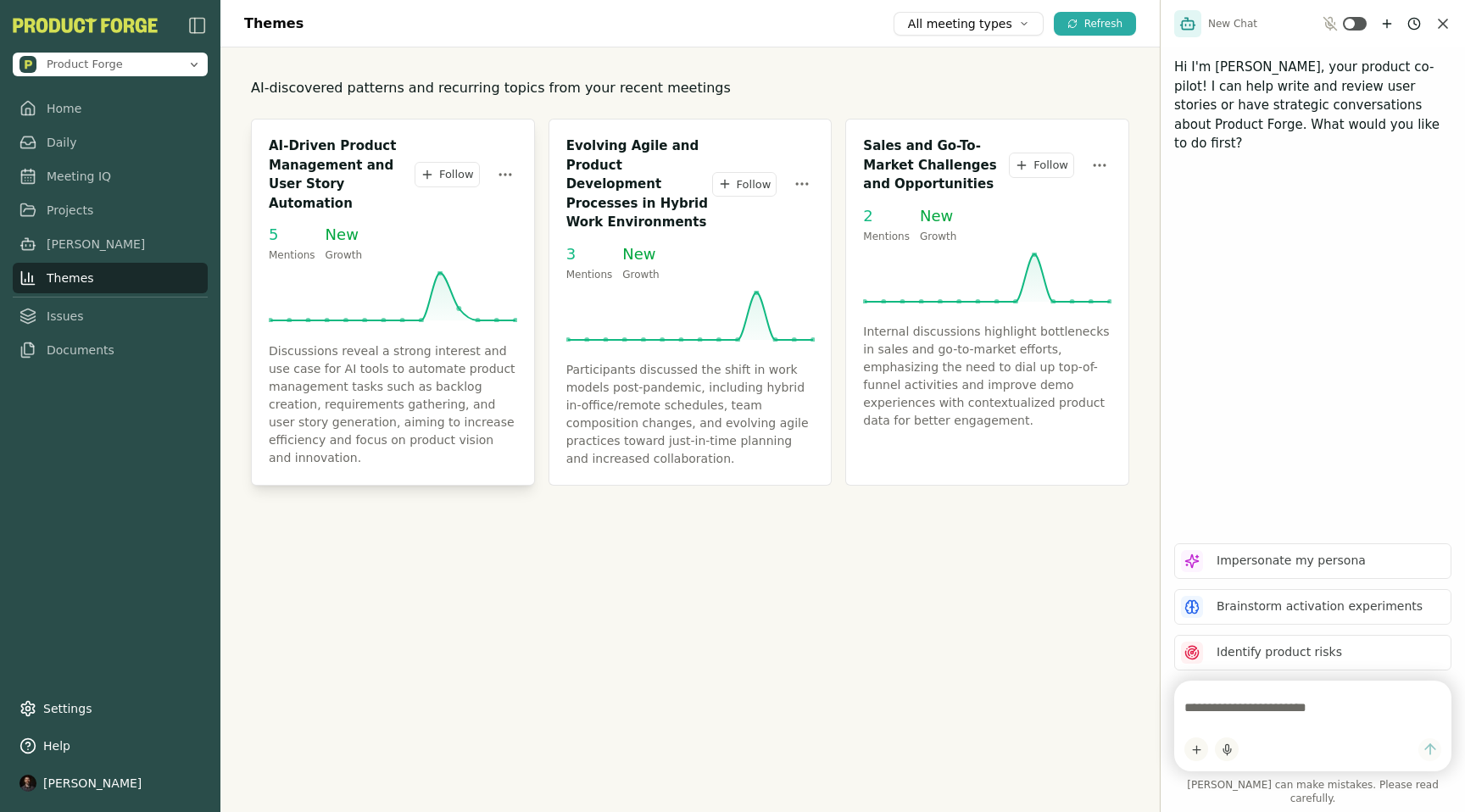
click at [357, 180] on h3 "AI-Driven Product Management and User Story Automation" at bounding box center [341, 174] width 146 height 76
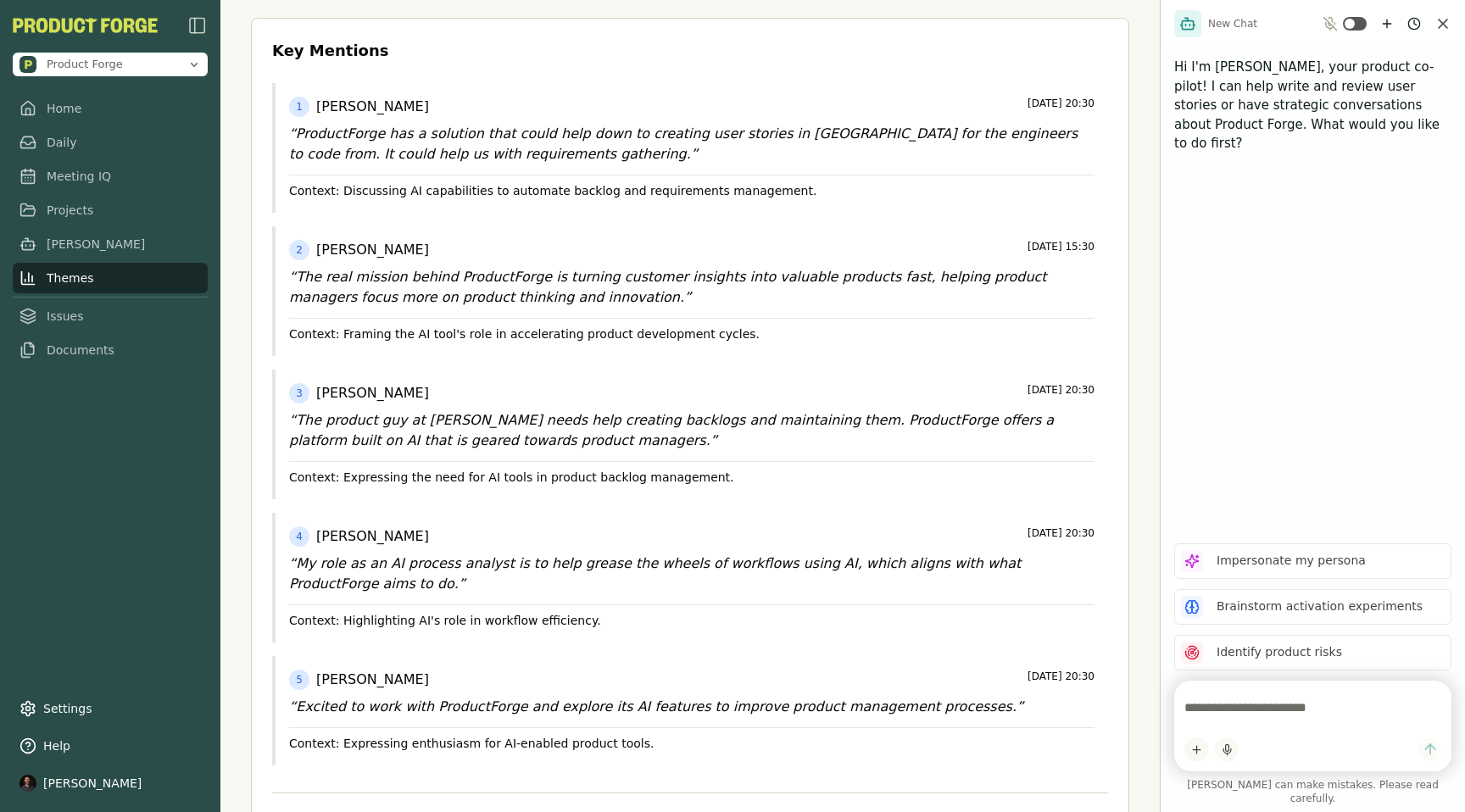
scroll to position [514, 0]
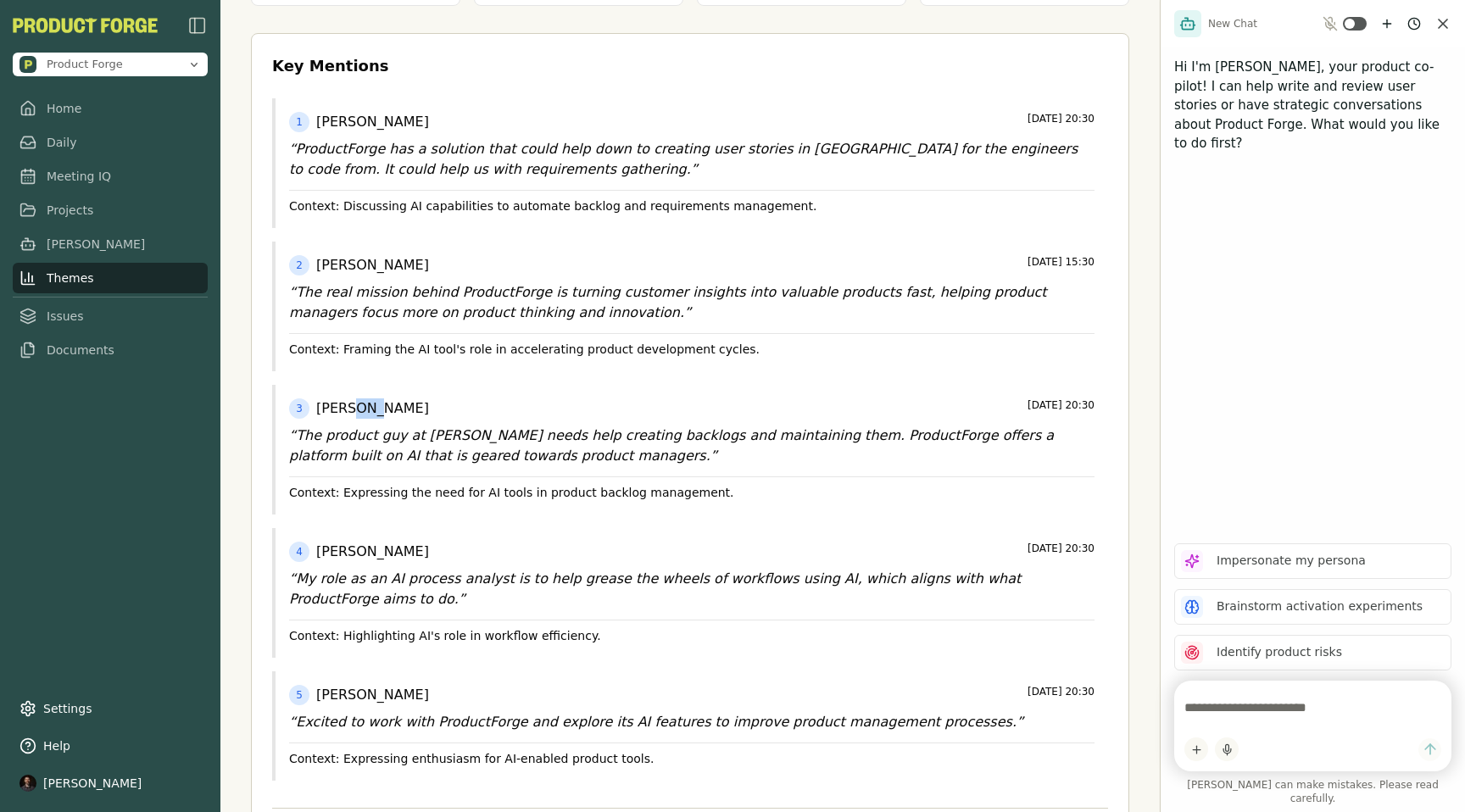
drag, startPoint x: 351, startPoint y: 401, endPoint x: 374, endPoint y: 412, distance: 25.5
click at [374, 412] on span "[PERSON_NAME]" at bounding box center [372, 408] width 112 height 21
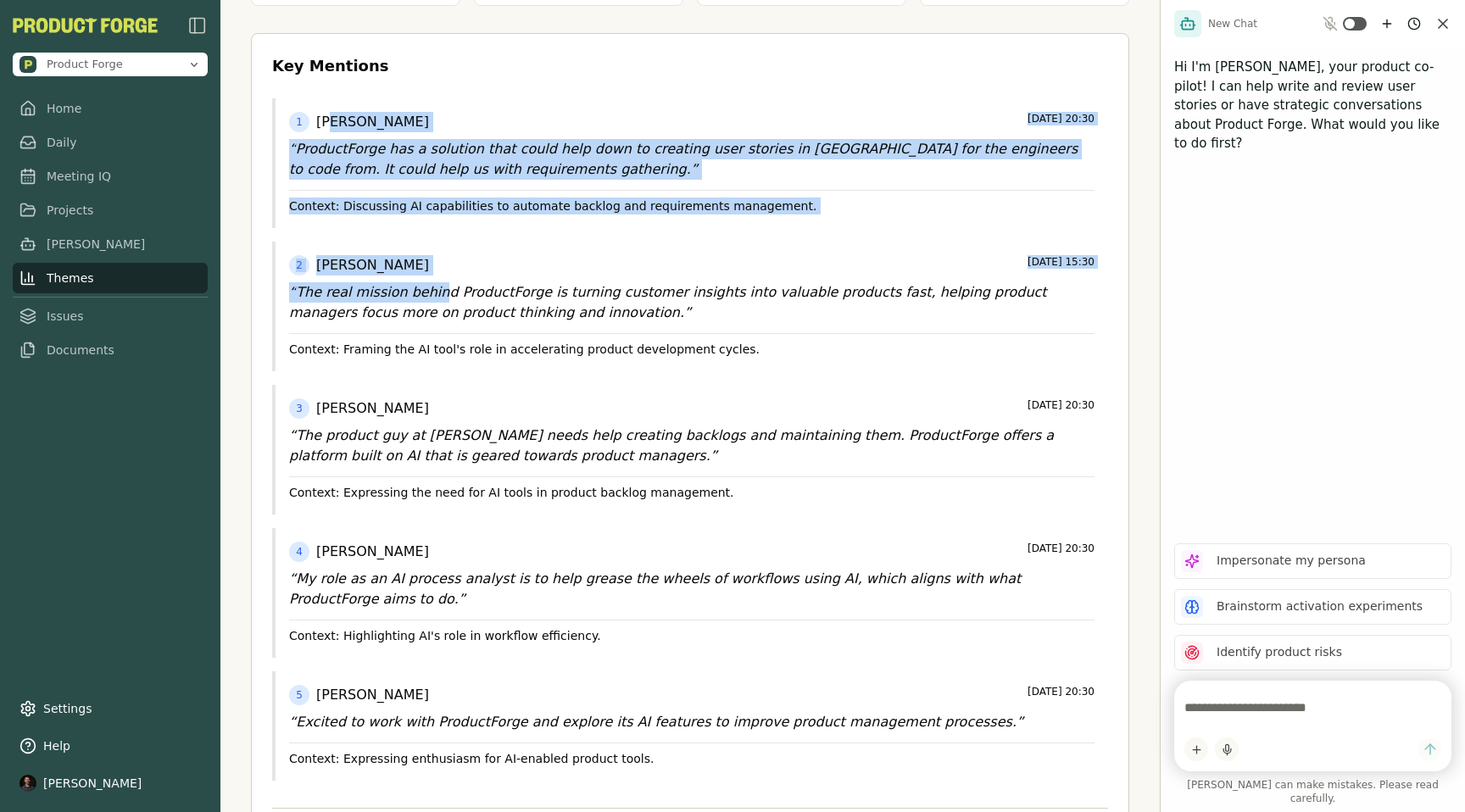
drag, startPoint x: 328, startPoint y: 114, endPoint x: 435, endPoint y: 296, distance: 211.1
click at [435, 296] on div "1 [PERSON_NAME] [DATE] 20:30 “ ProductForge has a solution that could help down…" at bounding box center [690, 439] width 836 height 682
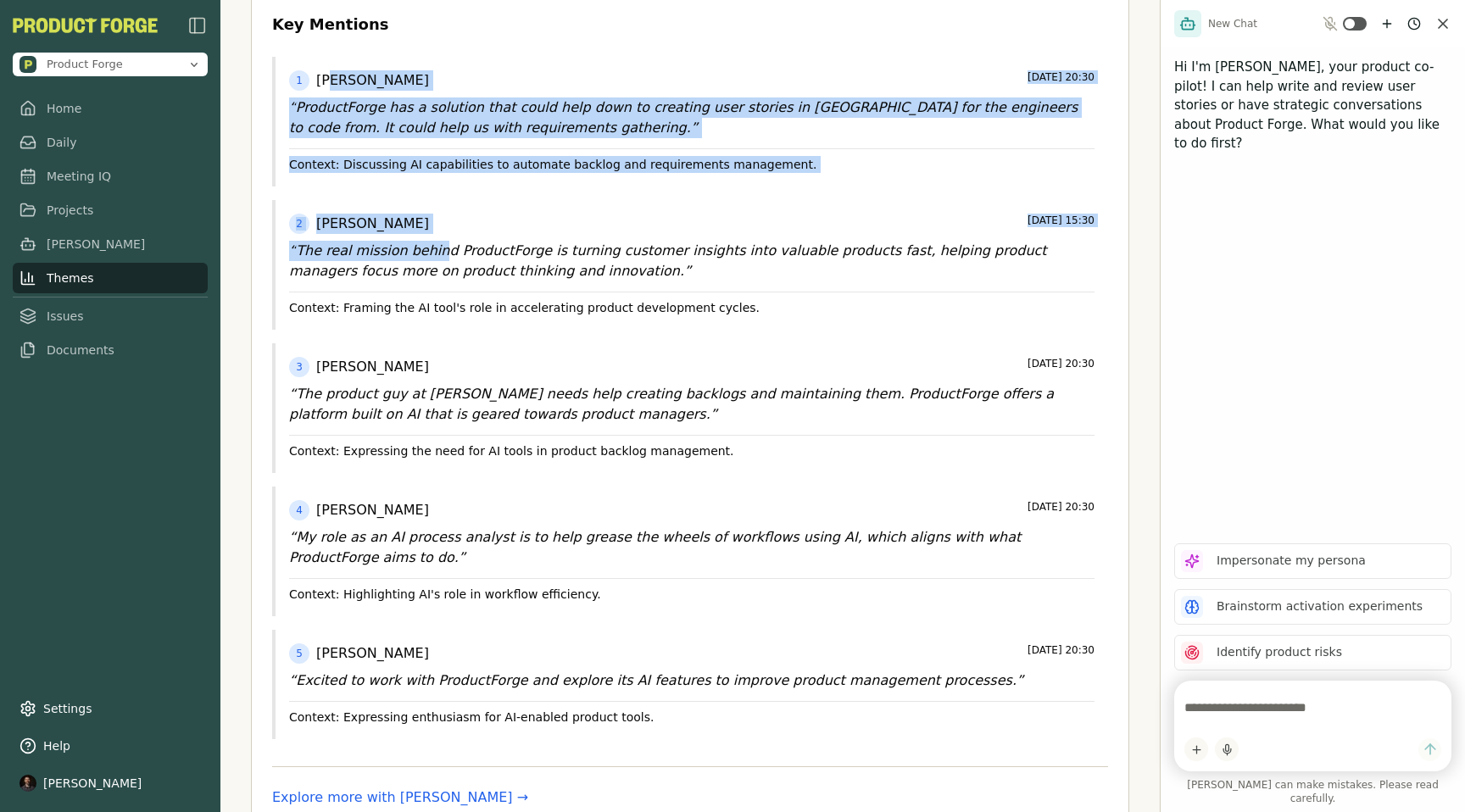
scroll to position [603, 0]
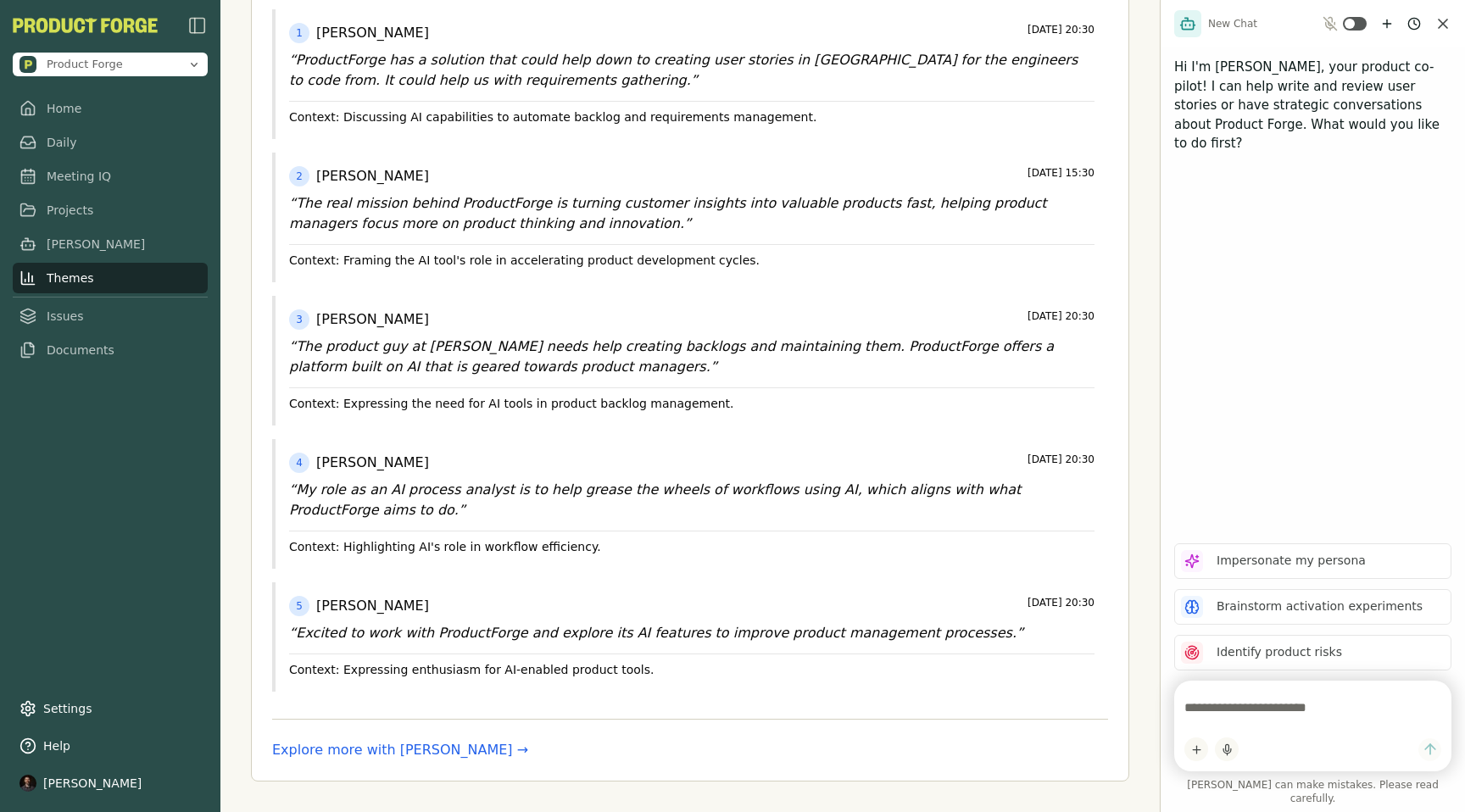
click at [318, 328] on span "[PERSON_NAME]" at bounding box center [372, 319] width 112 height 21
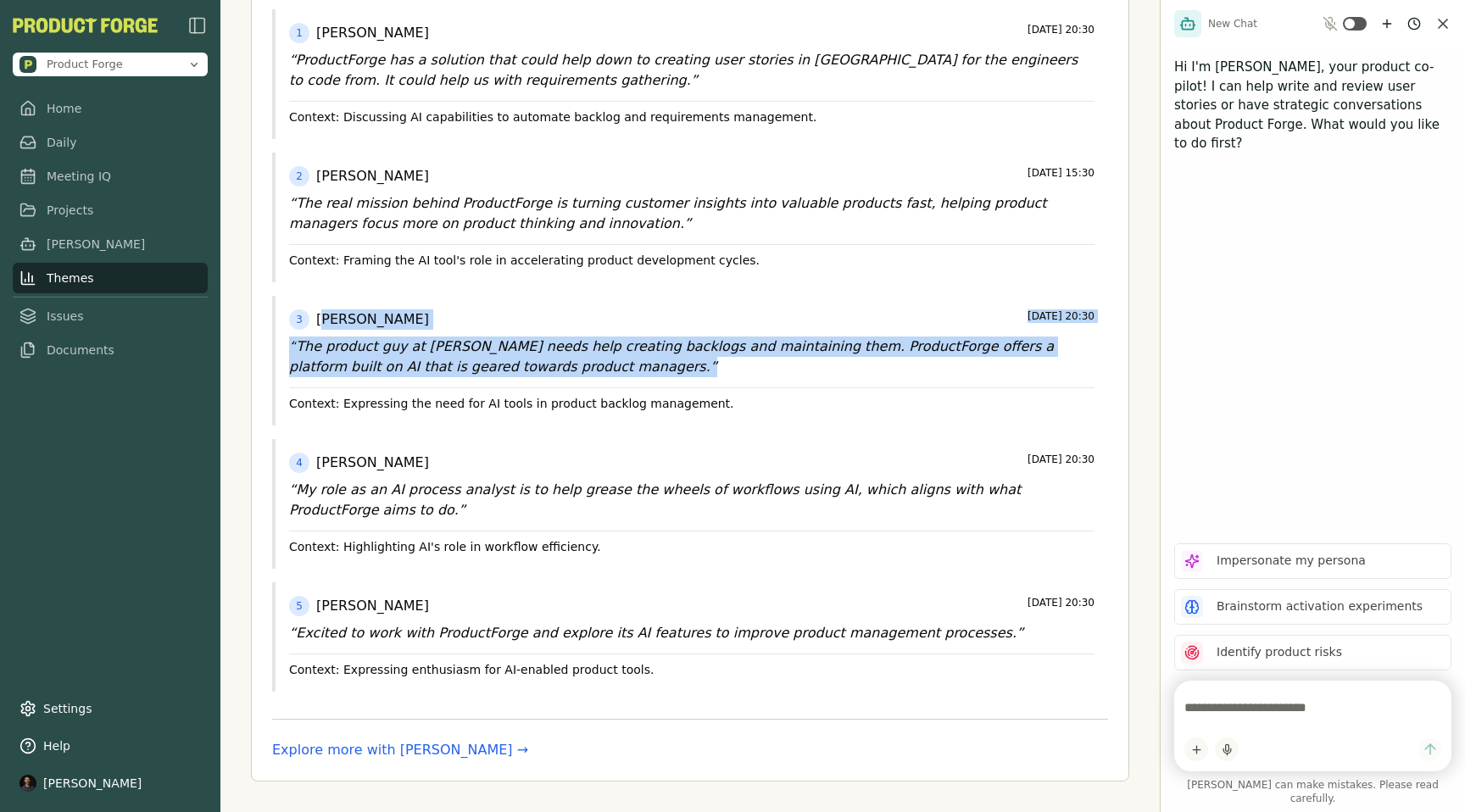
drag, startPoint x: 323, startPoint y: 327, endPoint x: 356, endPoint y: 378, distance: 60.7
click at [356, 378] on div "3 [PERSON_NAME] [DATE] 20:30 “ The product guy at [PERSON_NAME] needs help crea…" at bounding box center [690, 360] width 836 height 129
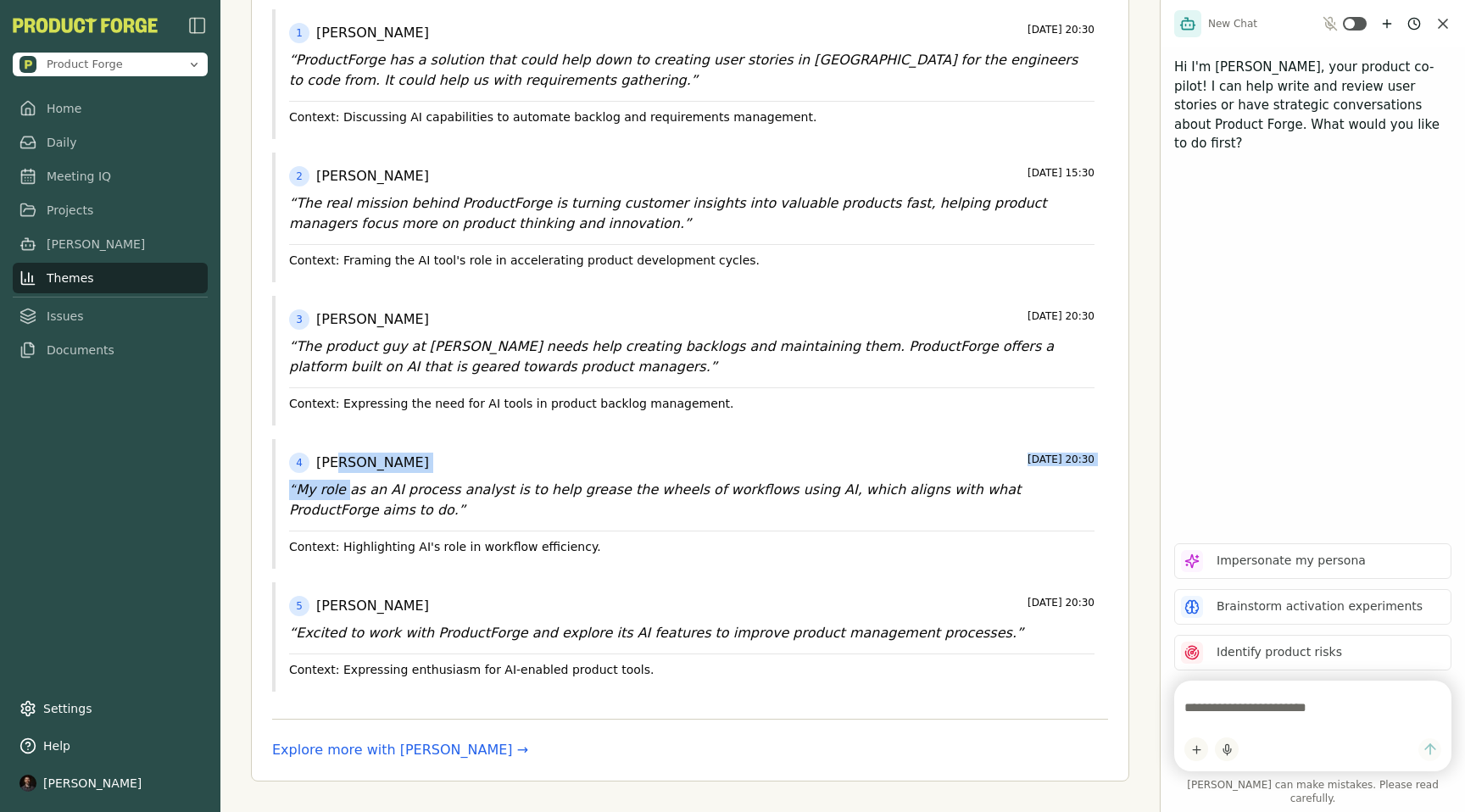
drag, startPoint x: 340, startPoint y: 469, endPoint x: 344, endPoint y: 482, distance: 13.6
click at [344, 482] on div "4 [PERSON_NAME] [DATE] 20:30 “ My role as an AI process analyst is to help grea…" at bounding box center [690, 503] width 836 height 129
drag, startPoint x: 334, startPoint y: 612, endPoint x: 362, endPoint y: 636, distance: 36.9
click at [362, 635] on div "5 [PERSON_NAME] [DATE] 20:30 “ Excited to work with ProductForge and explore it…" at bounding box center [690, 636] width 836 height 110
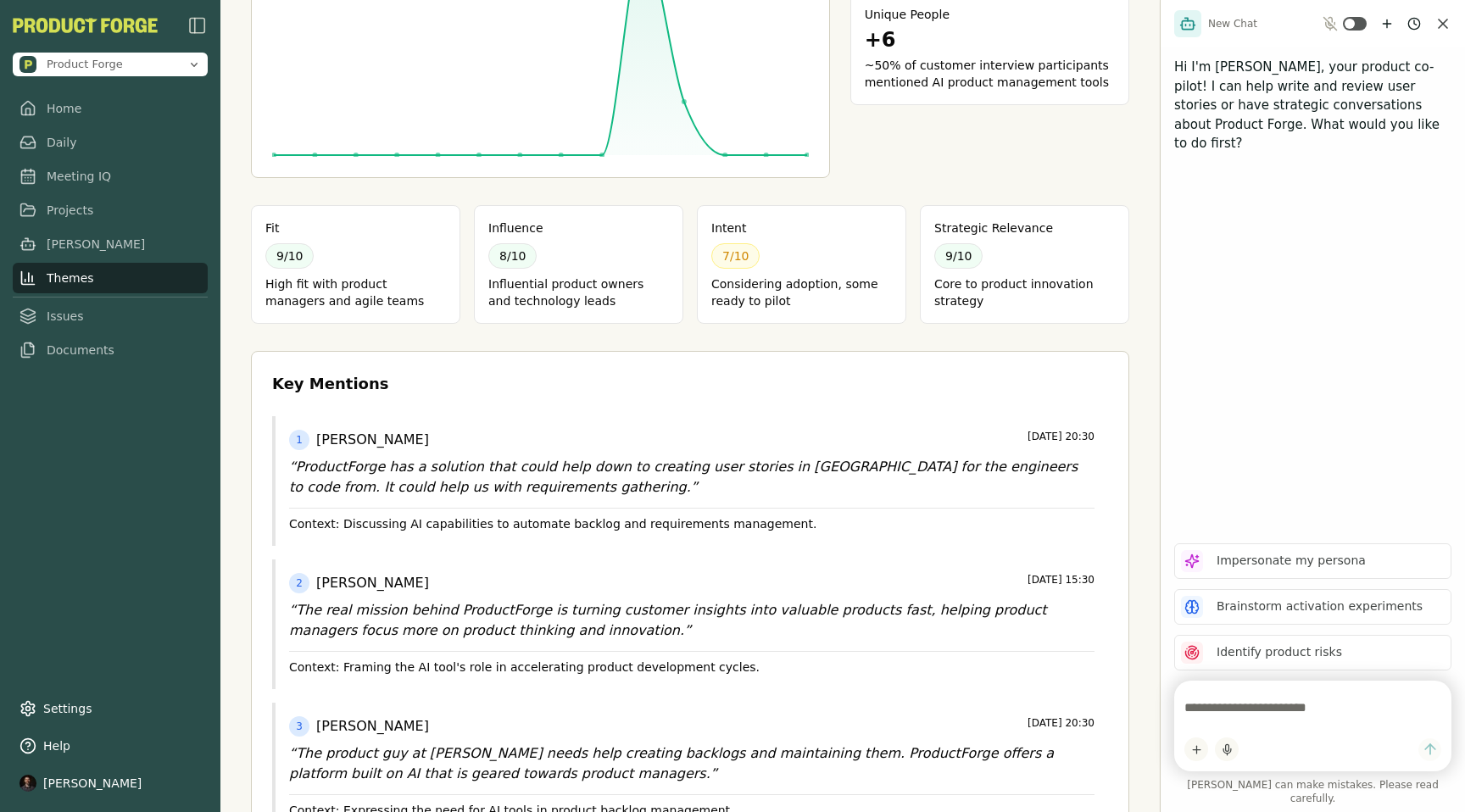
scroll to position [0, 0]
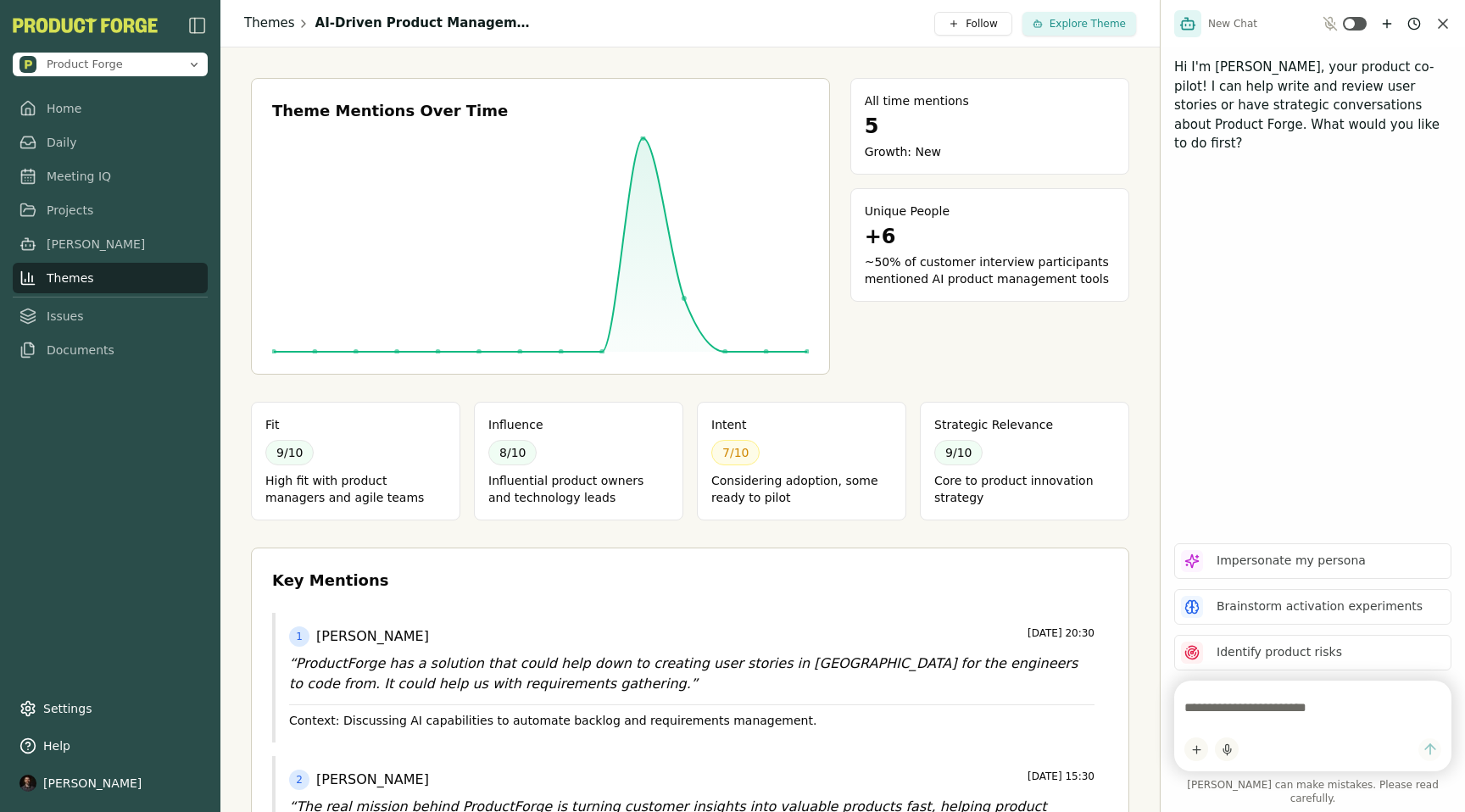
click at [258, 32] on link "Themes" at bounding box center [270, 23] width 51 height 20
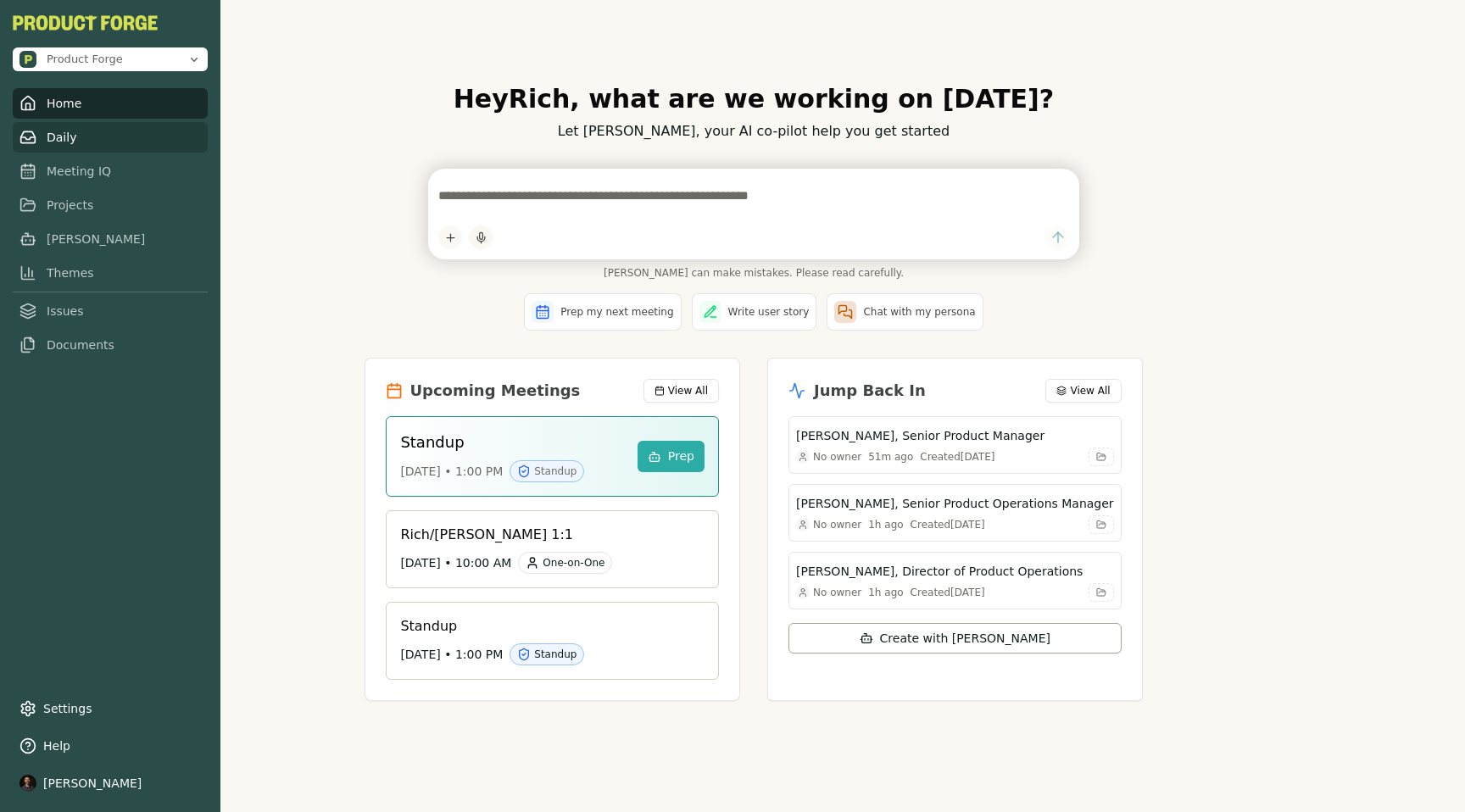
click at [67, 131] on link "Daily" at bounding box center [110, 137] width 195 height 30
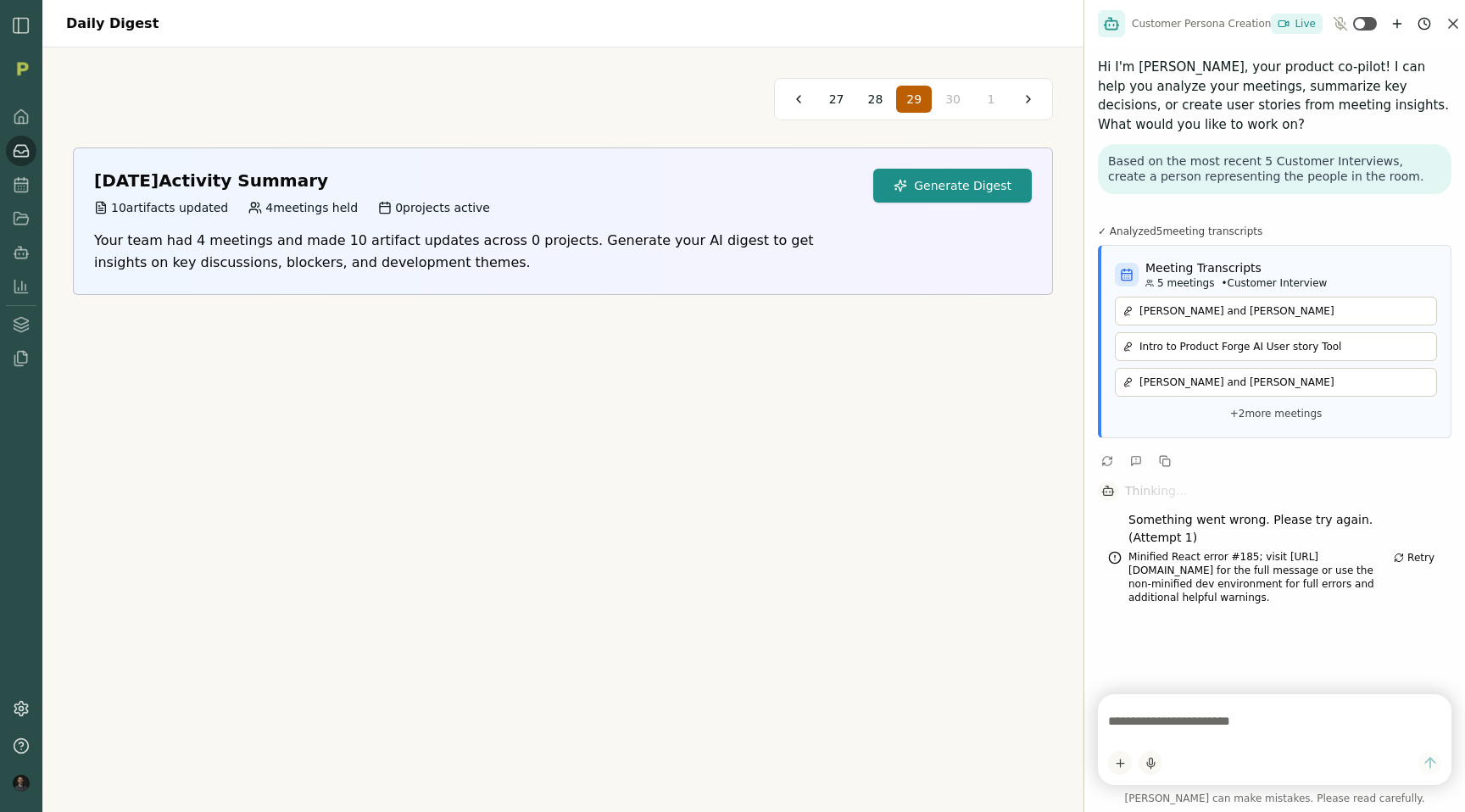
click at [952, 186] on button "Generate Digest" at bounding box center [953, 186] width 159 height 34
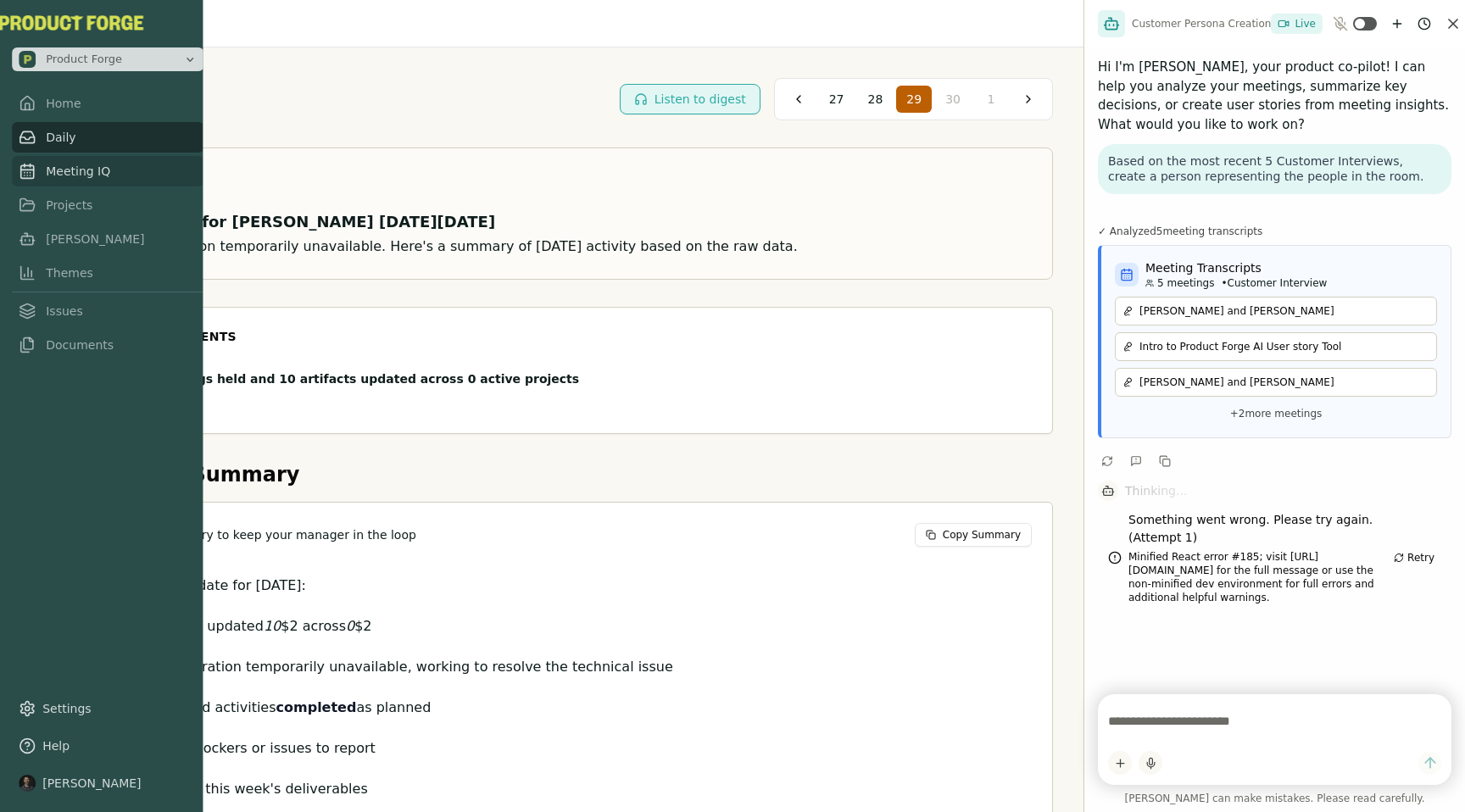
click at [27, 158] on link "Meeting IQ" at bounding box center [107, 171] width 192 height 30
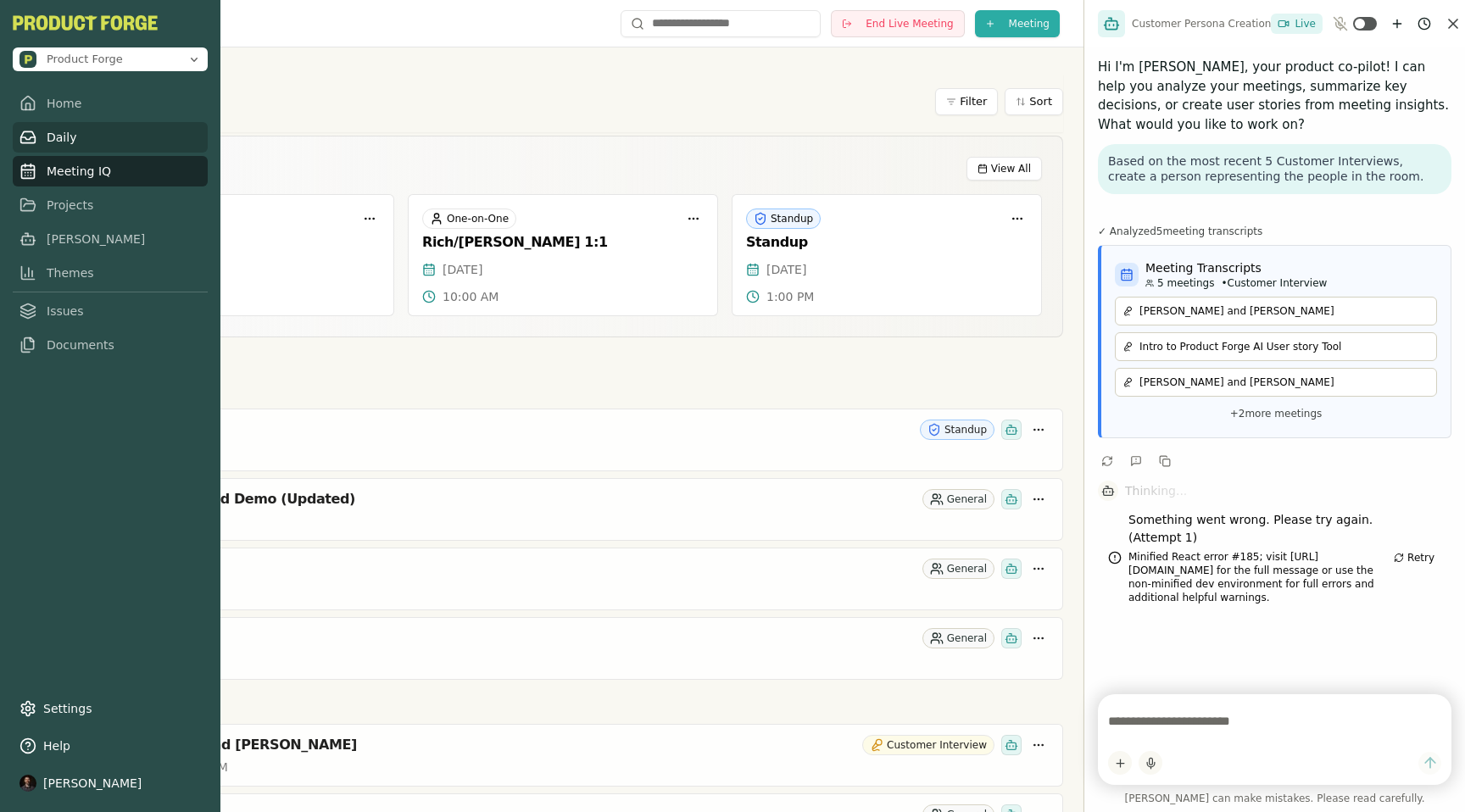
click at [32, 136] on icon at bounding box center [28, 137] width 17 height 17
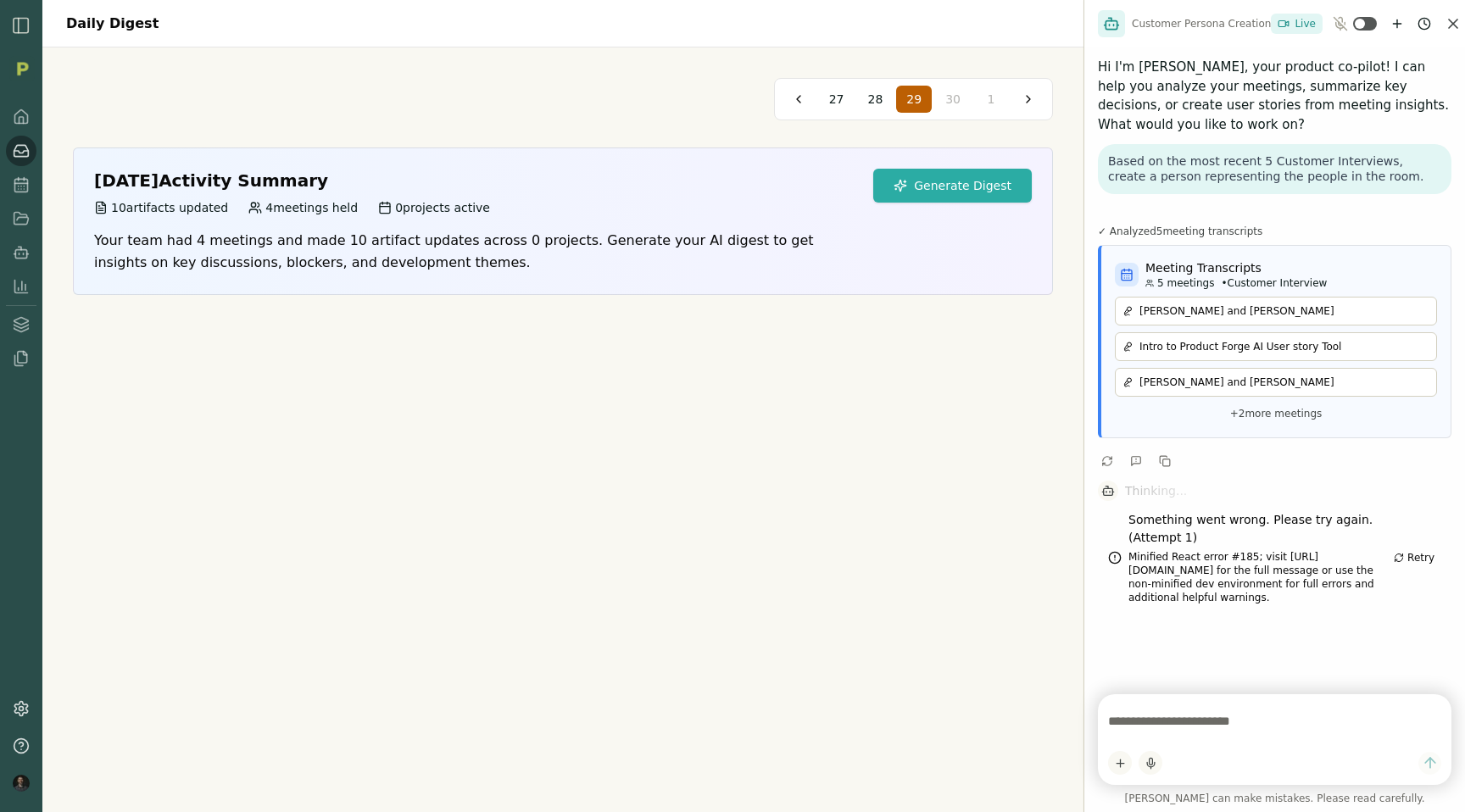
click at [945, 184] on button "Generate Digest" at bounding box center [953, 186] width 159 height 34
